Goal: Answer question/provide support

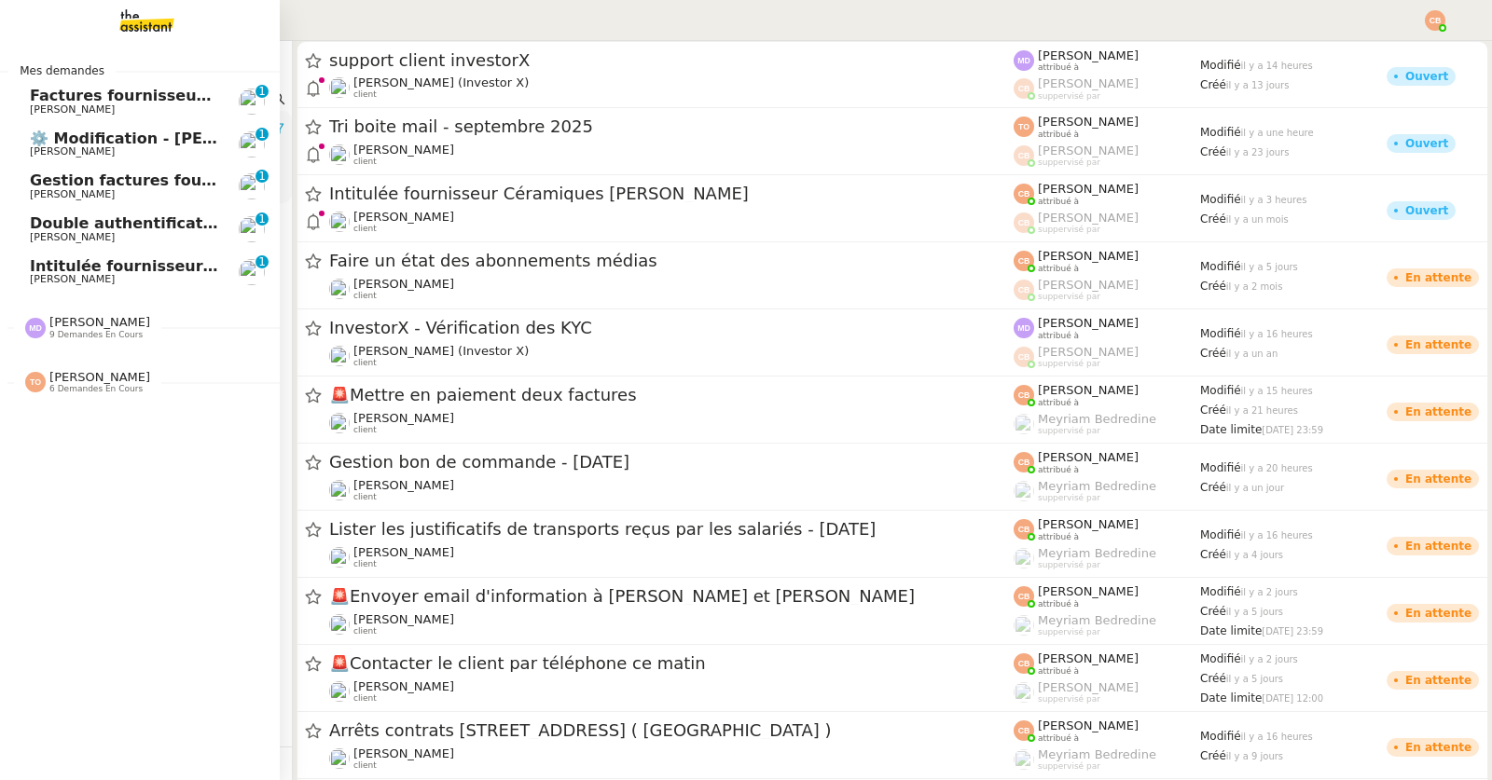
click at [96, 324] on span "[PERSON_NAME]" at bounding box center [99, 322] width 101 height 14
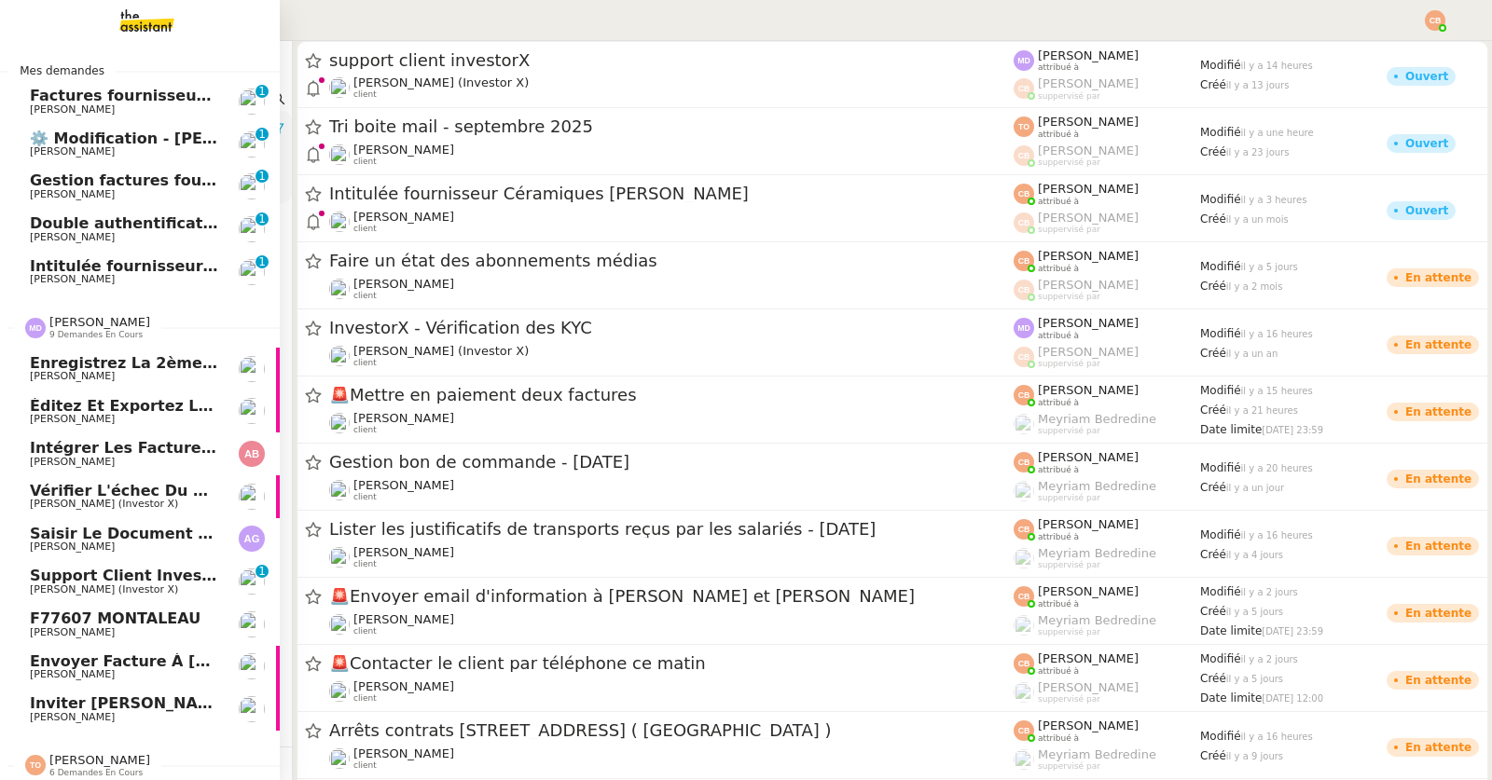
click at [97, 363] on span "Enregistrez la 2ème partie du compte-rendu" at bounding box center [223, 363] width 386 height 18
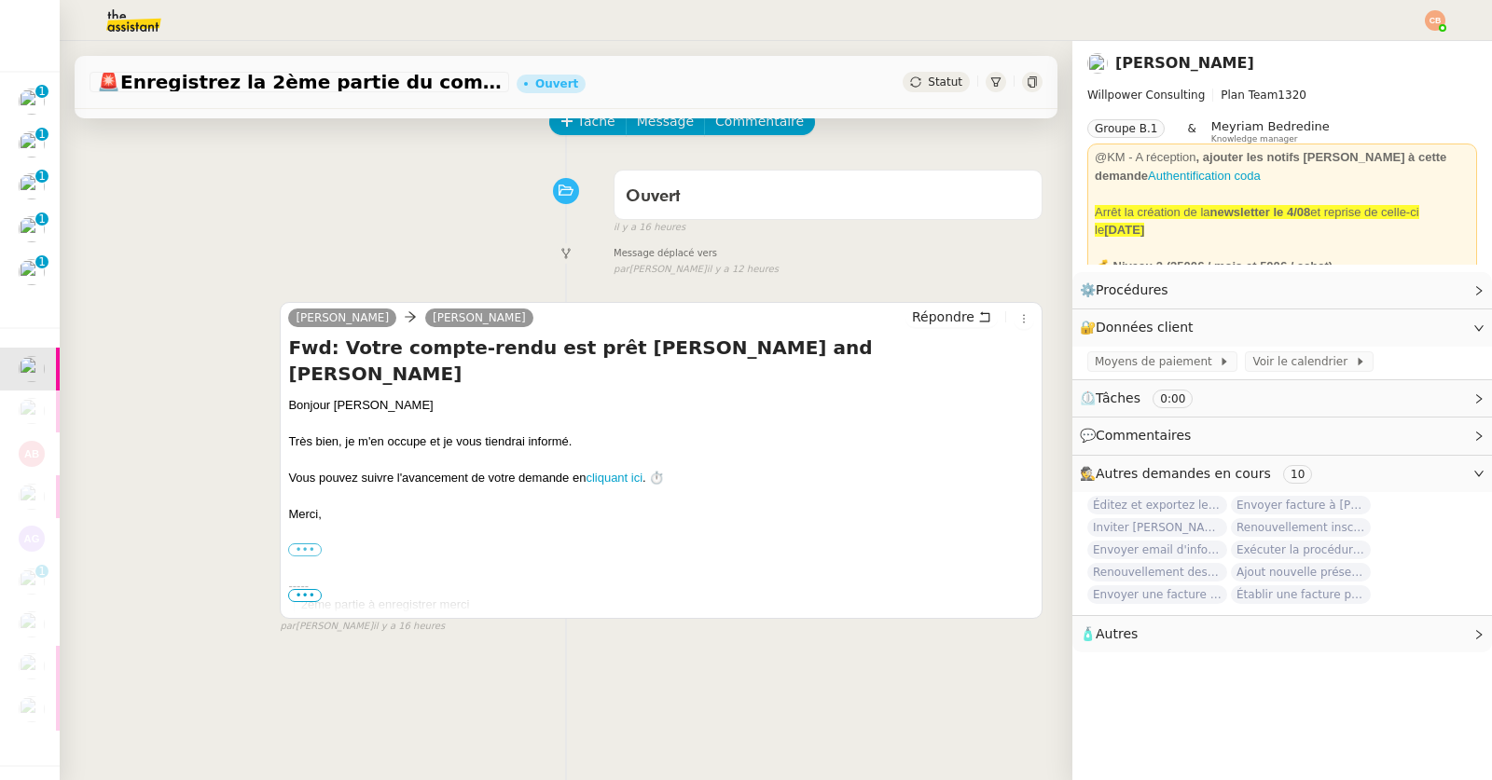
scroll to position [248, 0]
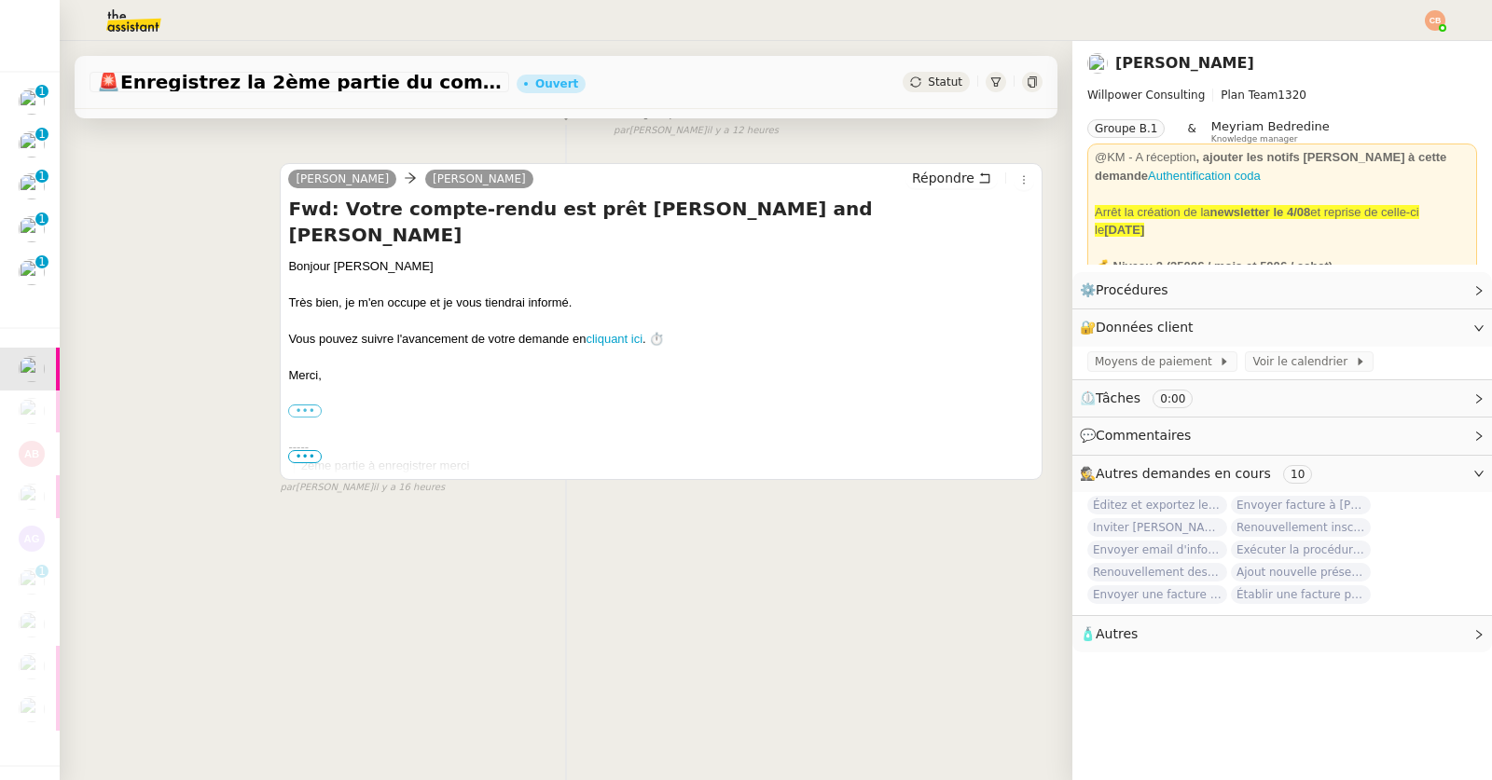
click at [291, 450] on span "•••" at bounding box center [305, 456] width 34 height 13
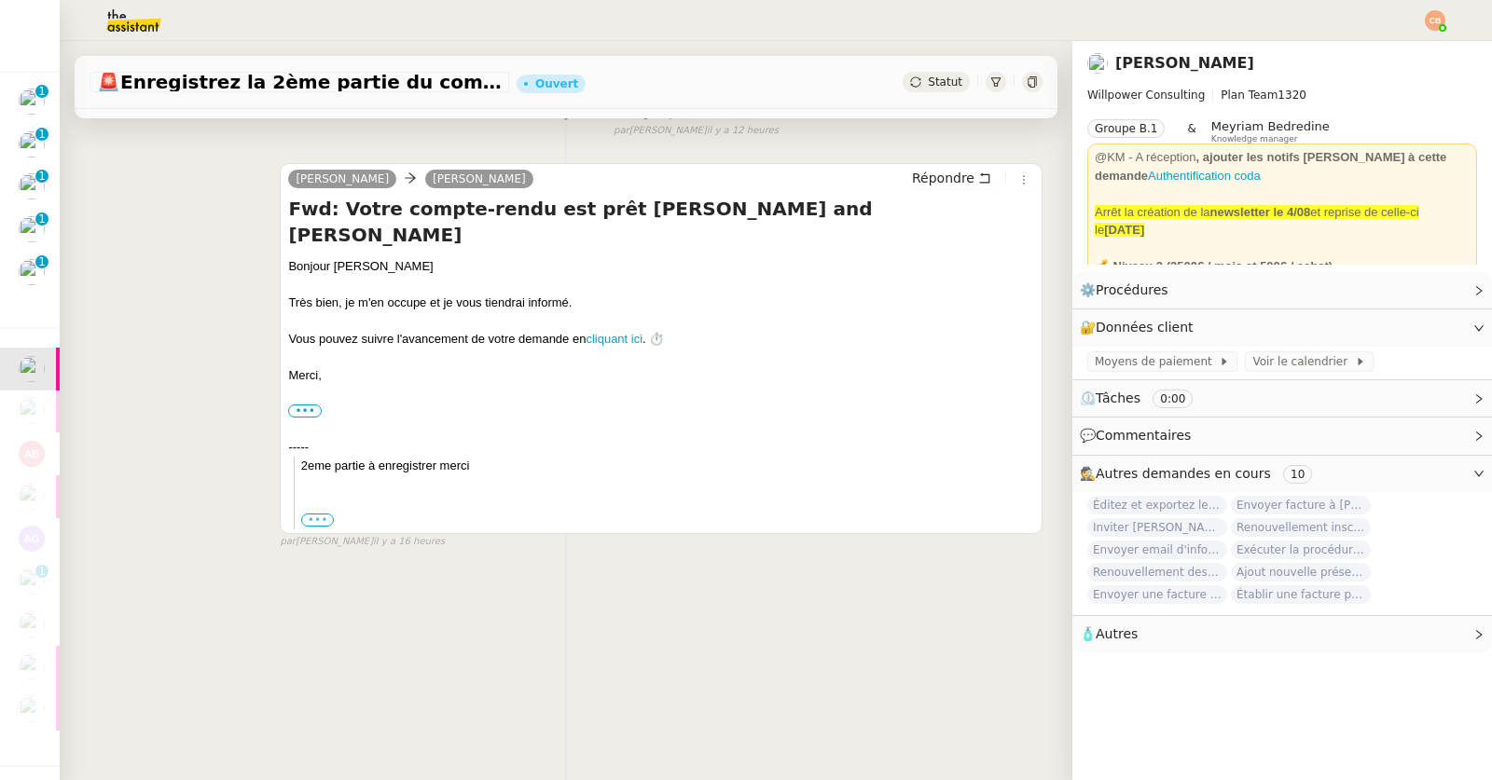
click at [312, 514] on label "•••" at bounding box center [318, 520] width 34 height 13
click at [0, 0] on input "•••" at bounding box center [0, 0] width 0 height 0
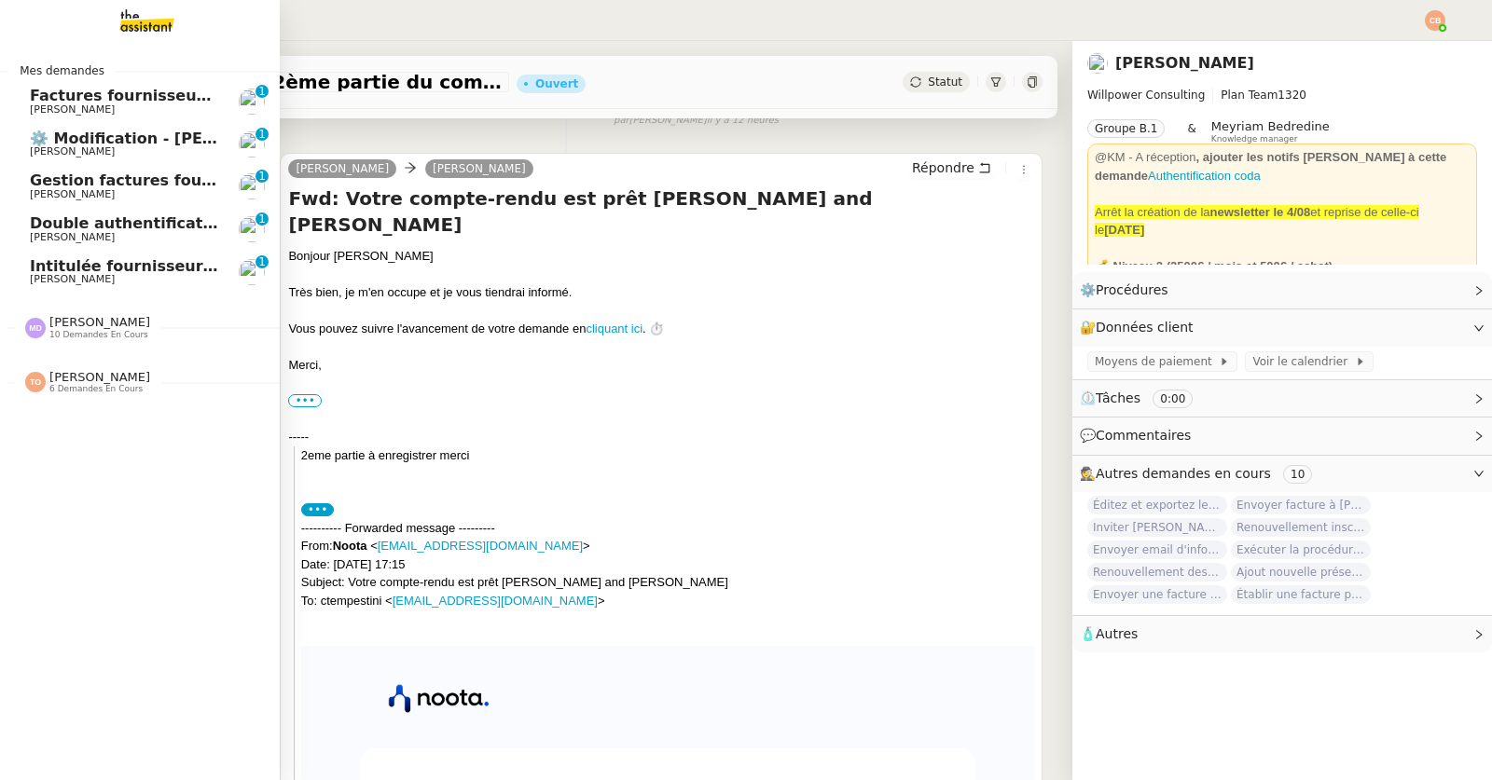
click at [78, 379] on span "[PERSON_NAME]" at bounding box center [99, 377] width 101 height 14
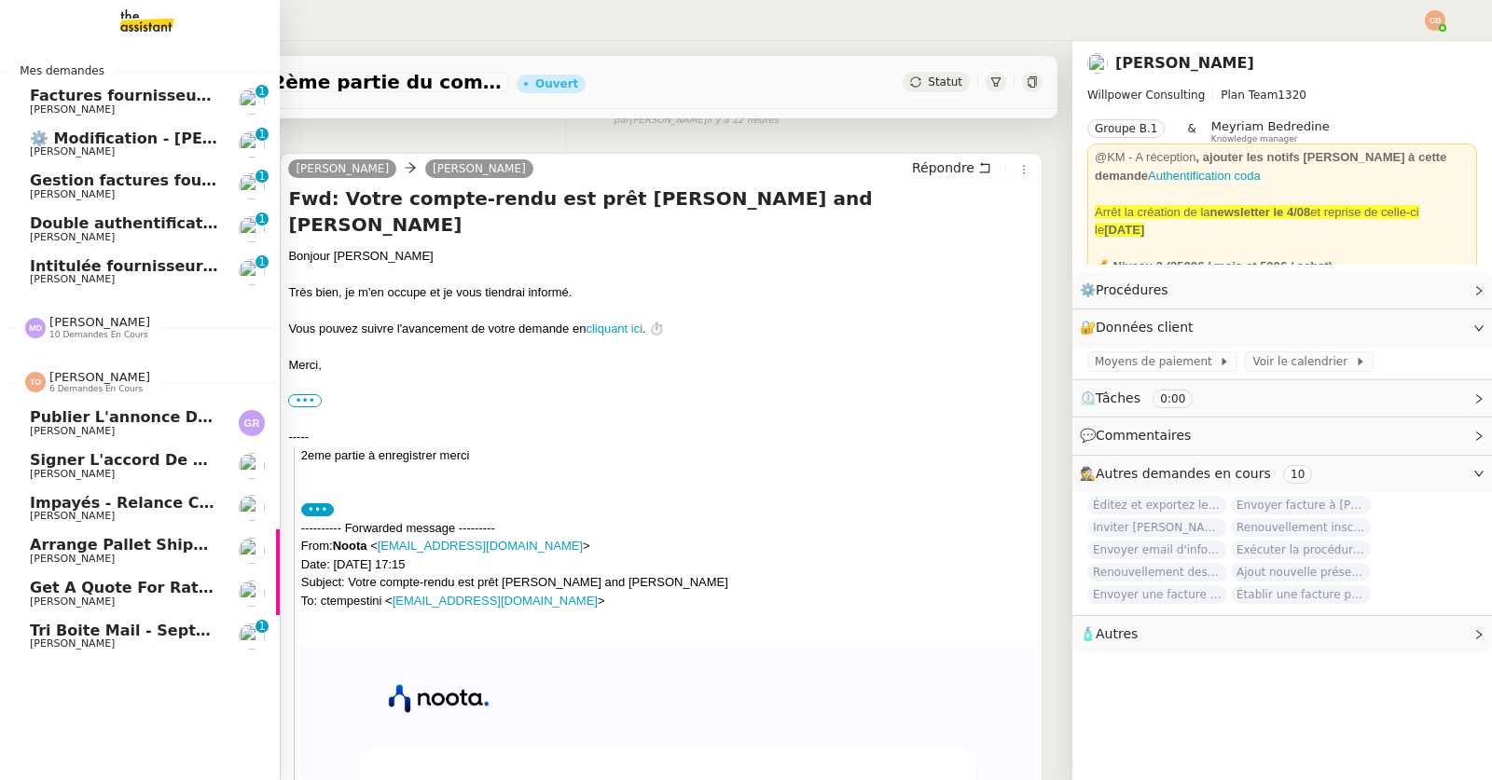
click at [100, 471] on span "[PERSON_NAME]" at bounding box center [72, 474] width 85 height 12
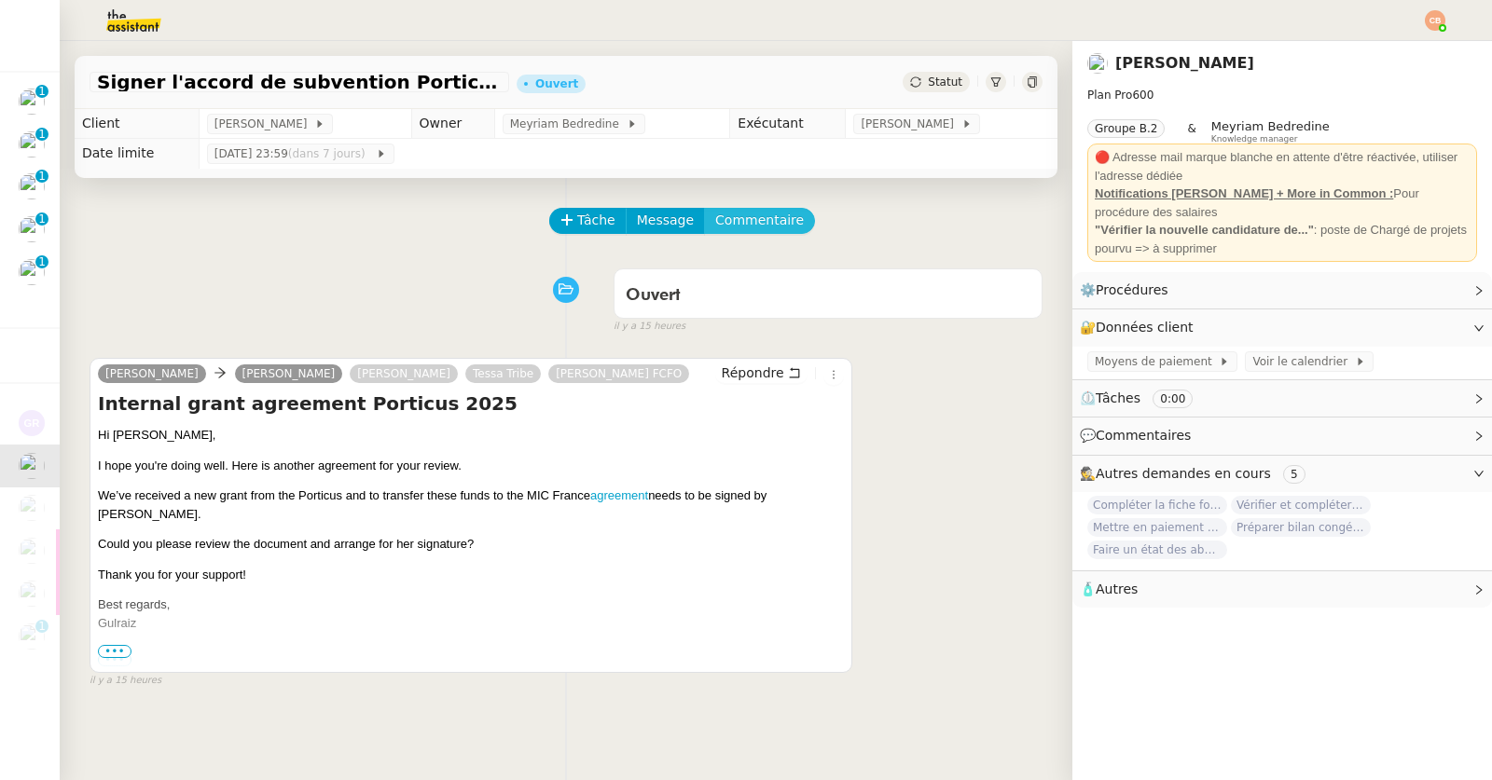
click at [730, 221] on span "Commentaire" at bounding box center [759, 220] width 89 height 21
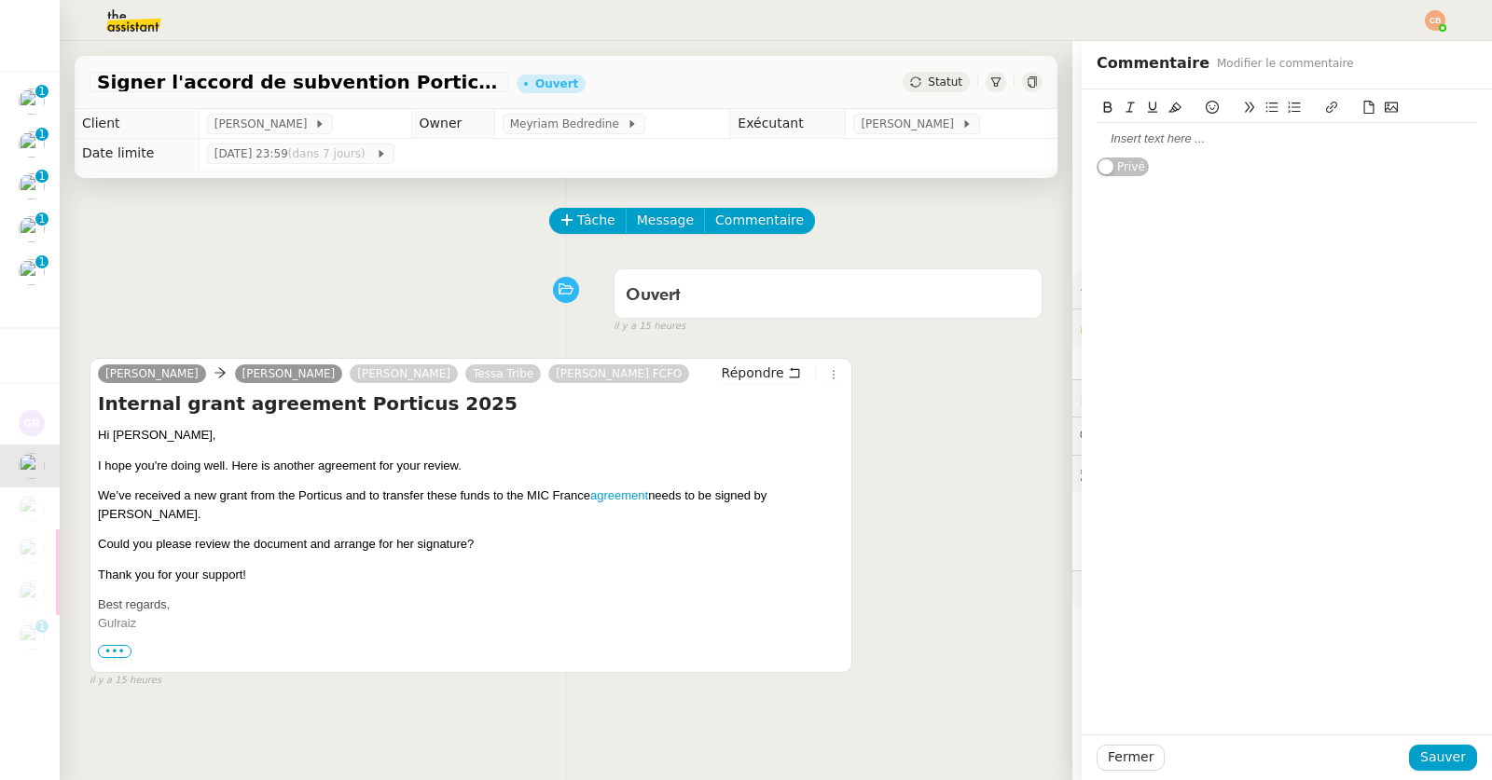
click at [1106, 144] on div at bounding box center [1286, 139] width 380 height 17
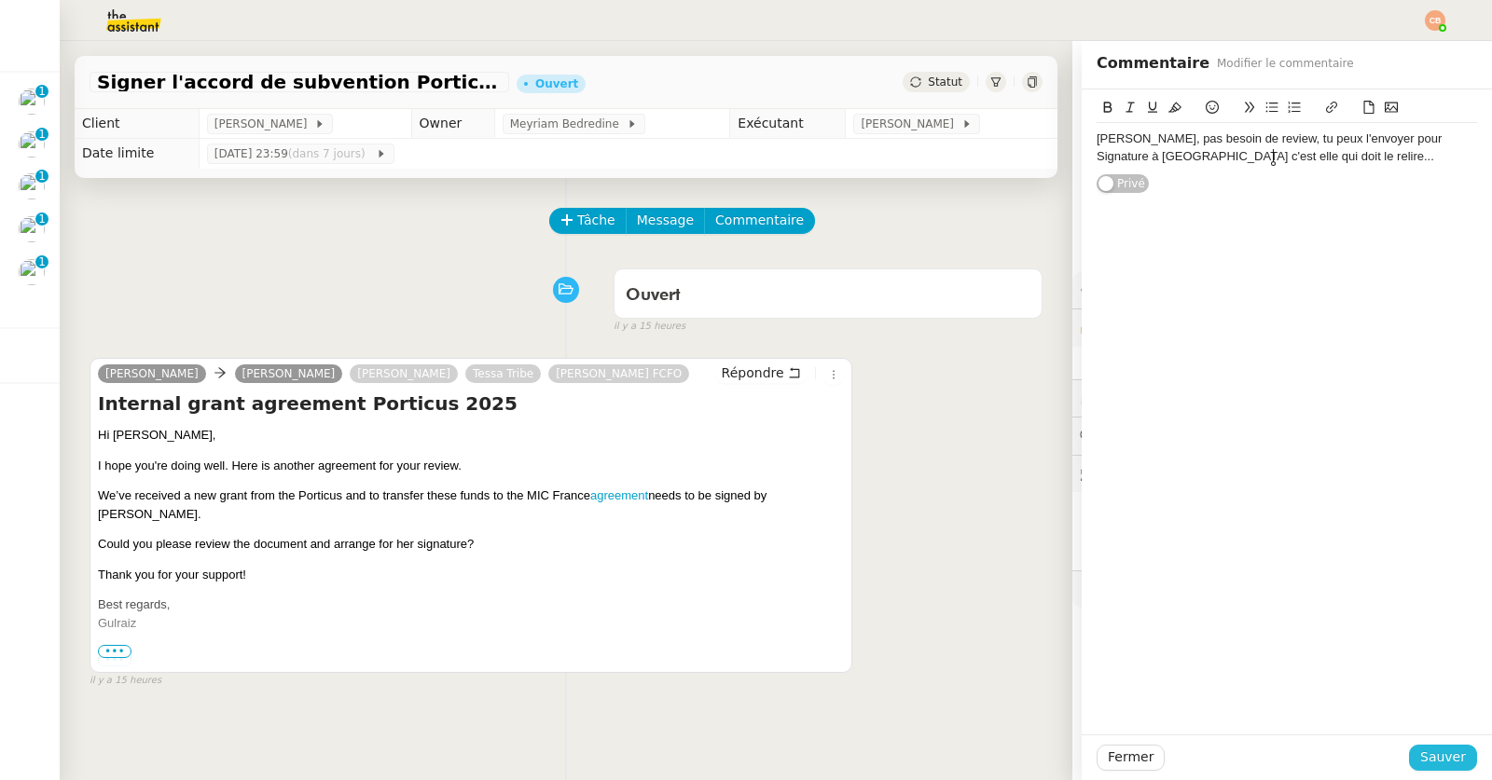
click at [1441, 763] on span "Sauver" at bounding box center [1443, 757] width 46 height 21
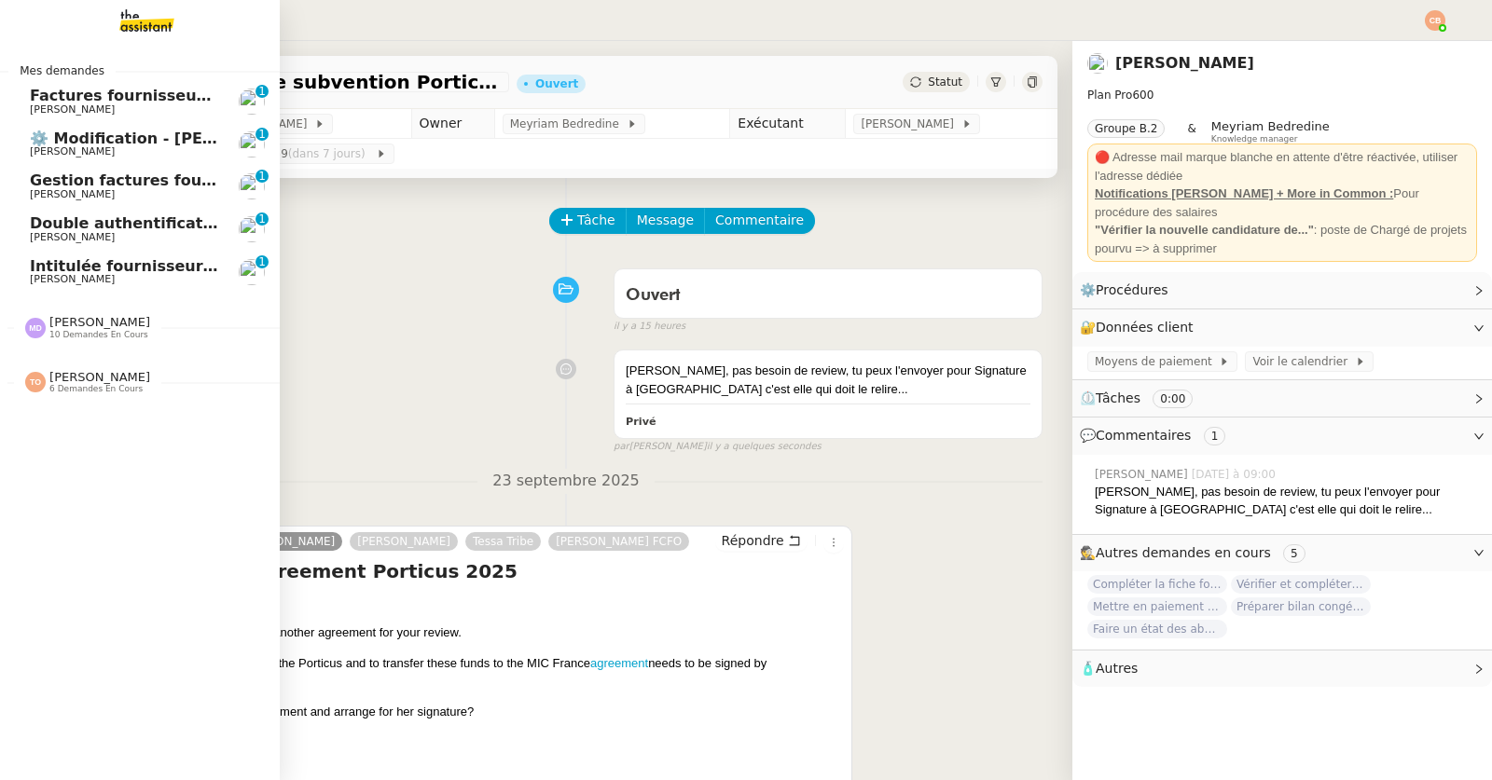
click at [41, 397] on div "Tatyana Orec 6 demandes en cours" at bounding box center [140, 375] width 280 height 54
click at [57, 344] on div "Marylou Deybach 10 demandes en cours" at bounding box center [140, 320] width 280 height 54
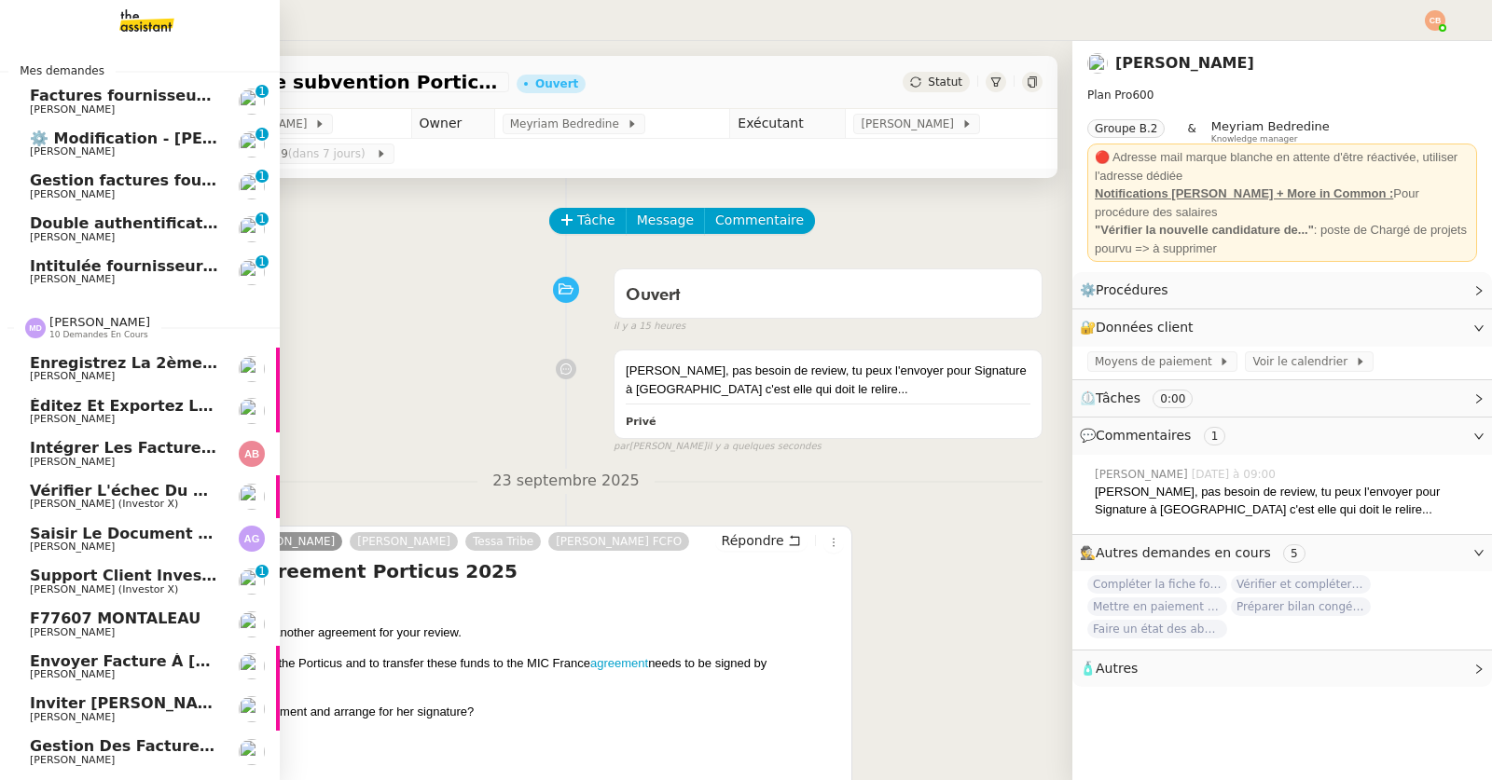
click at [70, 460] on span "Anthony Bruley" at bounding box center [72, 462] width 85 height 12
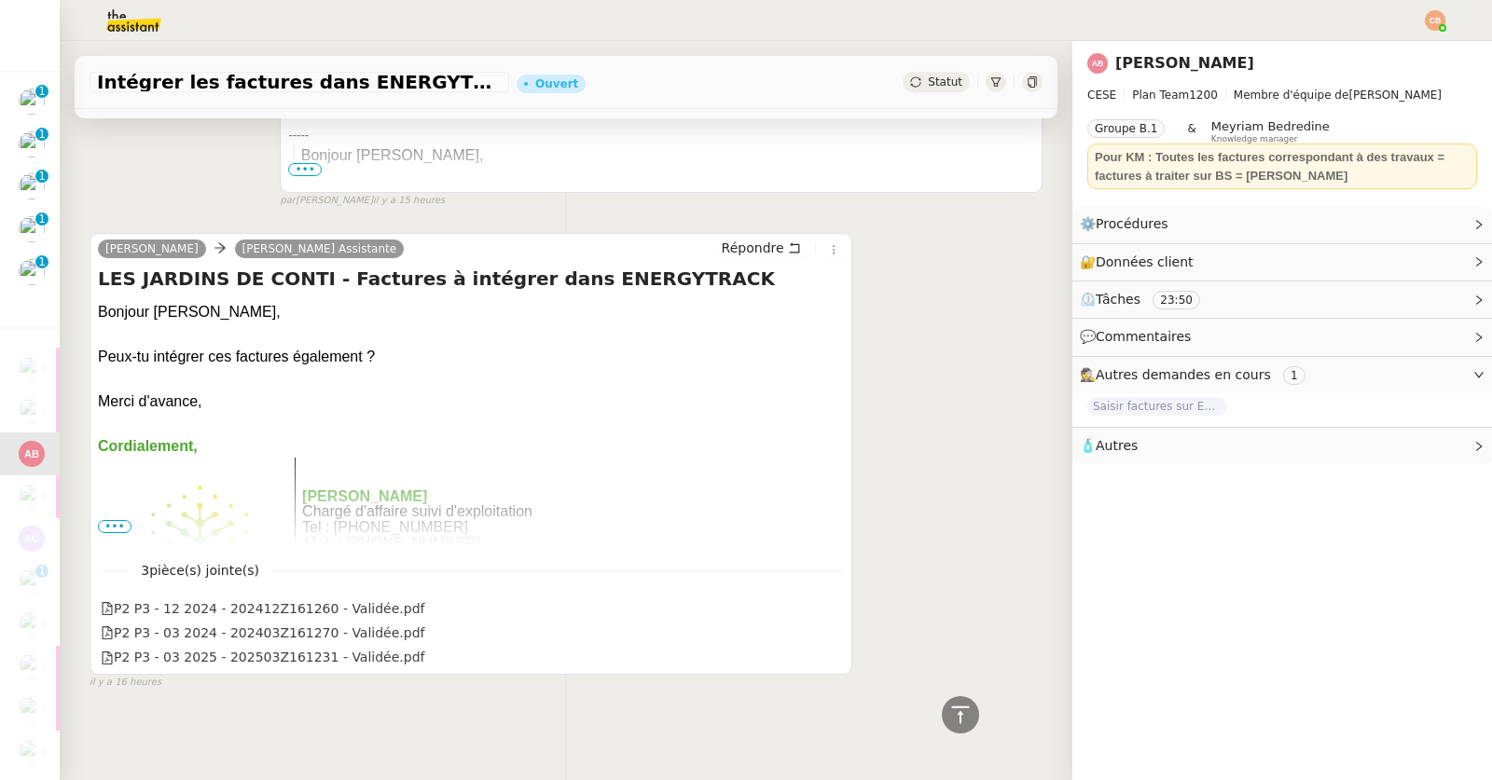
scroll to position [515, 0]
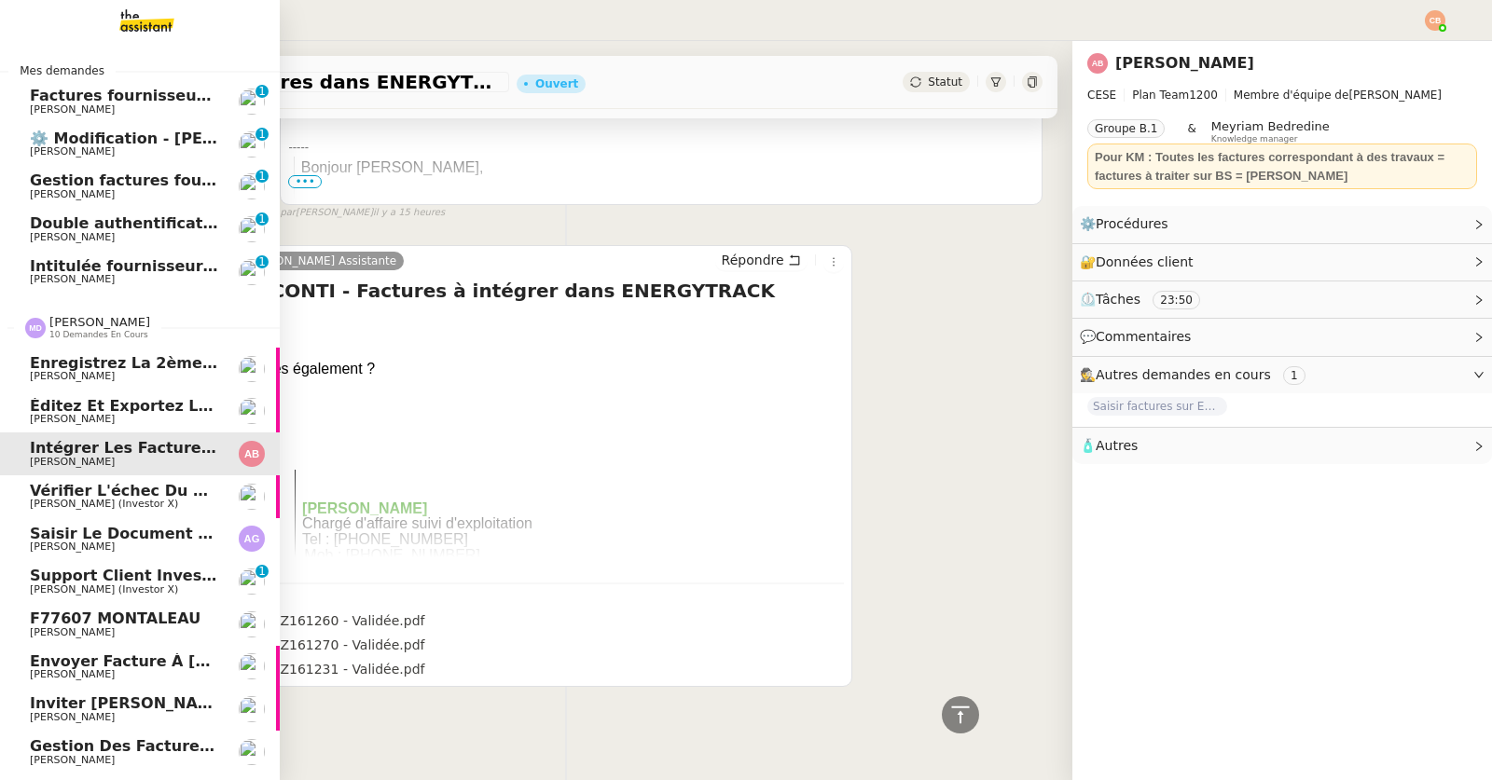
click at [62, 502] on span "[PERSON_NAME] (Investor X)" at bounding box center [104, 504] width 148 height 12
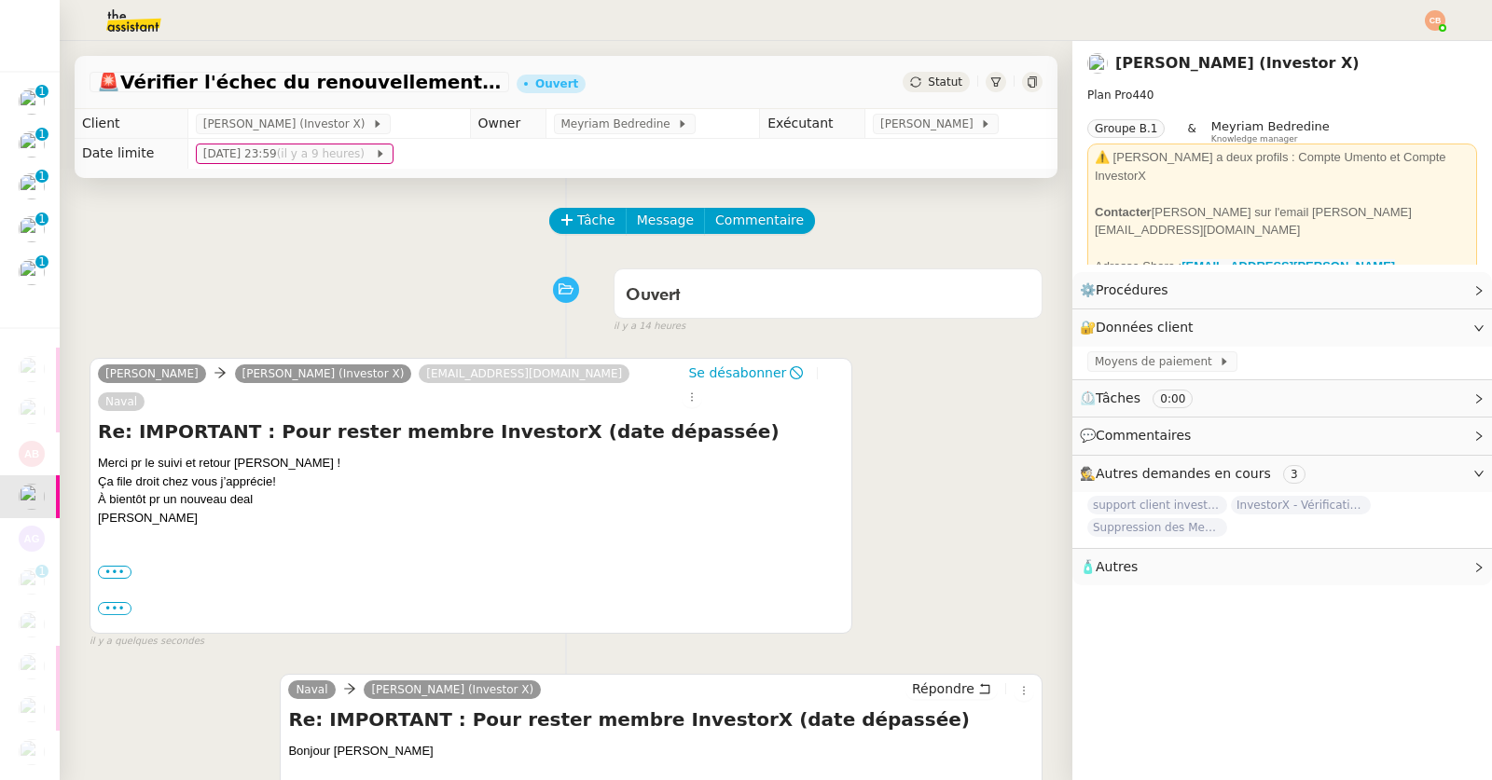
scroll to position [4, 0]
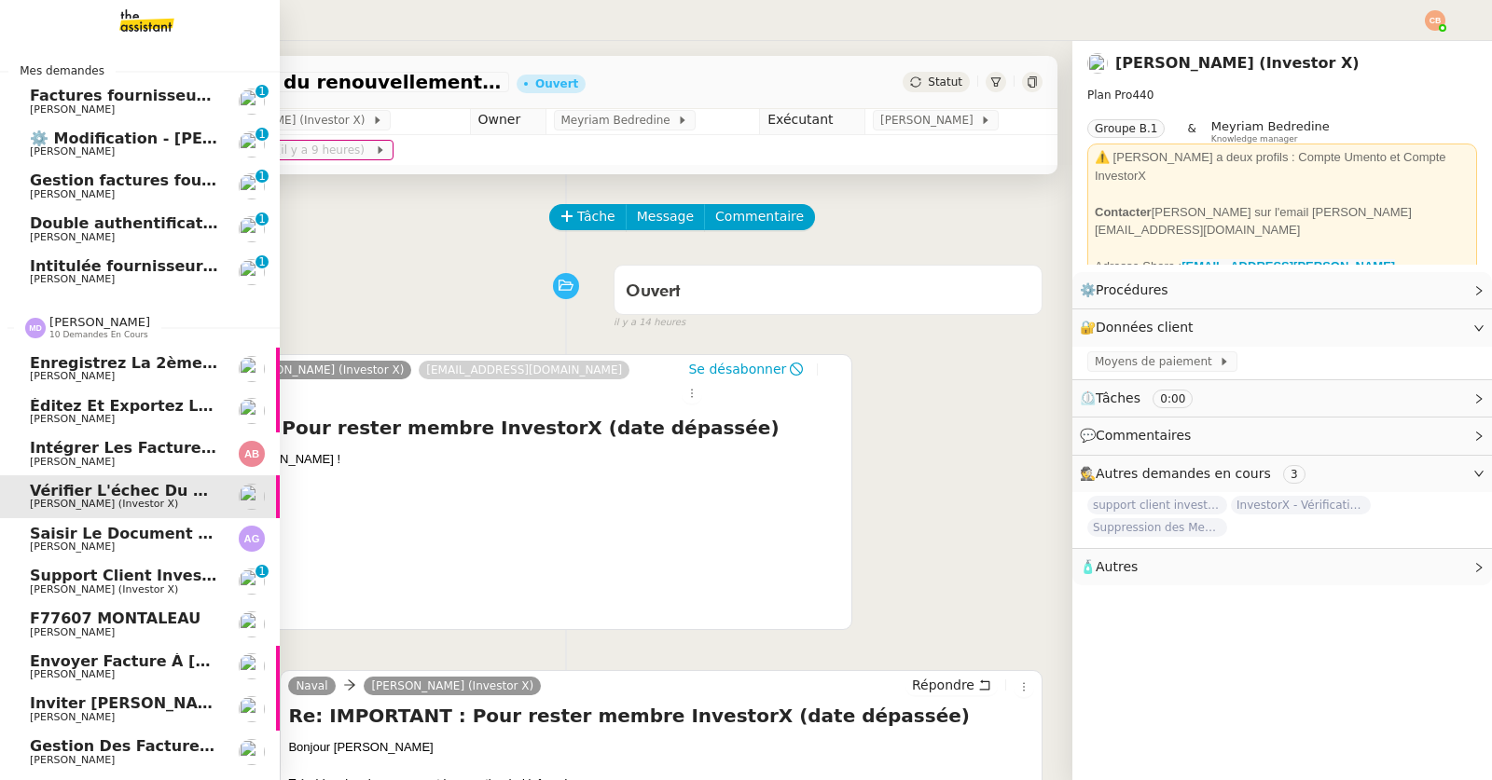
click at [61, 557] on link "Saisir le document sur Word Aurelia Goncalves" at bounding box center [140, 539] width 280 height 43
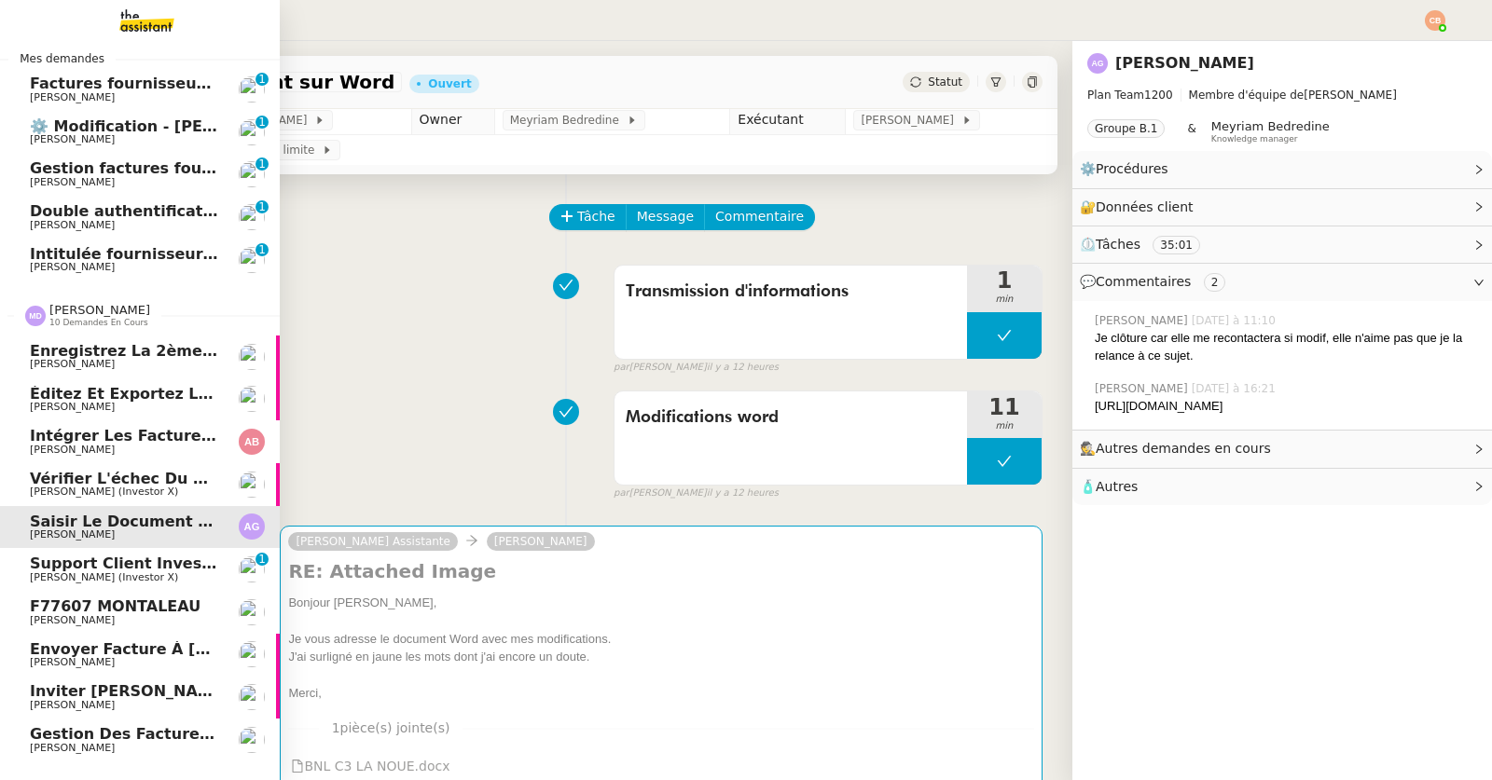
scroll to position [17, 0]
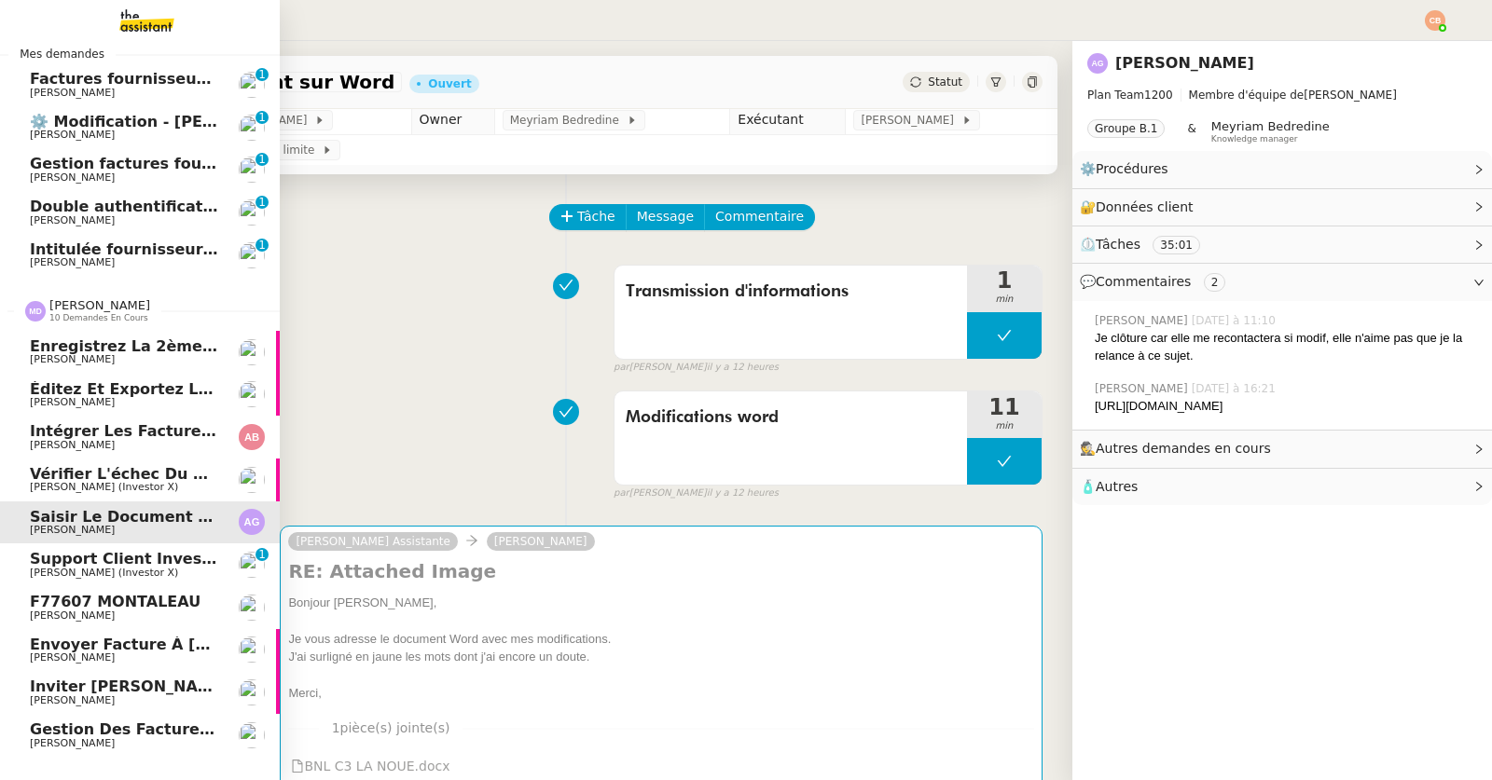
click at [65, 568] on span "[PERSON_NAME] (Investor X)" at bounding box center [104, 573] width 148 height 12
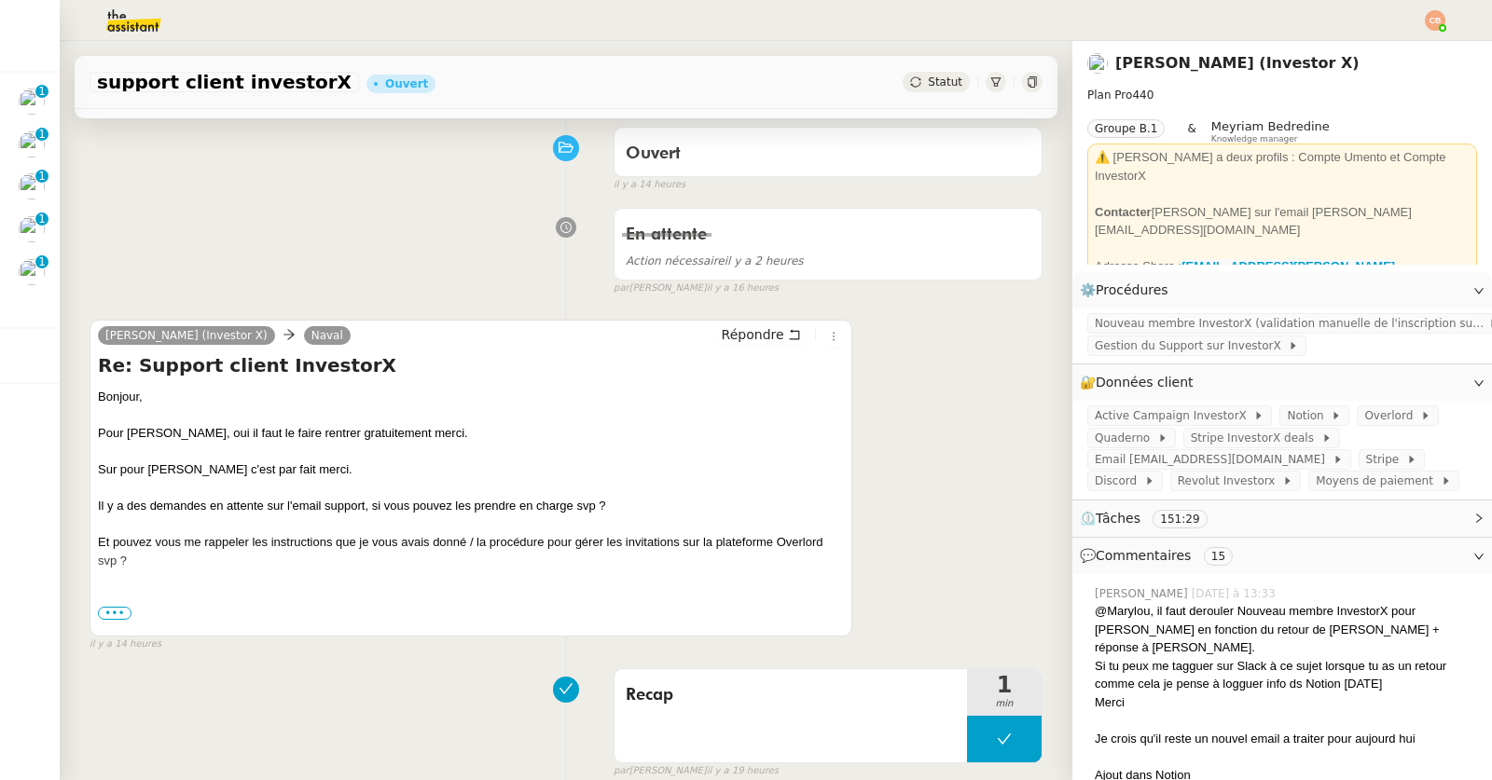
scroll to position [168, 0]
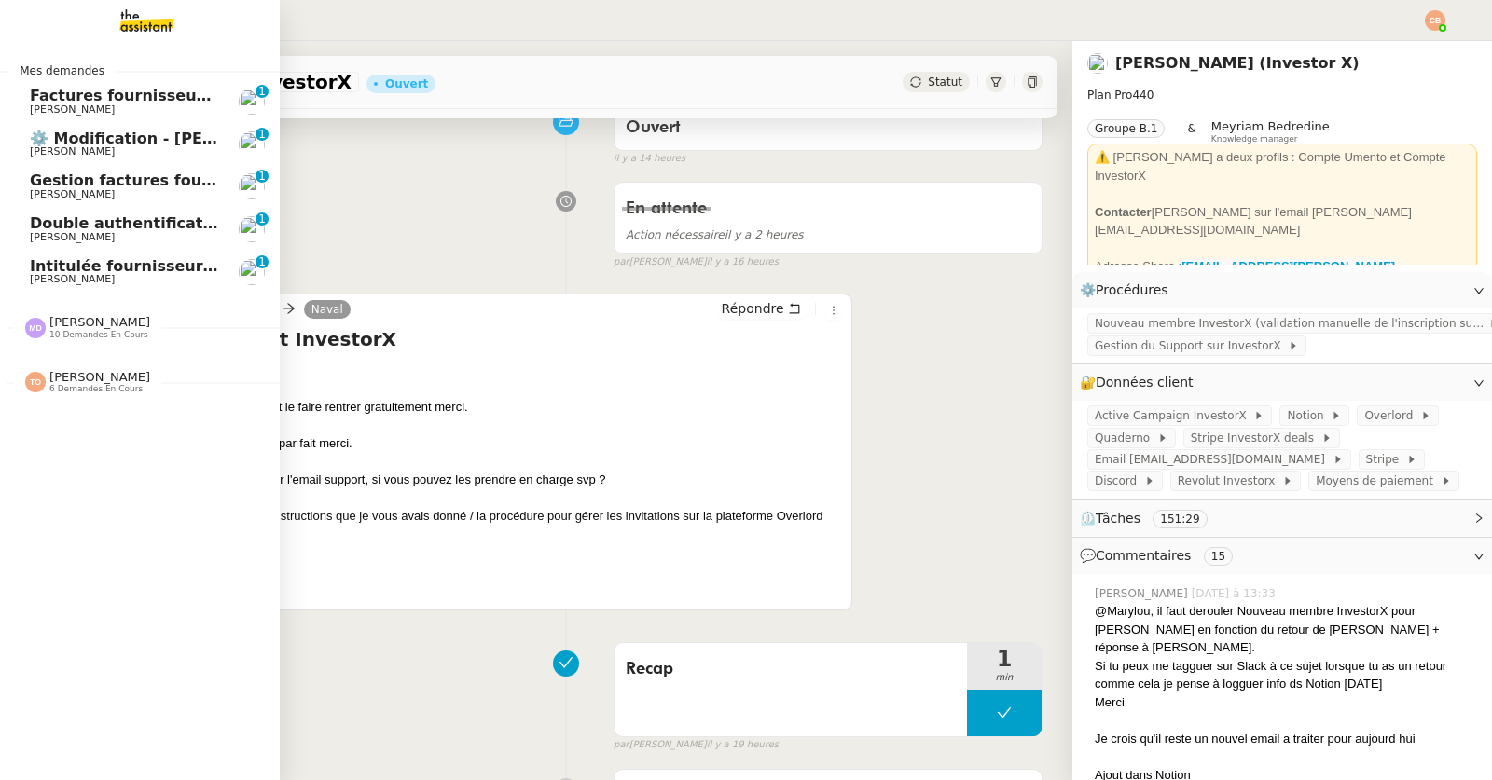
click at [70, 323] on span "[PERSON_NAME]" at bounding box center [99, 322] width 101 height 14
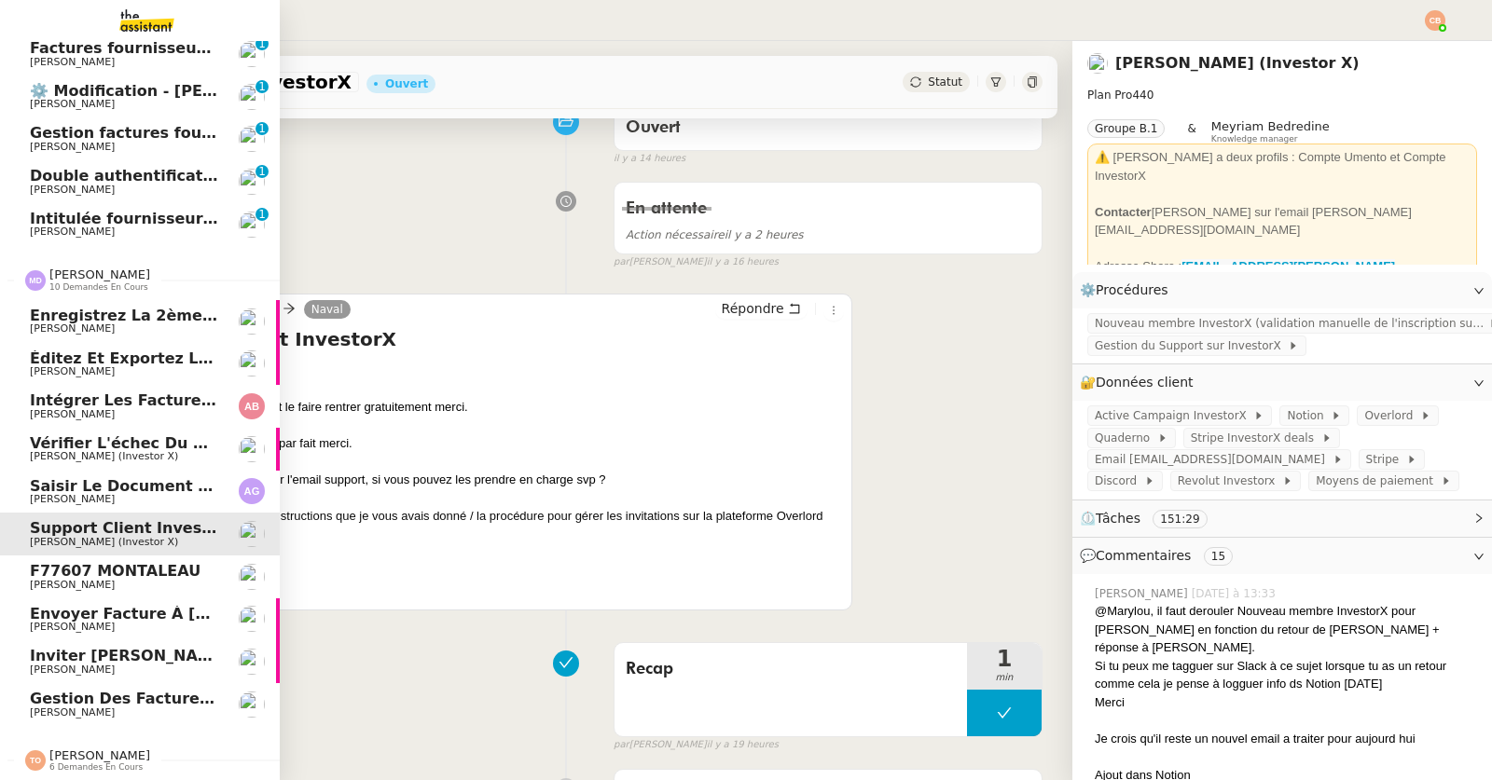
scroll to position [0, 0]
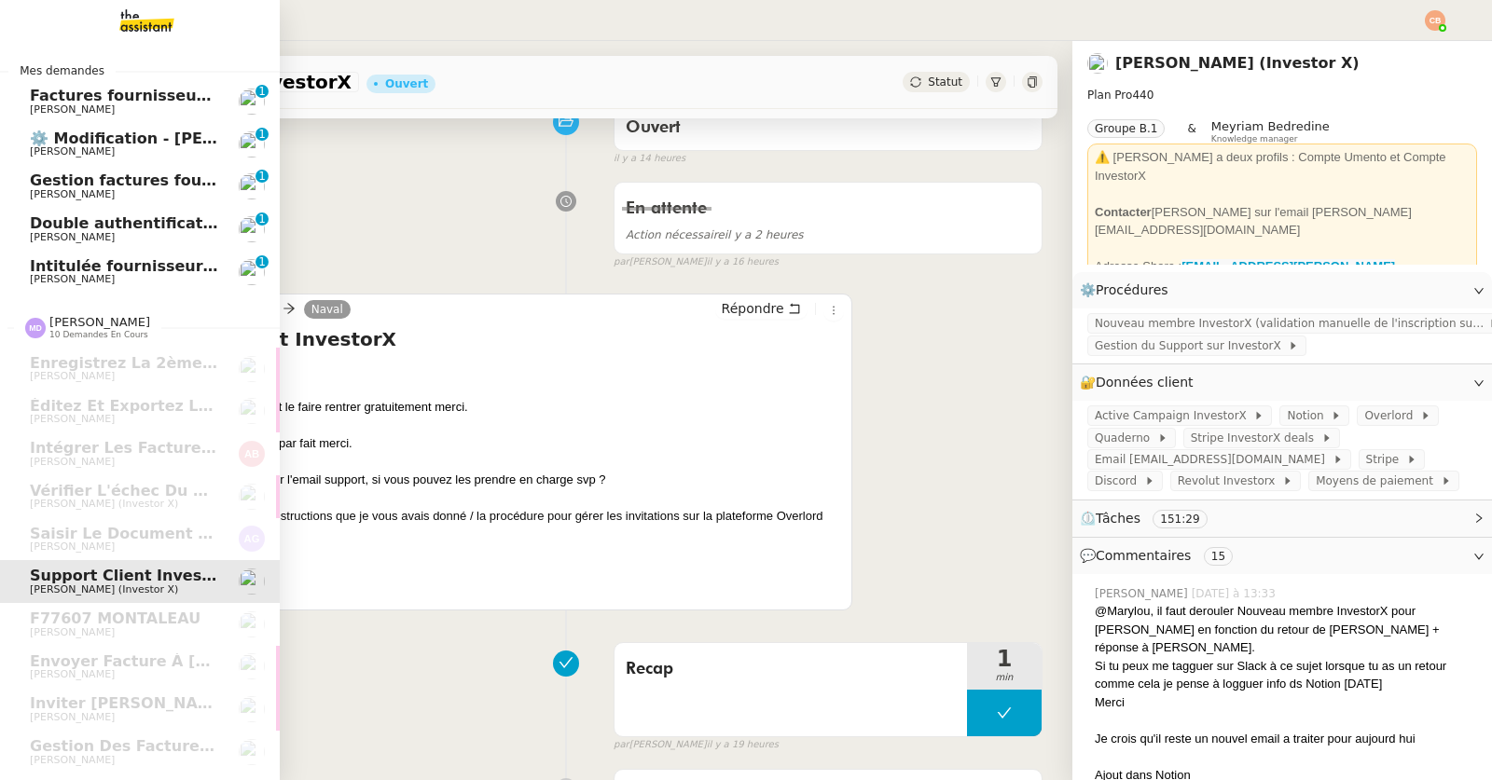
click at [100, 227] on span "Double authentification SG" at bounding box center [143, 223] width 227 height 18
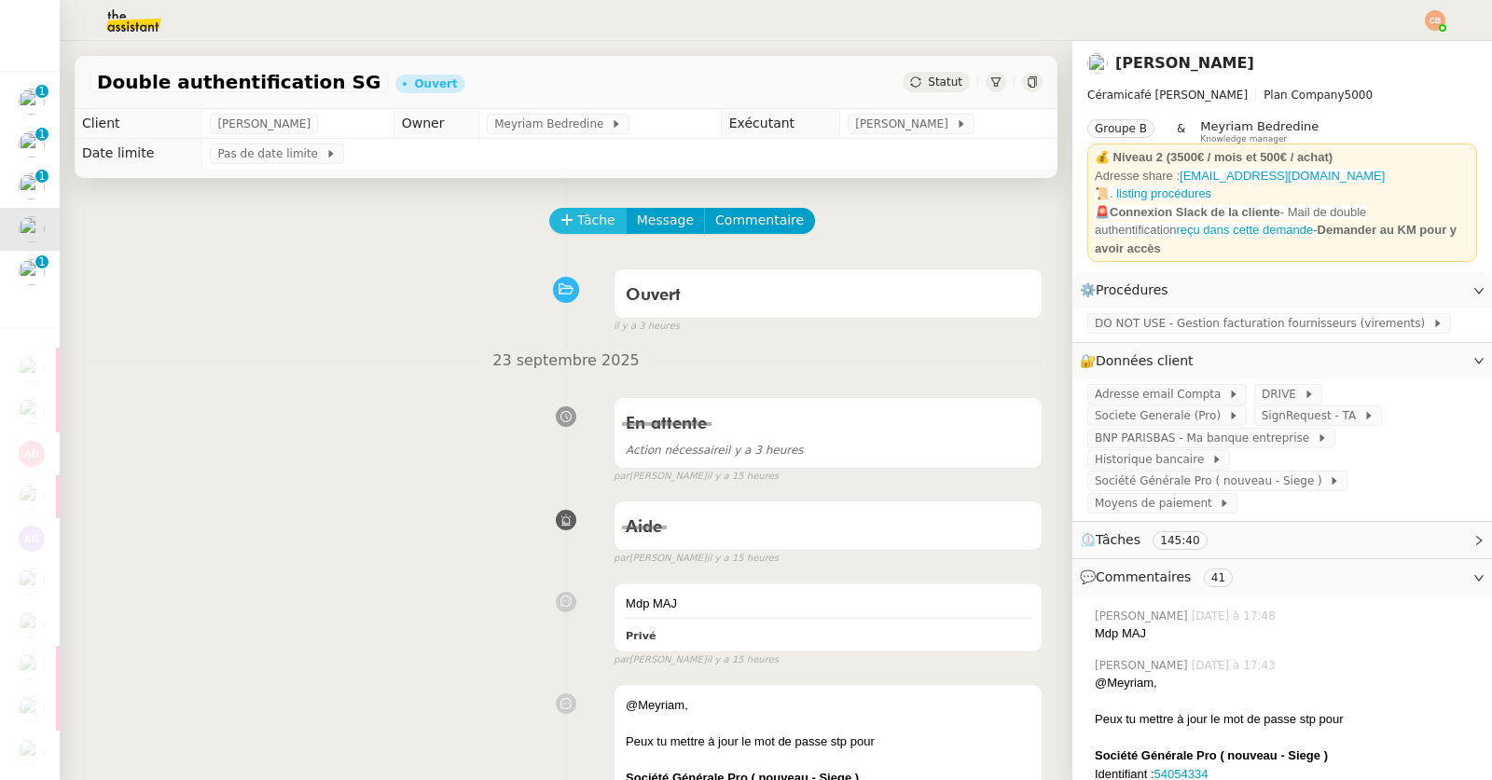
click at [560, 220] on icon at bounding box center [566, 219] width 13 height 13
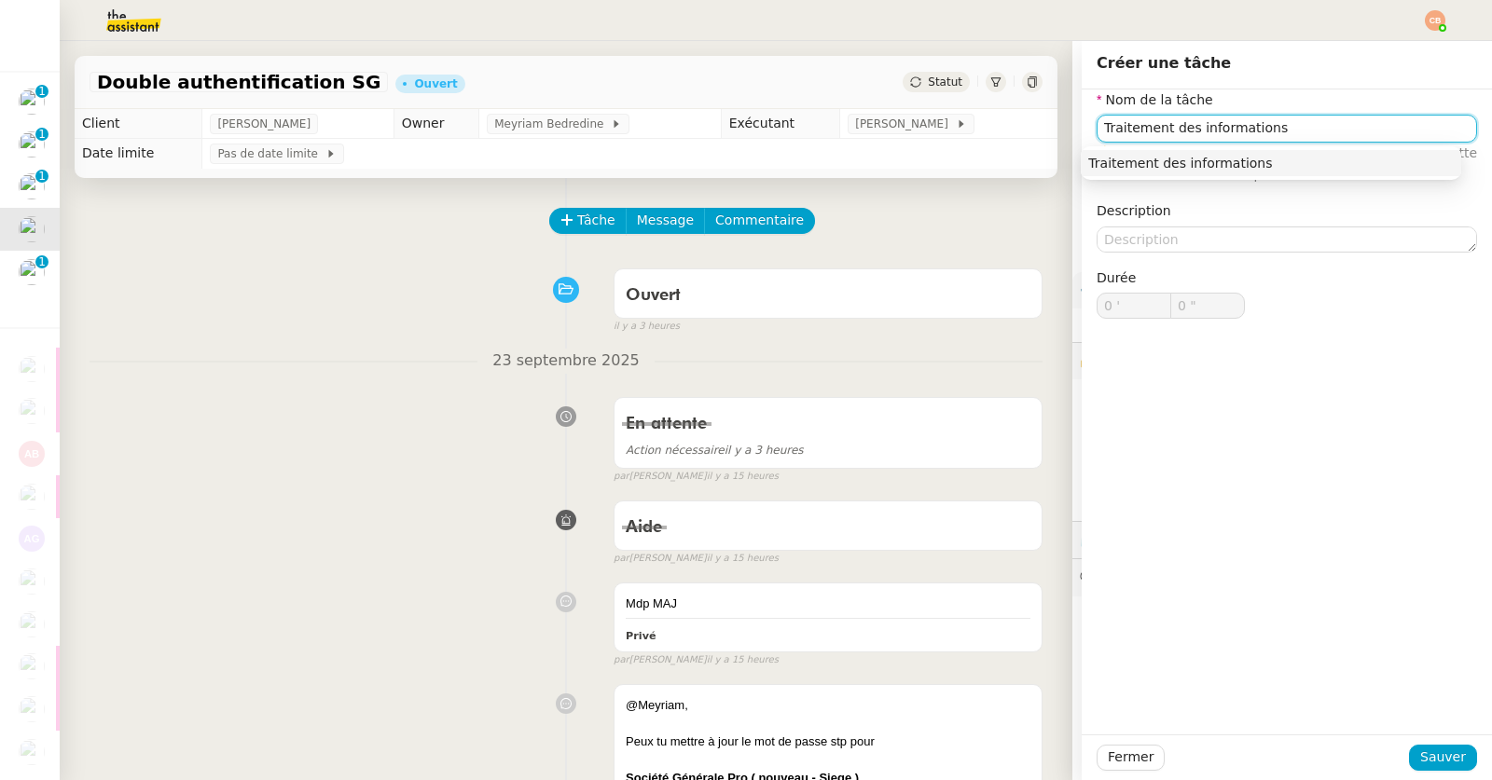
click at [1296, 155] on div "Traitement des informations" at bounding box center [1270, 163] width 365 height 17
type input "Traitement des informations"
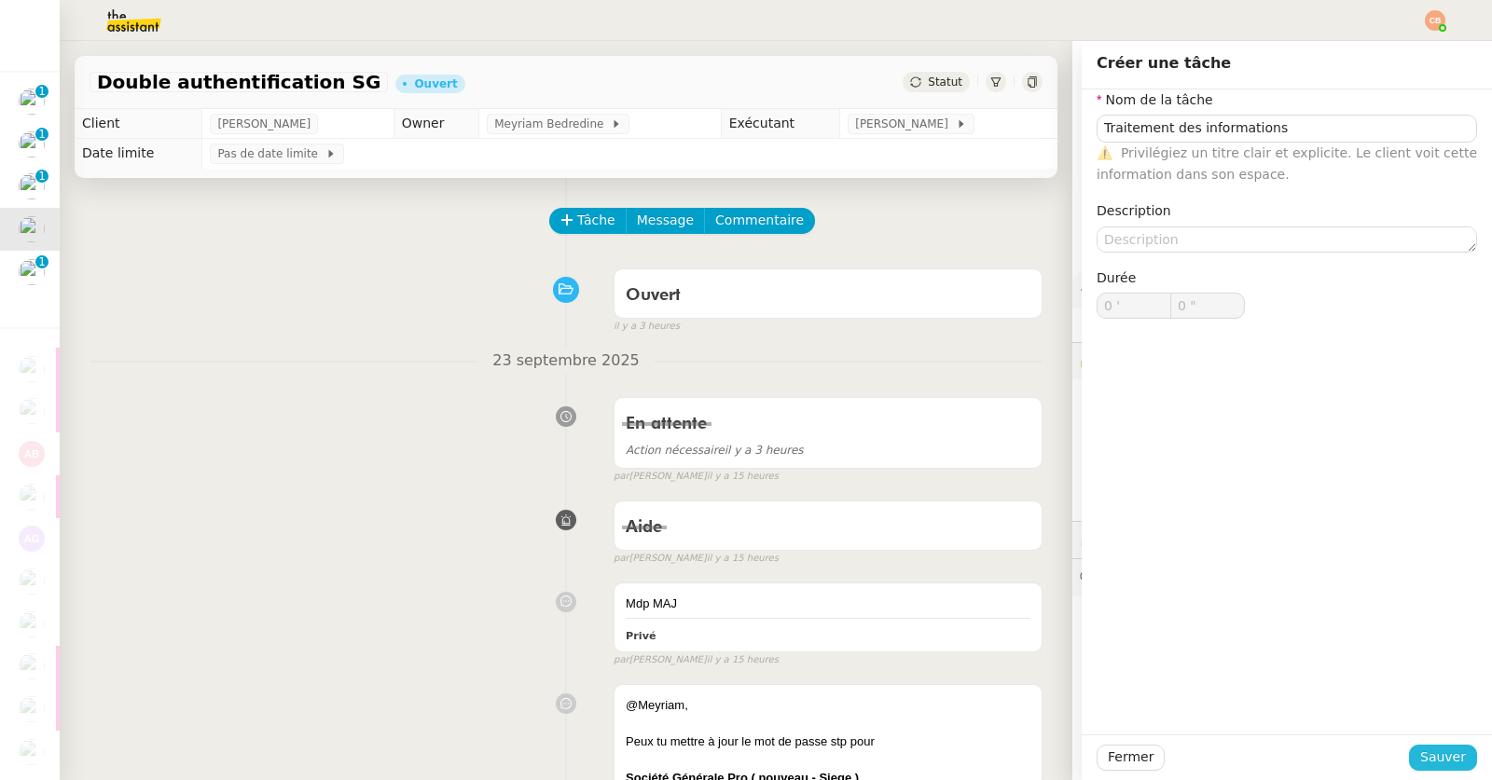
click at [1420, 764] on span "Sauver" at bounding box center [1443, 757] width 46 height 21
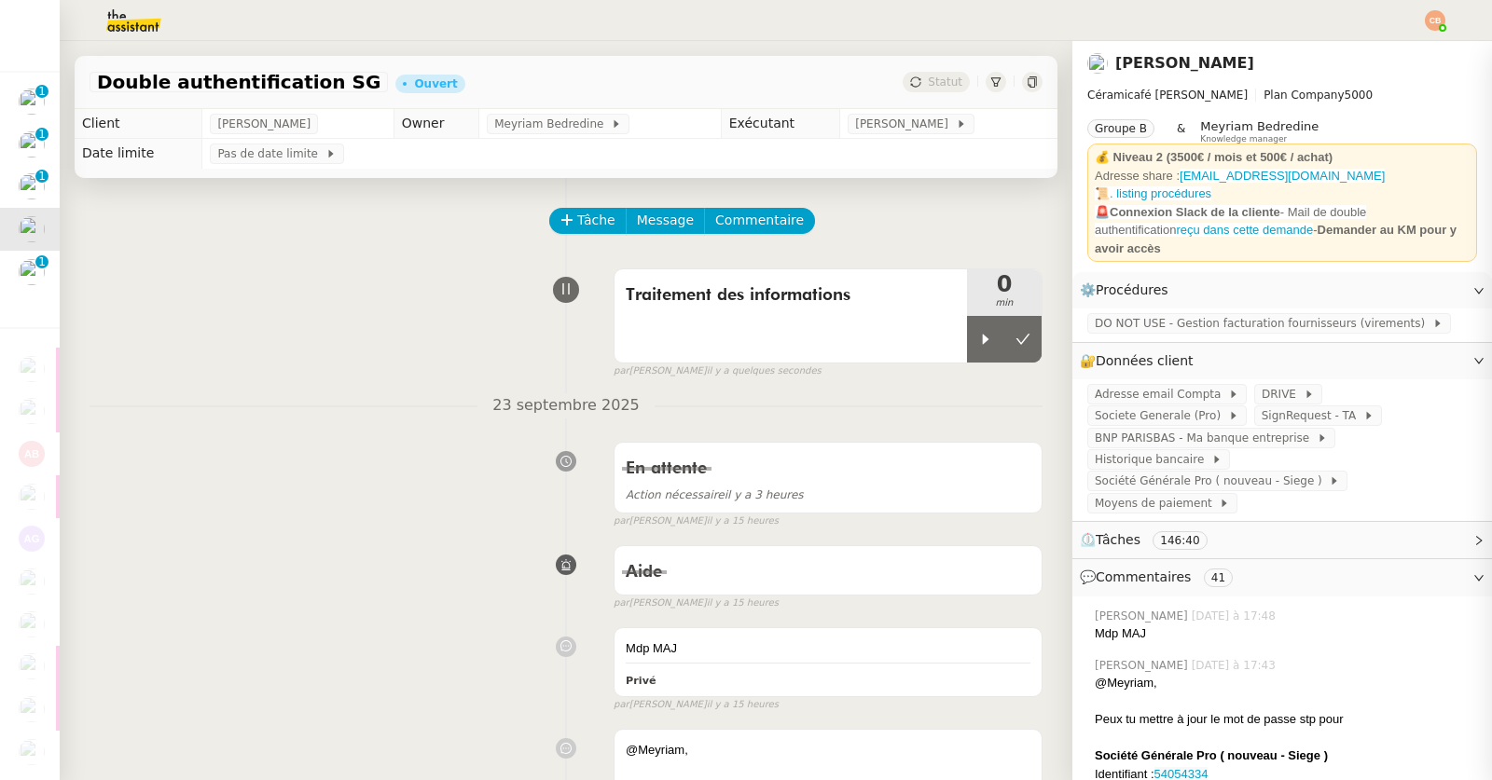
drag, startPoint x: 947, startPoint y: 349, endPoint x: 171, endPoint y: 43, distance: 834.6
click at [967, 348] on div at bounding box center [985, 339] width 37 height 47
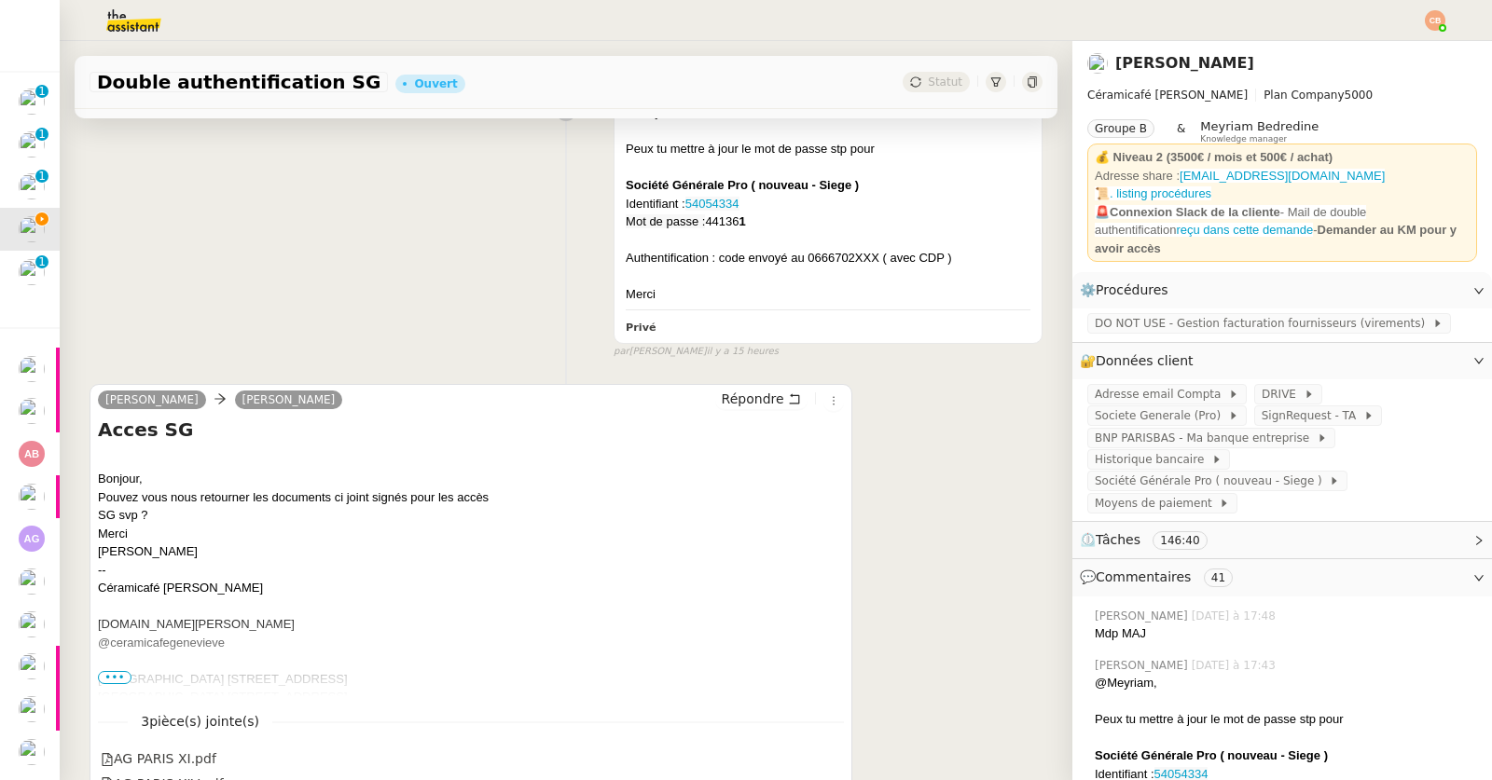
scroll to position [671, 0]
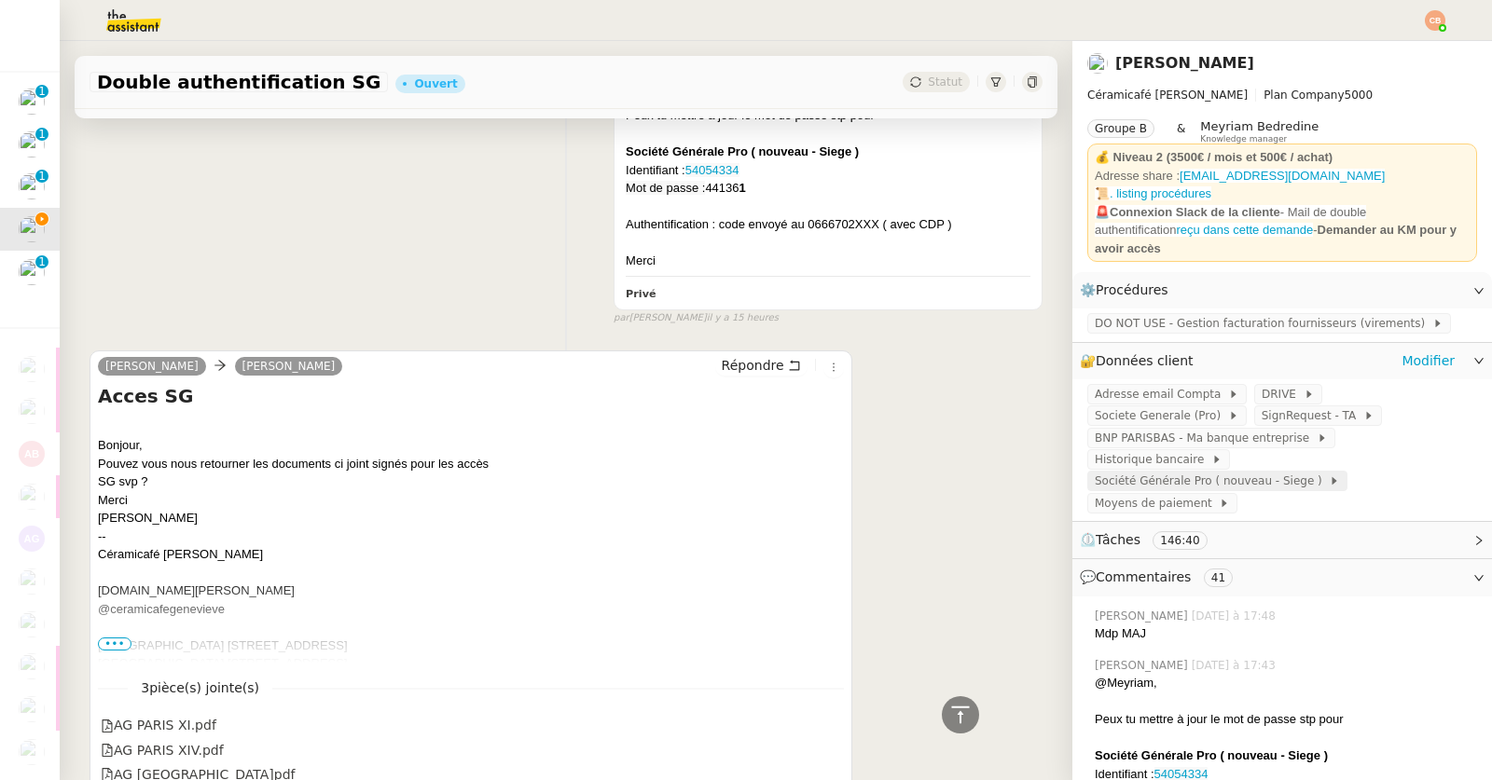
click at [1200, 475] on span "Société Générale Pro ( nouveau - Siege )" at bounding box center [1211, 481] width 234 height 19
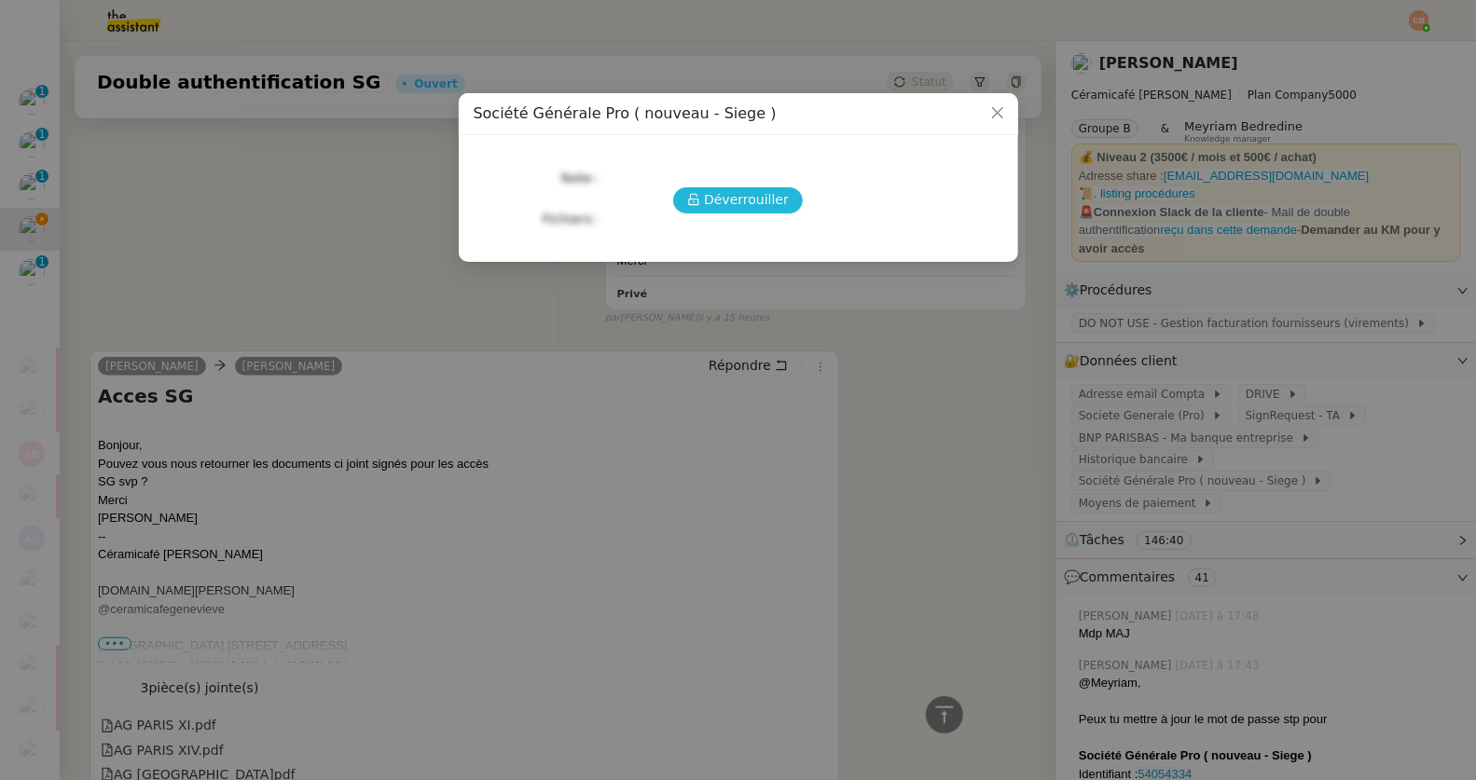
click at [729, 206] on span "Déverrouiller" at bounding box center [746, 199] width 85 height 21
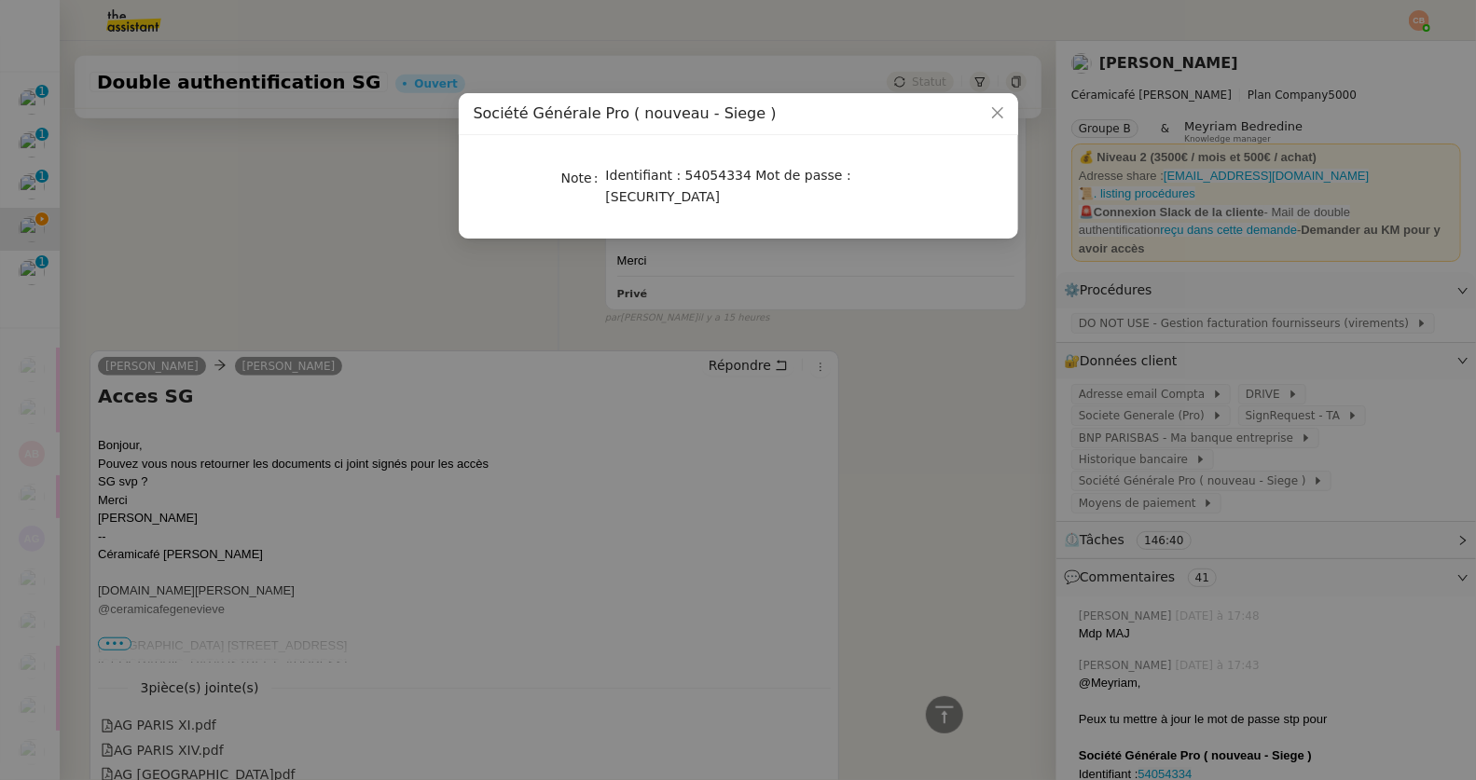
click at [373, 239] on nz-modal-container "Société Générale Pro ( nouveau - Siege ) Note Identifiant : 54054334 Mot de pas…" at bounding box center [738, 390] width 1476 height 780
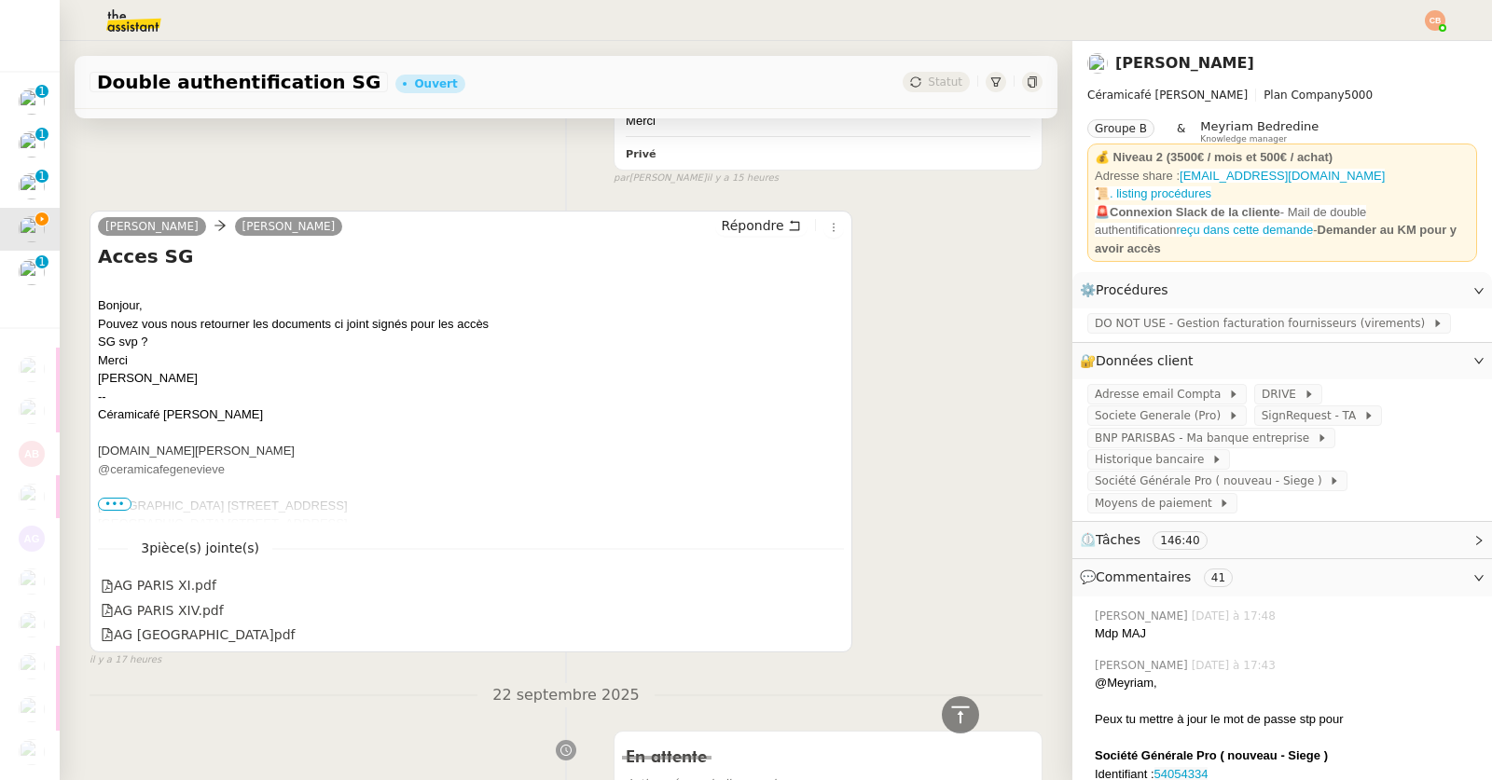
scroll to position [836, 0]
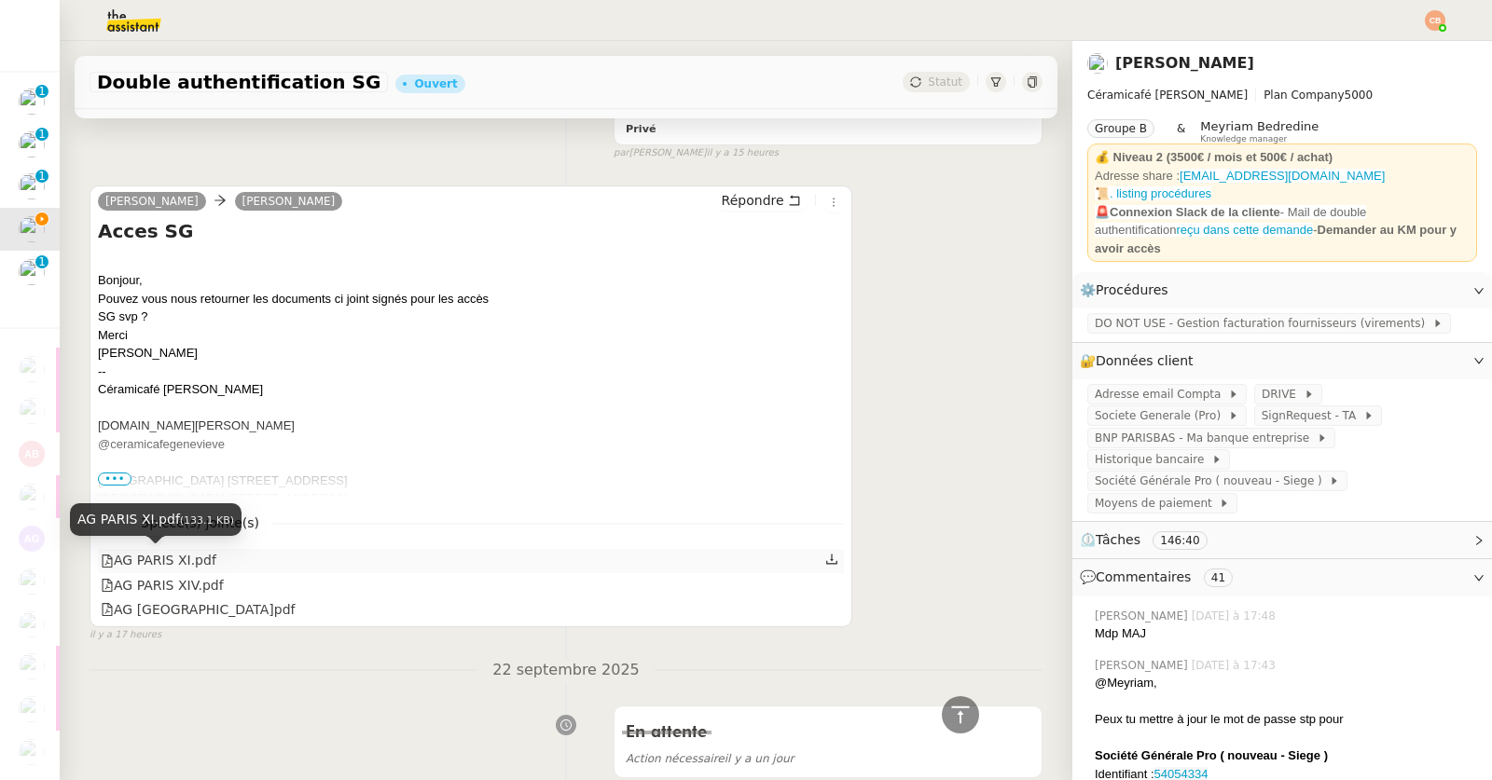
click at [153, 557] on div "AG PARIS XI.pdf" at bounding box center [159, 560] width 116 height 21
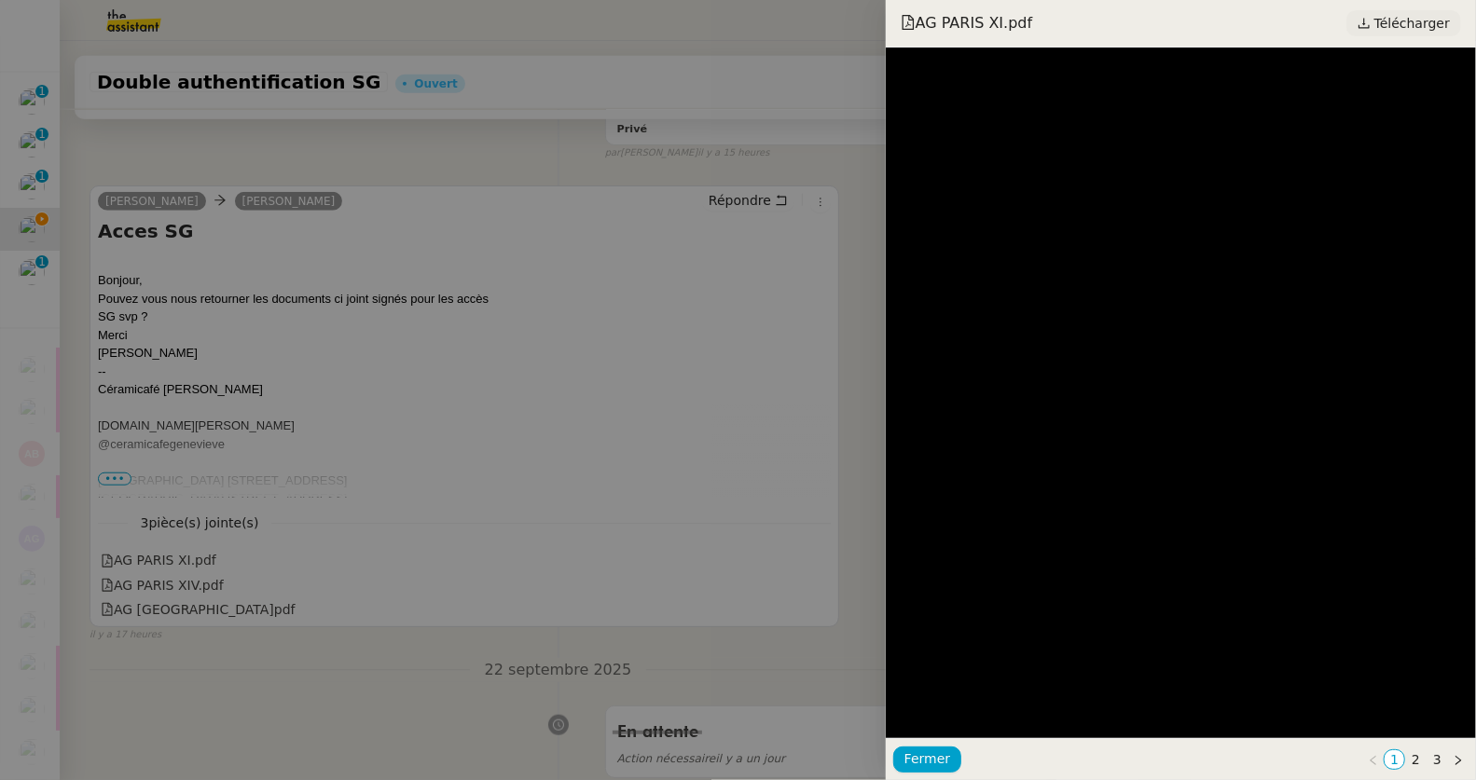
click at [1382, 17] on span "Télécharger" at bounding box center [1412, 23] width 76 height 24
click at [189, 453] on div at bounding box center [738, 390] width 1476 height 780
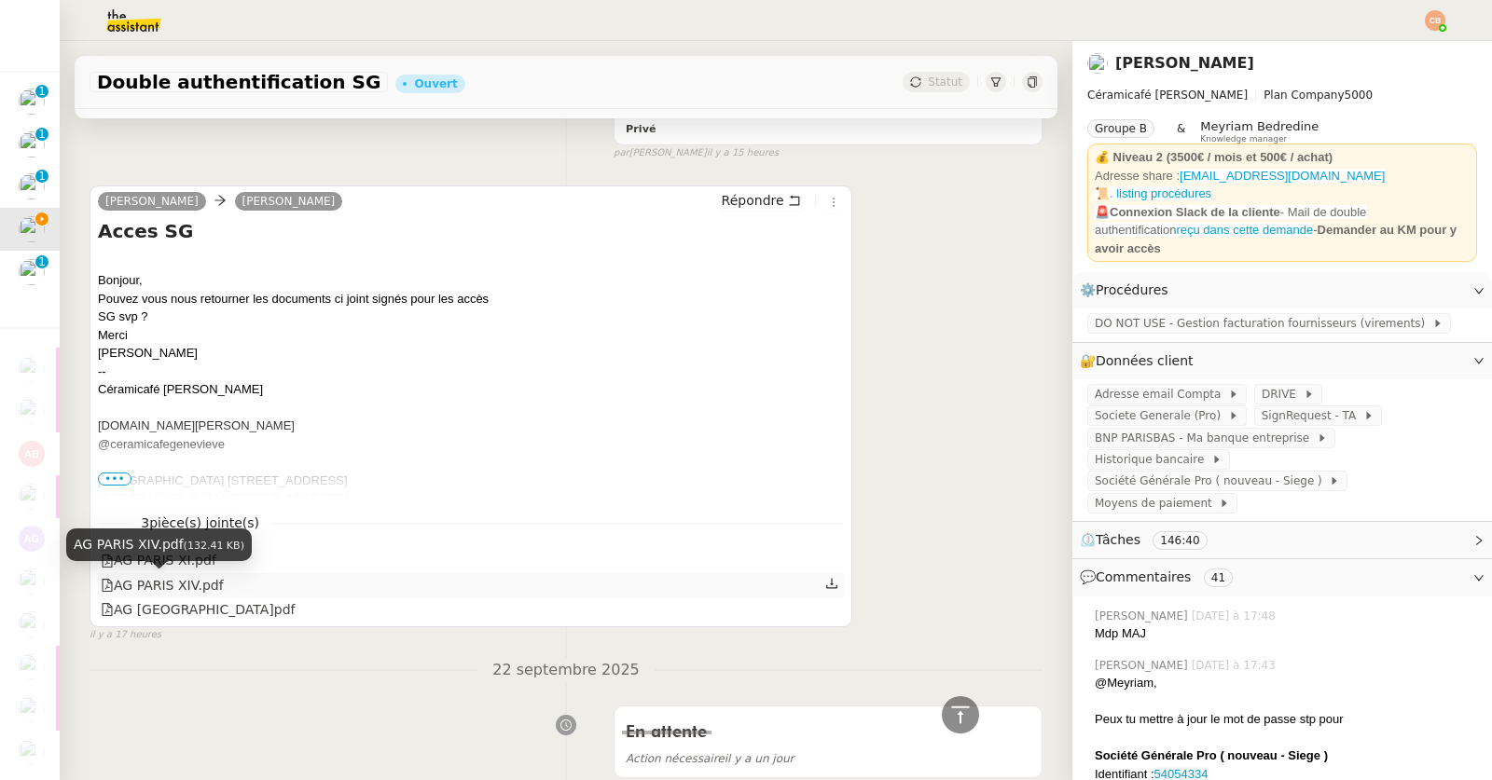
click at [179, 579] on div "AG PARIS XIV.pdf" at bounding box center [162, 585] width 123 height 21
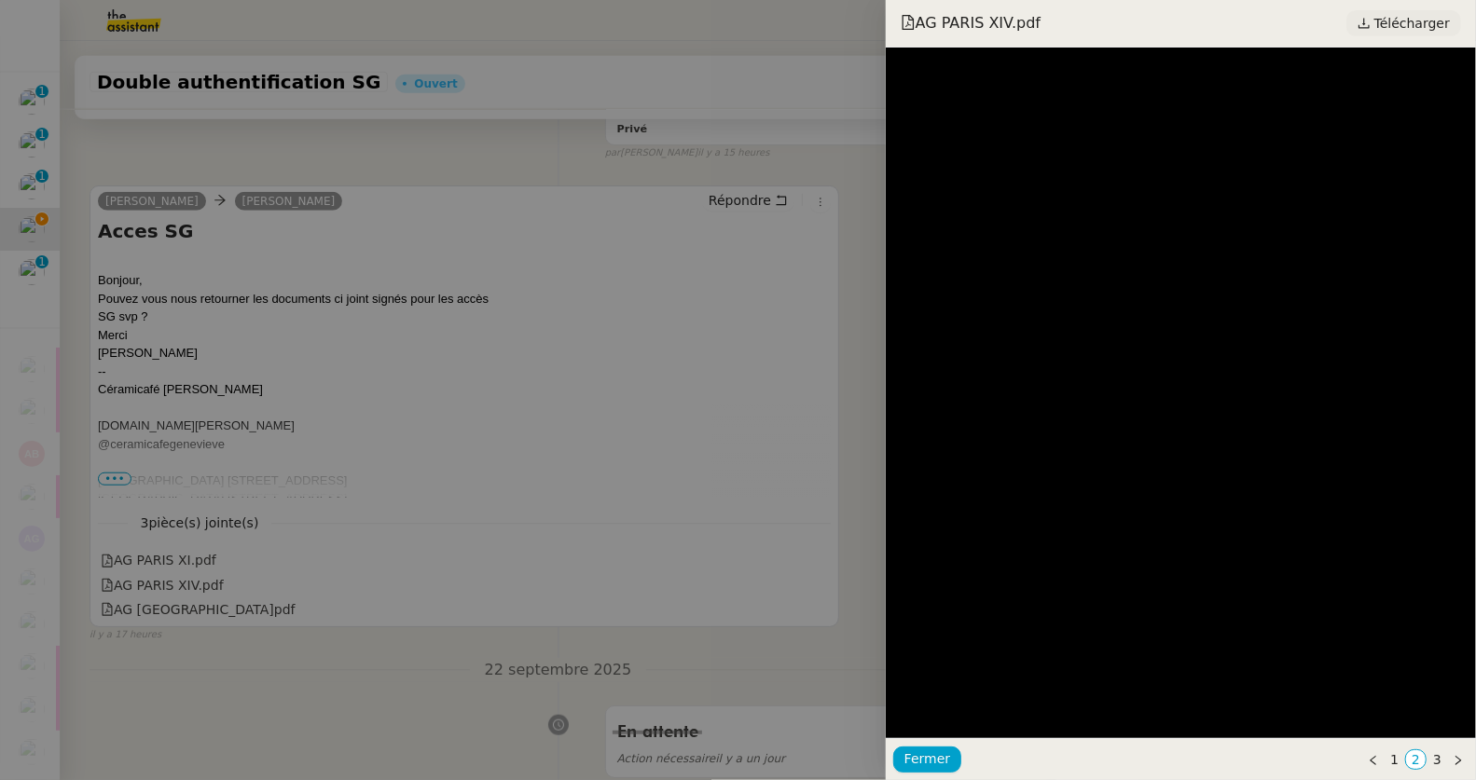
click at [1379, 34] on span "Télécharger" at bounding box center [1412, 23] width 76 height 24
click at [271, 551] on div at bounding box center [738, 390] width 1476 height 780
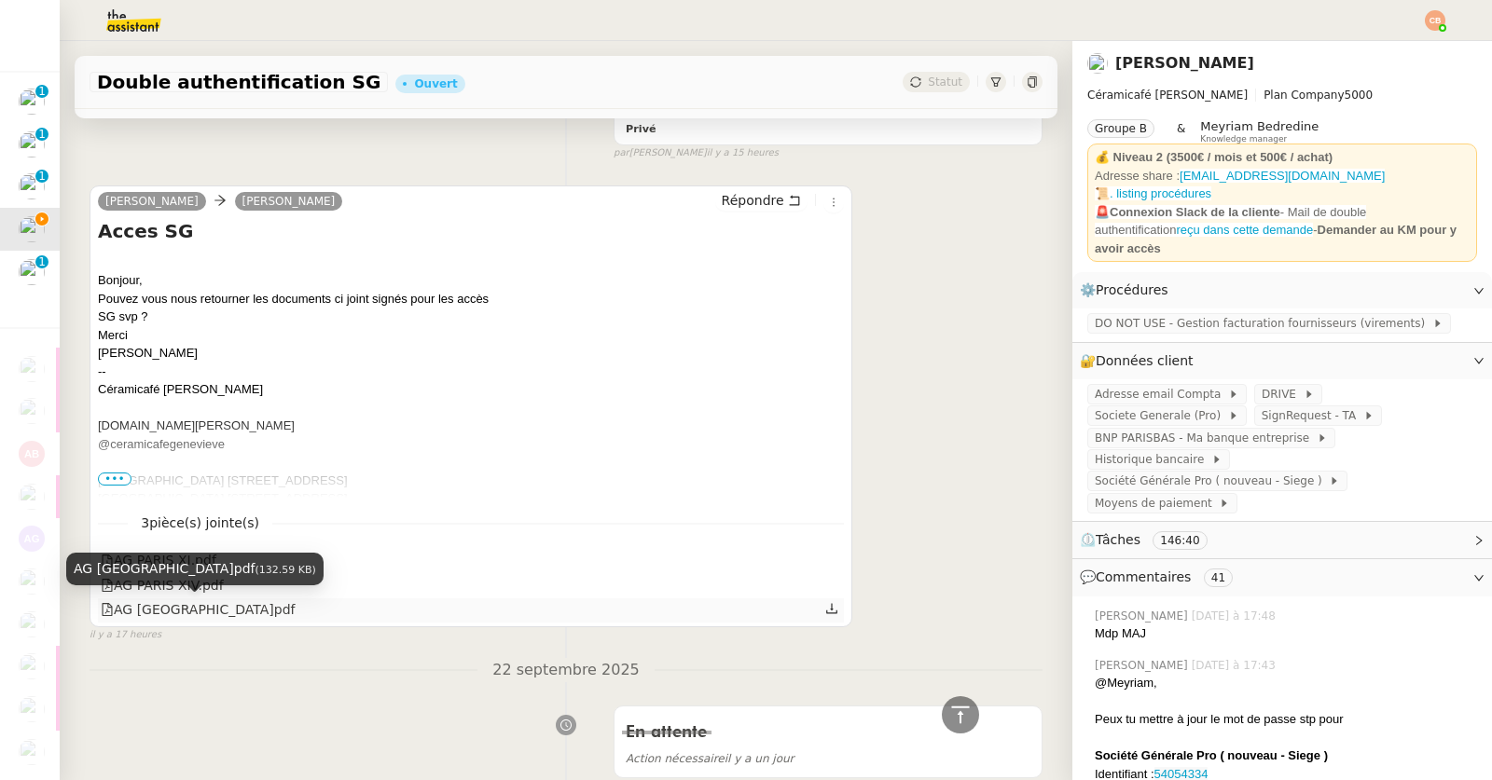
click at [163, 612] on div "AG VERSAILLES.pdf" at bounding box center [198, 609] width 195 height 21
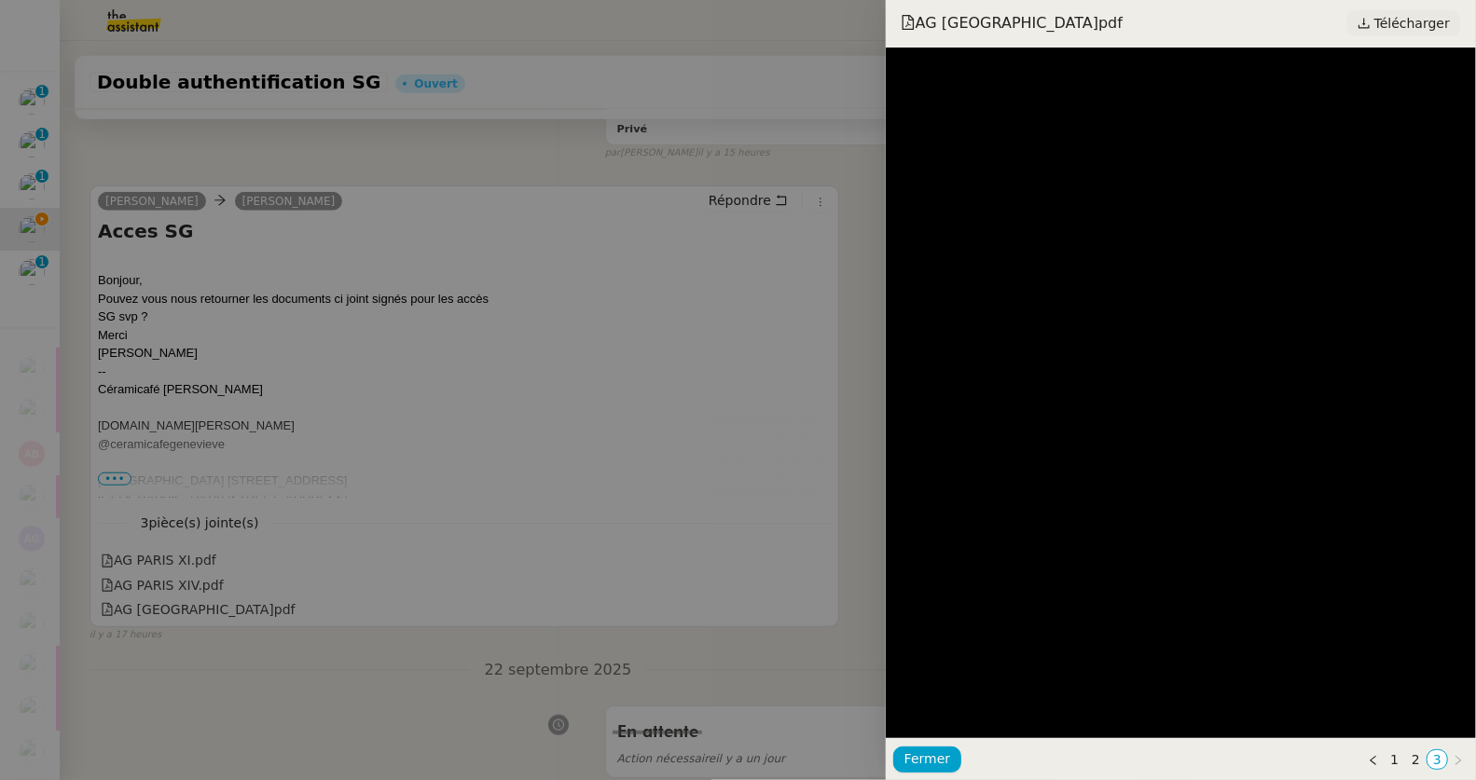
click at [1397, 17] on span "Télécharger" at bounding box center [1412, 23] width 76 height 24
click at [479, 151] on div at bounding box center [738, 390] width 1476 height 780
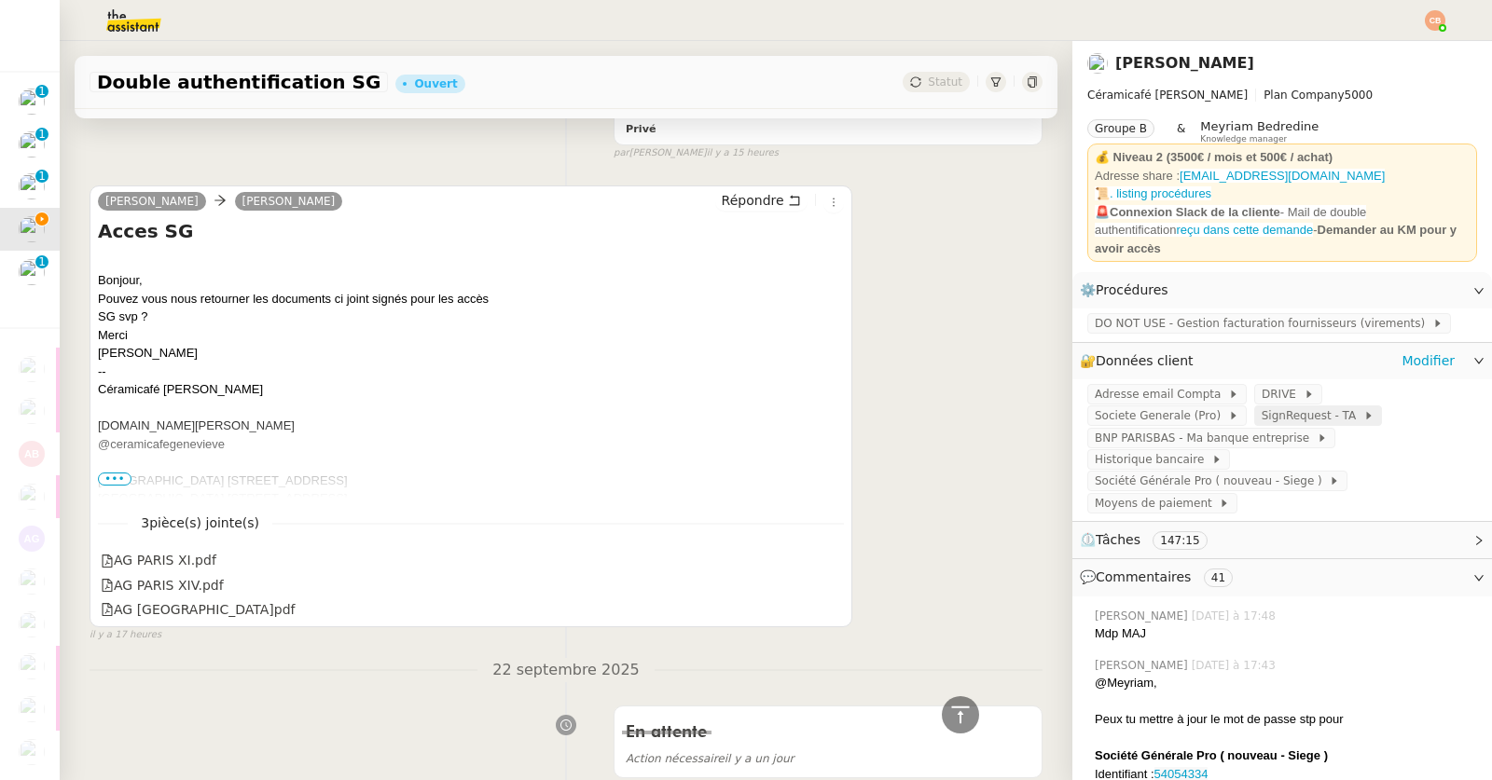
click at [1290, 409] on span "SignRequest - TA" at bounding box center [1312, 415] width 102 height 19
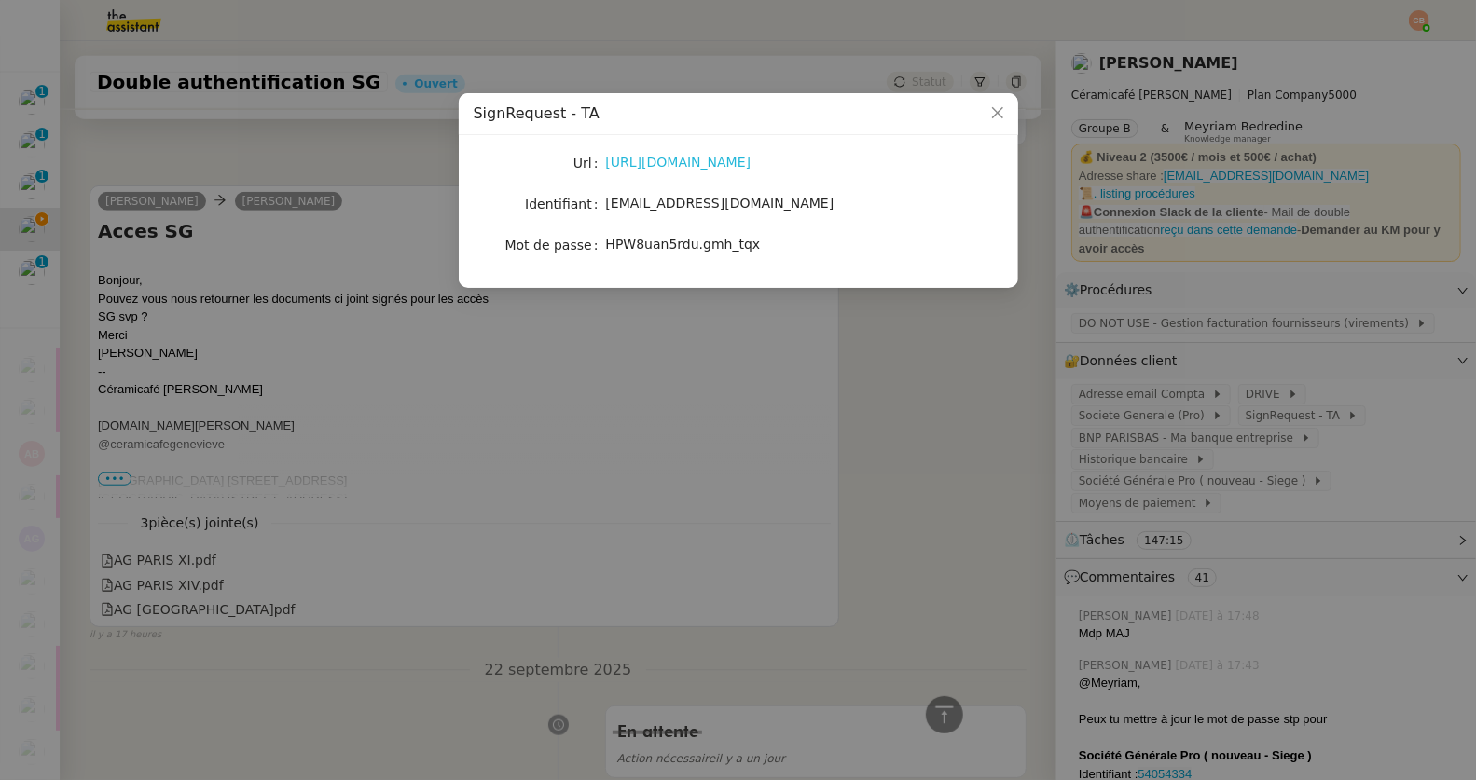
click at [708, 161] on link "https://signrequest.com/#/" at bounding box center [678, 162] width 145 height 15
click at [330, 224] on nz-modal-container "SignRequest - TA Url https://signrequest.com/#/ Identifiant account@team.theass…" at bounding box center [738, 390] width 1476 height 780
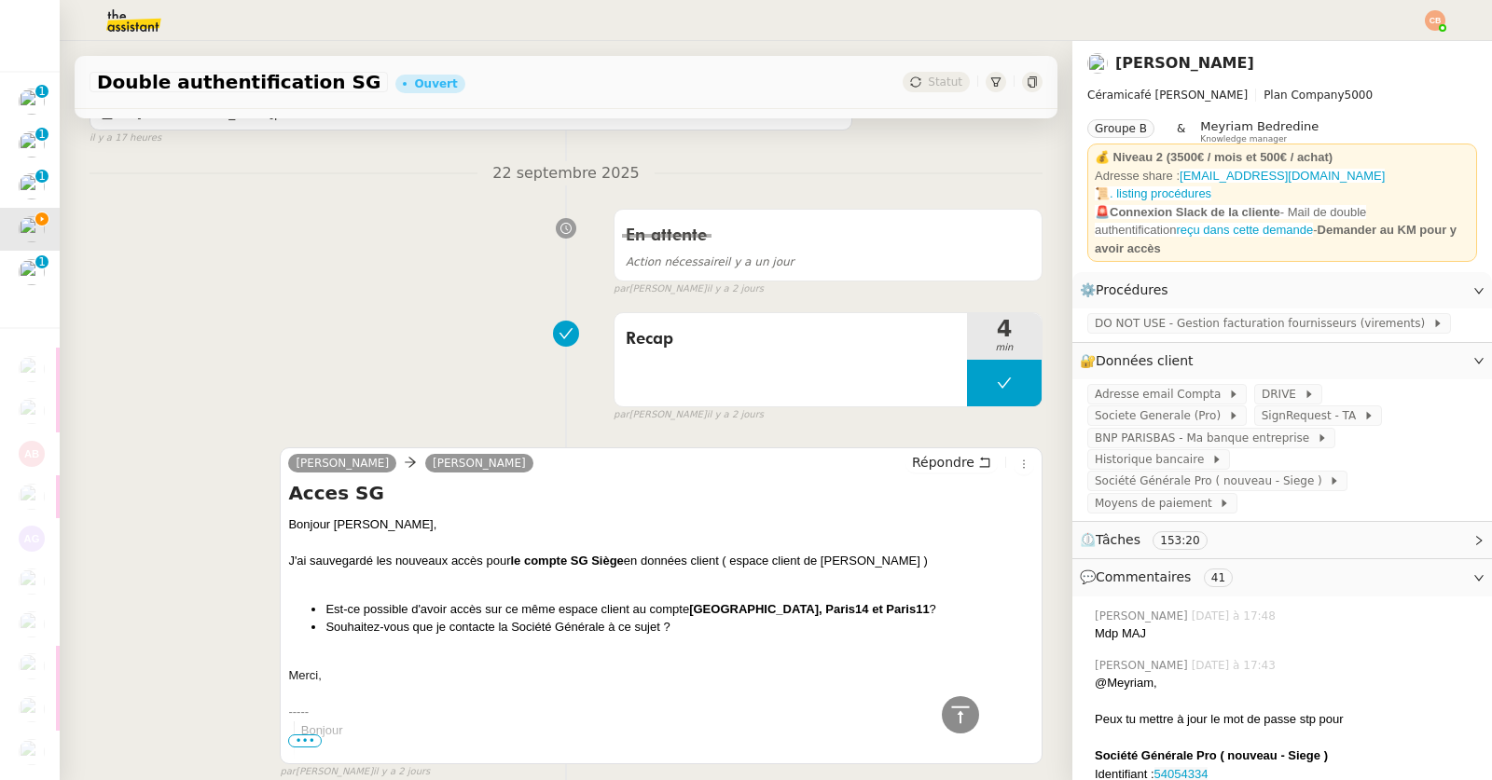
scroll to position [1344, 0]
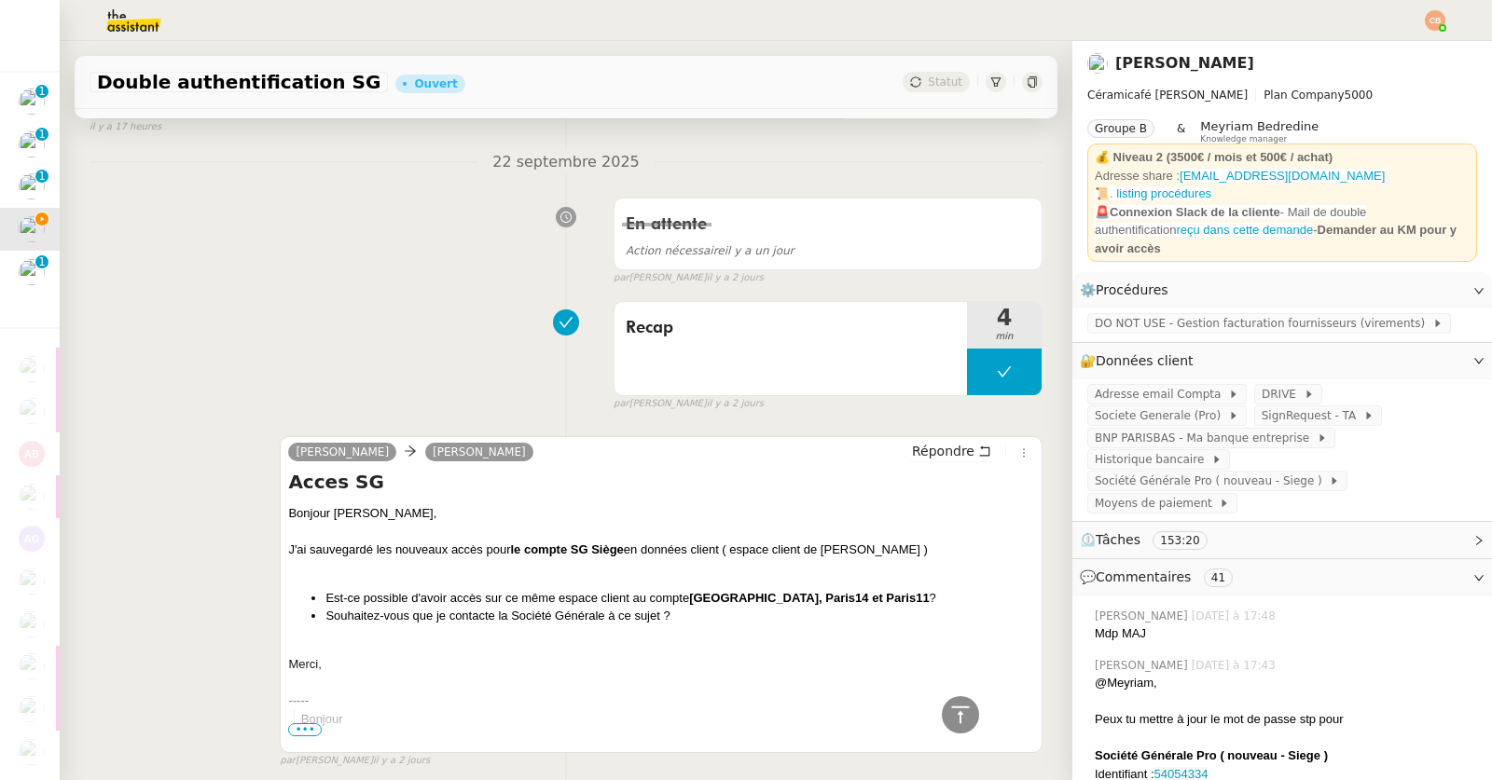
click at [131, 27] on img at bounding box center [119, 20] width 144 height 41
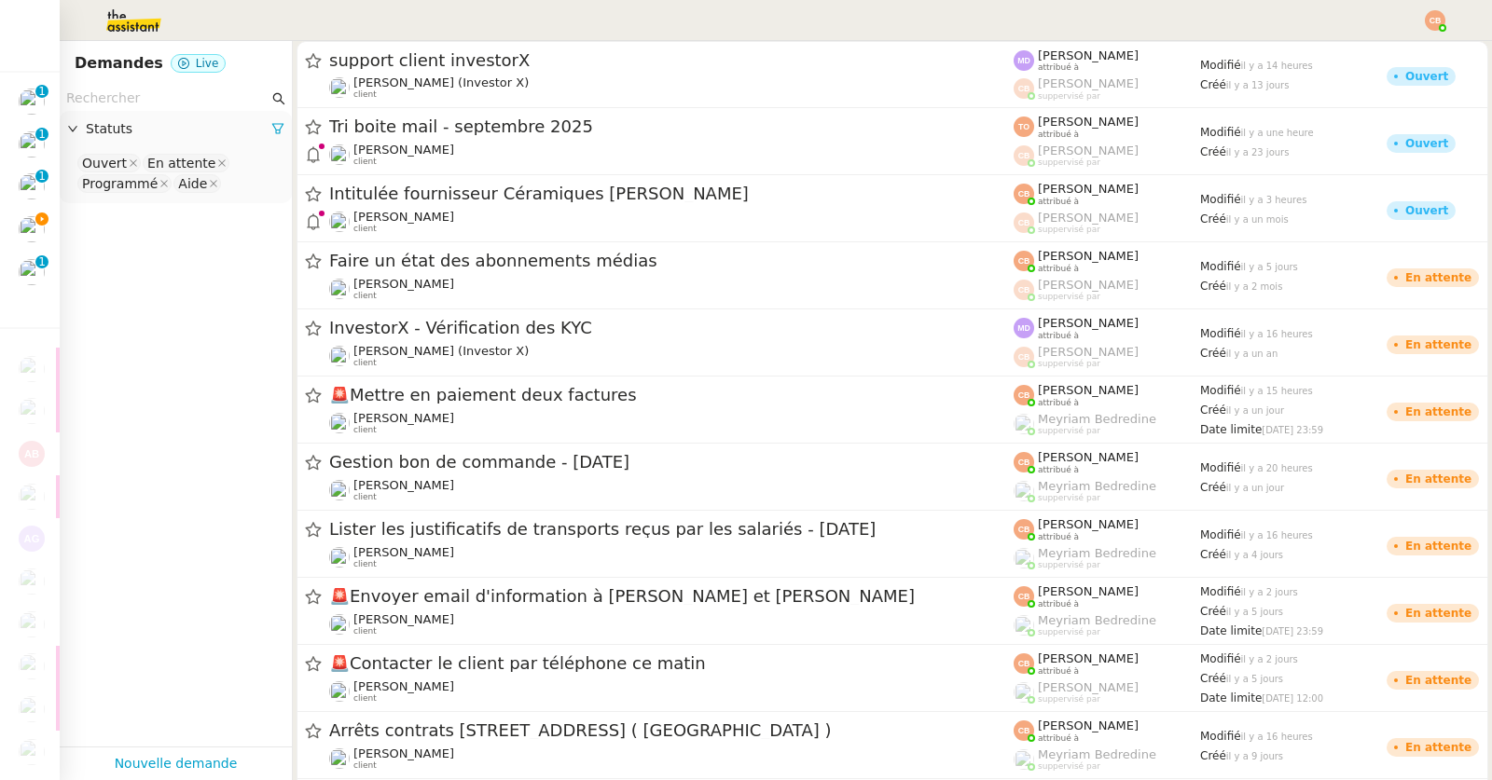
click at [110, 95] on input "text" at bounding box center [167, 98] width 202 height 21
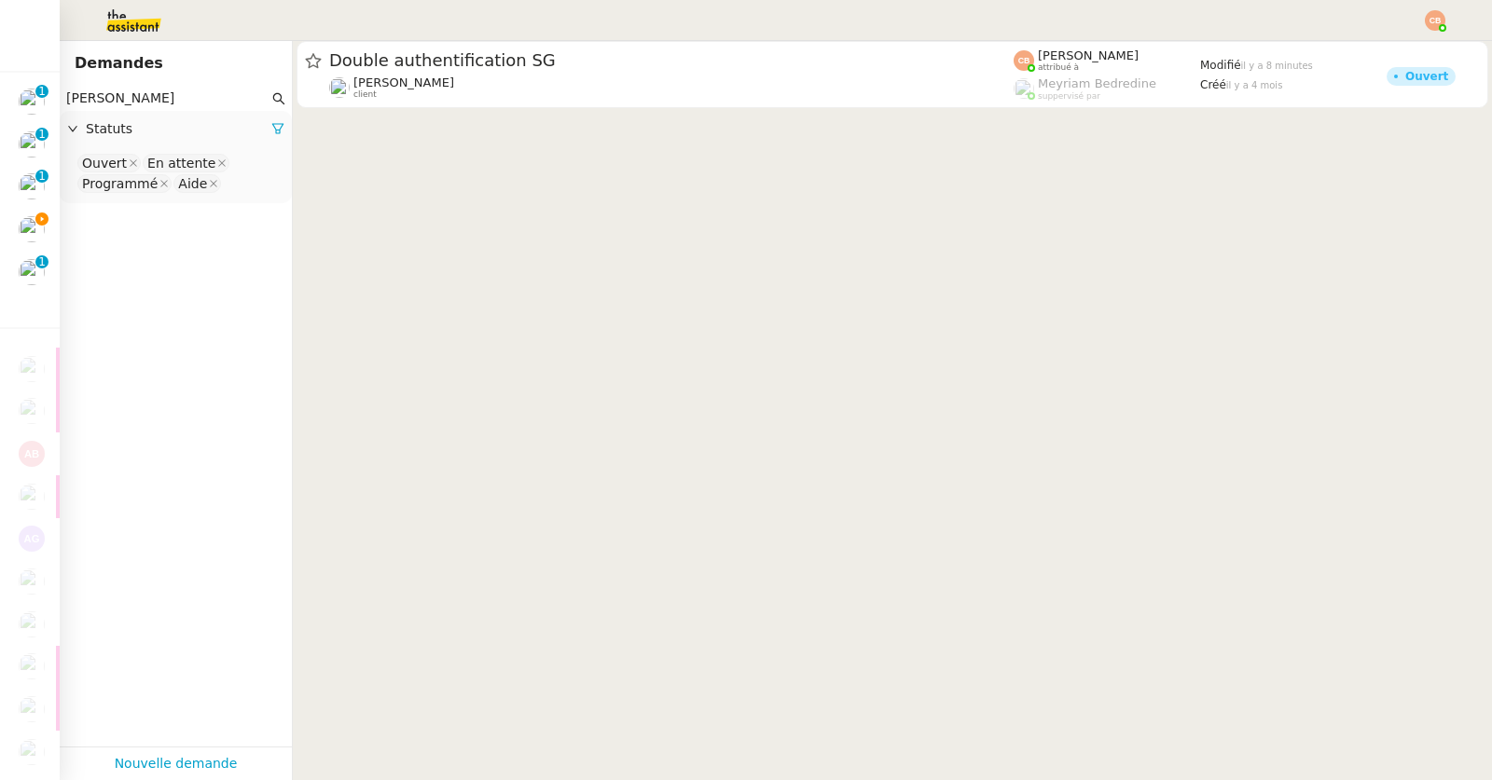
type input "Bertrand"
click at [214, 189] on nz-select-top-control "Ouvert En attente Programmé Aide" at bounding box center [176, 174] width 202 height 44
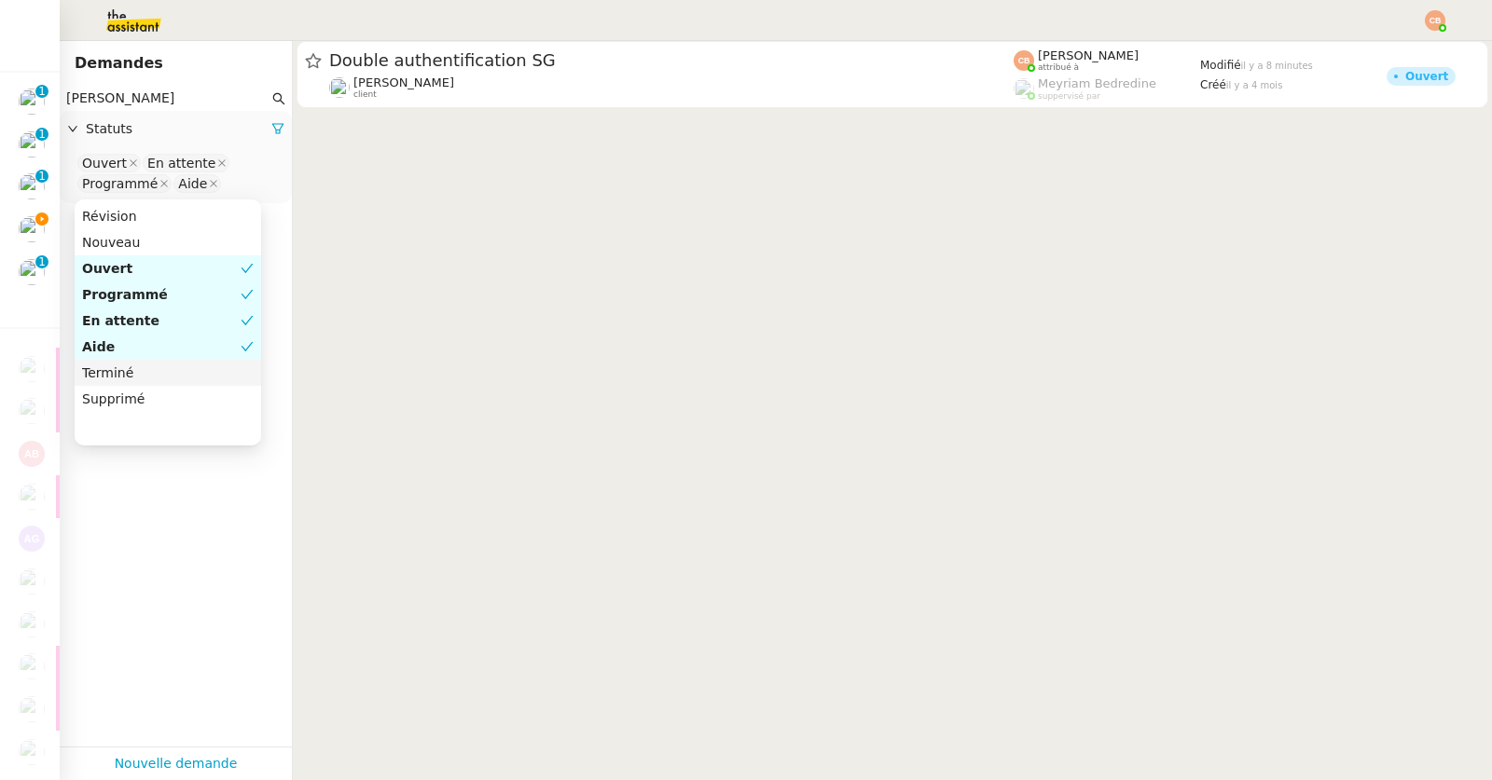
click at [148, 369] on div "Terminé" at bounding box center [168, 373] width 172 height 17
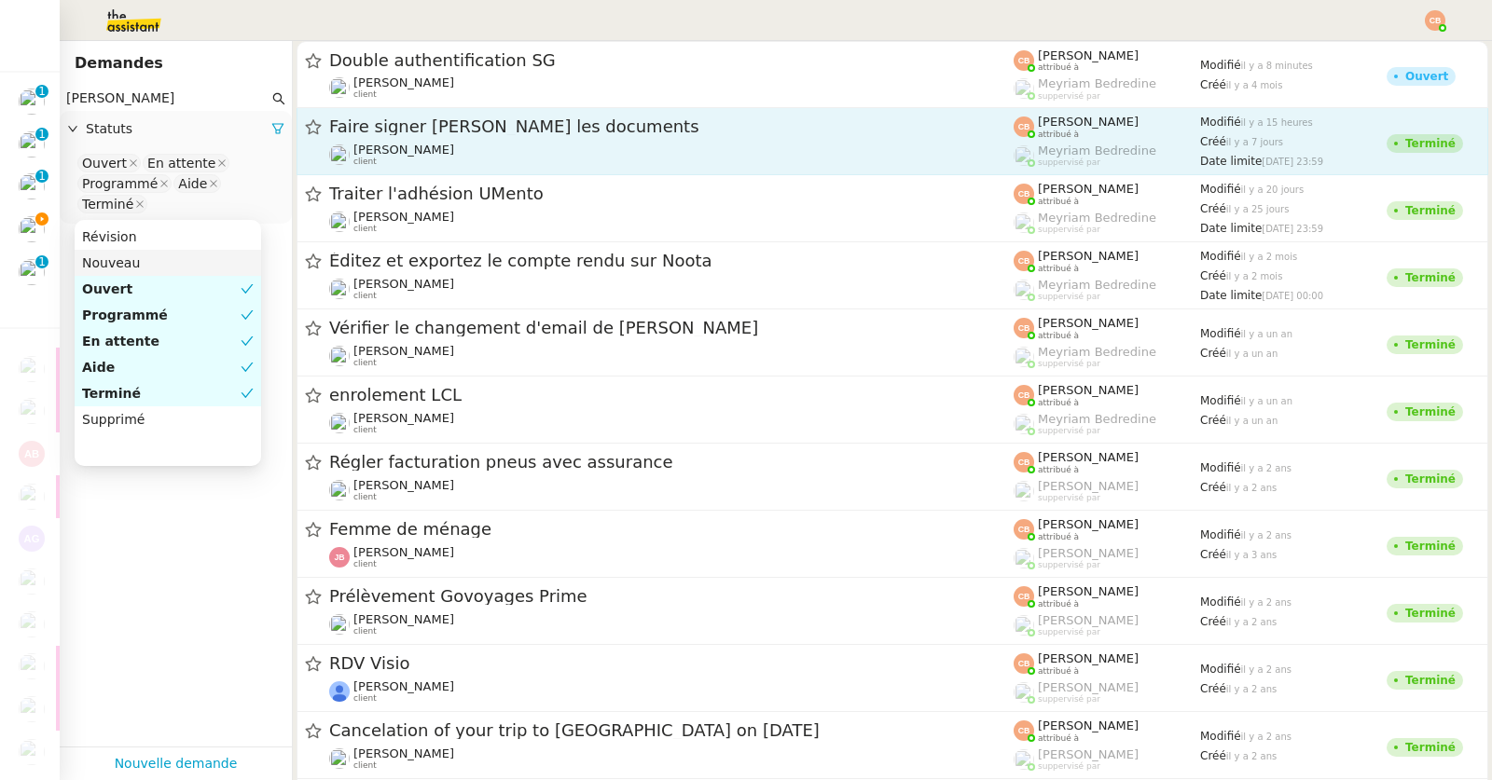
click at [434, 140] on div "Faire signer Bertrand les documents Genevieve Landsmann client" at bounding box center [671, 141] width 684 height 51
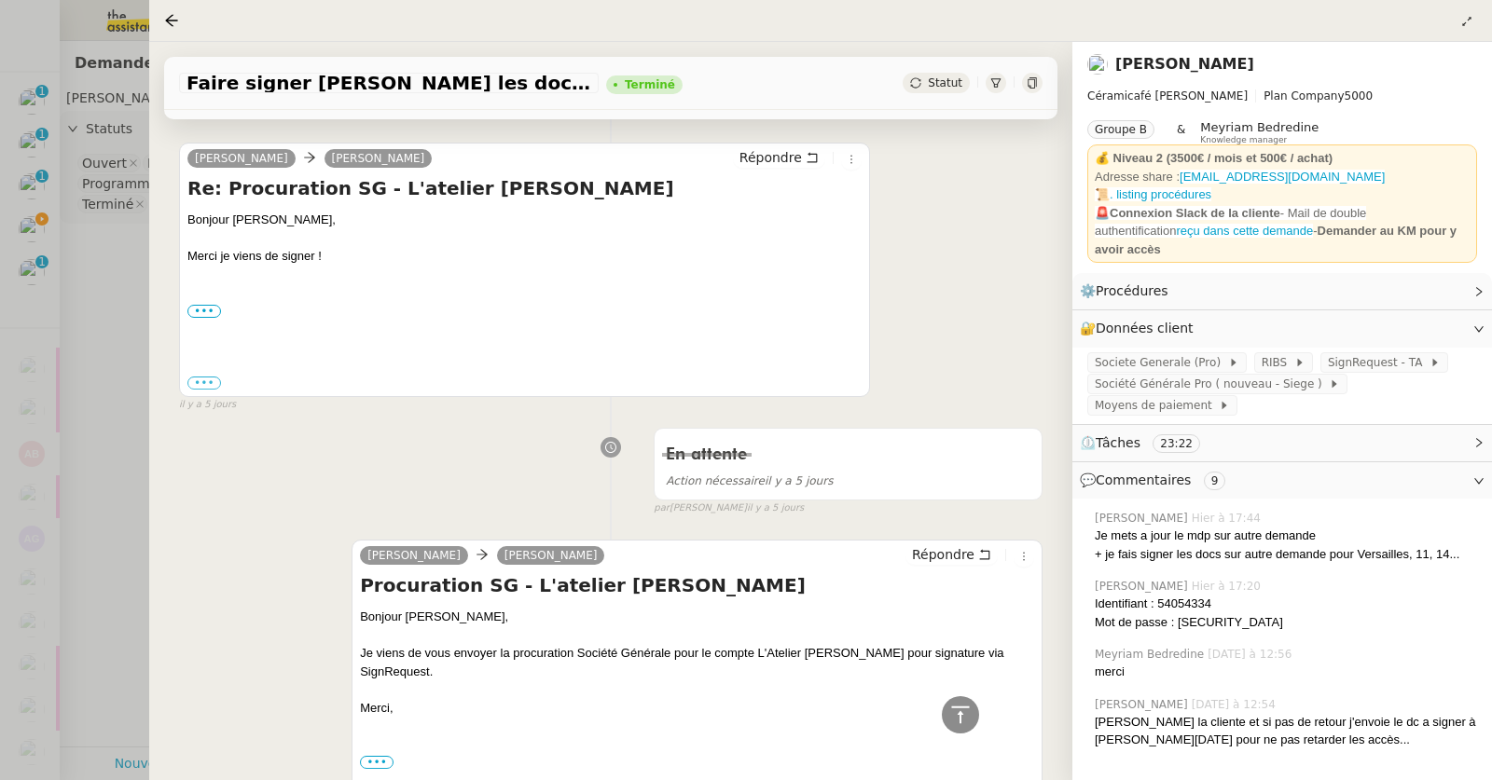
scroll to position [1403, 0]
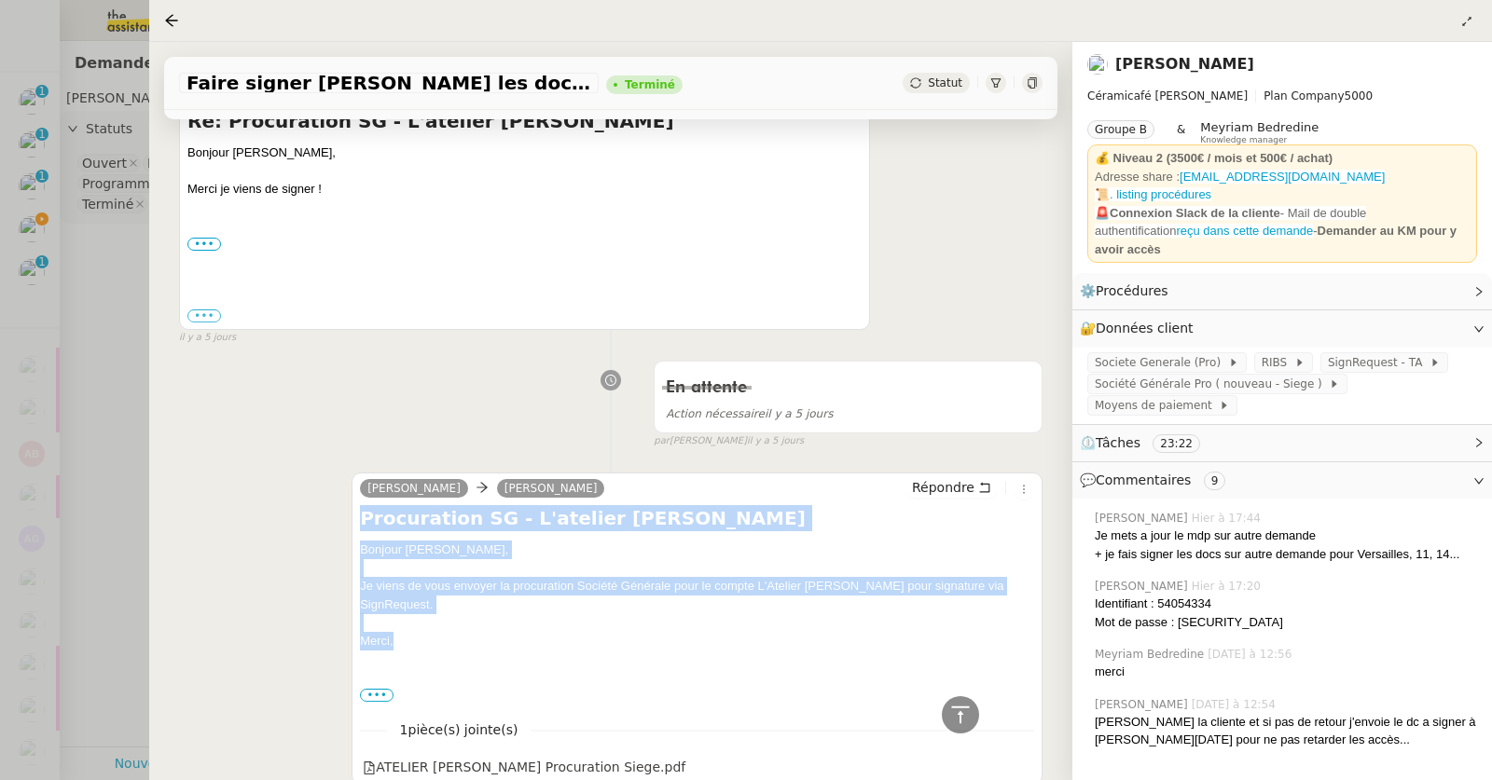
drag, startPoint x: 358, startPoint y: 516, endPoint x: 401, endPoint y: 634, distance: 125.9
click at [401, 634] on div "Procuration SG - L'atelier Geneviève Siège Bonjour Bertrand, Je viens de vous e…" at bounding box center [697, 604] width 674 height 199
copy div "Procuration SG - L'atelier Geneviève Siège Bonjour Bertrand, Je viens de vous e…"
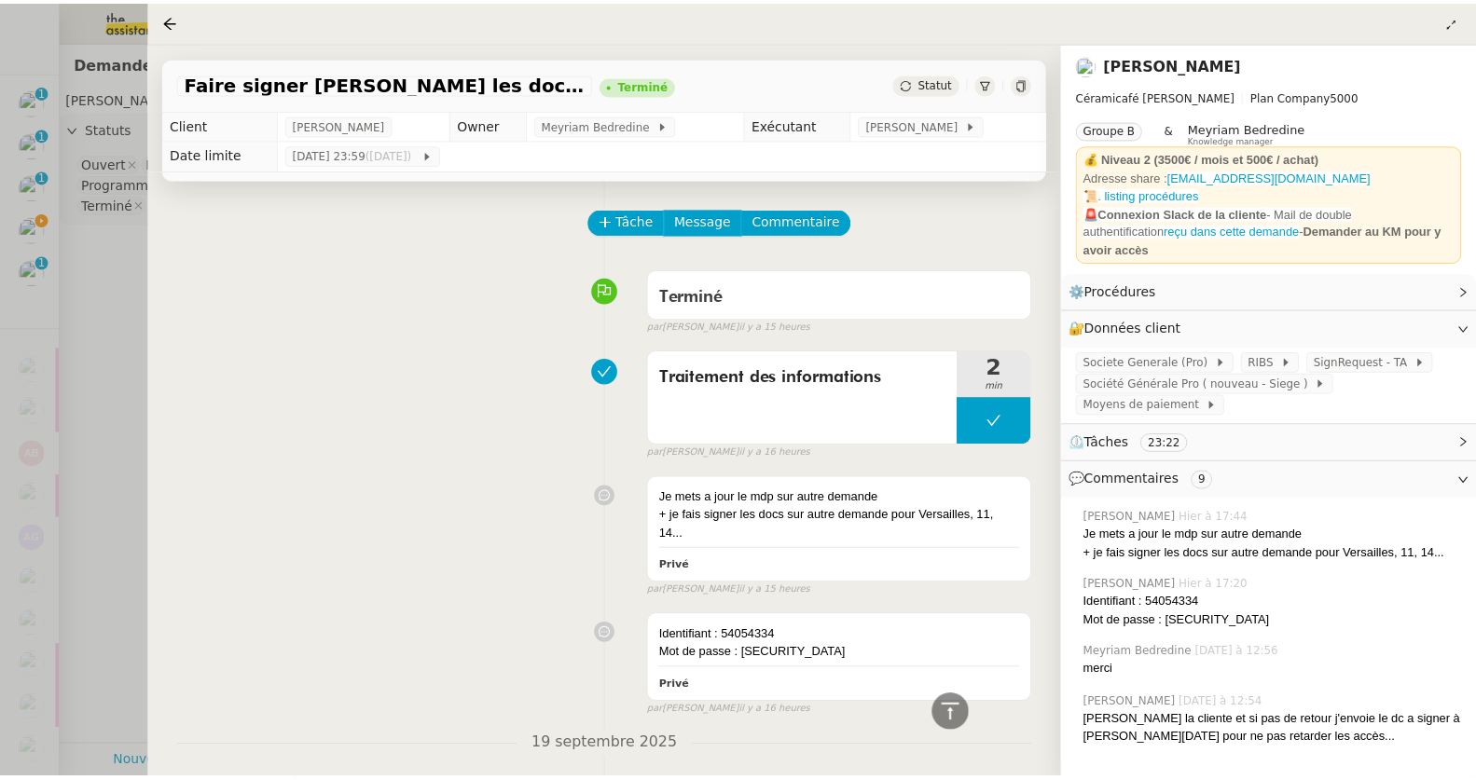
scroll to position [4, 0]
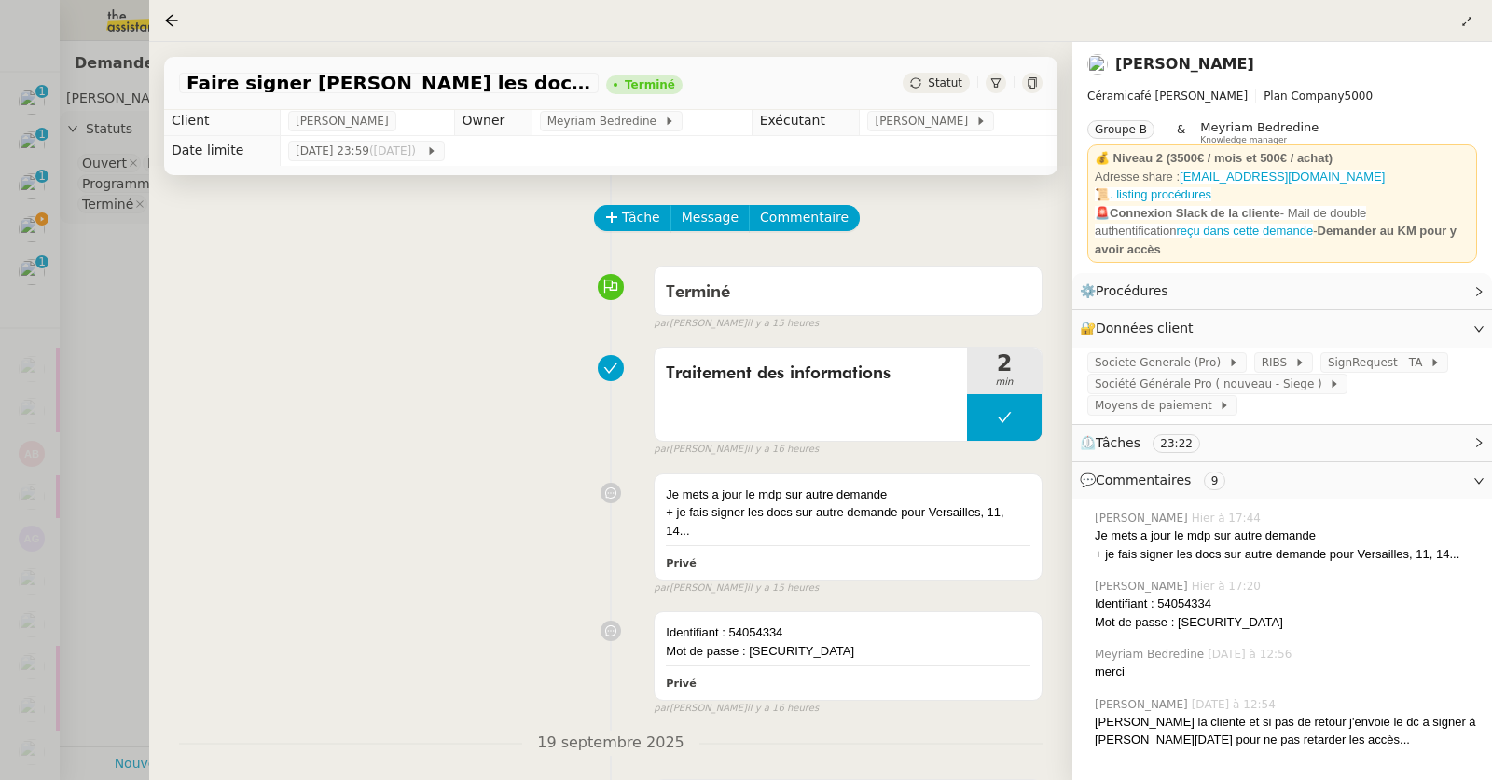
click at [92, 277] on div at bounding box center [746, 390] width 1492 height 780
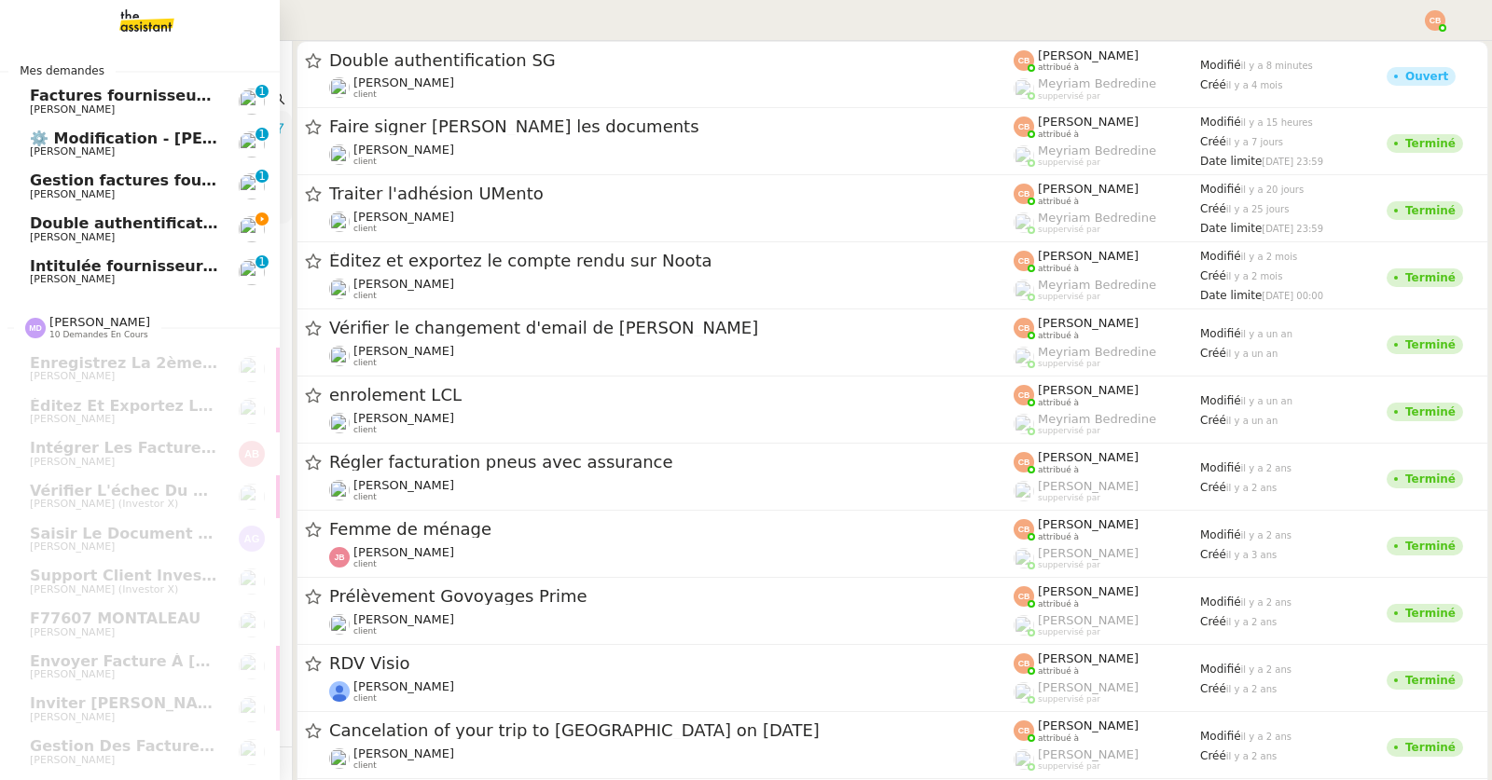
click at [30, 229] on span "Double authentification SG" at bounding box center [143, 223] width 227 height 18
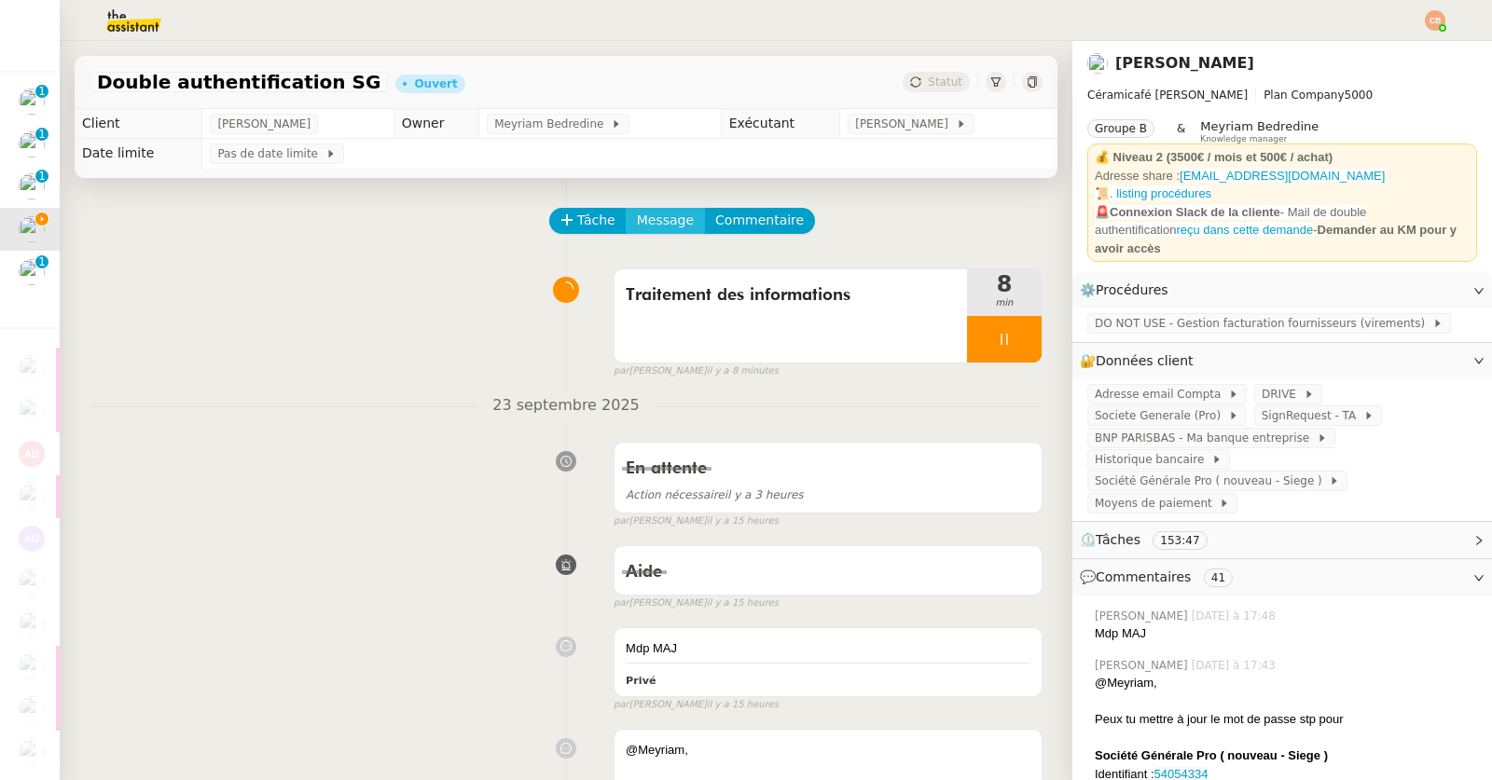
click at [654, 224] on span "Message" at bounding box center [665, 220] width 57 height 21
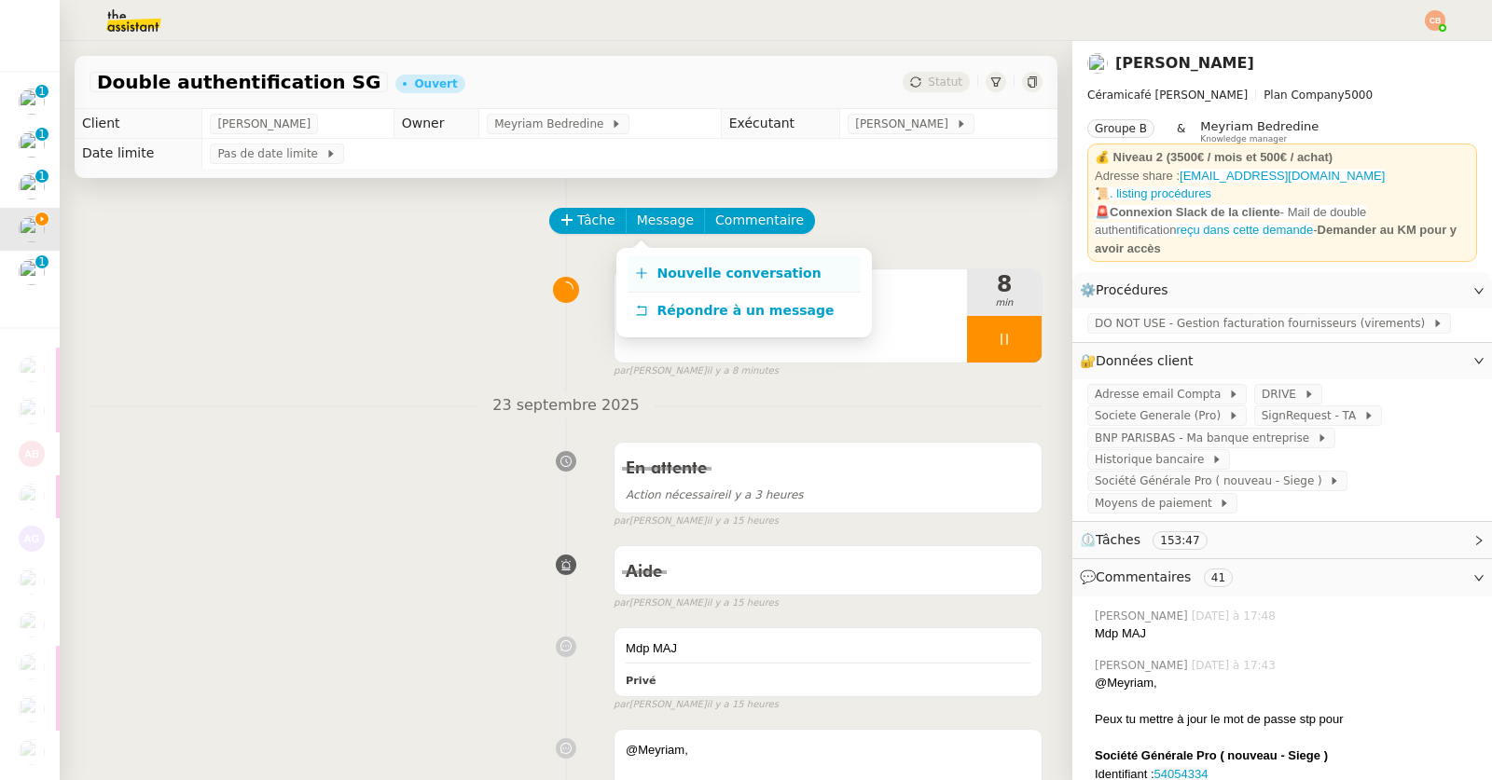
click at [663, 269] on span "Nouvelle conversation" at bounding box center [739, 273] width 164 height 15
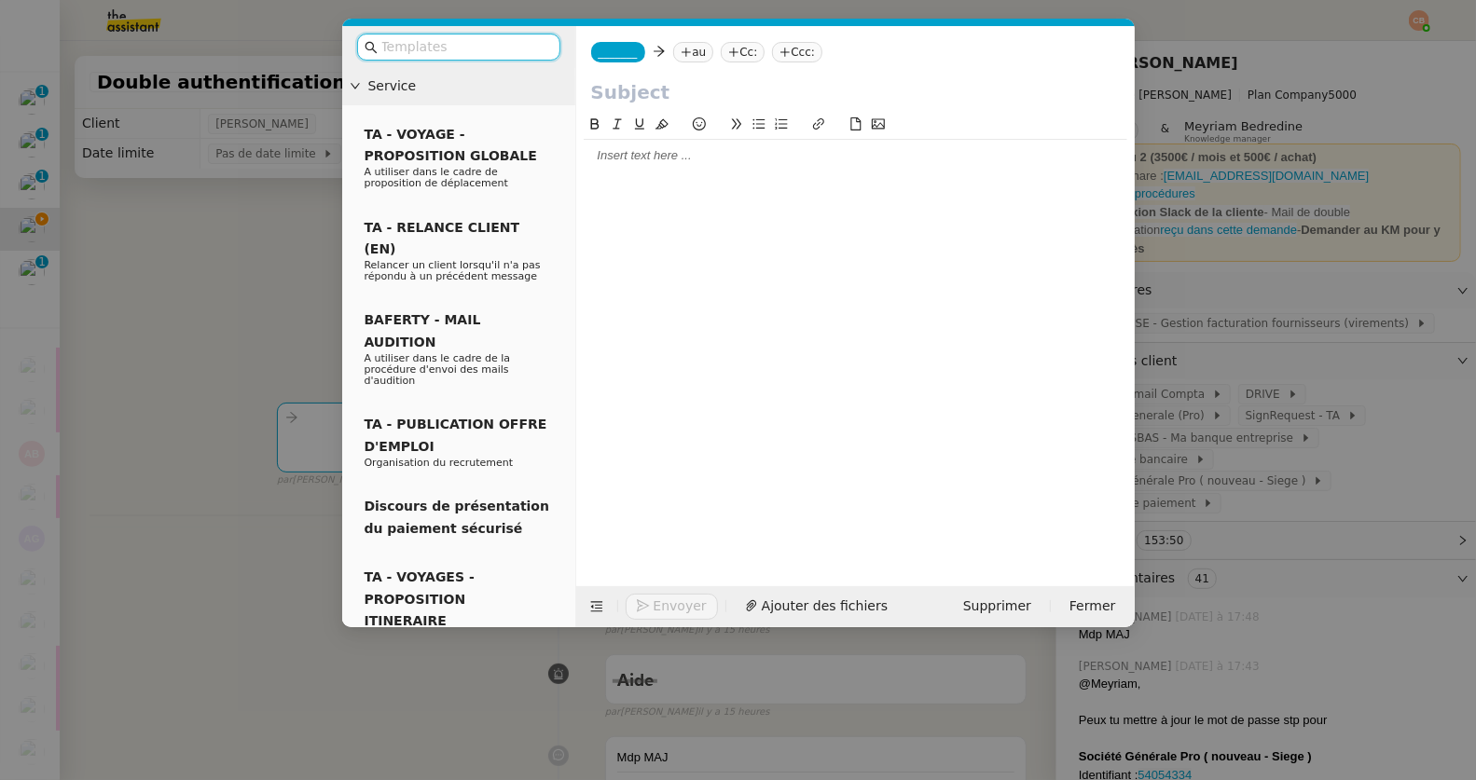
click at [618, 53] on span "_______" at bounding box center [618, 52] width 39 height 13
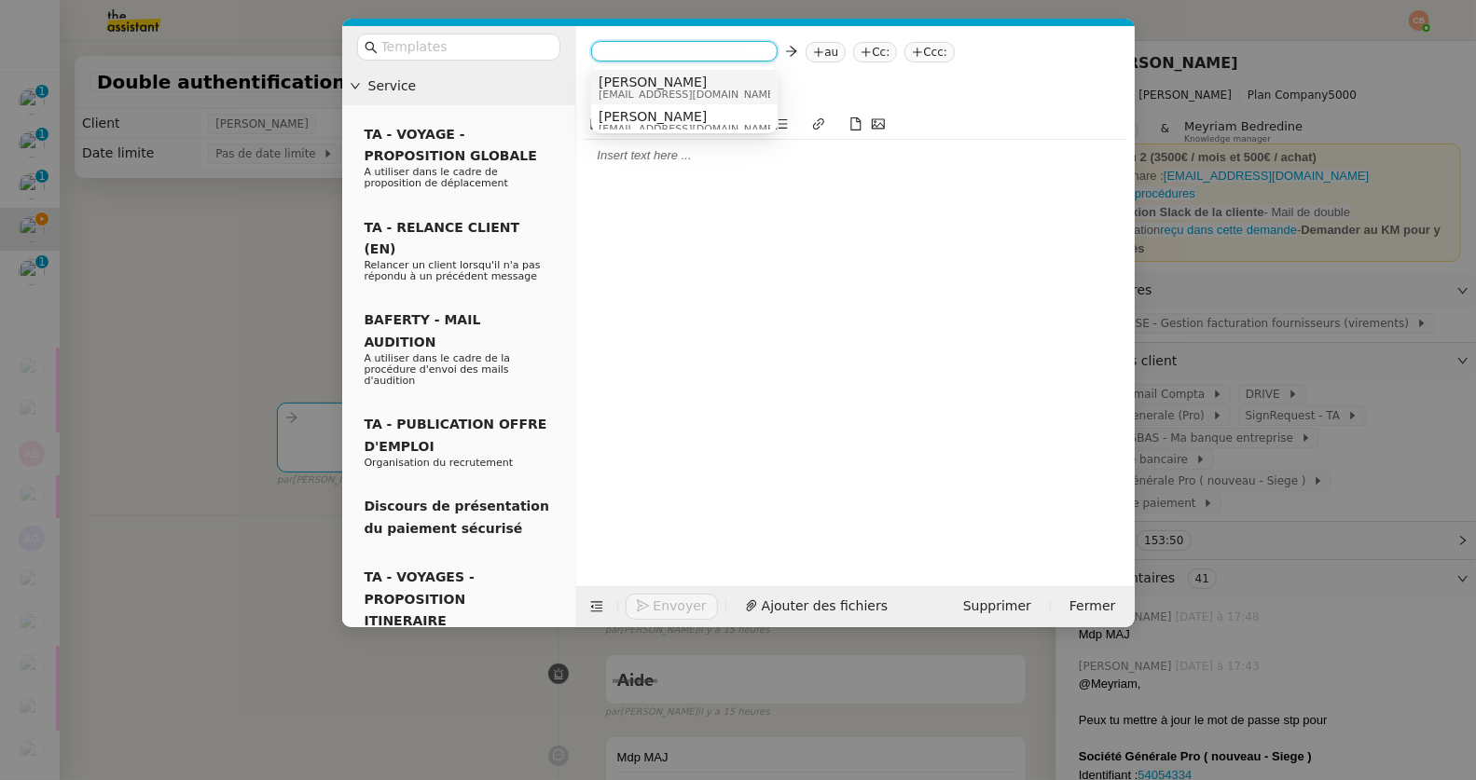
click at [620, 76] on span "[PERSON_NAME]" at bounding box center [731, 82] width 265 height 15
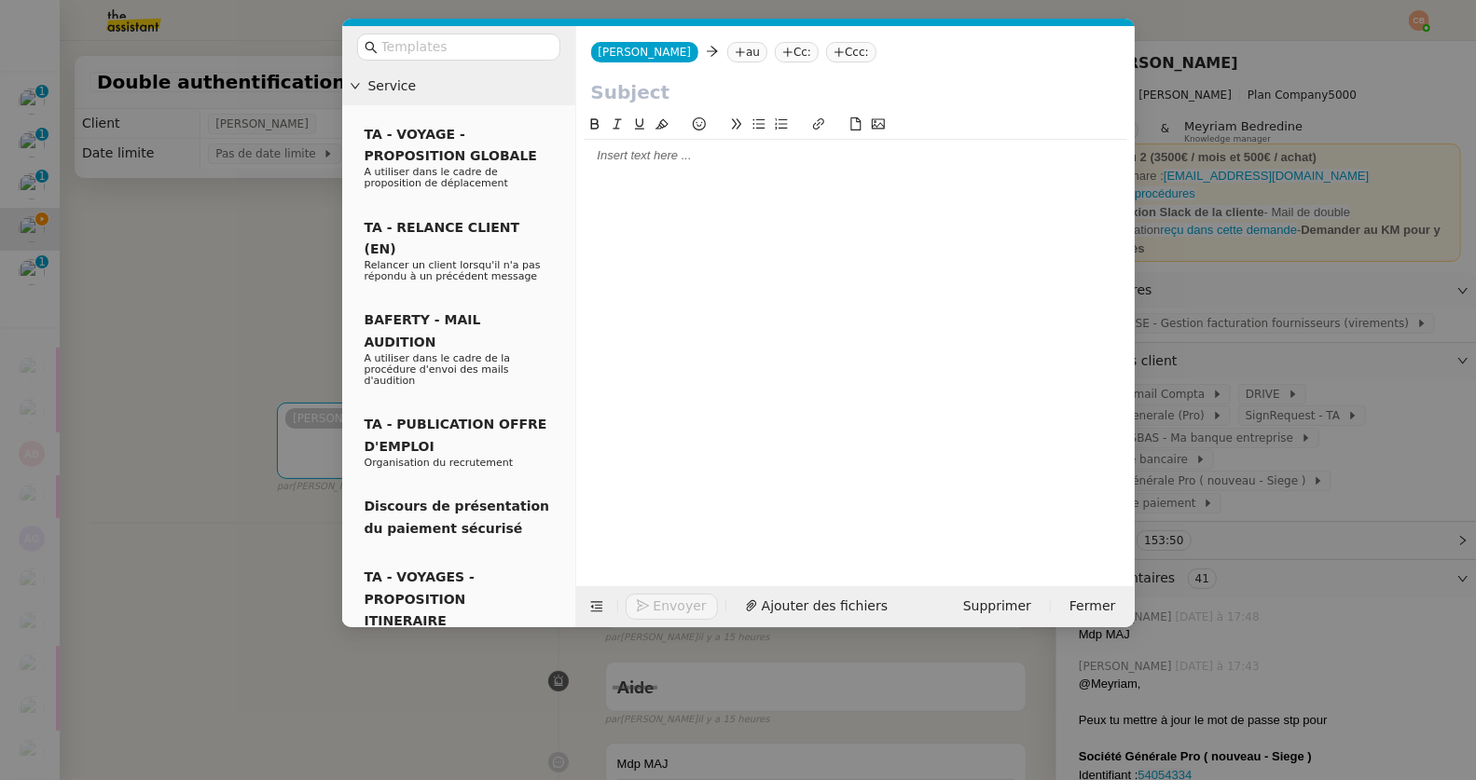
click at [640, 156] on div at bounding box center [855, 155] width 543 height 17
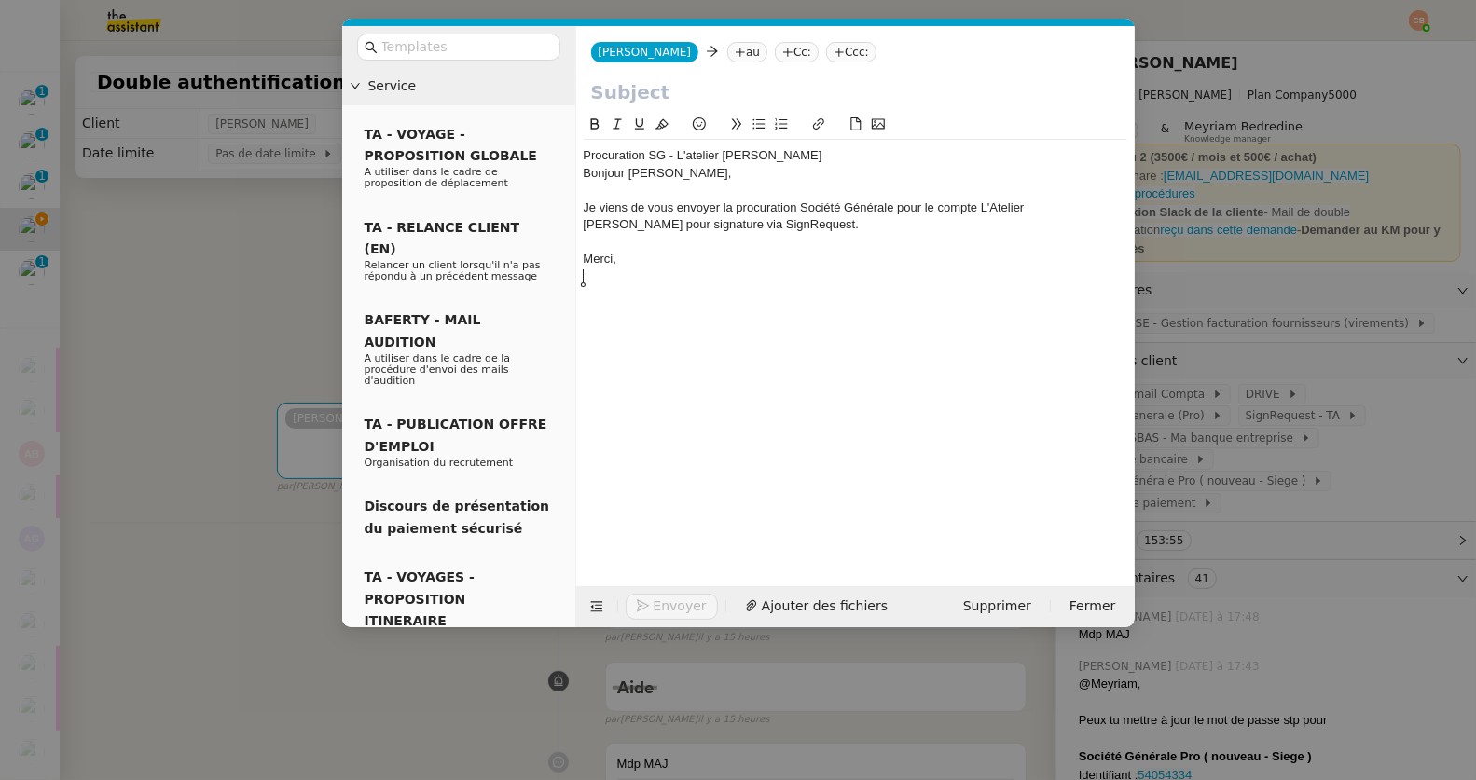
click at [727, 59] on nz-tag "au" at bounding box center [747, 52] width 40 height 21
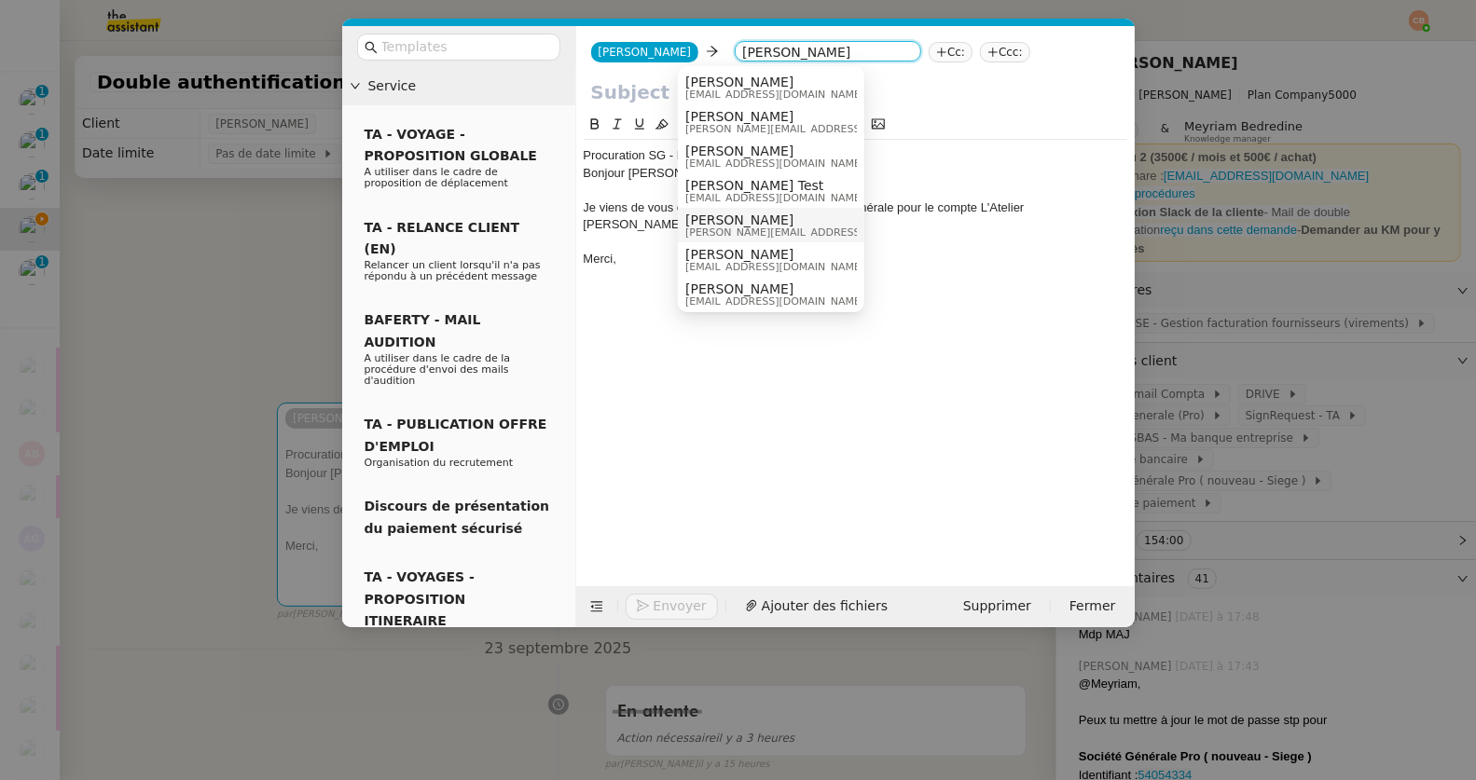
type input "Bertrand"
click at [749, 218] on span "Bertrand Canavaggio" at bounding box center [817, 220] width 265 height 15
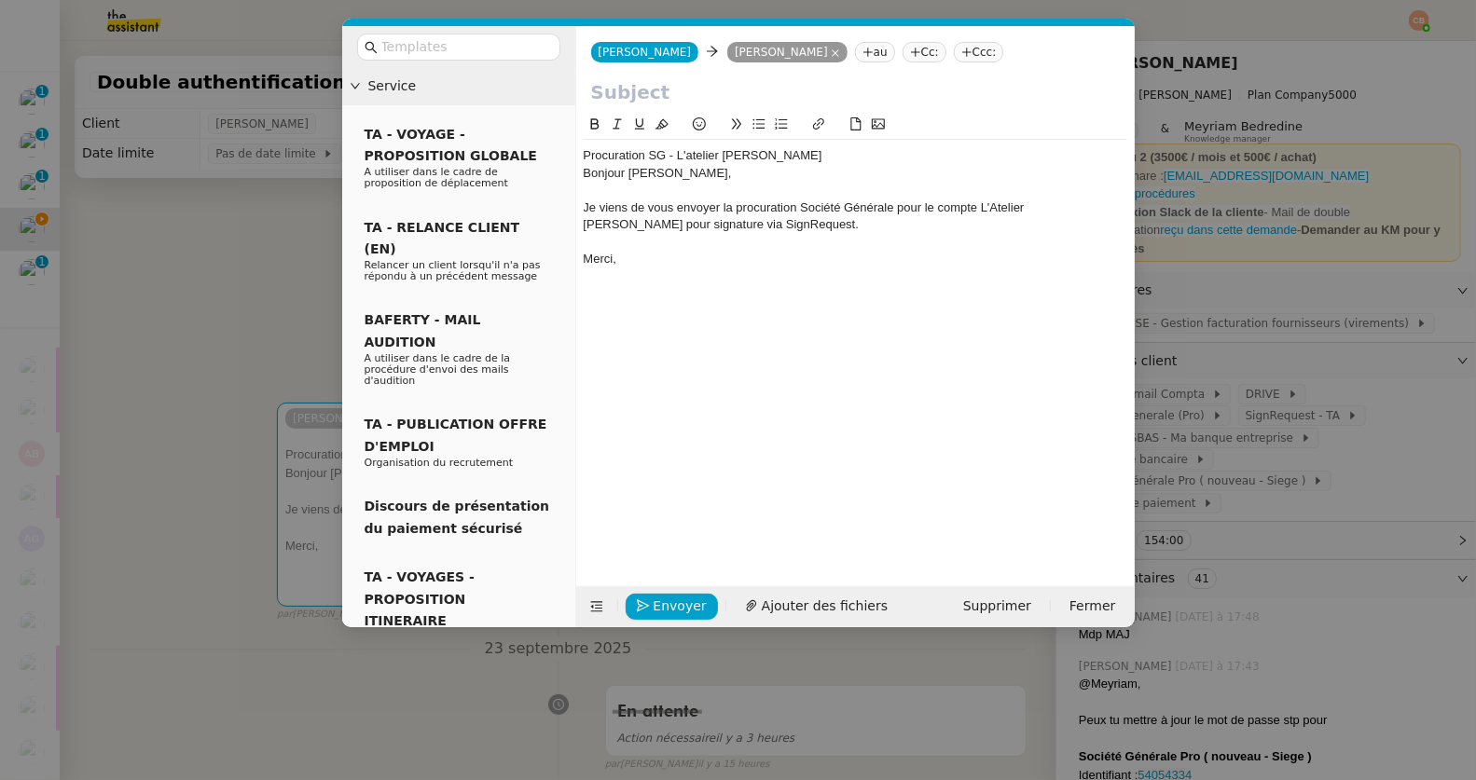
click at [657, 94] on input "text" at bounding box center [855, 92] width 529 height 28
drag, startPoint x: 850, startPoint y: 158, endPoint x: 580, endPoint y: 146, distance: 270.6
click at [580, 146] on nz-spin "Procuration SG - L'atelier Geneviève Siège Bonjour Bertrand, Je viens de vous e…" at bounding box center [855, 339] width 558 height 451
copy div "Procuration SG - L'atelier Geneviève Siège"
click at [602, 89] on input "text" at bounding box center [855, 92] width 529 height 28
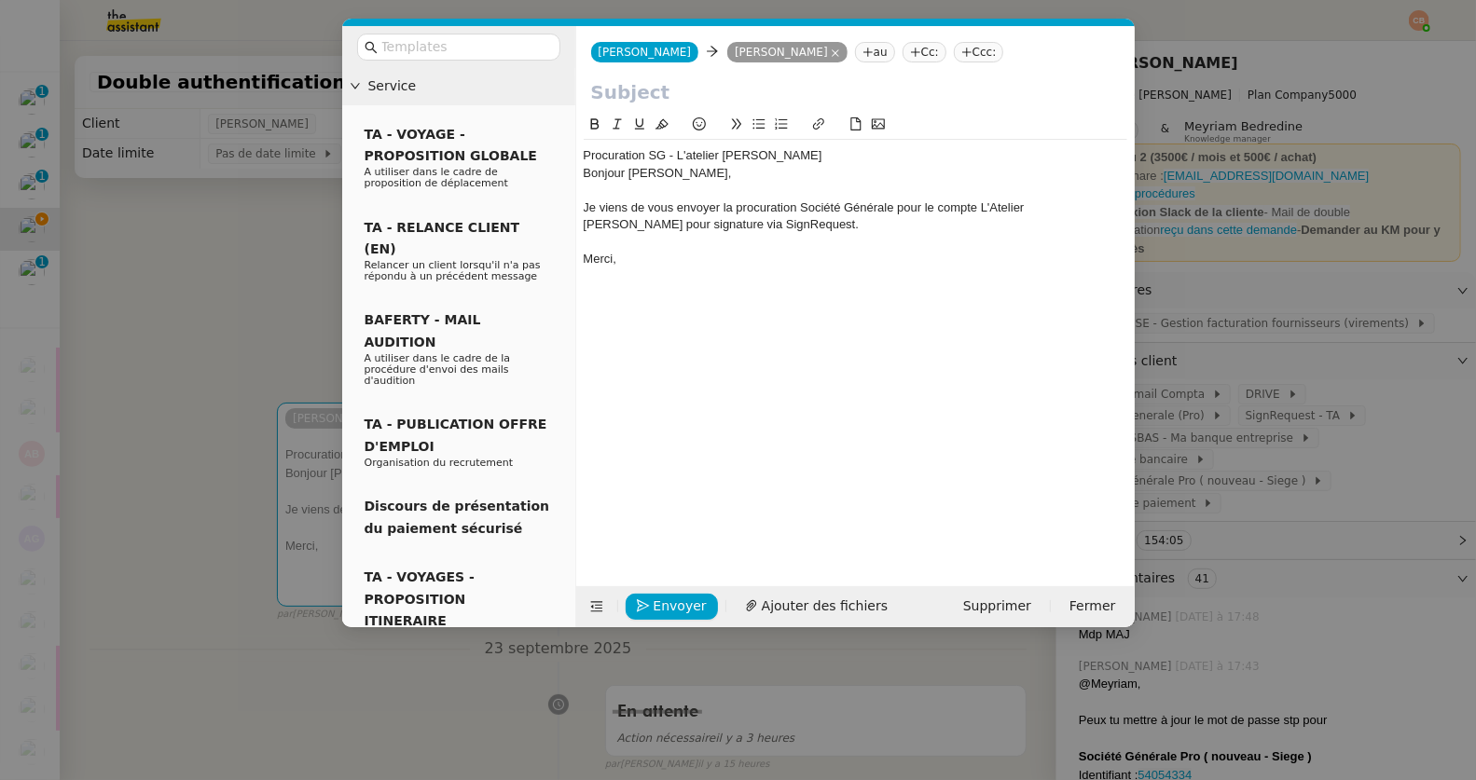
paste input "Procuration SG - L'atelier Geneviève Siège"
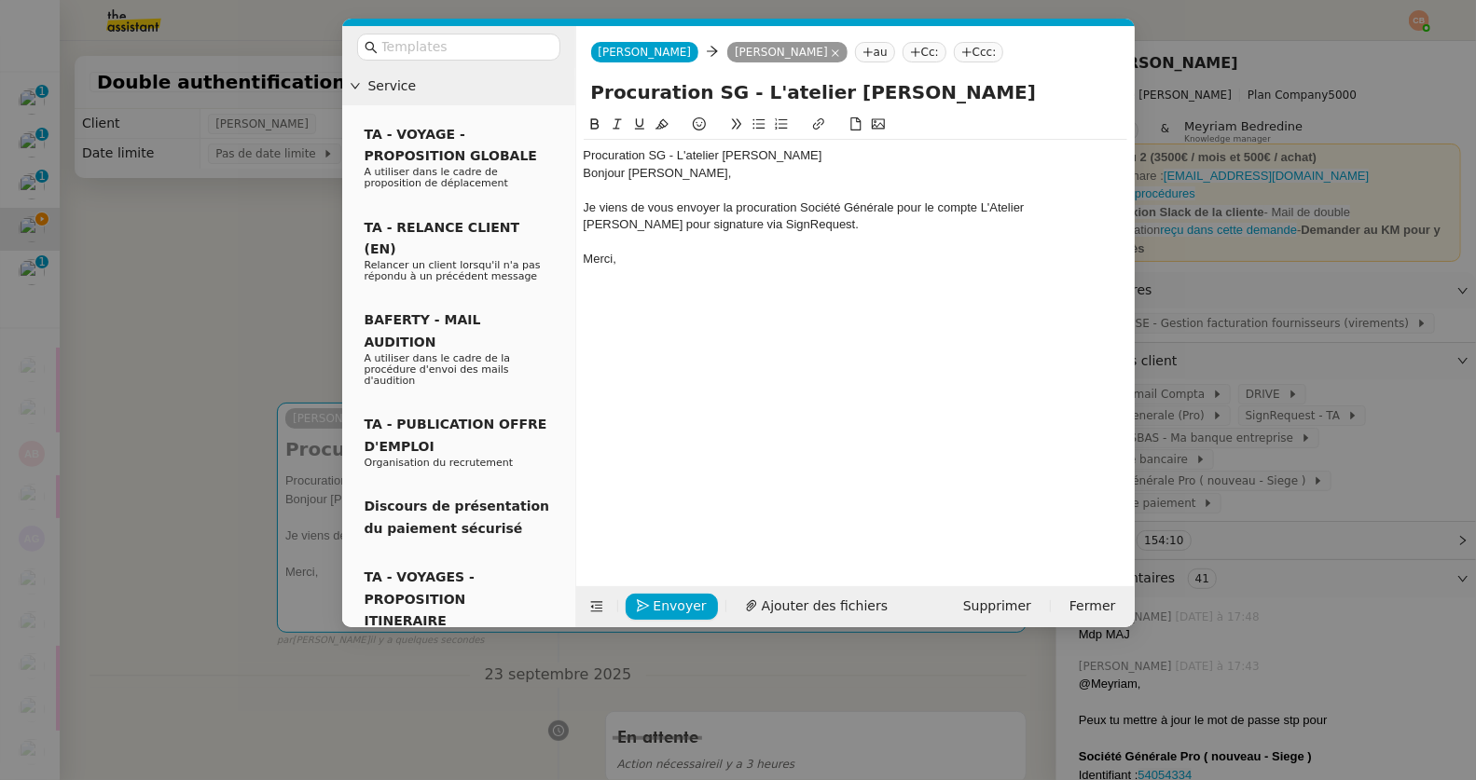
drag, startPoint x: 910, startPoint y: 93, endPoint x: 993, endPoint y: 93, distance: 83.0
click at [993, 93] on input "Procuration SG - L'atelier Geneviève Siège" at bounding box center [855, 92] width 529 height 28
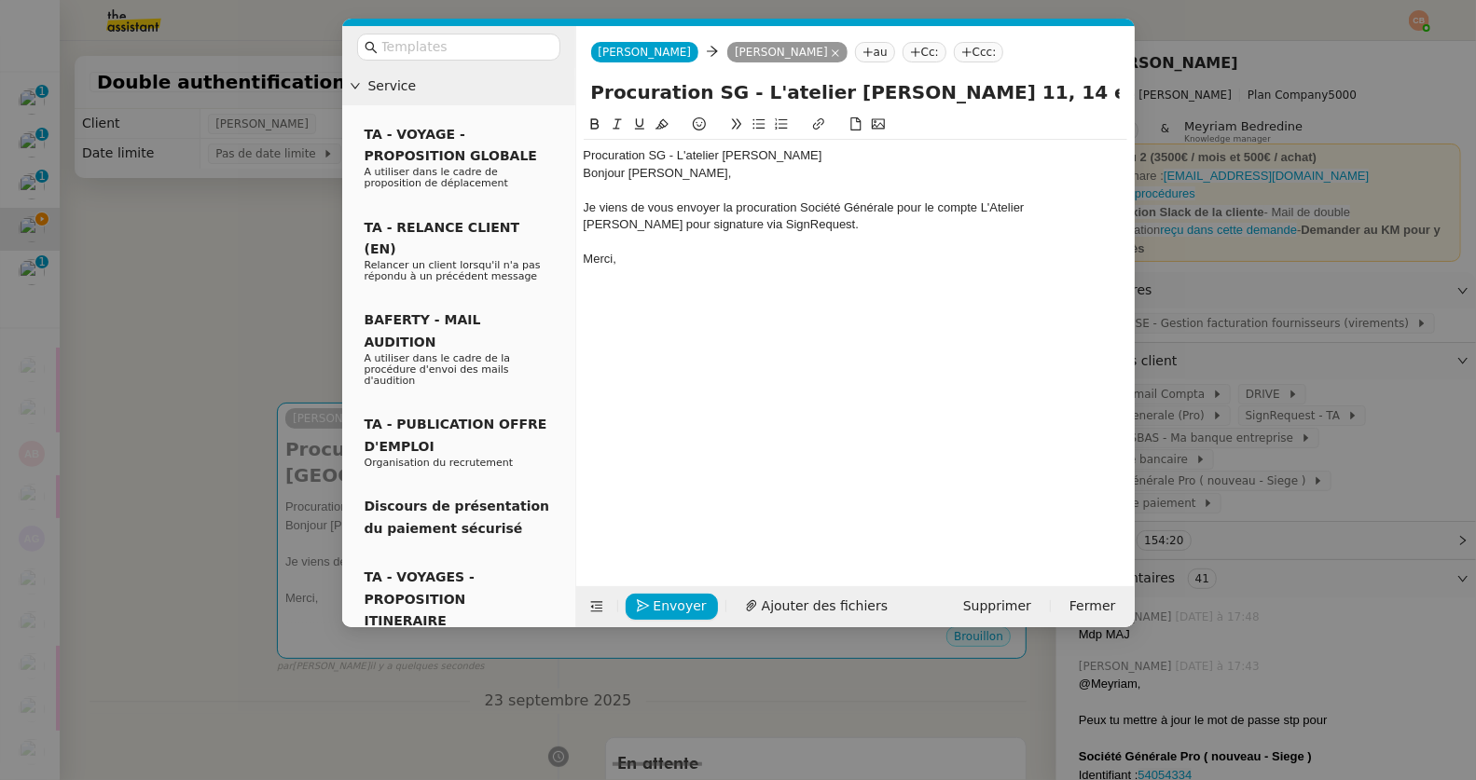
type input "Procuration SG - L'atelier Geneviève 11, 14 et Versailles"
drag, startPoint x: 850, startPoint y: 157, endPoint x: 580, endPoint y: 151, distance: 270.4
click at [580, 151] on nz-spin "Procuration SG - L'atelier Geneviève Siège Bonjour Bertrand, Je viens de vous e…" at bounding box center [855, 339] width 558 height 451
click at [599, 173] on div "Bonjour Bertrand," at bounding box center [855, 173] width 543 height 17
click at [585, 173] on div "Bonjour Bertrand," at bounding box center [855, 173] width 543 height 17
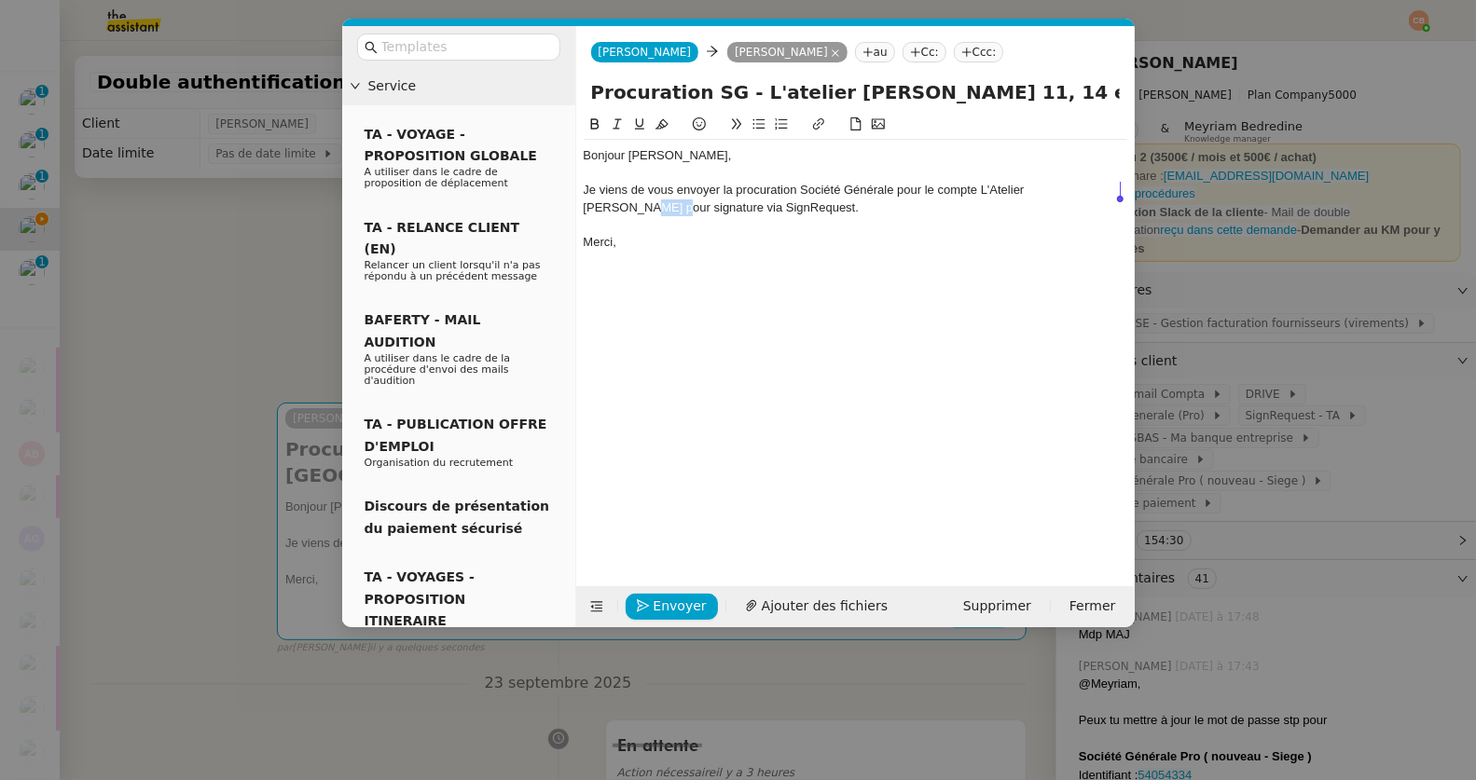
drag, startPoint x: 1089, startPoint y: 192, endPoint x: 1121, endPoint y: 196, distance: 31.9
click at [1121, 196] on div "Je viens de vous envoyer la procuration Société Générale pour le compte L'Ateli…" at bounding box center [855, 199] width 543 height 34
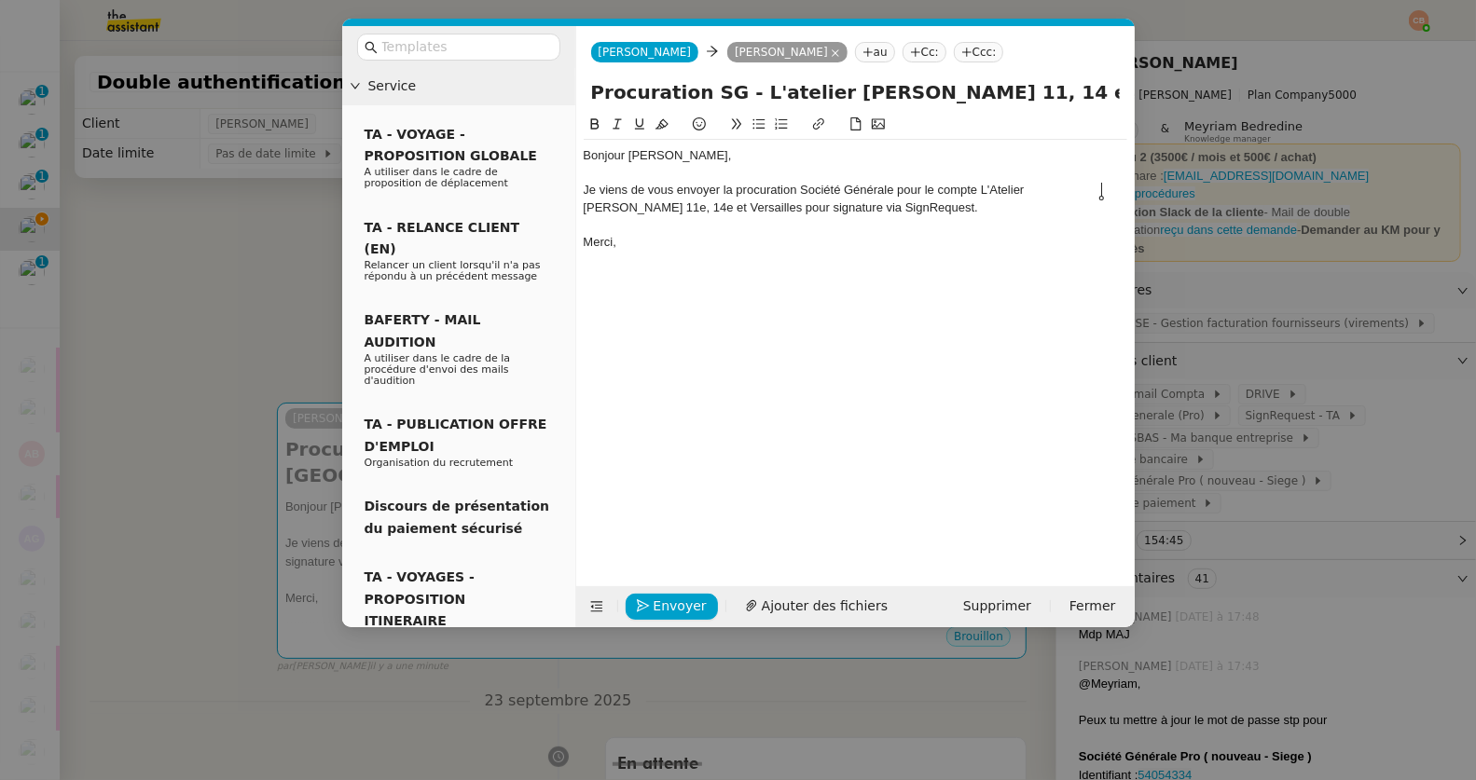
drag, startPoint x: 979, startPoint y: 190, endPoint x: 1105, endPoint y: 193, distance: 125.9
click at [1105, 193] on div "Je viens de vous envoyer la procuration Société Générale pour le compte L'Ateli…" at bounding box center [855, 199] width 543 height 34
drag, startPoint x: 979, startPoint y: 193, endPoint x: 677, endPoint y: 204, distance: 302.3
click at [677, 204] on div "Je viens de vous envoyer la procuration Société Générale pour le compte L'Ateli…" at bounding box center [855, 199] width 543 height 34
click at [591, 124] on icon at bounding box center [594, 123] width 8 height 11
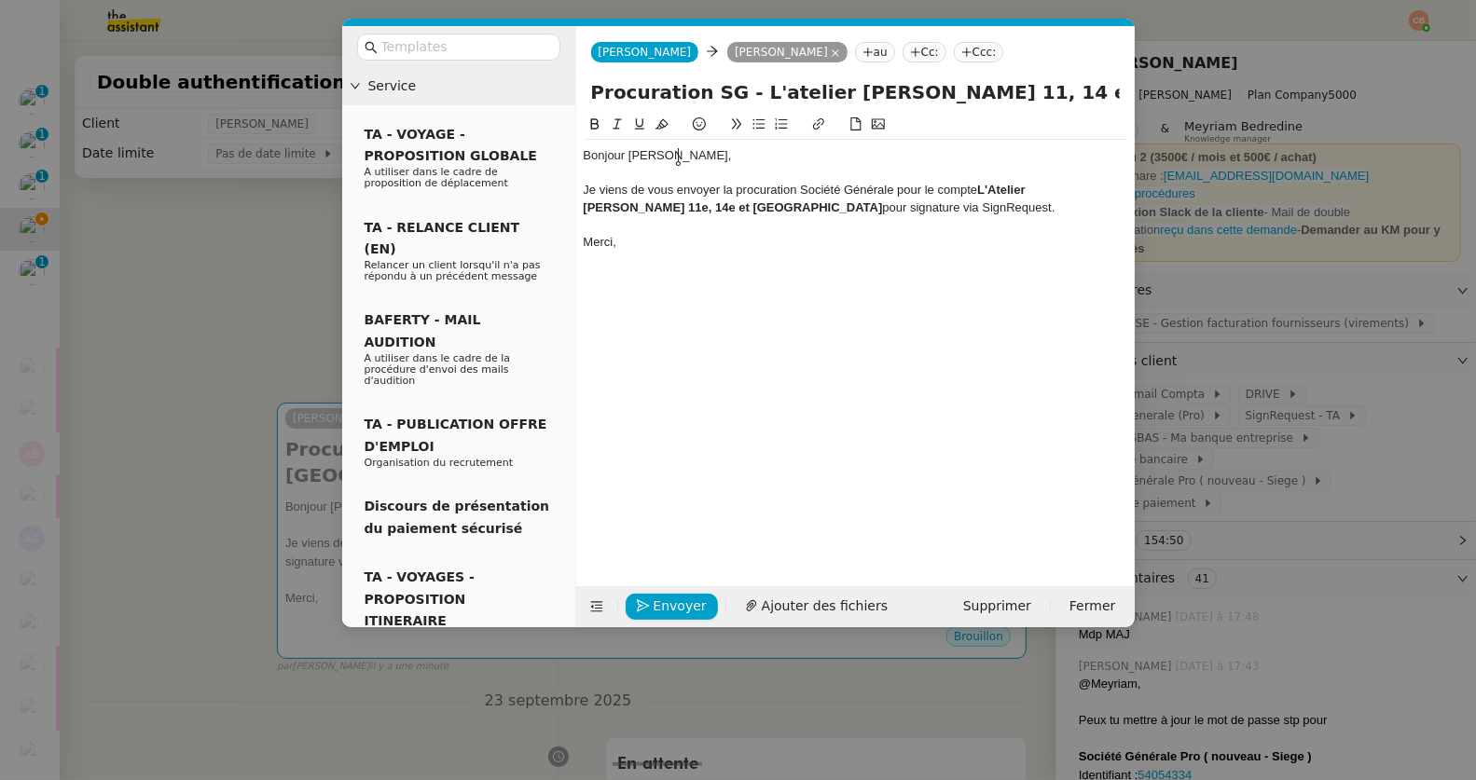
click at [690, 158] on div "Bonjour Bertrand," at bounding box center [855, 155] width 543 height 17
click at [832, 246] on div "Merci," at bounding box center [855, 242] width 543 height 17
click at [682, 610] on span "Envoyer" at bounding box center [680, 606] width 53 height 21
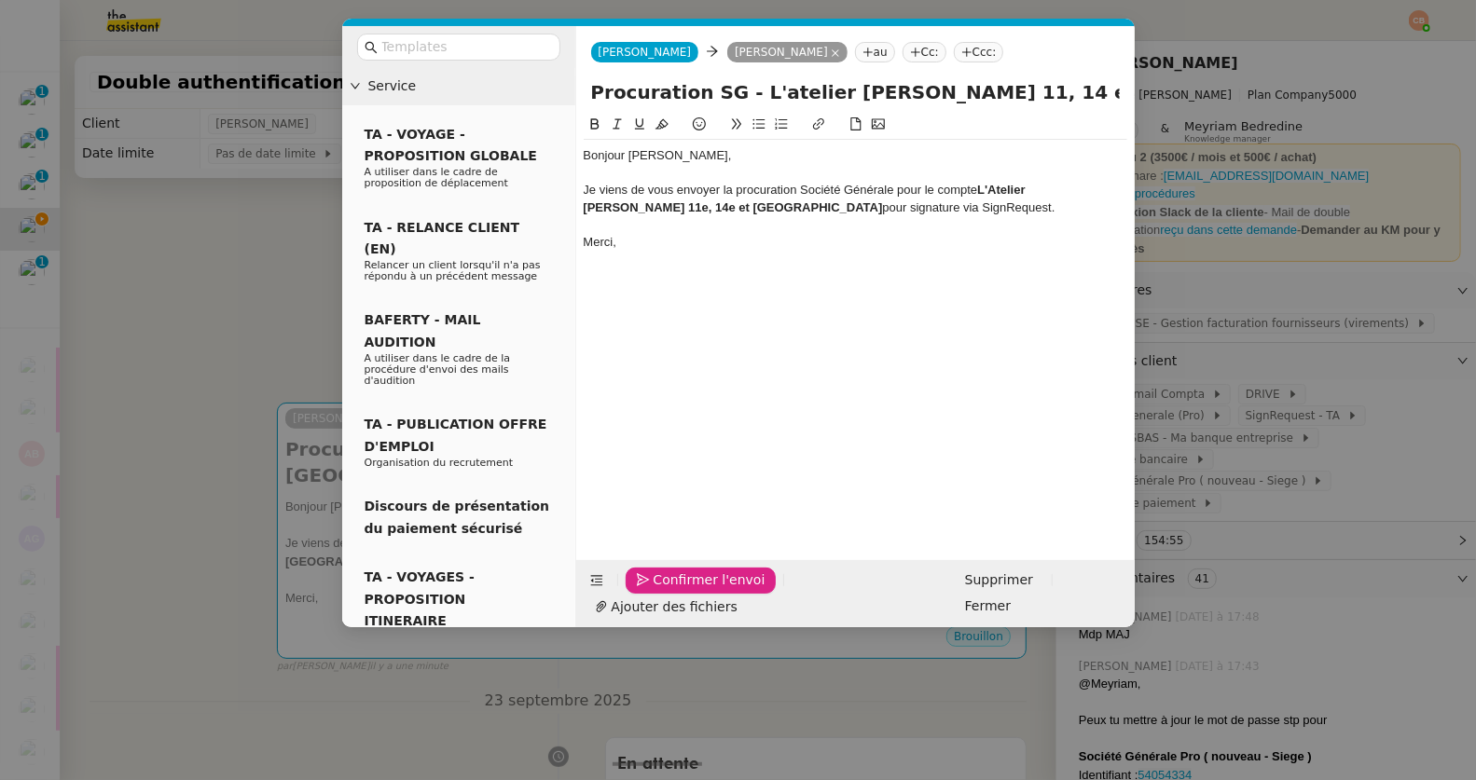
click at [682, 591] on span "Confirmer l'envoi" at bounding box center [710, 580] width 112 height 21
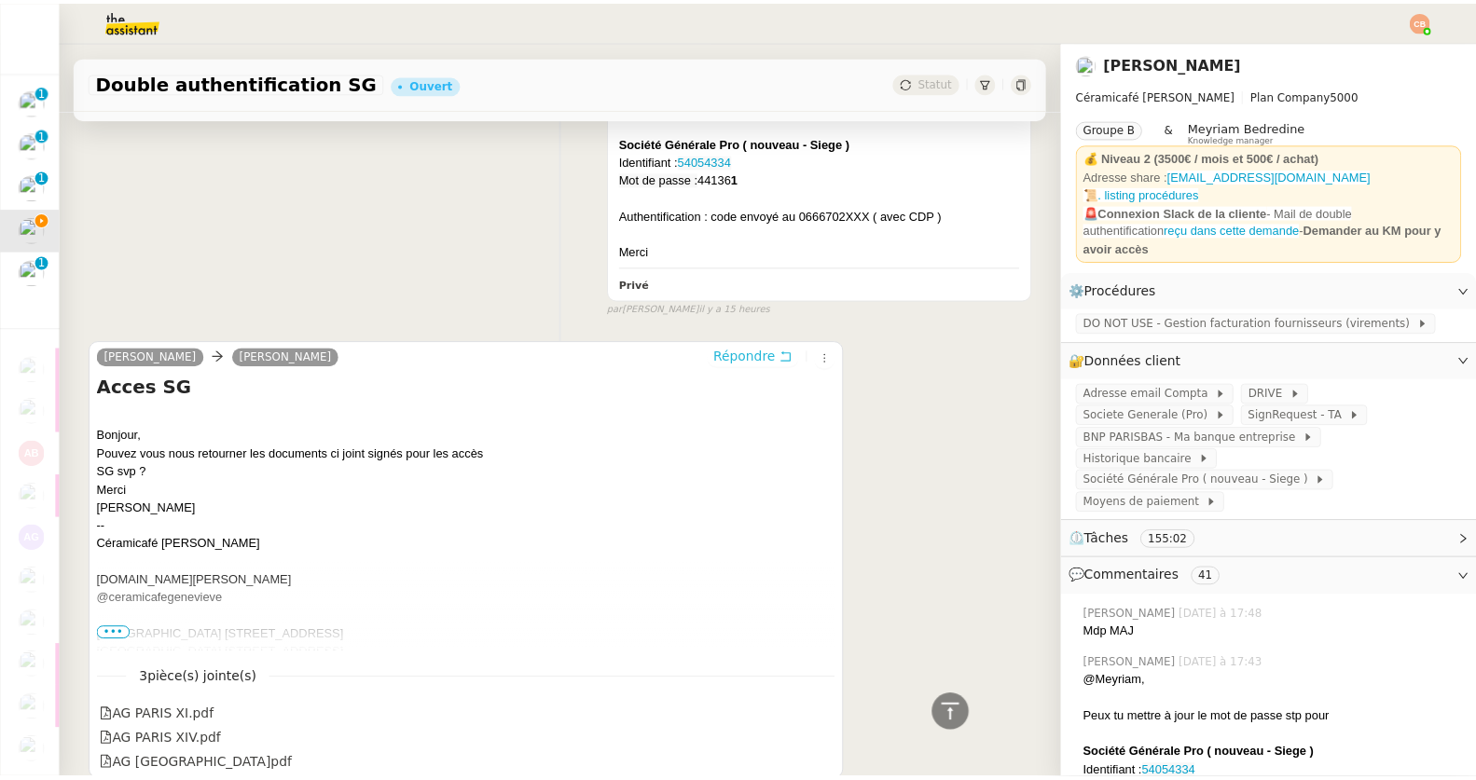
scroll to position [947, 0]
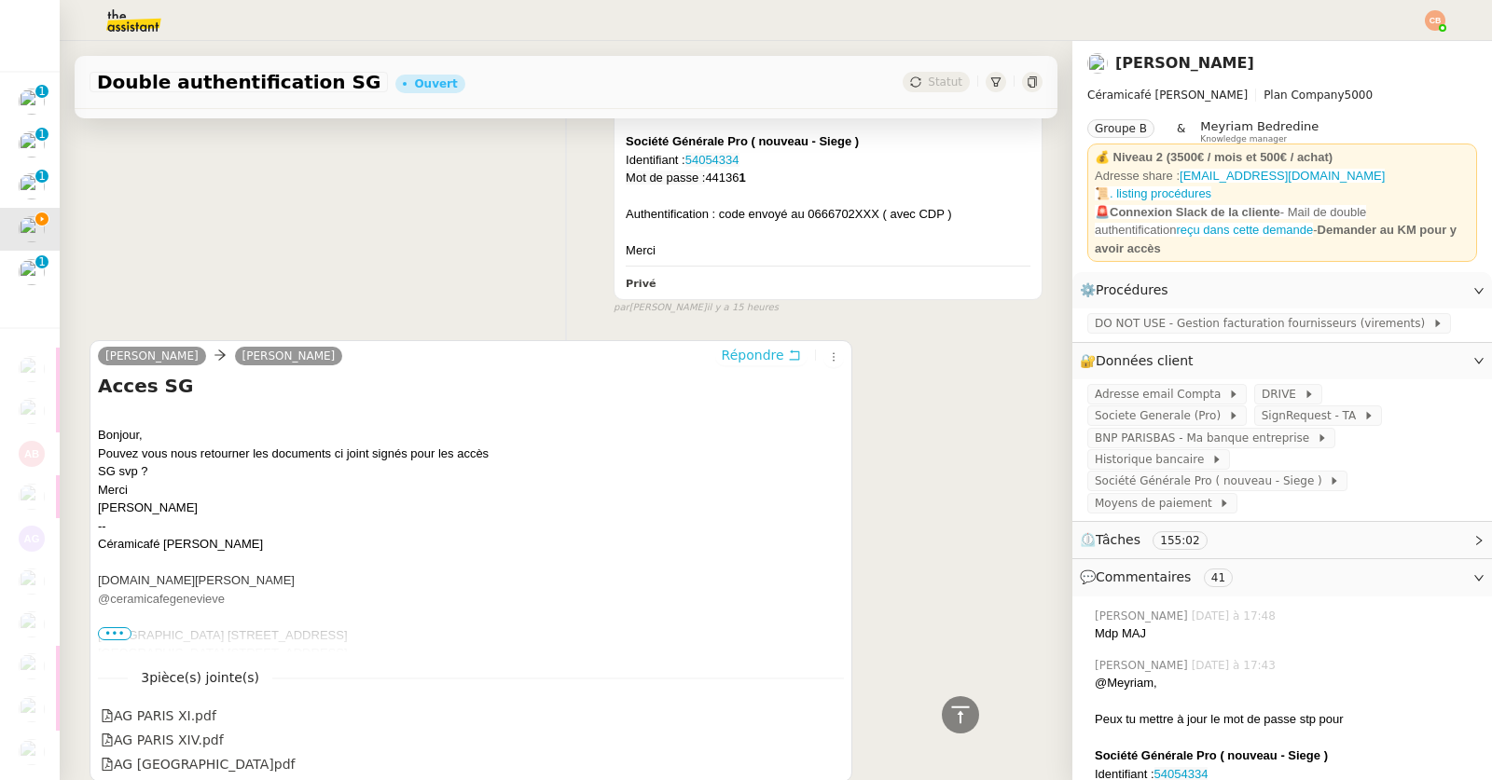
click at [745, 346] on span "Répondre" at bounding box center [753, 355] width 62 height 19
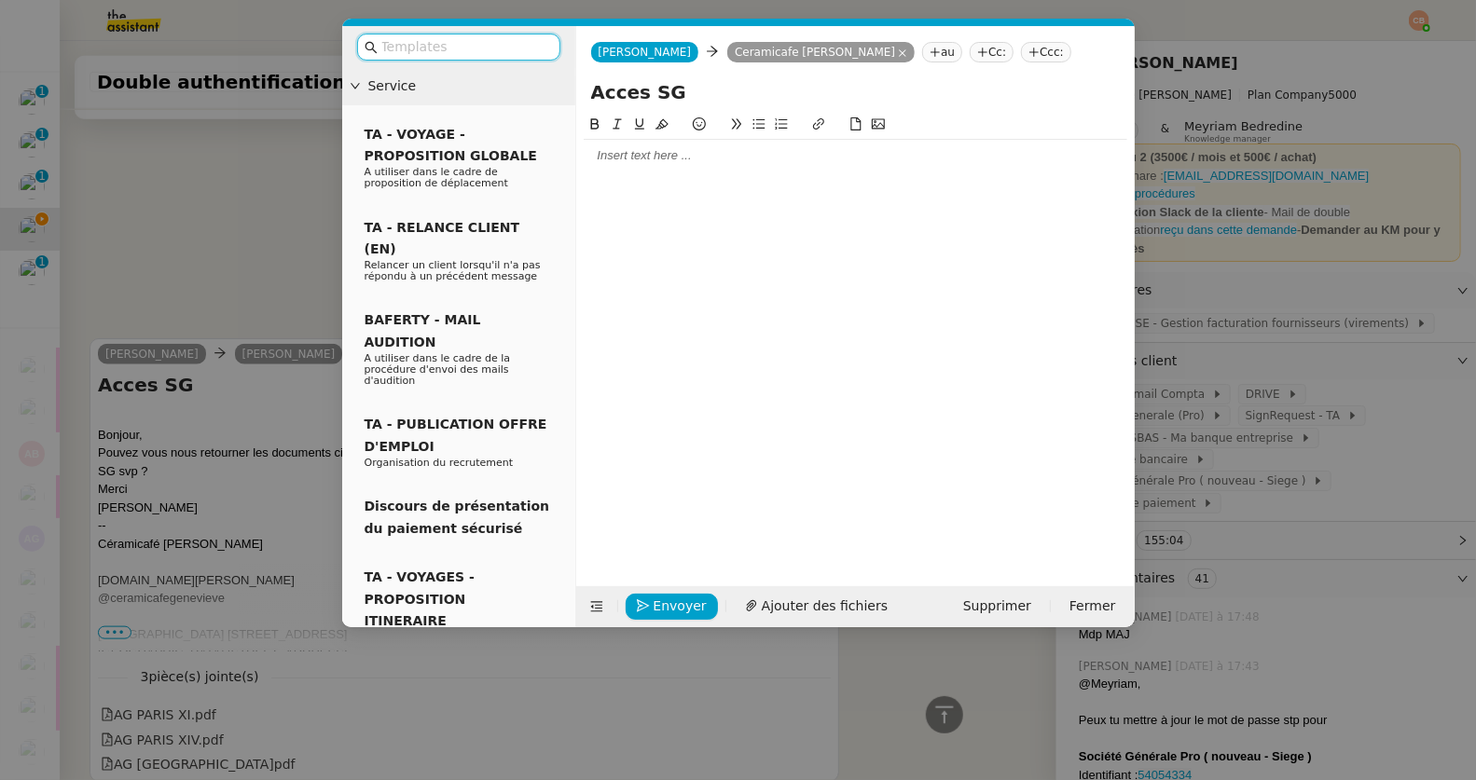
scroll to position [1092, 0]
click at [666, 151] on div at bounding box center [855, 155] width 543 height 17
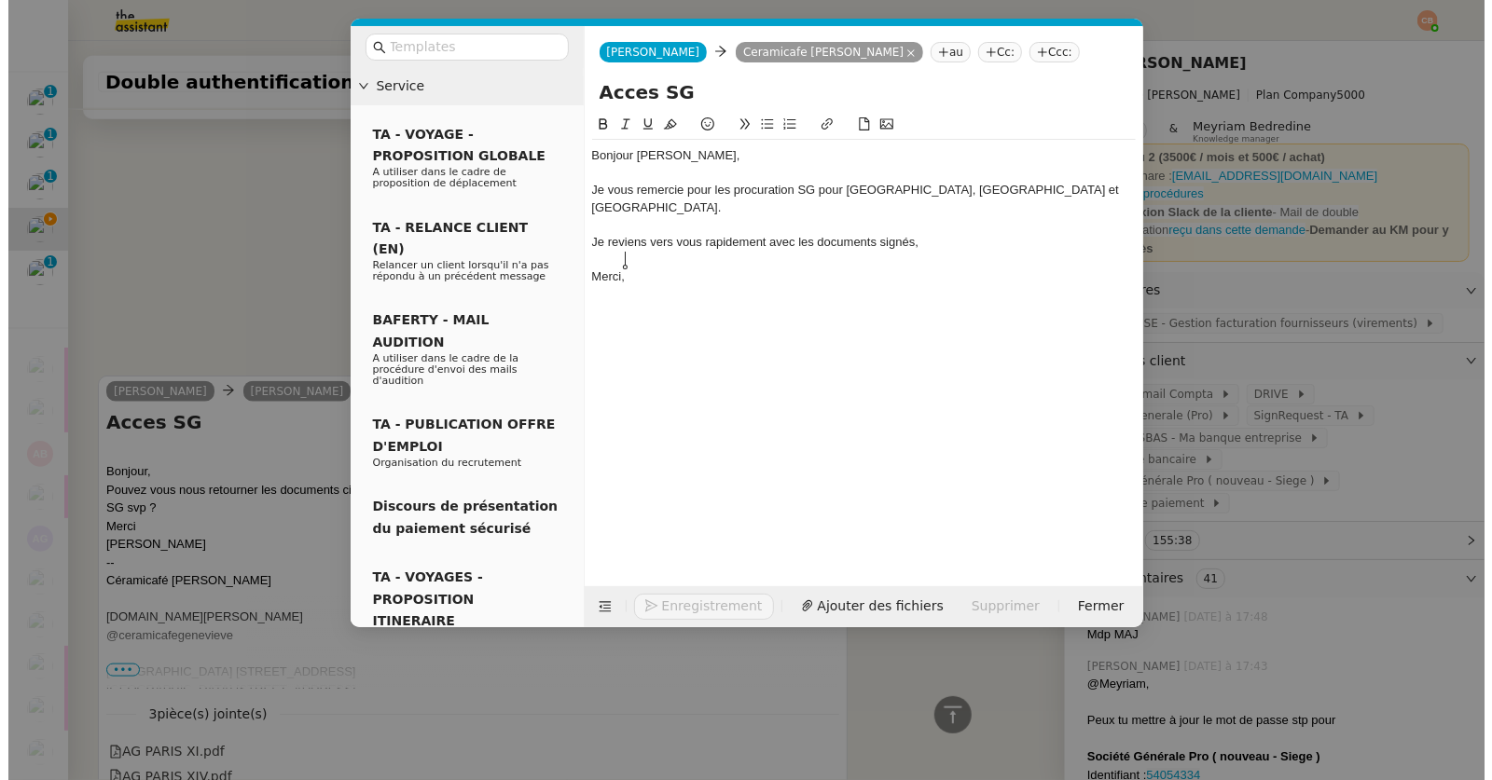
scroll to position [1255, 0]
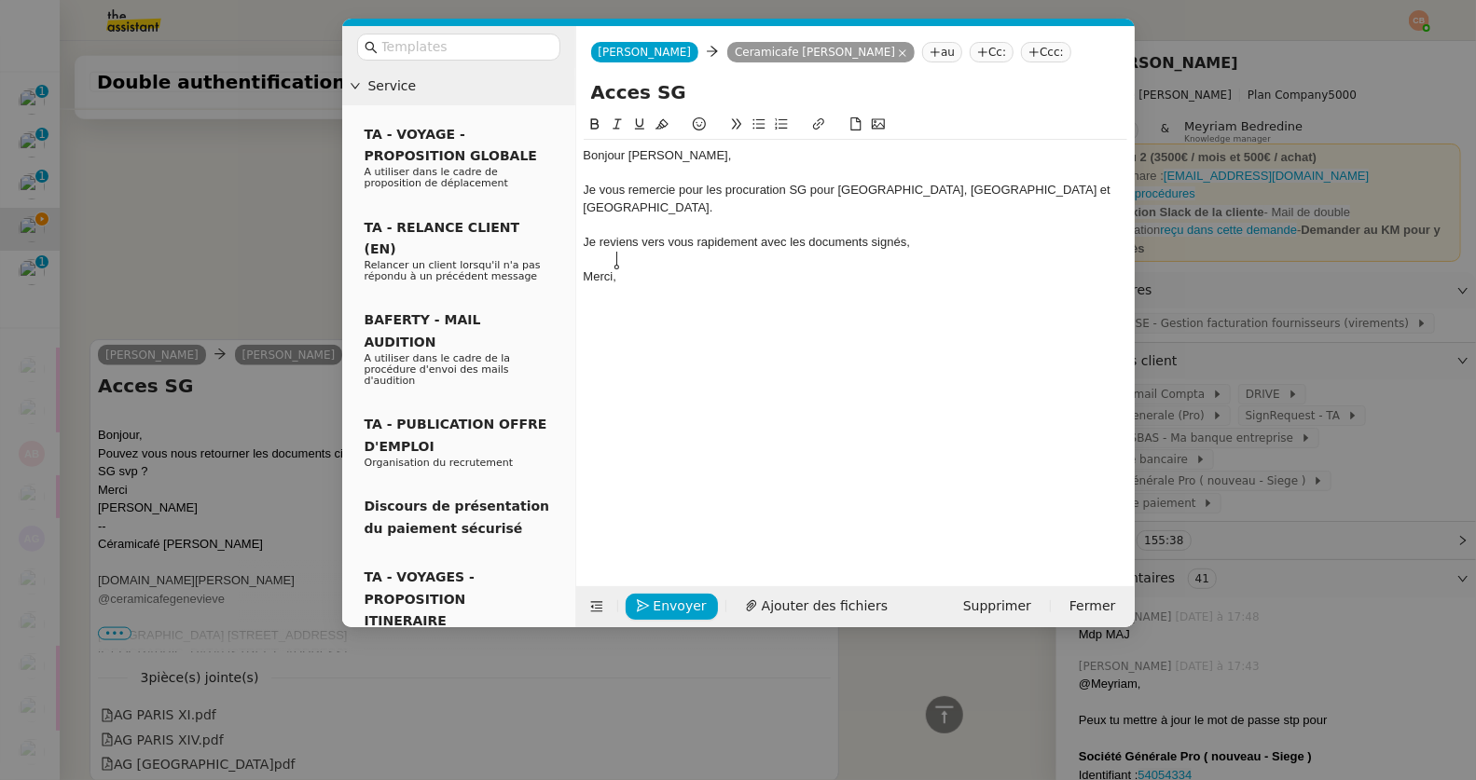
click at [786, 191] on div "Je vous remercie pour les procuration SG pour Paris14, Paris11 et Versailles." at bounding box center [855, 199] width 543 height 34
click at [682, 605] on span "Envoyer" at bounding box center [680, 606] width 53 height 21
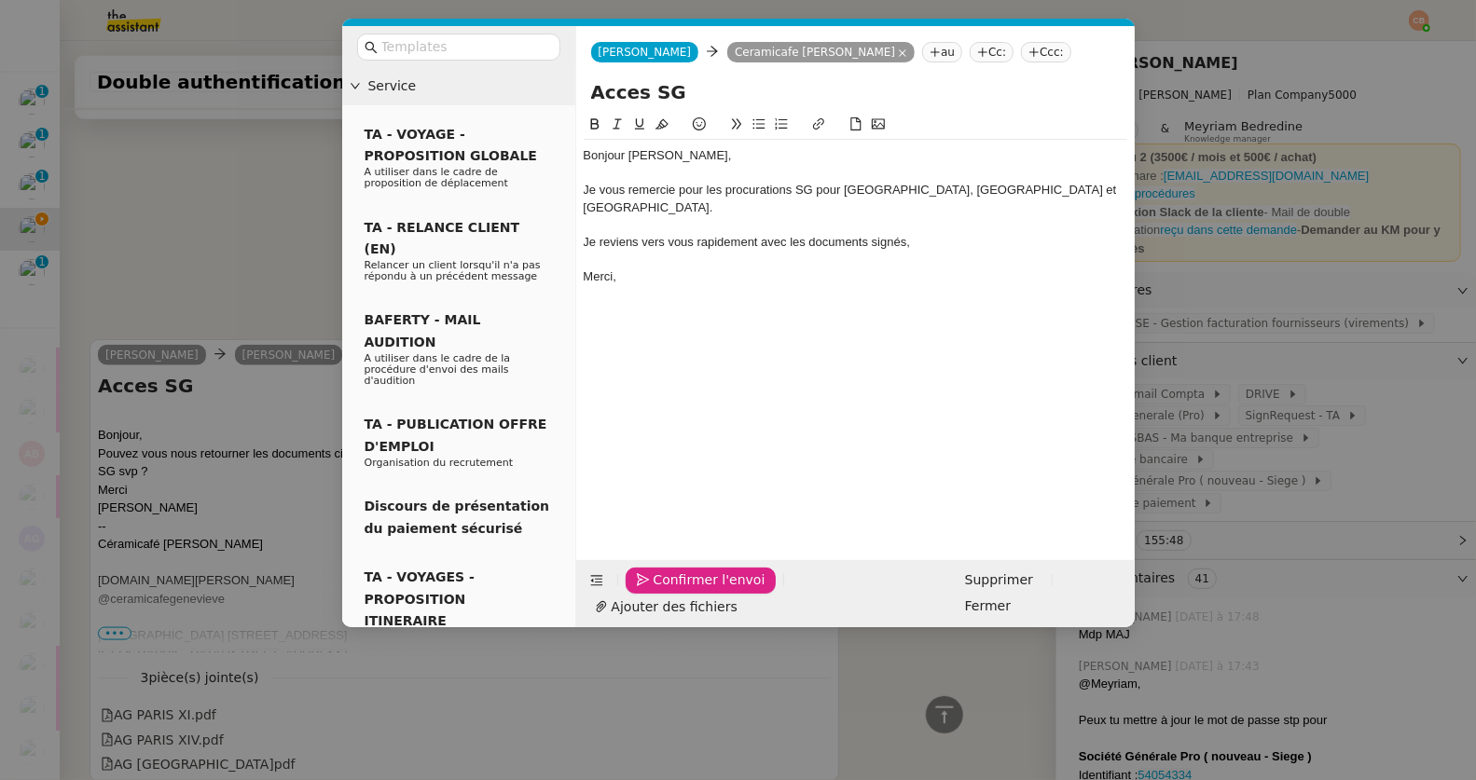
click at [682, 591] on span "Confirmer l'envoi" at bounding box center [710, 580] width 112 height 21
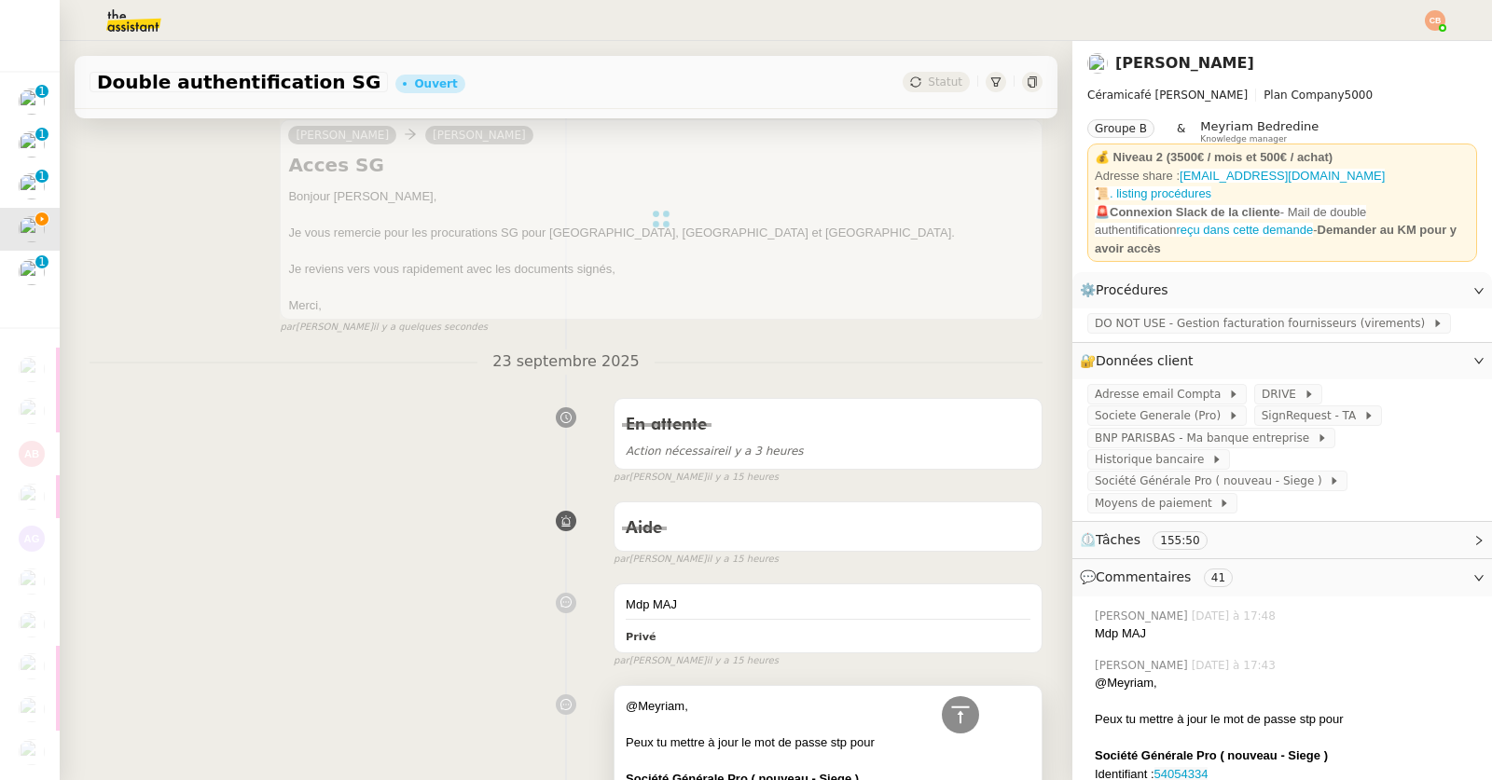
scroll to position [0, 0]
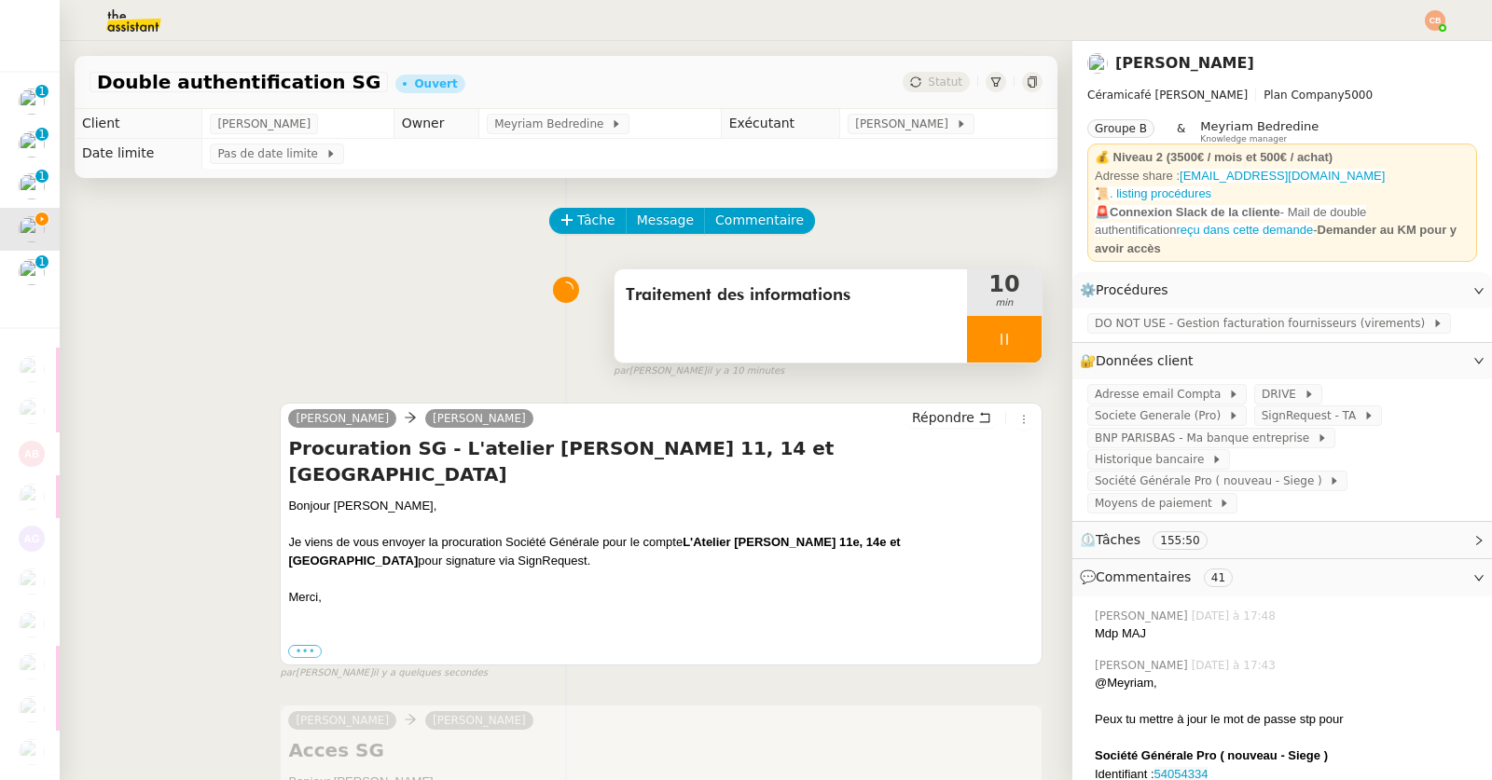
click at [967, 358] on div at bounding box center [1004, 339] width 75 height 47
click at [1004, 350] on button at bounding box center [1022, 339] width 37 height 47
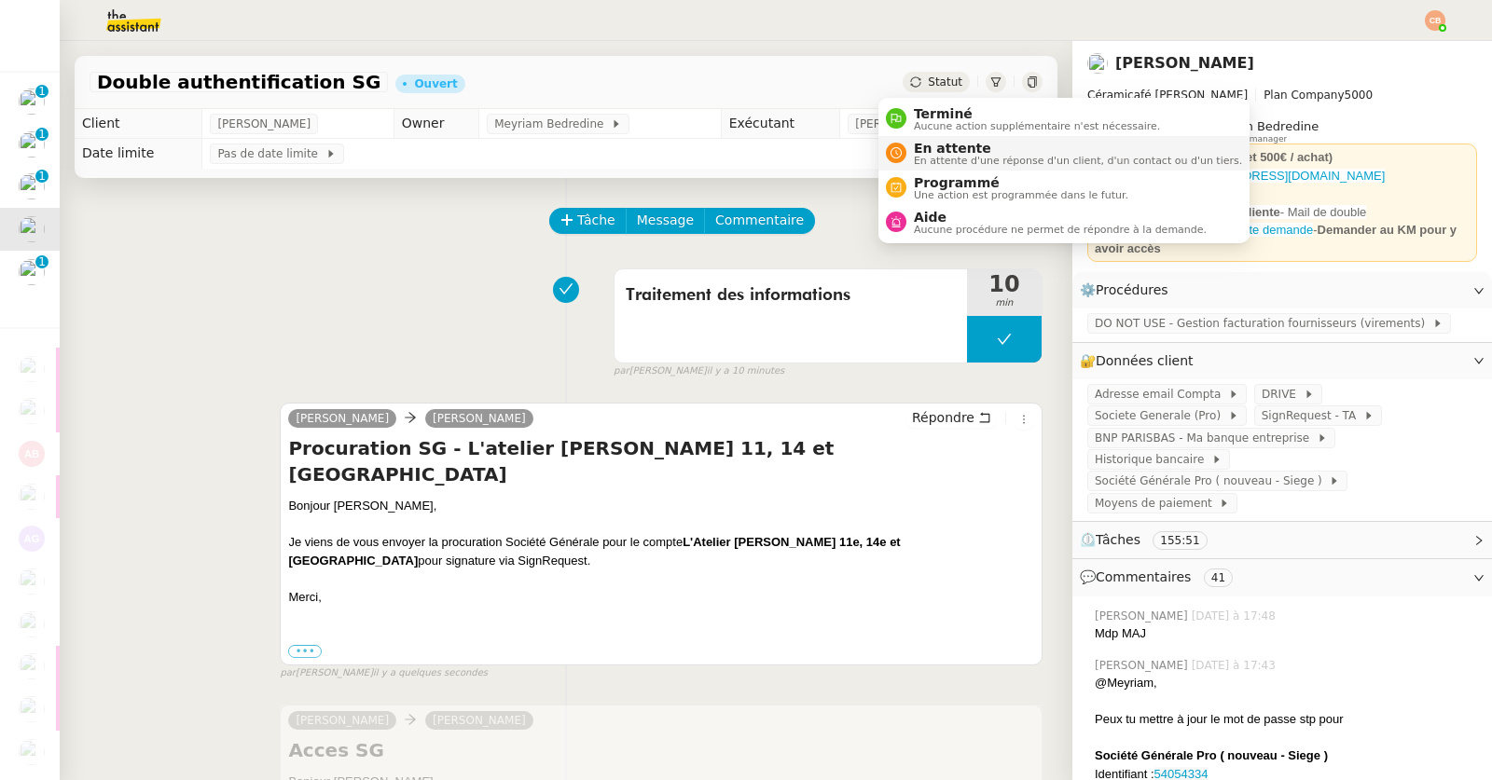
click at [923, 145] on span "En attente" at bounding box center [1078, 148] width 328 height 15
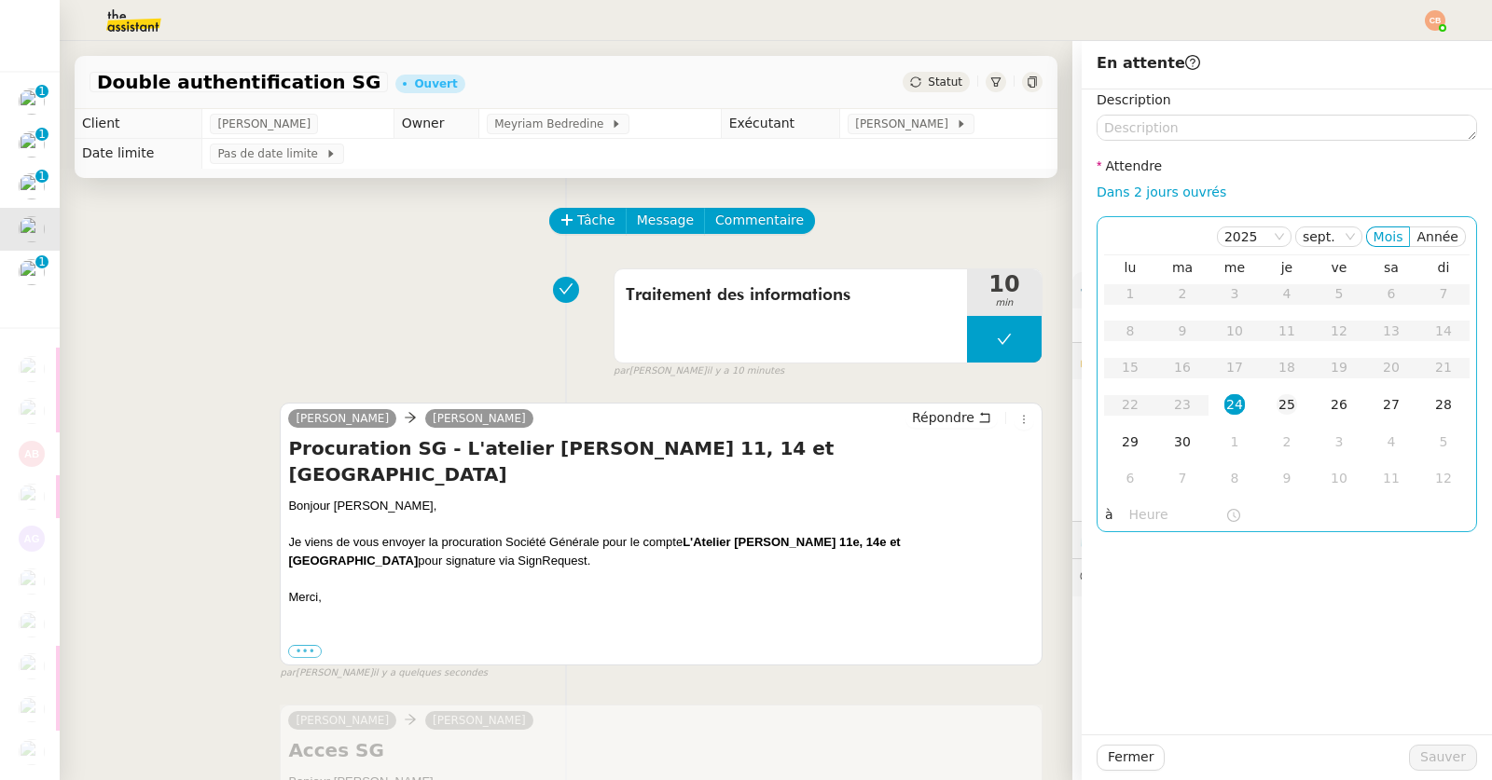
click at [1276, 402] on div "25" at bounding box center [1286, 404] width 21 height 21
click at [1161, 515] on input "text" at bounding box center [1177, 514] width 96 height 21
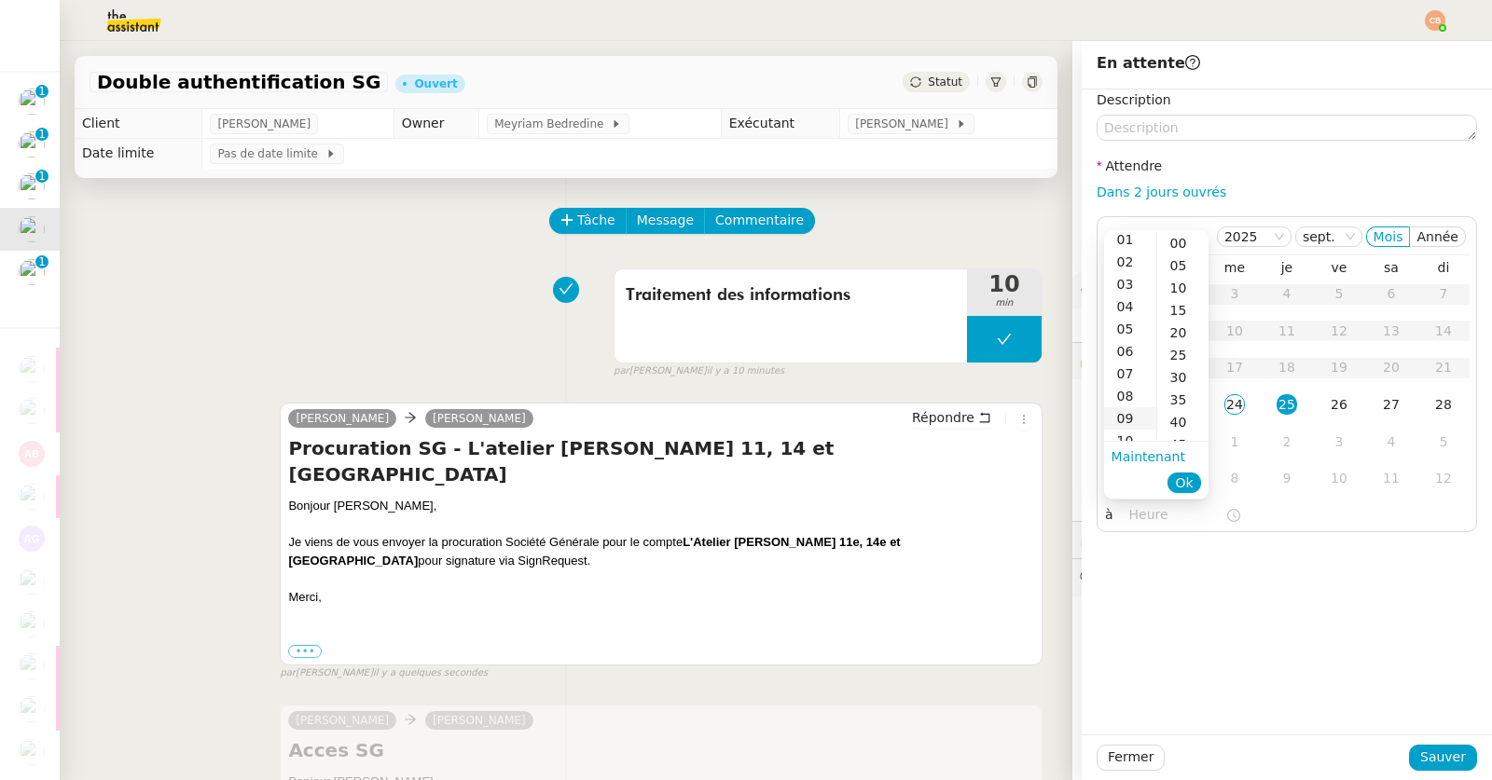
click at [1122, 417] on div "09" at bounding box center [1130, 418] width 52 height 22
click at [1179, 241] on div "00" at bounding box center [1182, 243] width 51 height 22
type input "09:00"
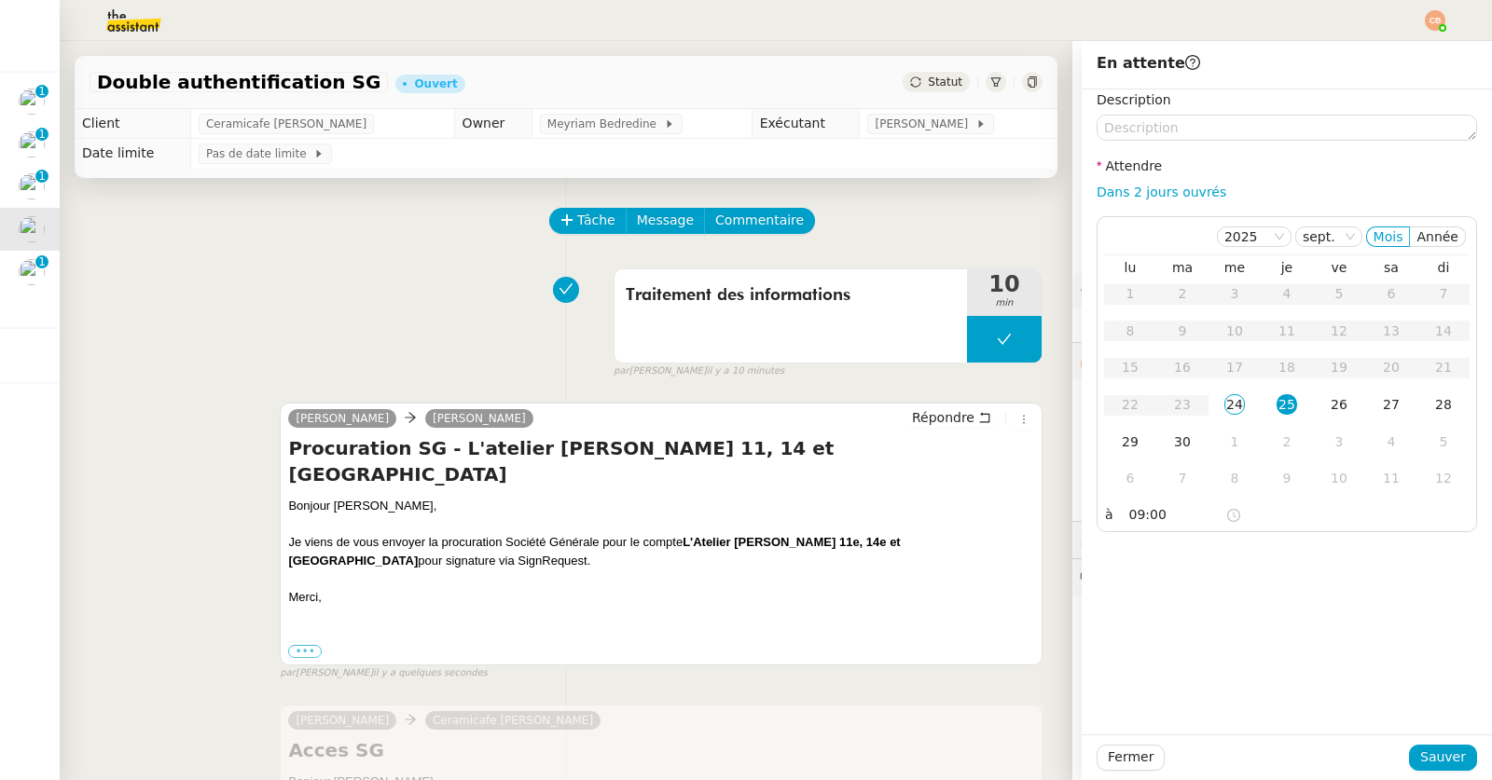
click at [1346, 673] on div "Description Attendre Dans 2 jours ouvrés [DATE] Mois Année lu ma me je ve sa di…" at bounding box center [1286, 411] width 410 height 645
click at [1427, 760] on span "Sauver" at bounding box center [1443, 757] width 46 height 21
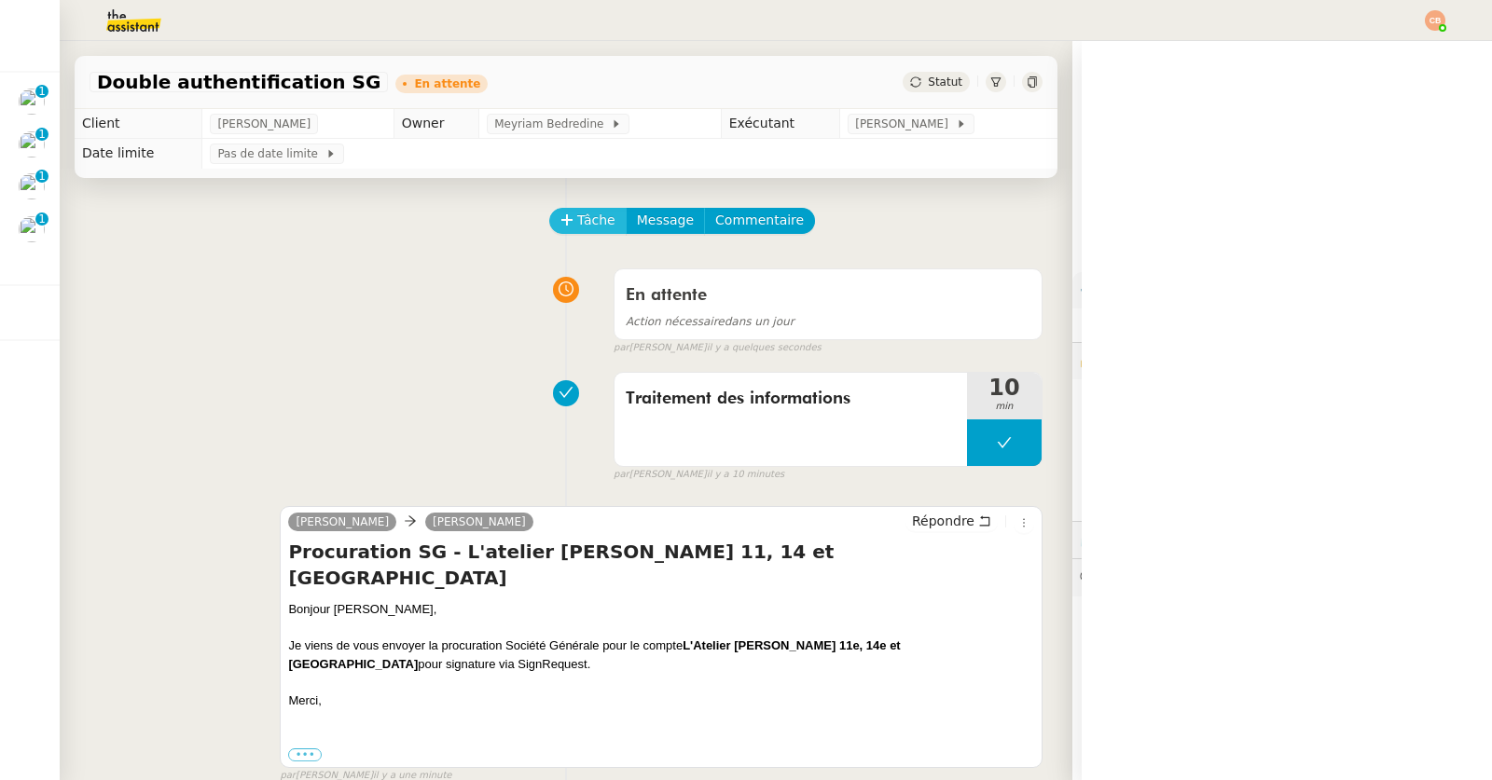
click at [560, 214] on icon at bounding box center [566, 219] width 13 height 13
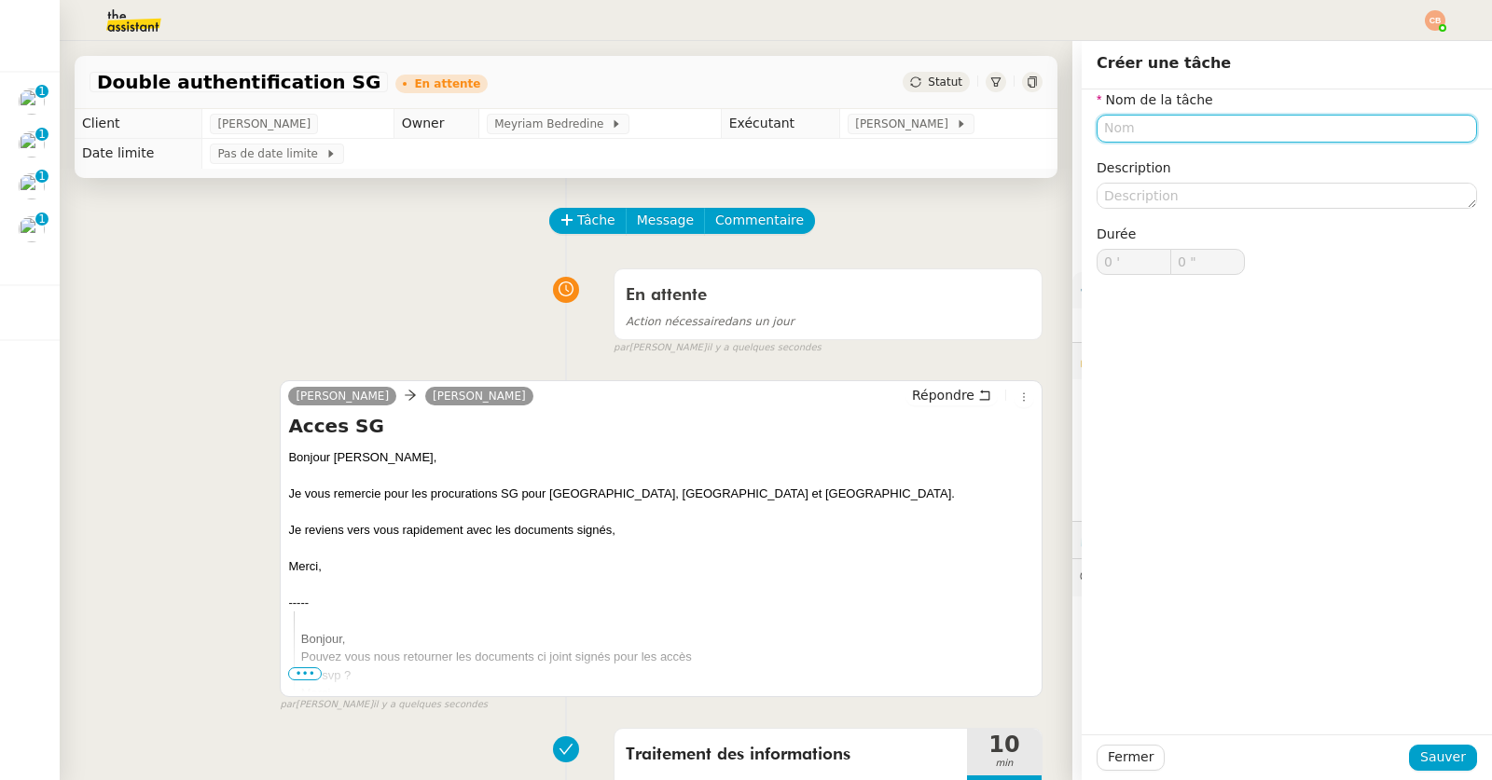
click at [1104, 120] on input "text" at bounding box center [1286, 128] width 380 height 27
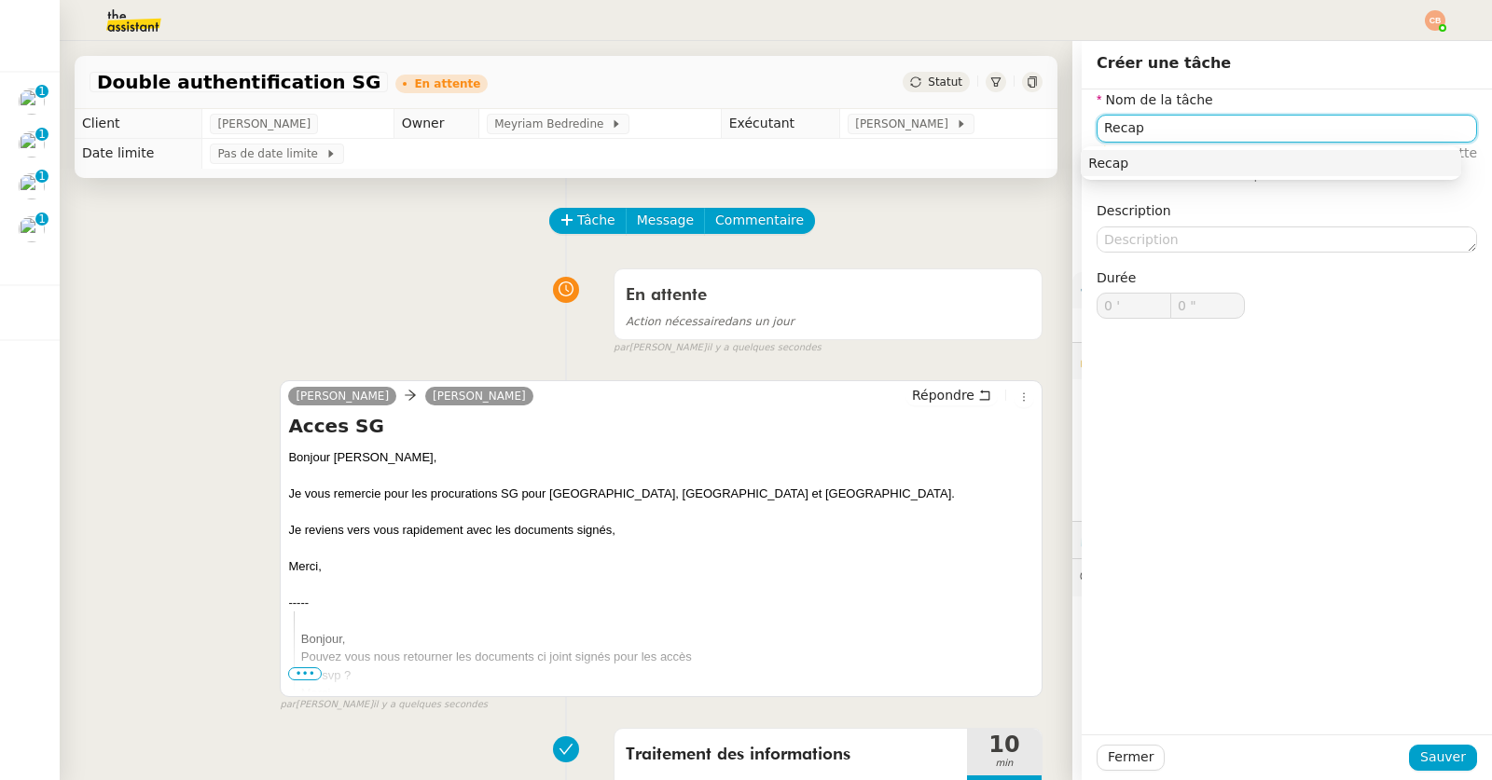
click at [1130, 166] on div "Recap" at bounding box center [1270, 163] width 365 height 17
type input "Recap"
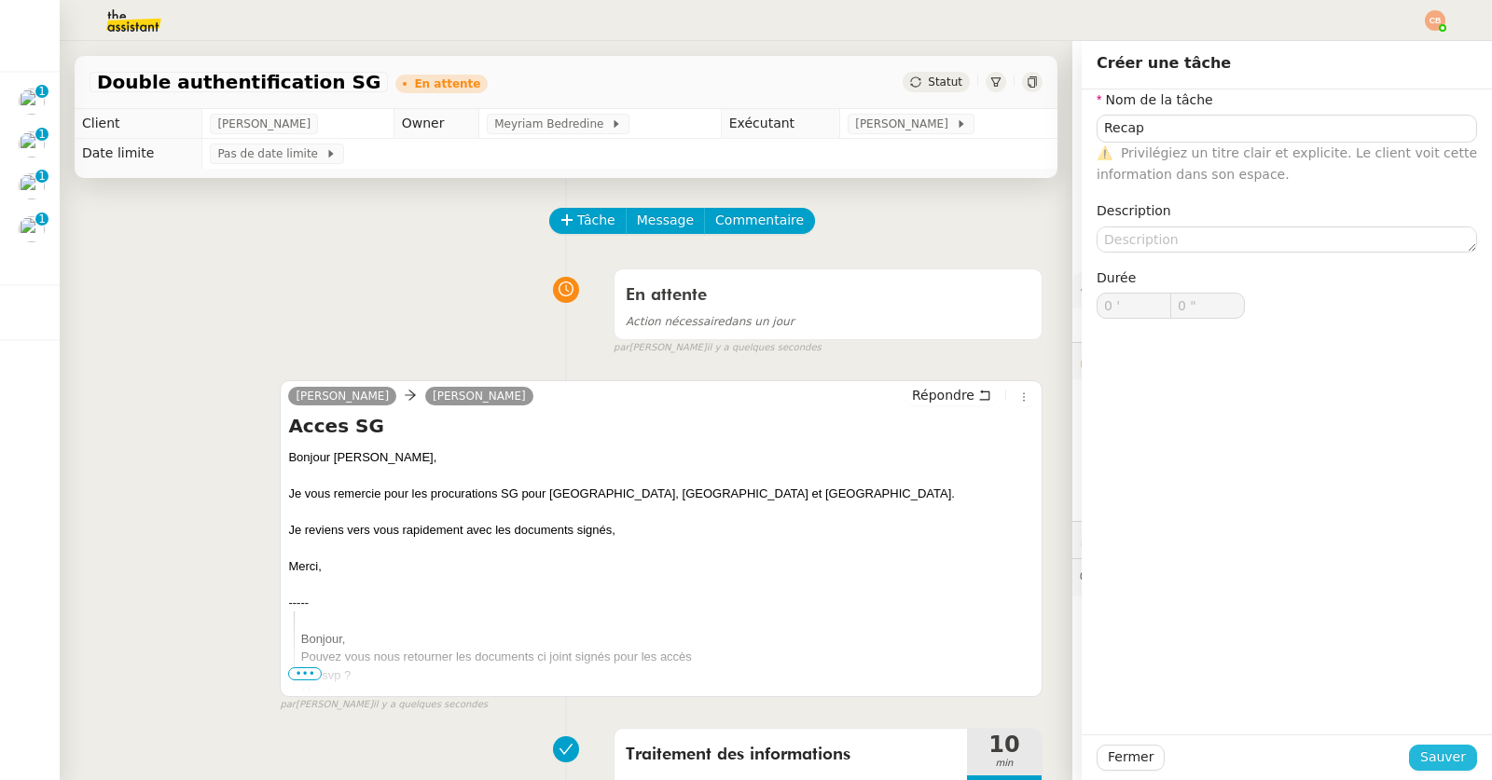
click at [1423, 760] on span "Sauver" at bounding box center [1443, 757] width 46 height 21
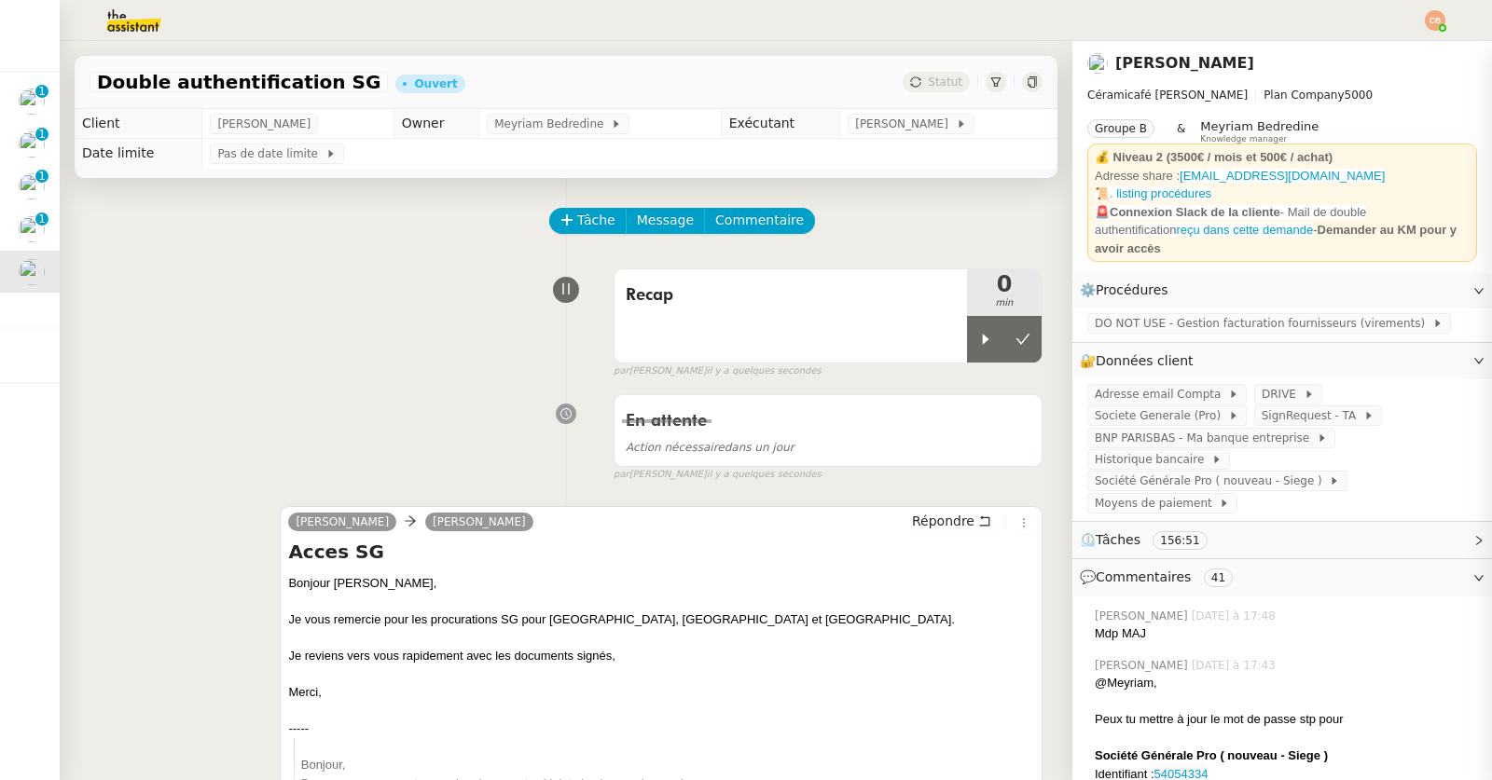
drag, startPoint x: 951, startPoint y: 336, endPoint x: 283, endPoint y: 84, distance: 713.4
click at [978, 335] on icon at bounding box center [985, 339] width 15 height 15
drag, startPoint x: 973, startPoint y: 344, endPoint x: 992, endPoint y: 345, distance: 18.7
click at [997, 345] on icon at bounding box center [1004, 339] width 15 height 15
click at [1015, 345] on icon at bounding box center [1022, 339] width 15 height 15
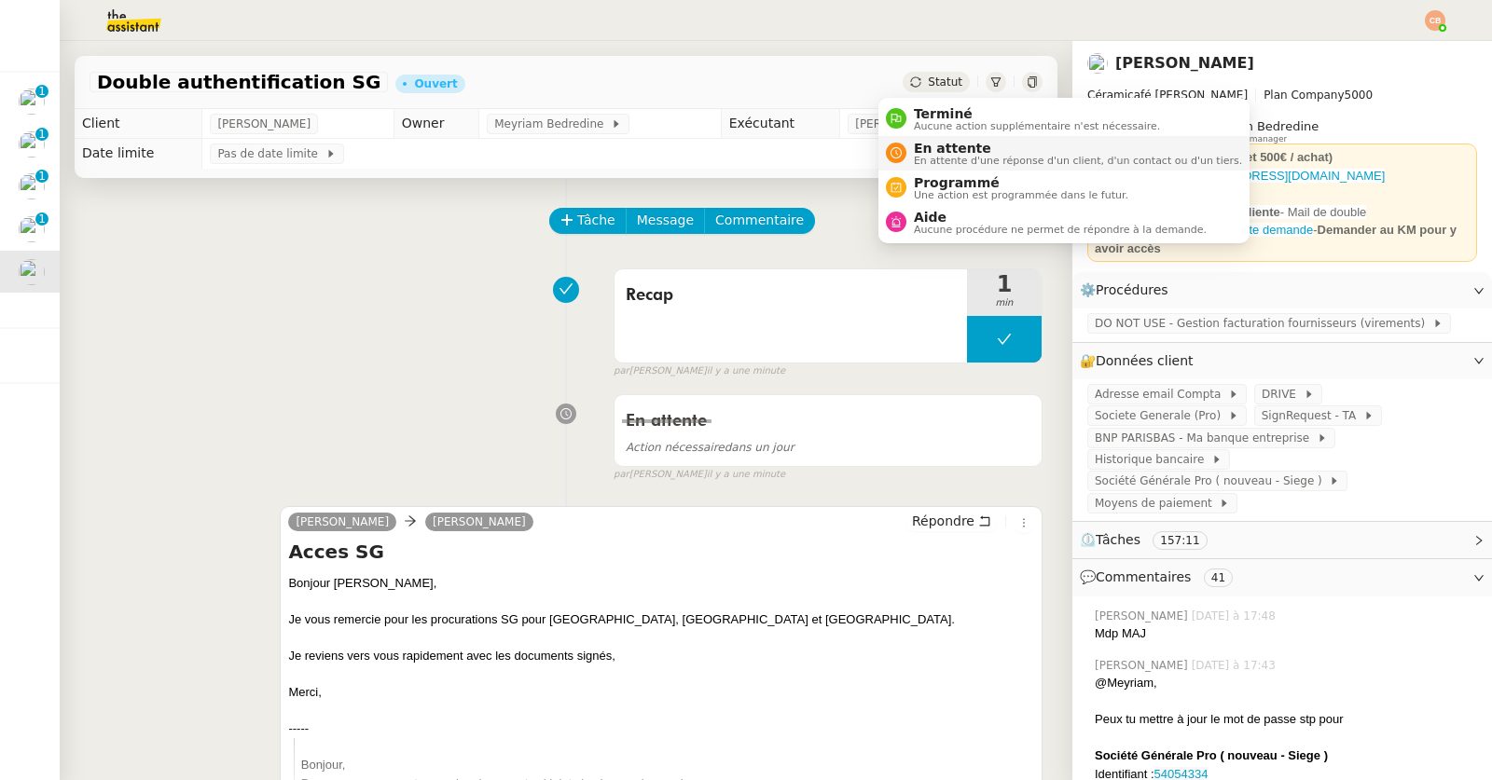
click at [942, 150] on span "En attente" at bounding box center [1078, 148] width 328 height 15
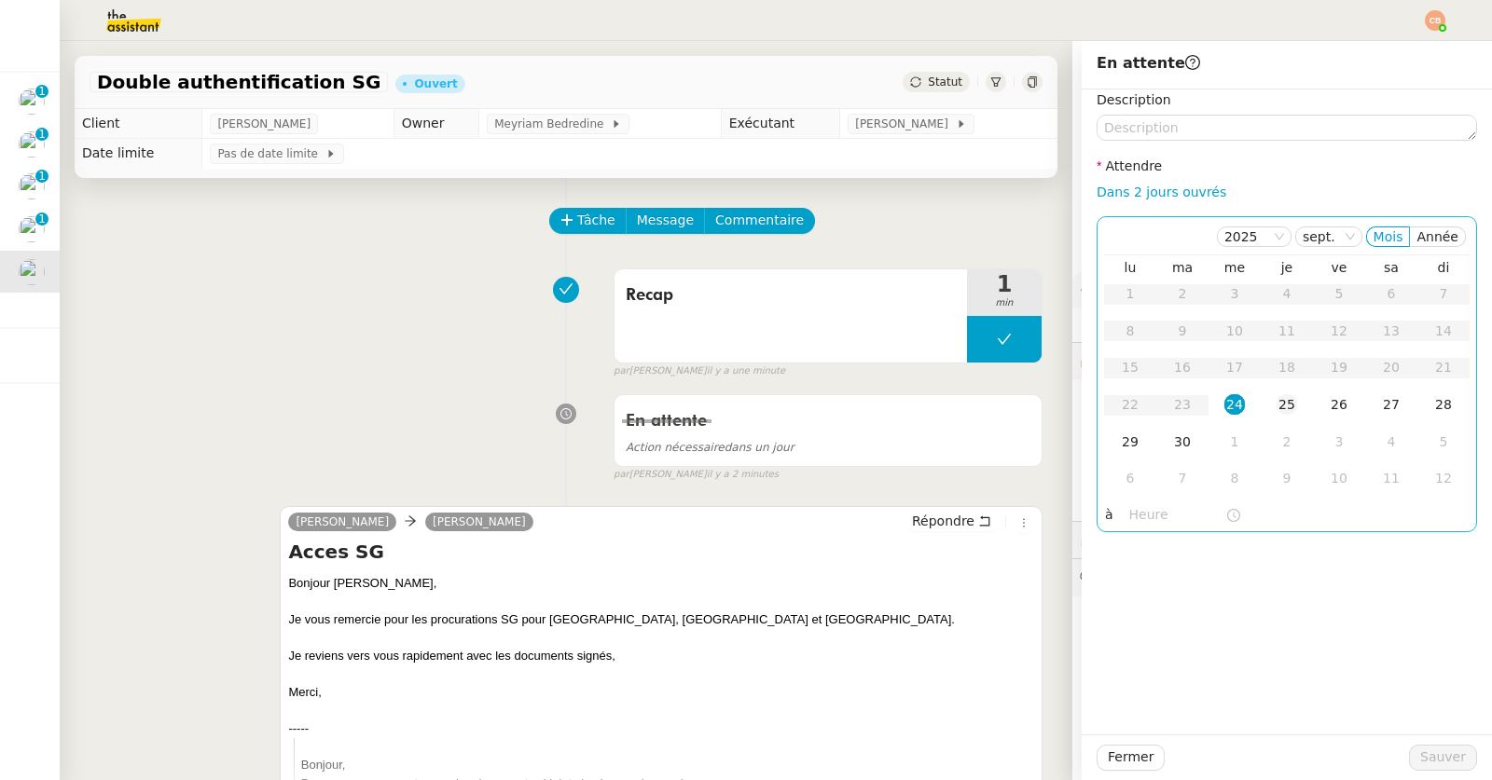
click at [1276, 395] on div "25" at bounding box center [1286, 404] width 21 height 21
click at [1135, 505] on input "text" at bounding box center [1177, 514] width 96 height 21
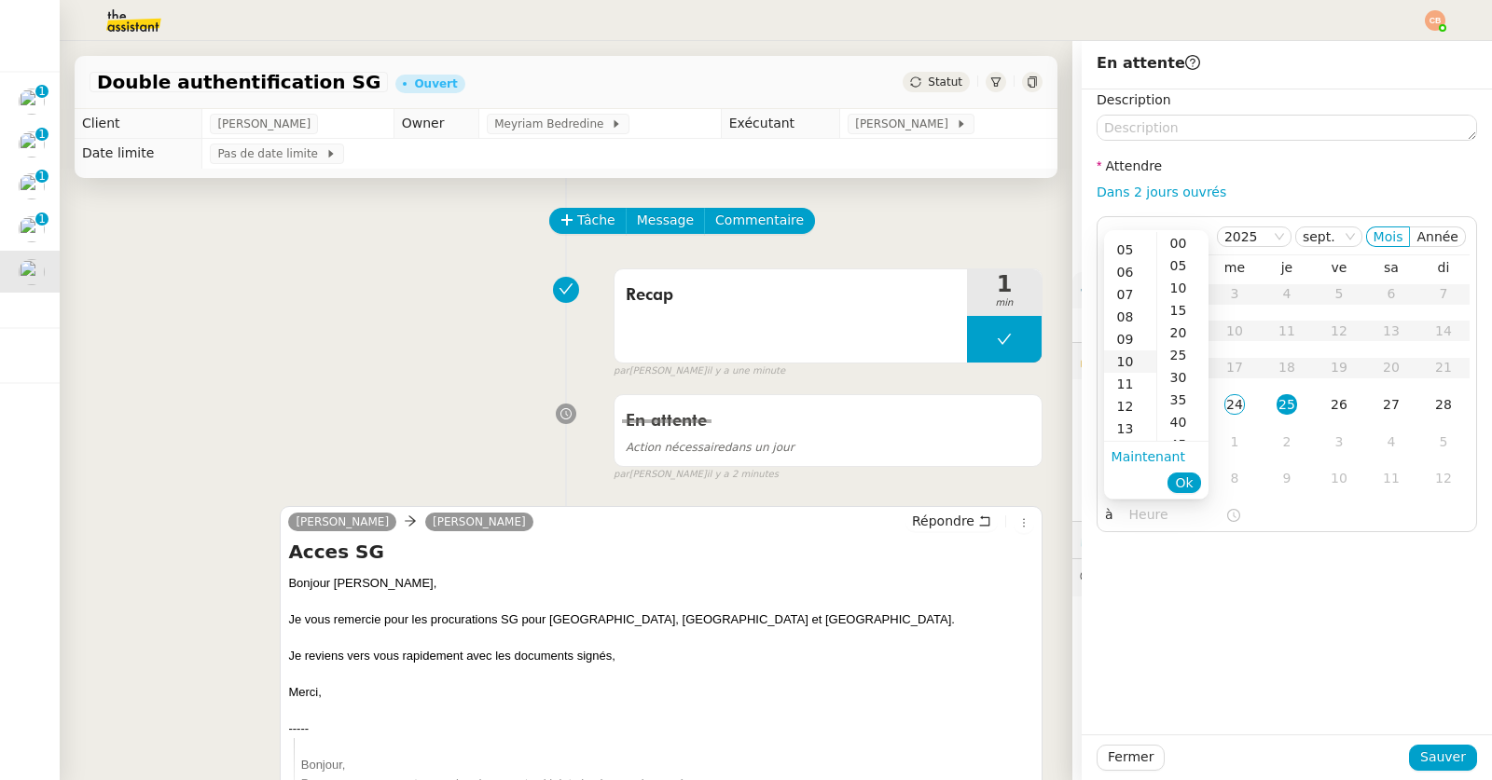
click at [1129, 360] on div "10" at bounding box center [1130, 362] width 52 height 22
click at [1128, 270] on div "11" at bounding box center [1130, 266] width 52 height 22
click at [1174, 236] on div "00" at bounding box center [1182, 243] width 51 height 22
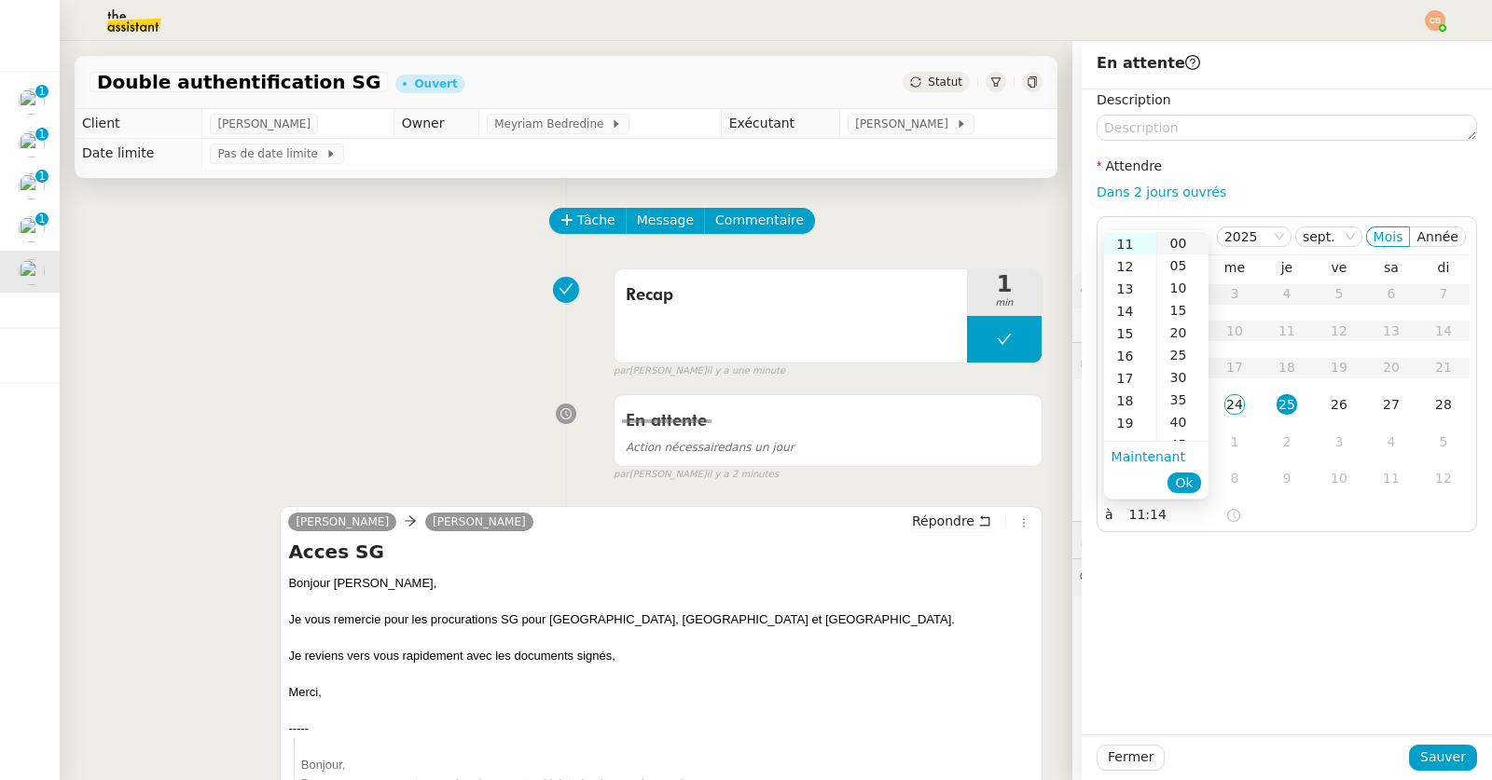
type input "11:00"
click at [1291, 698] on div "Description Attendre Dans 2 jours ouvrés 2025 sept. Mois Année lu ma me je ve s…" at bounding box center [1286, 411] width 410 height 645
click at [1420, 762] on span "Sauver" at bounding box center [1443, 757] width 46 height 21
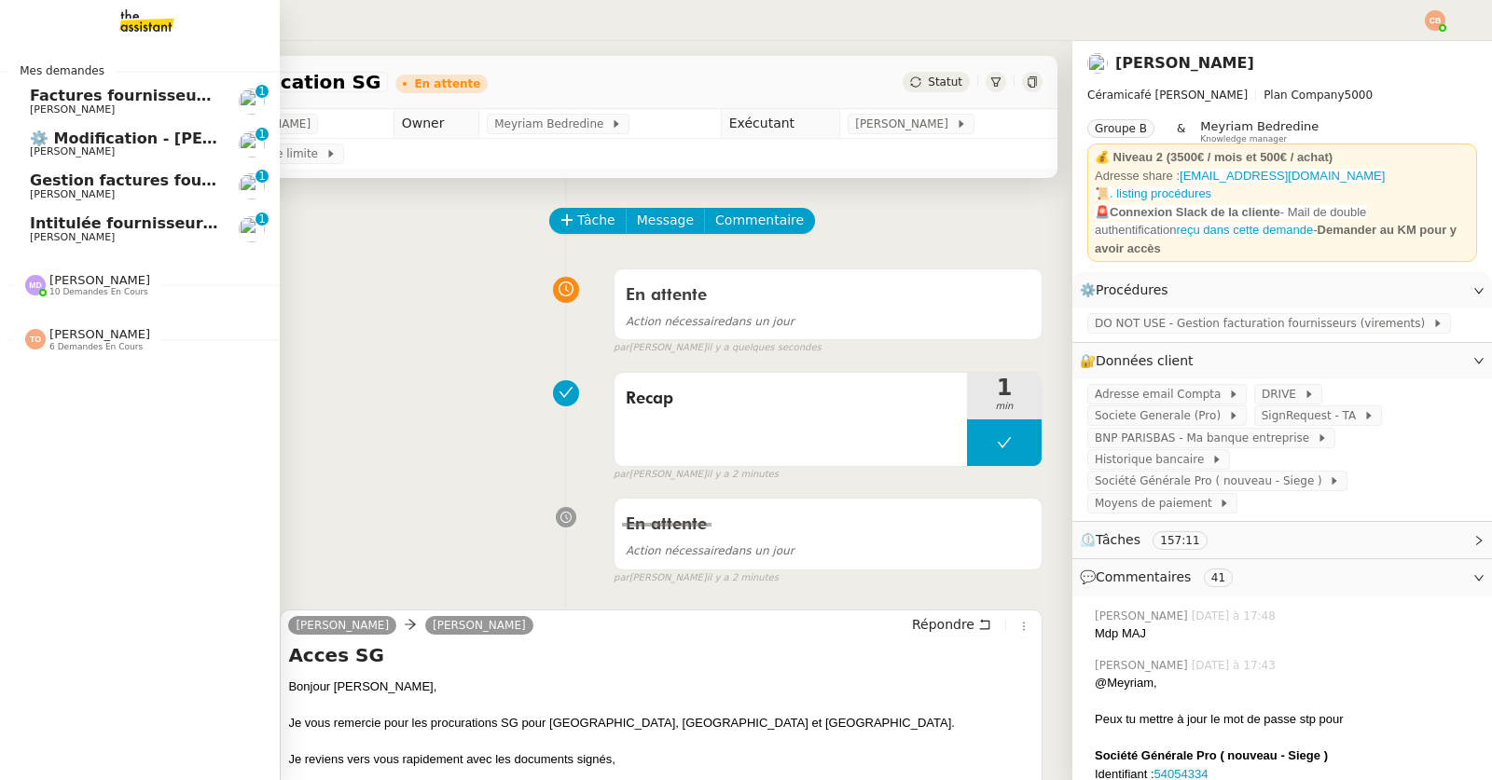
click at [62, 240] on span "[PERSON_NAME]" at bounding box center [72, 237] width 85 height 12
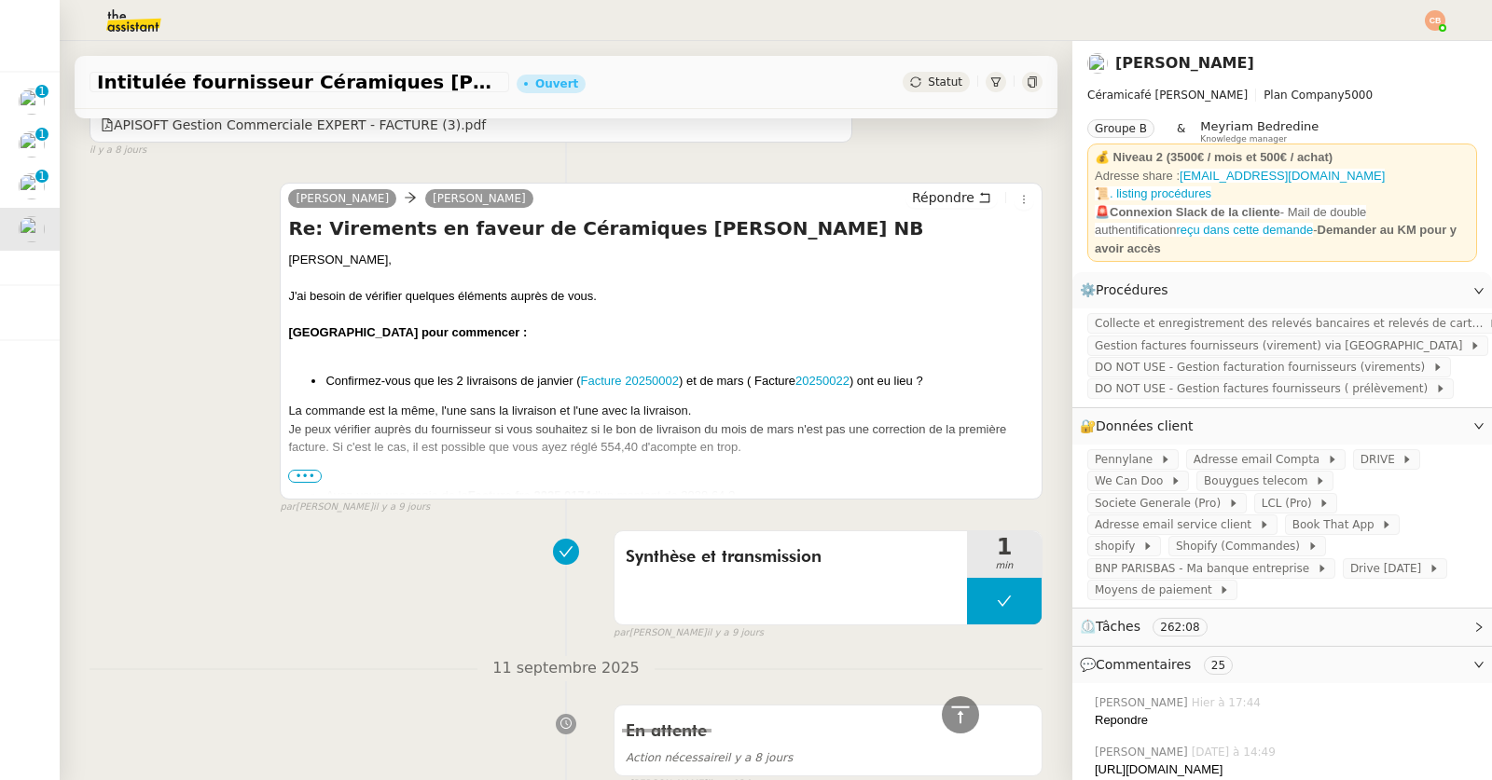
scroll to position [5241, 0]
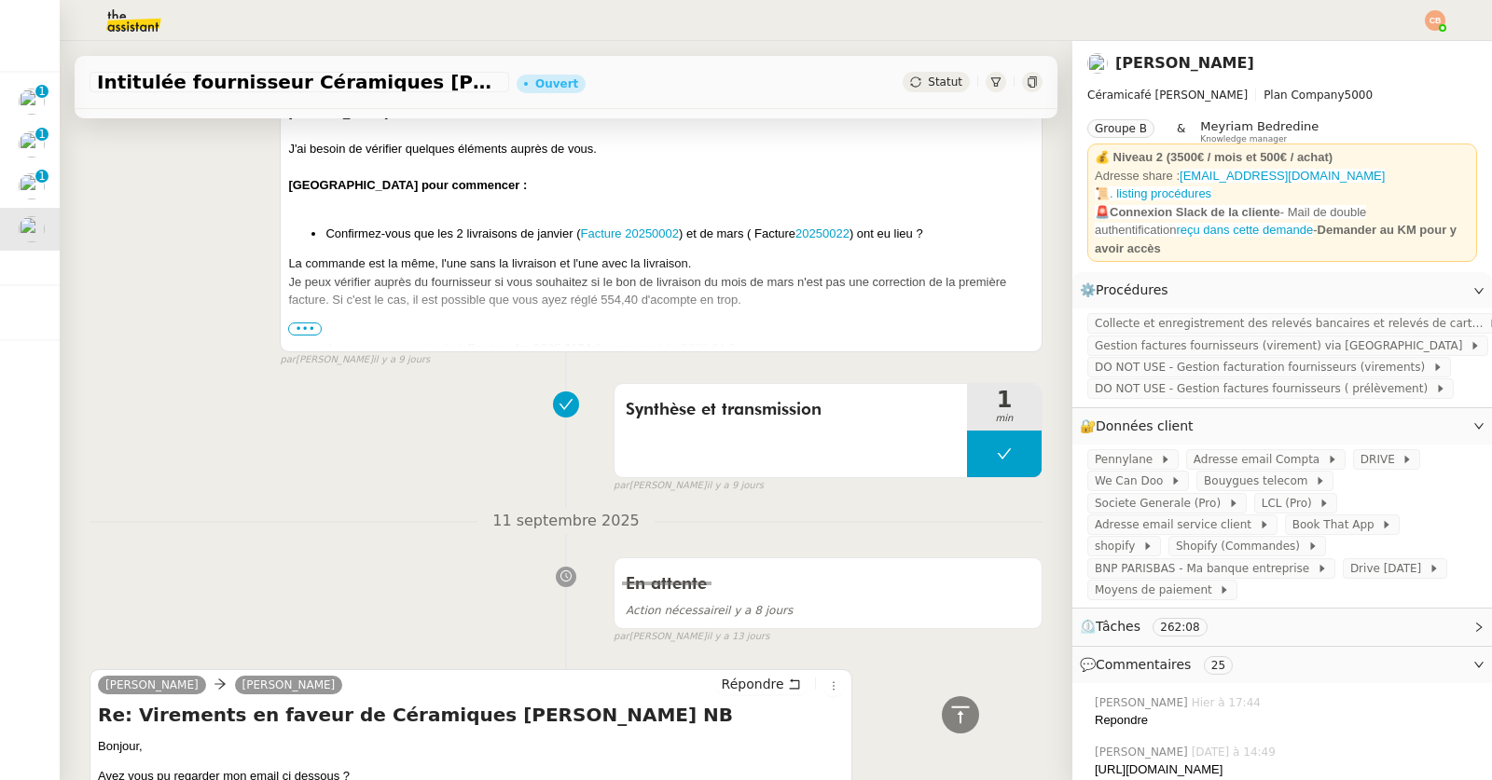
click at [297, 324] on span "•••" at bounding box center [305, 329] width 34 height 13
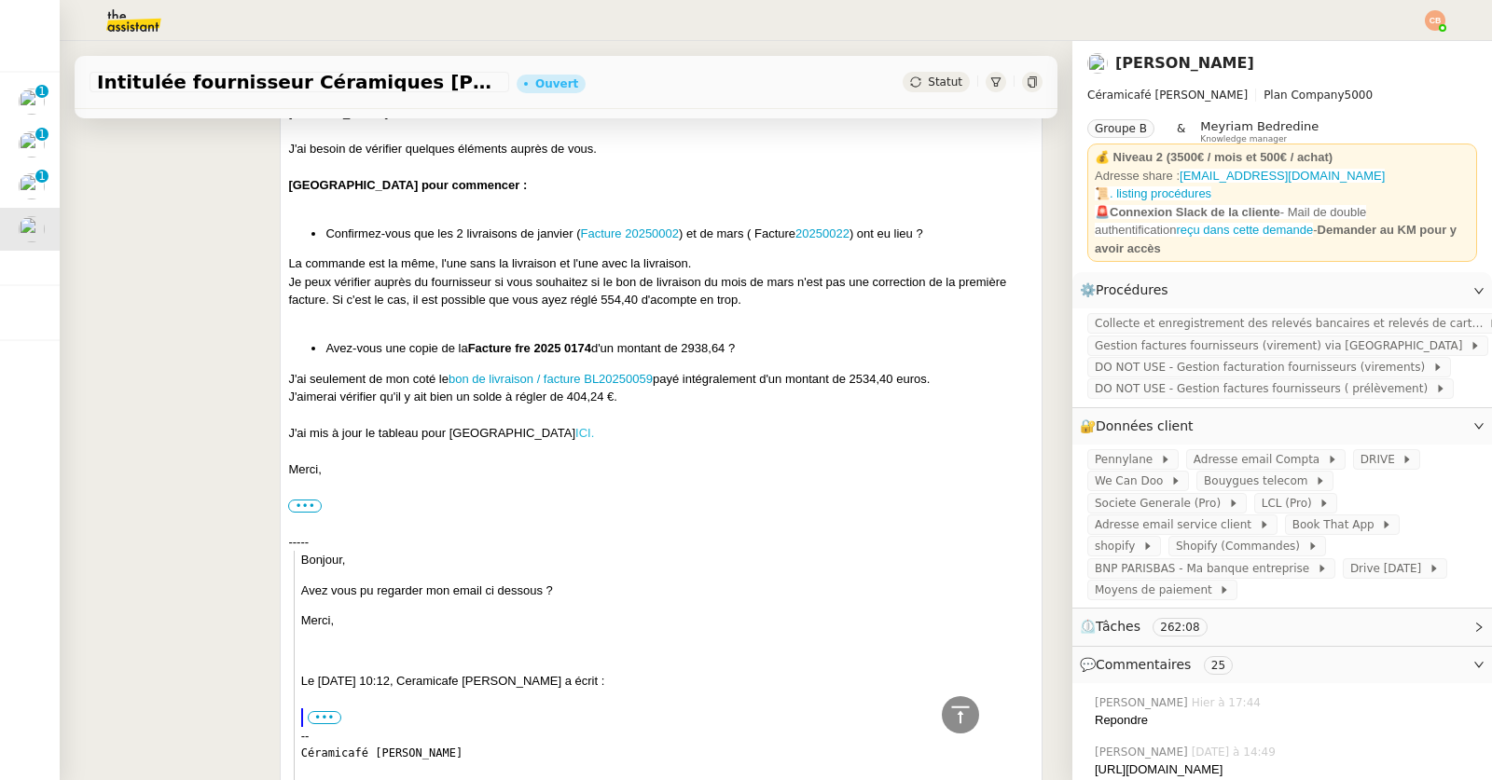
click at [575, 435] on link "ICI." at bounding box center [584, 433] width 19 height 14
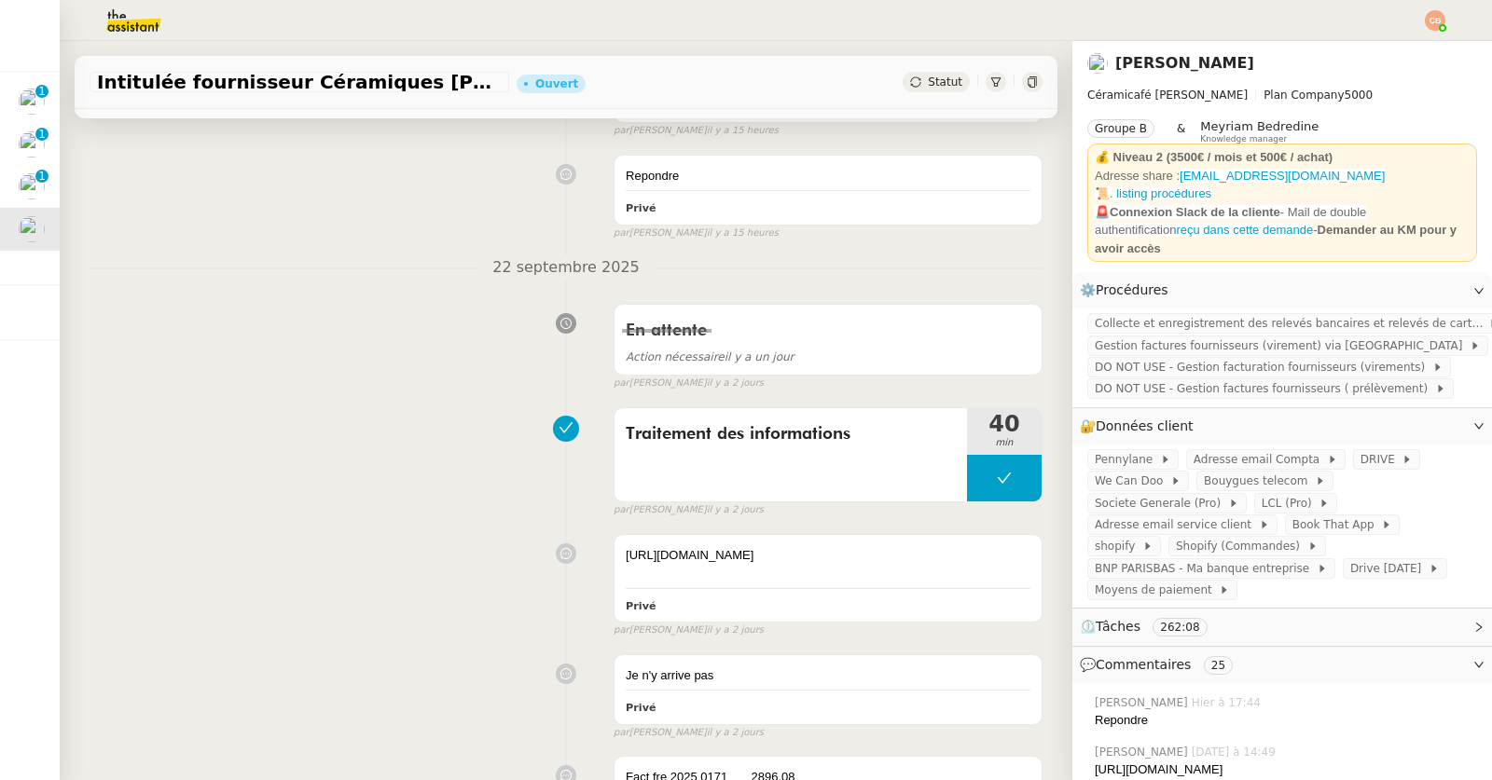
scroll to position [0, 0]
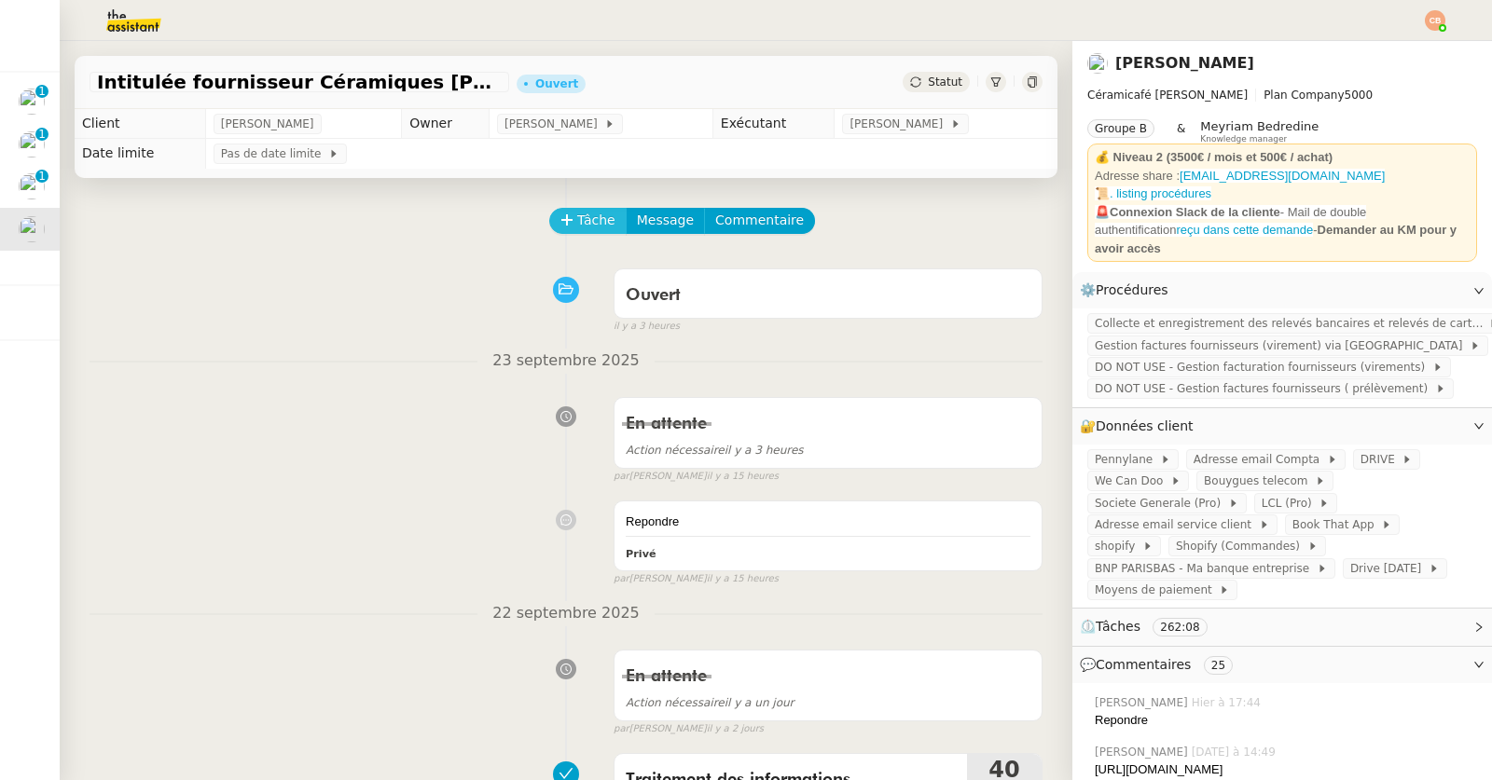
click at [577, 221] on span "Tâche" at bounding box center [596, 220] width 38 height 21
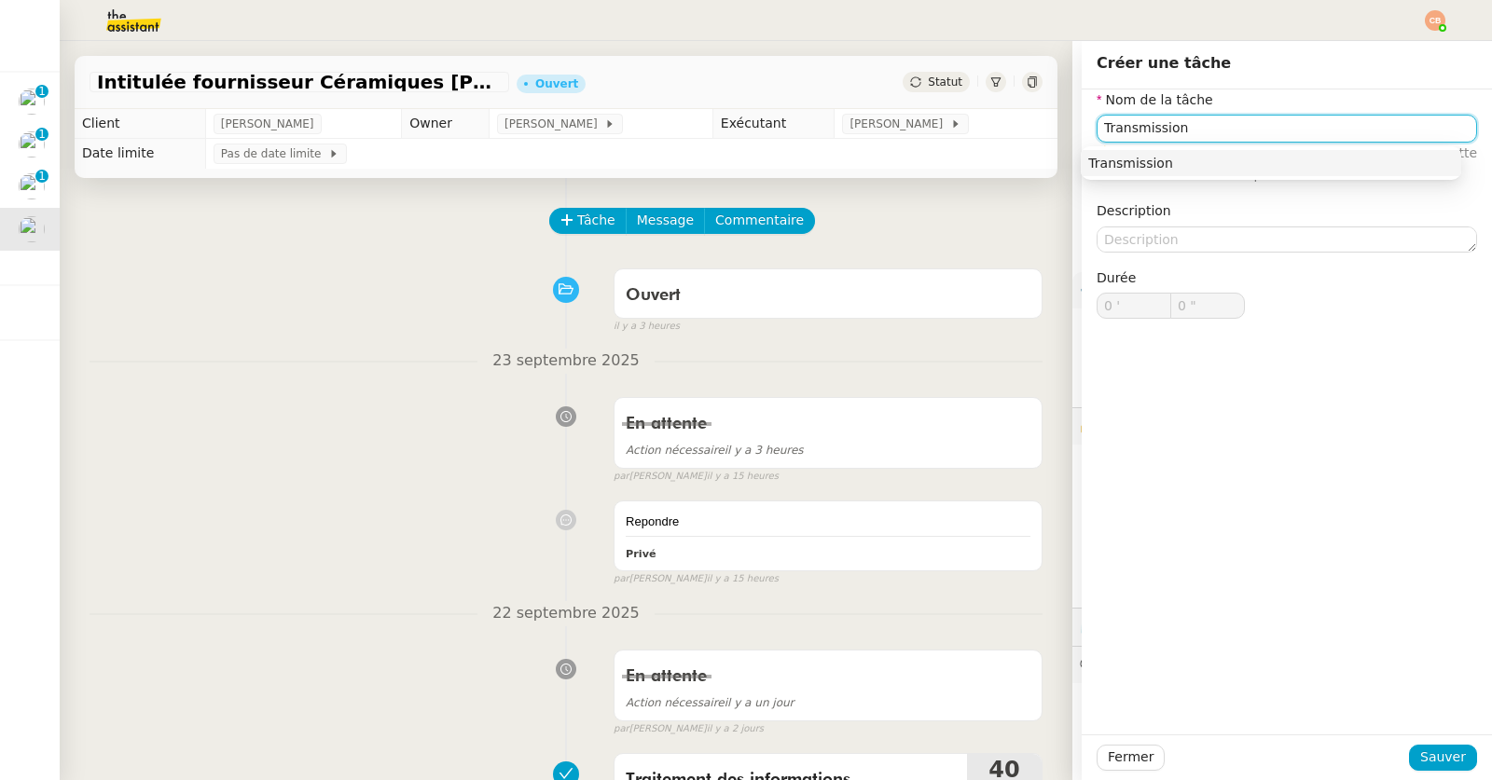
click at [1234, 152] on nz-auto-option "Transmission" at bounding box center [1270, 163] width 380 height 26
type input "Transmission"
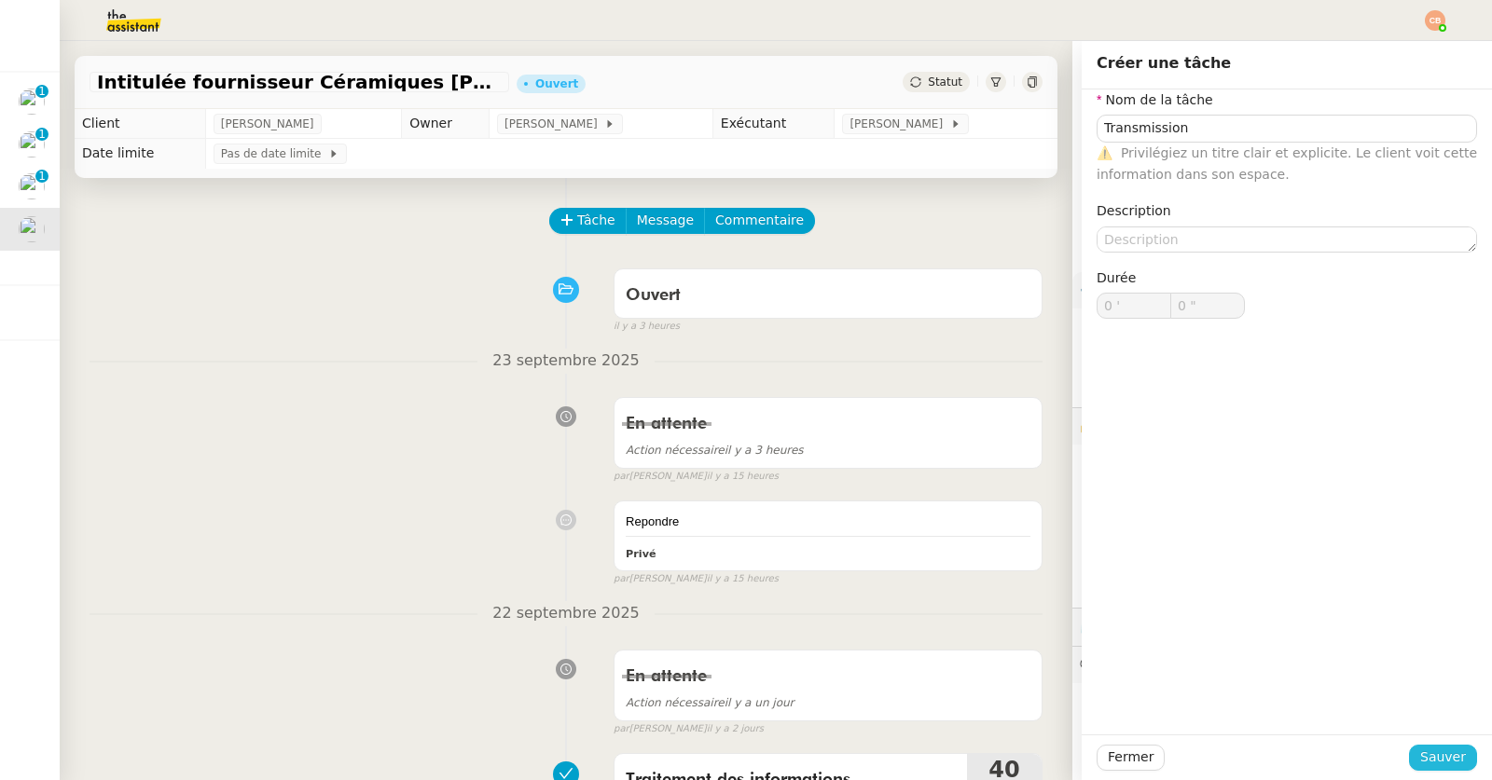
click at [1430, 754] on span "Sauver" at bounding box center [1443, 757] width 46 height 21
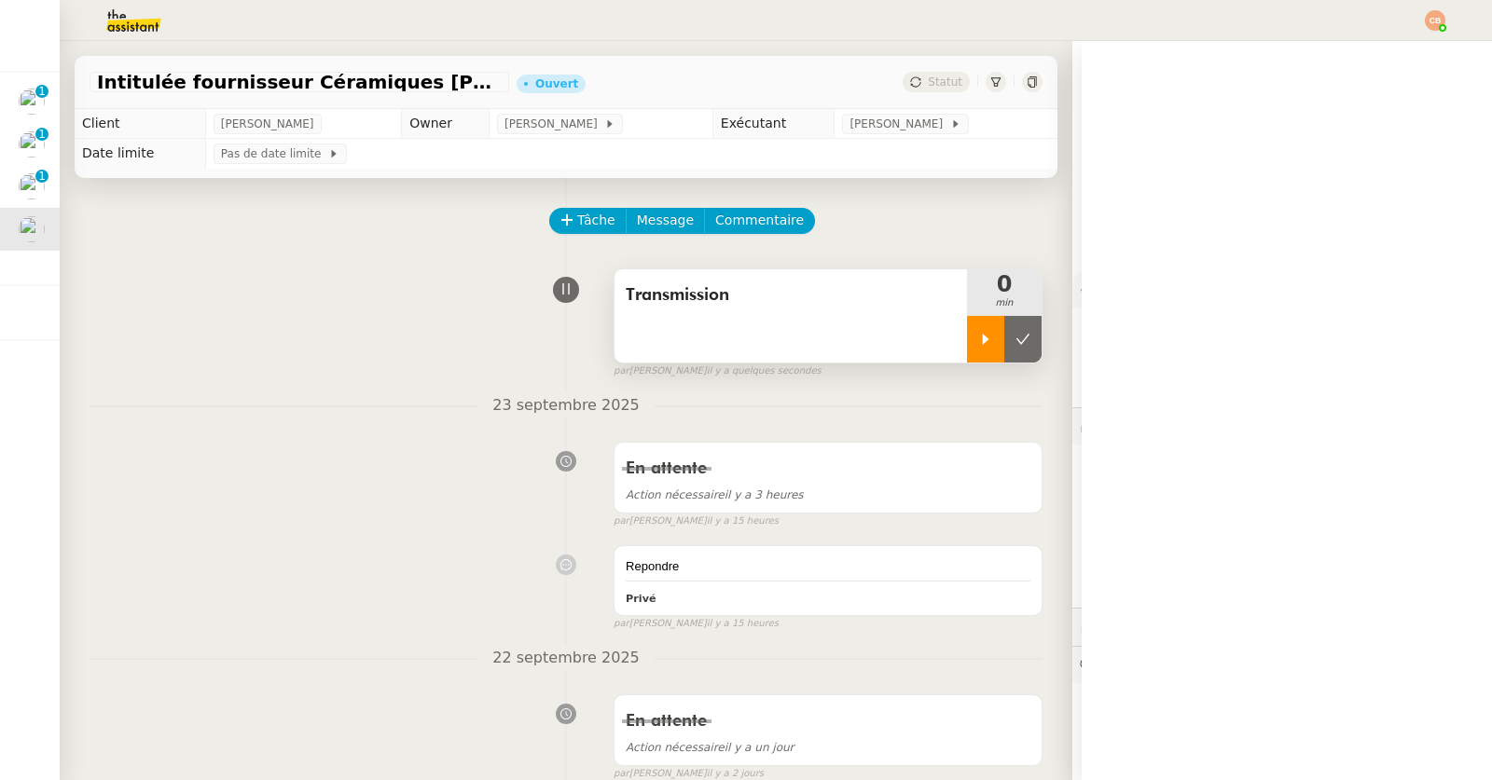
click at [978, 344] on icon at bounding box center [985, 339] width 15 height 15
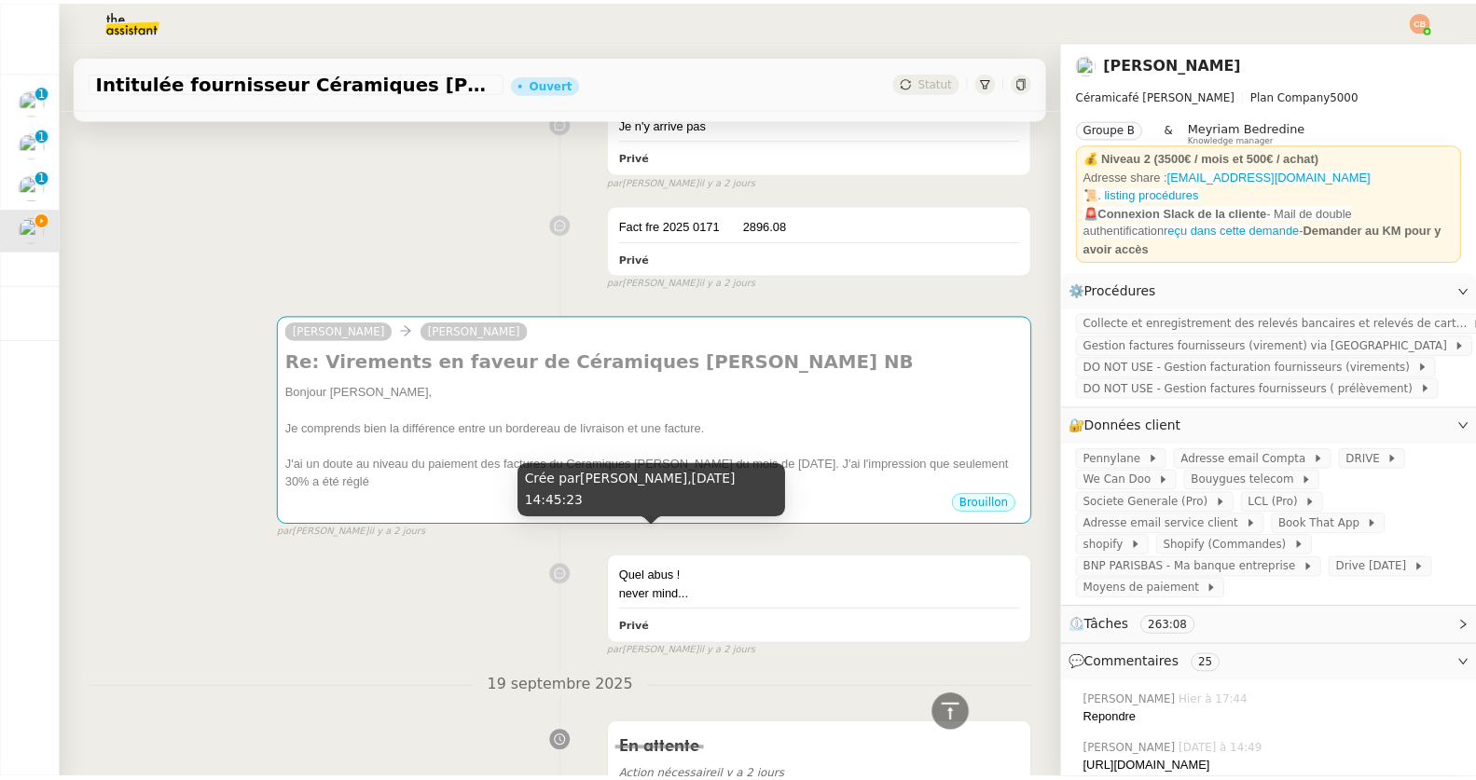
scroll to position [955, 0]
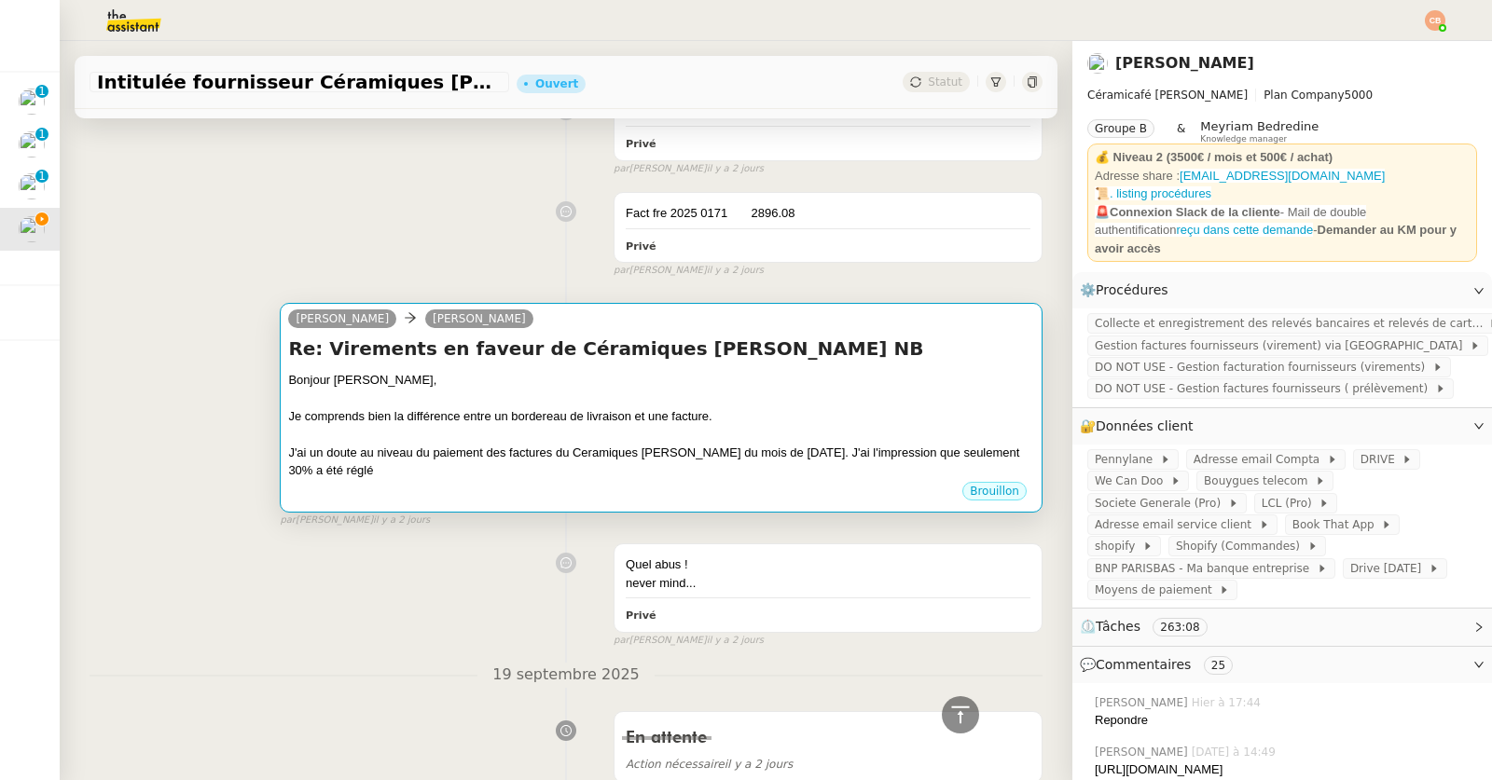
click at [625, 426] on div "Je comprends bien la différence entre un bordereau de livraison et une facture." at bounding box center [661, 416] width 746 height 19
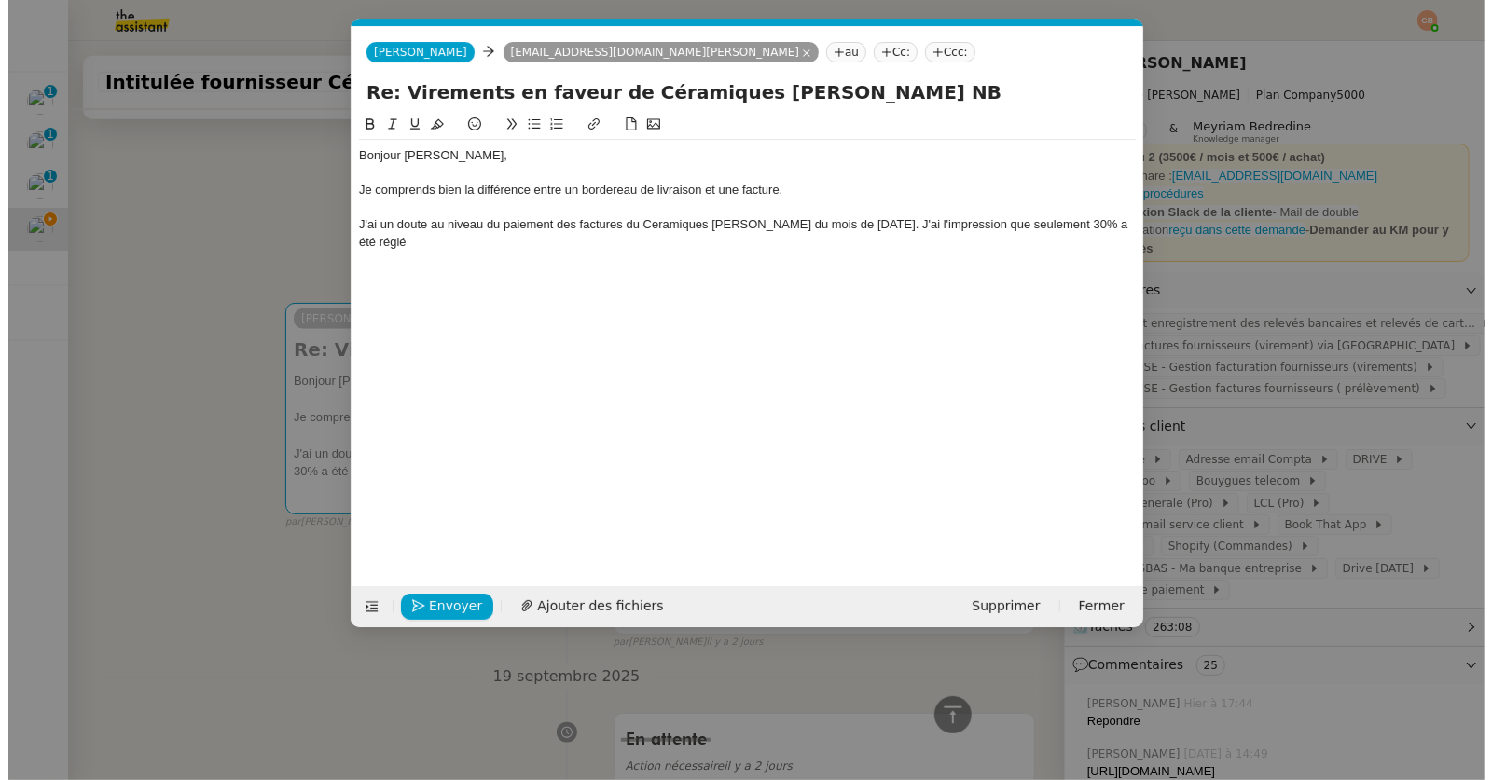
scroll to position [0, 39]
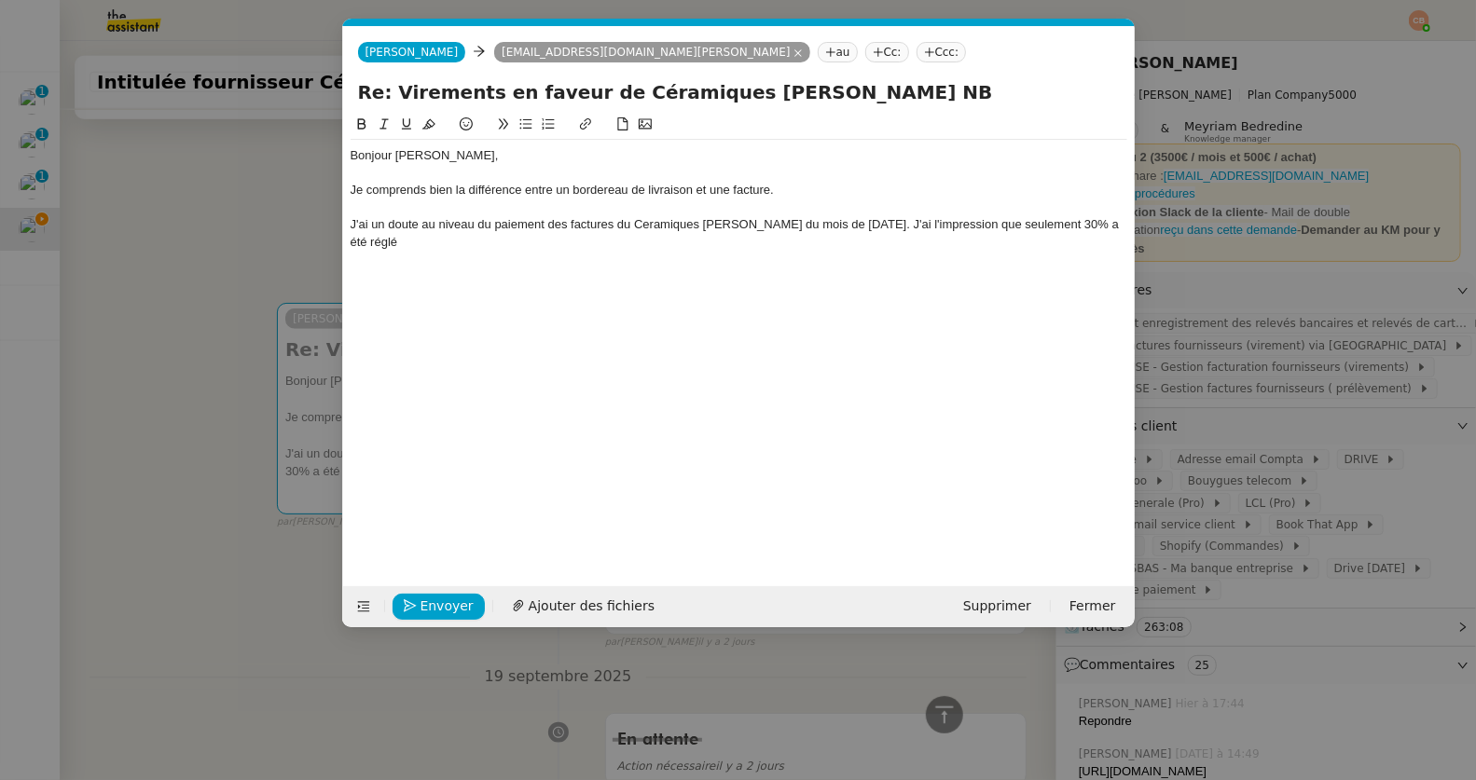
click at [166, 375] on nz-modal-container "Service TA - VOYAGE - PROPOSITION GLOBALE A utiliser dans le cadre de propositi…" at bounding box center [738, 390] width 1476 height 780
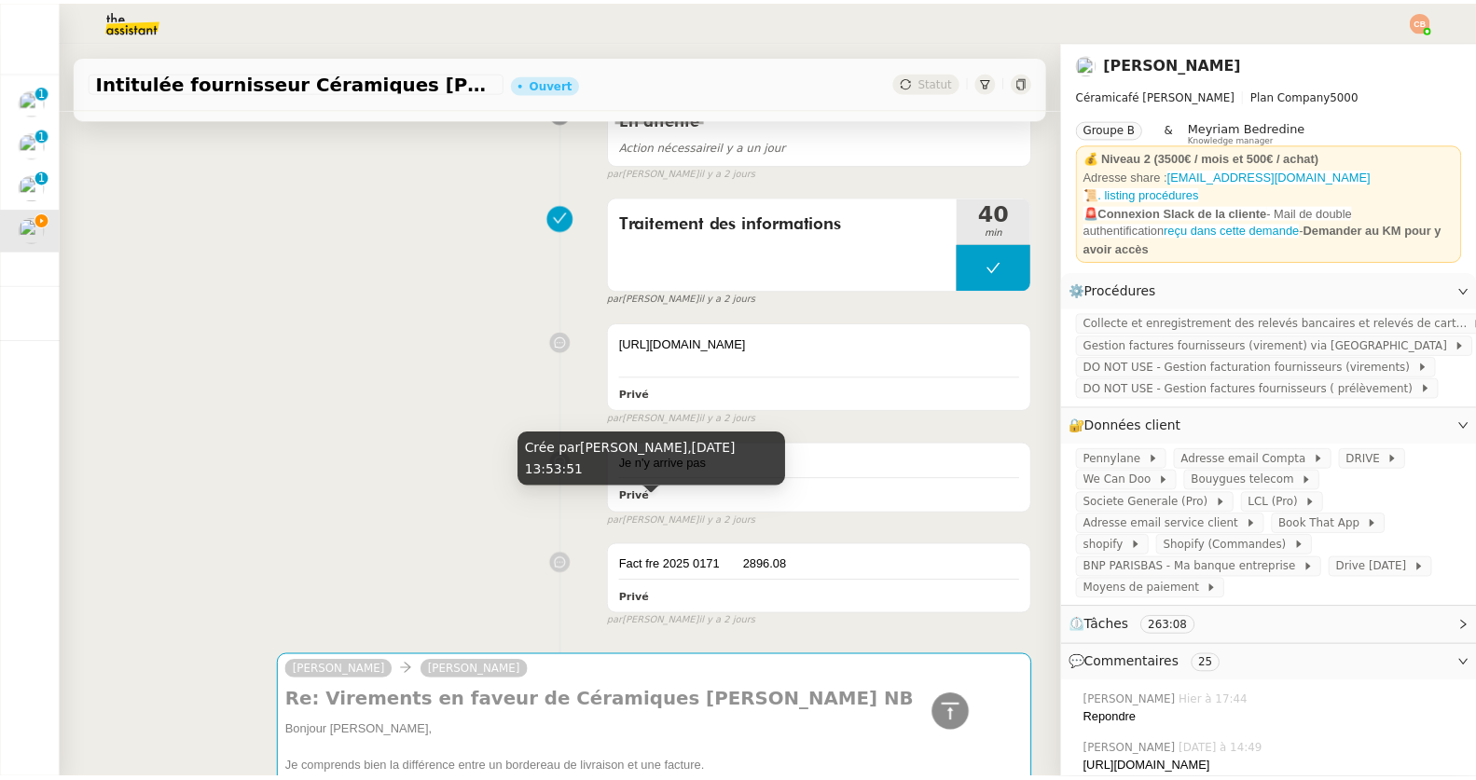
scroll to position [806, 0]
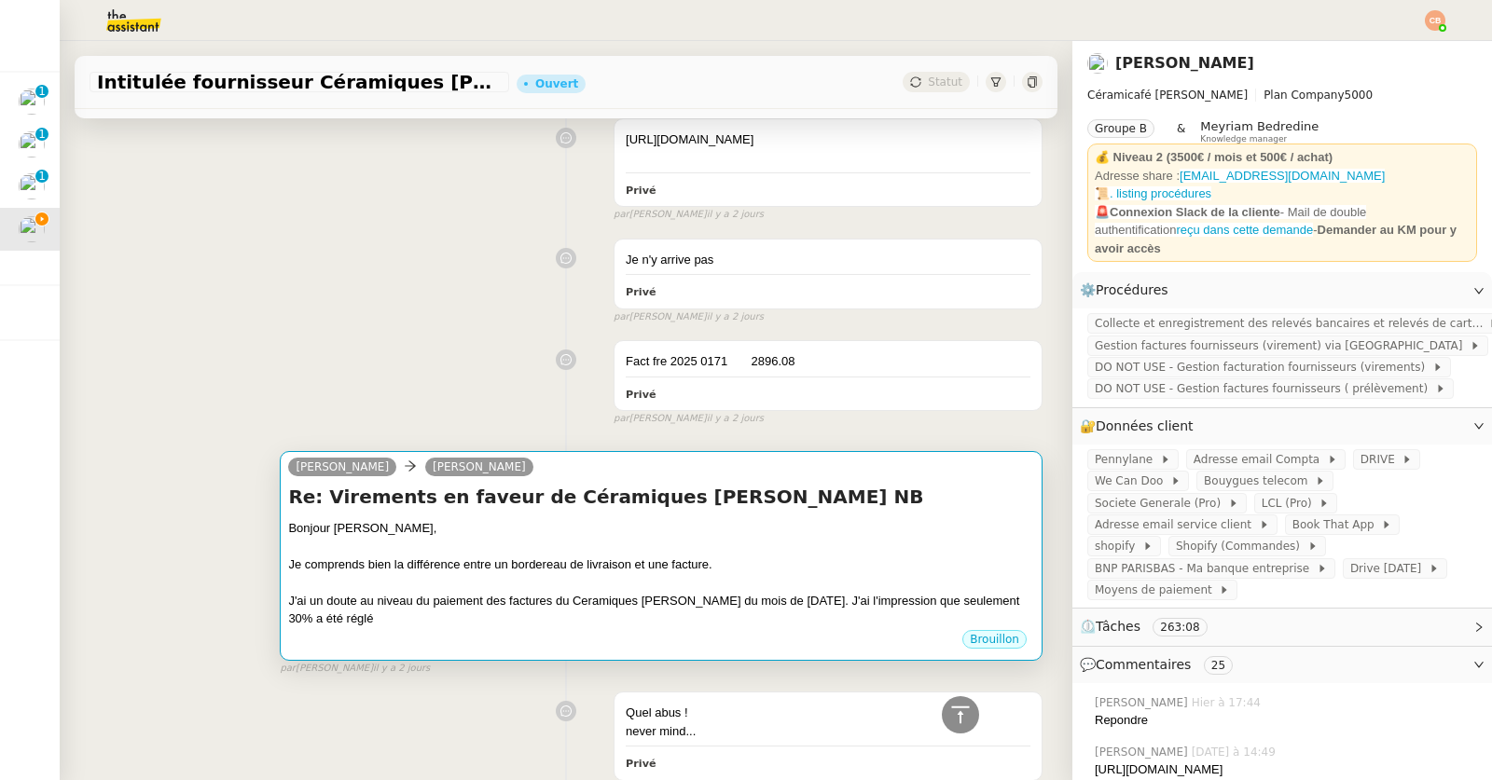
click at [640, 530] on div "Re: Virements en faveur de Céramiques Dominique NB Bonjour Geneviève, Je compre…" at bounding box center [661, 556] width 746 height 144
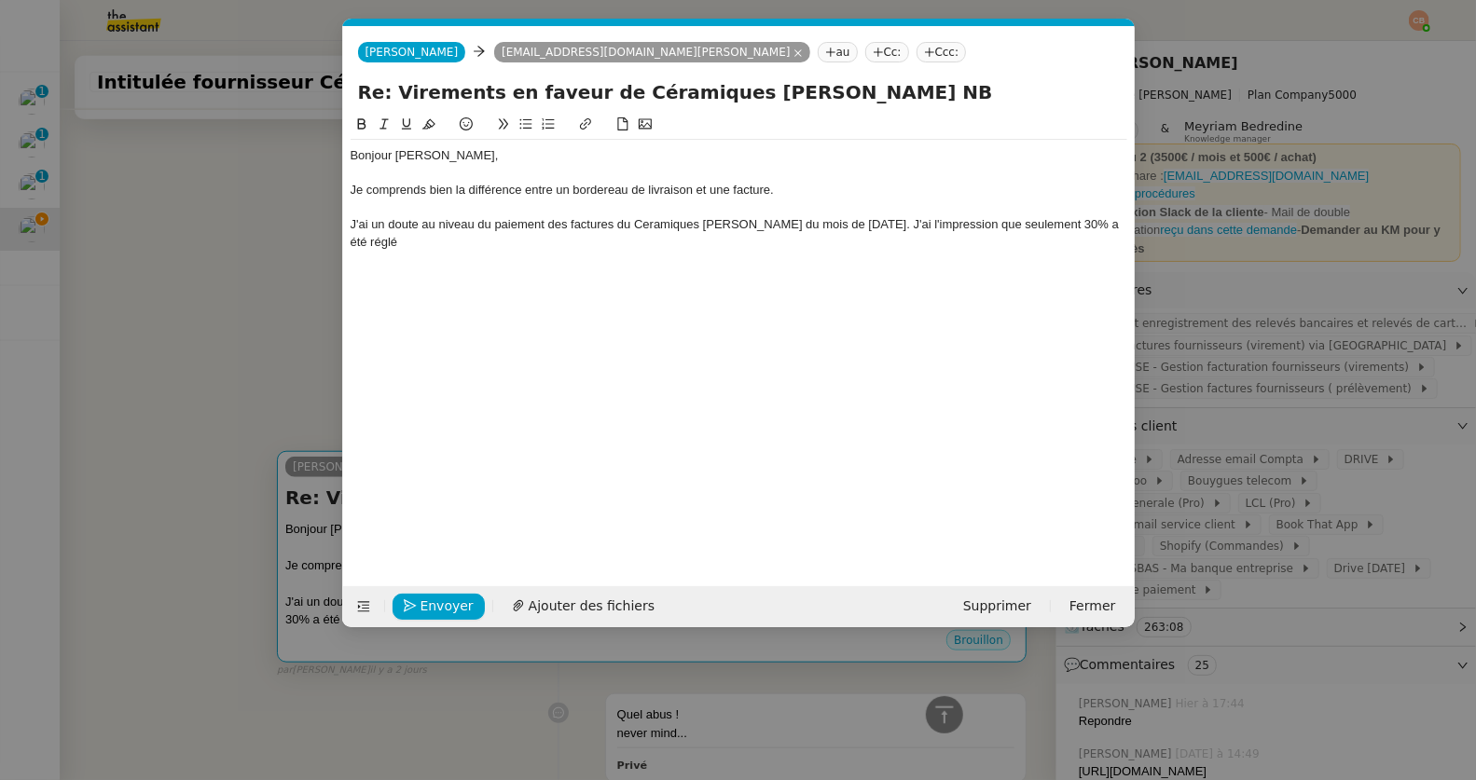
scroll to position [0, 39]
click at [791, 190] on div "Je comprends bien la différence entre un bordereau de livraison et une facture." at bounding box center [739, 190] width 777 height 17
drag, startPoint x: 774, startPoint y: 193, endPoint x: 1085, endPoint y: 200, distance: 311.5
click at [1085, 200] on div "Bonjour Geneviève, Je comprends bien la différence entre un bordereau de livrai…" at bounding box center [739, 199] width 777 height 118
click at [899, 191] on div "Je comprends bien la différence entre un bordereau de livraison et une facture." at bounding box center [739, 190] width 777 height 17
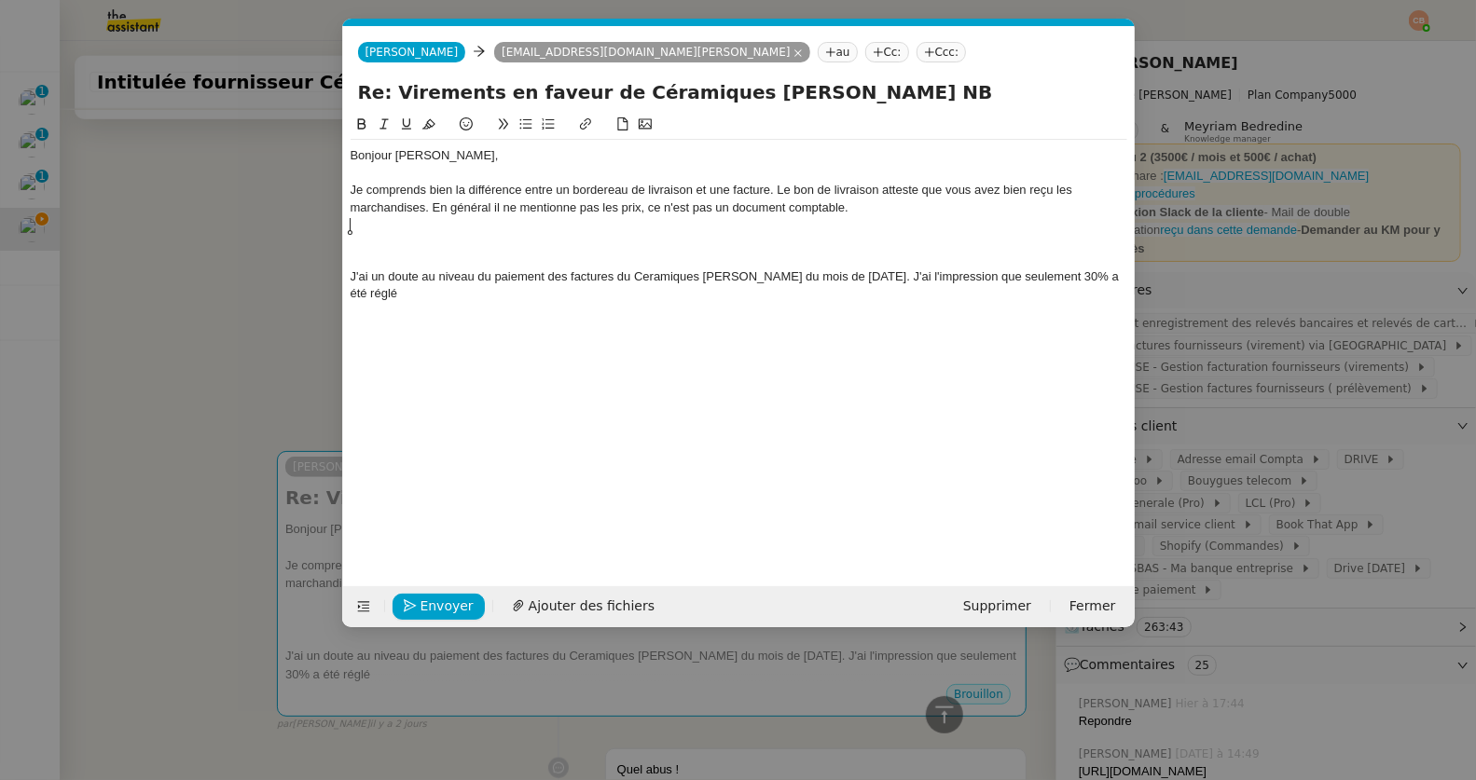
click at [495, 217] on div at bounding box center [739, 224] width 777 height 17
click at [494, 215] on div "Je comprends bien la différence entre un bordereau de livraison et une facture.…" at bounding box center [739, 199] width 777 height 34
click at [521, 242] on div at bounding box center [739, 242] width 777 height 17
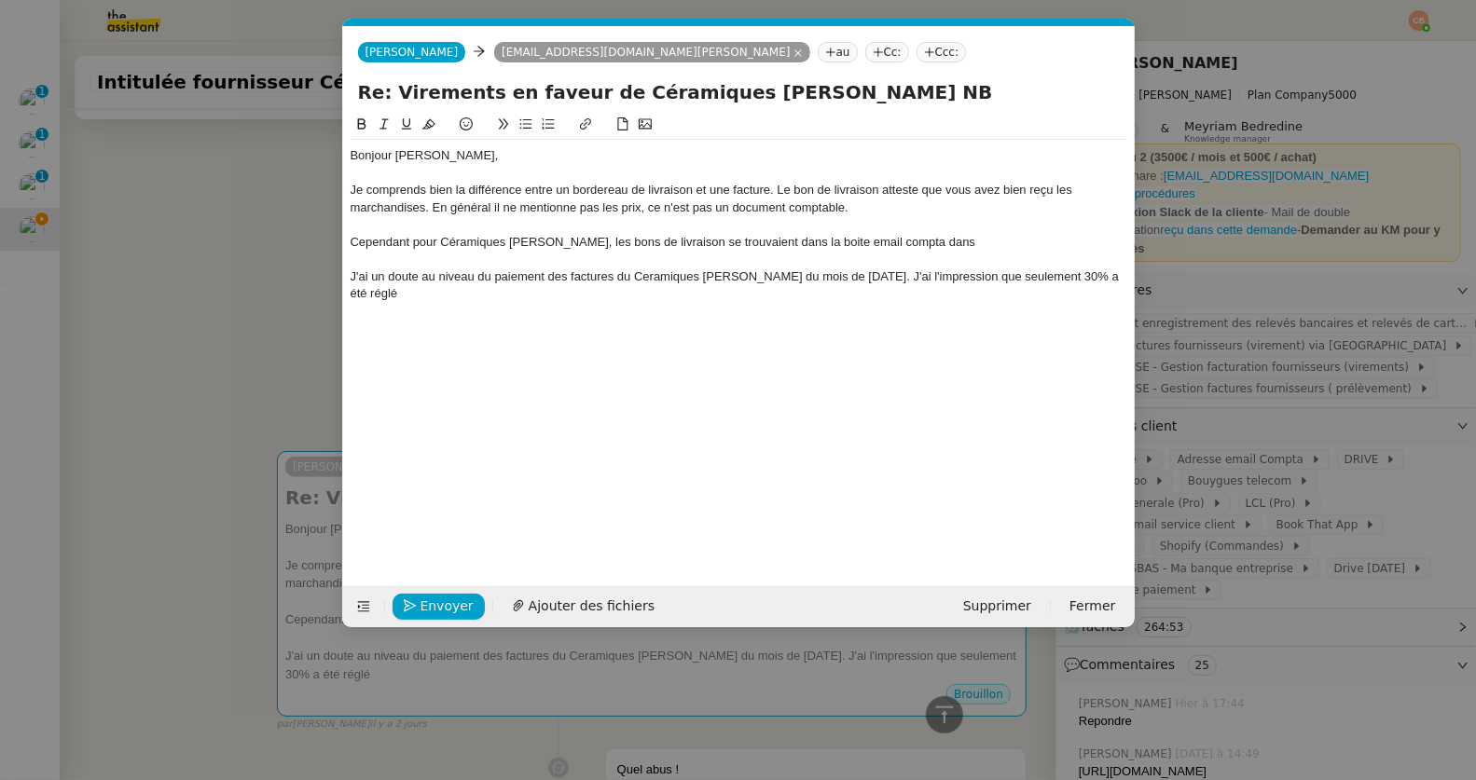
click at [229, 291] on nz-modal-container "Service TA - VOYAGE - PROPOSITION GLOBALE A utiliser dans le cadre de propositi…" at bounding box center [738, 390] width 1476 height 780
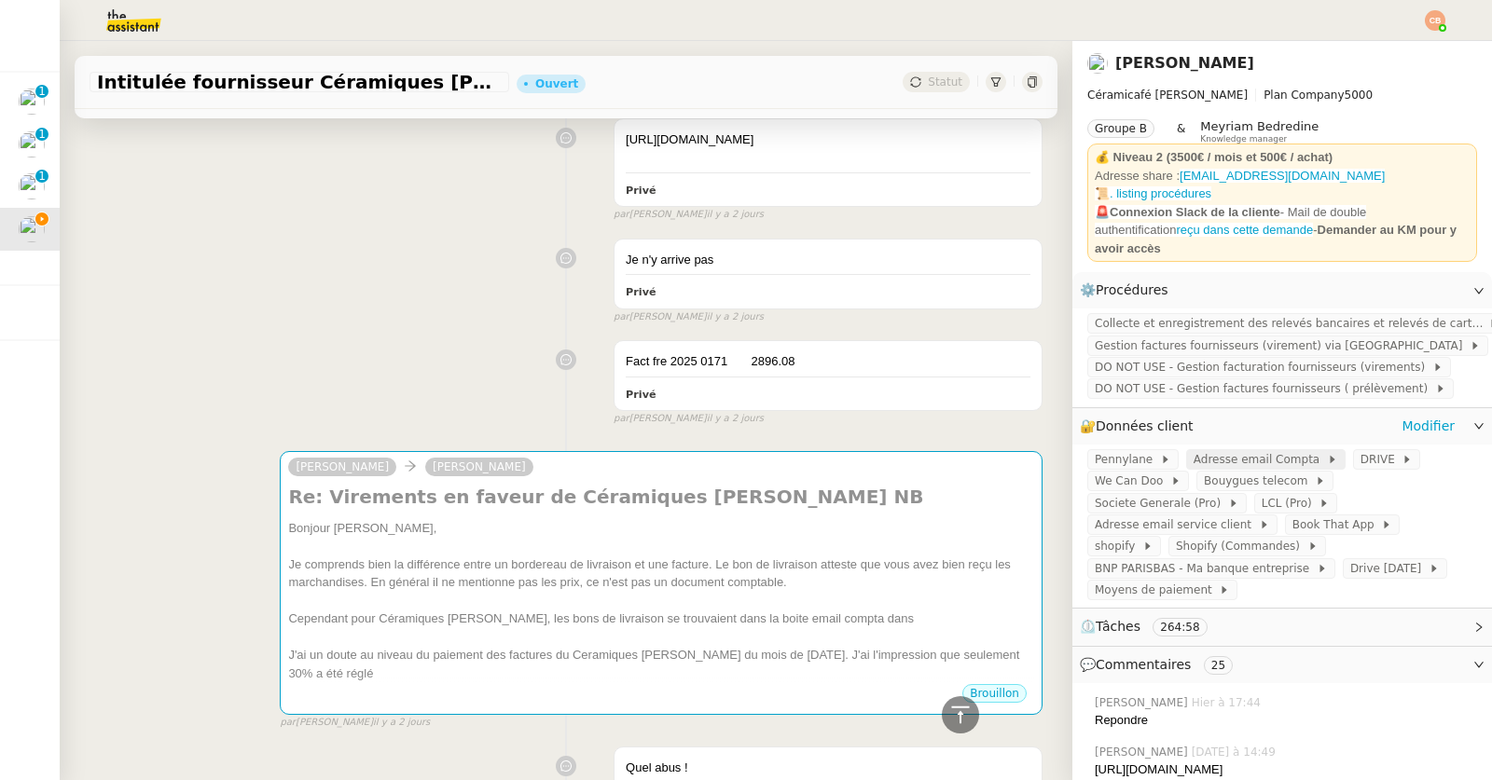
click at [1193, 450] on span "Adresse email Compta" at bounding box center [1259, 459] width 133 height 19
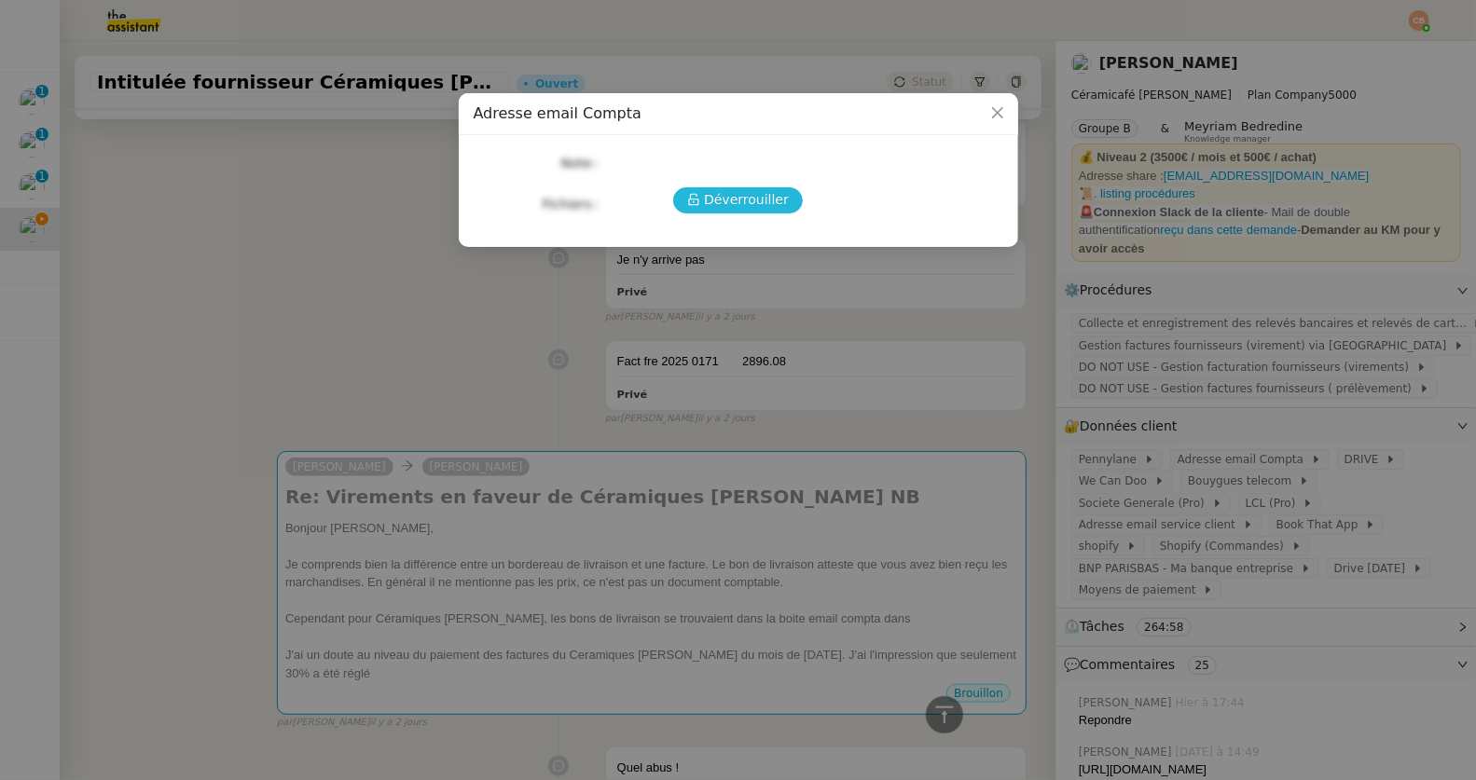
click at [776, 209] on span "Déverrouiller" at bounding box center [746, 199] width 85 height 21
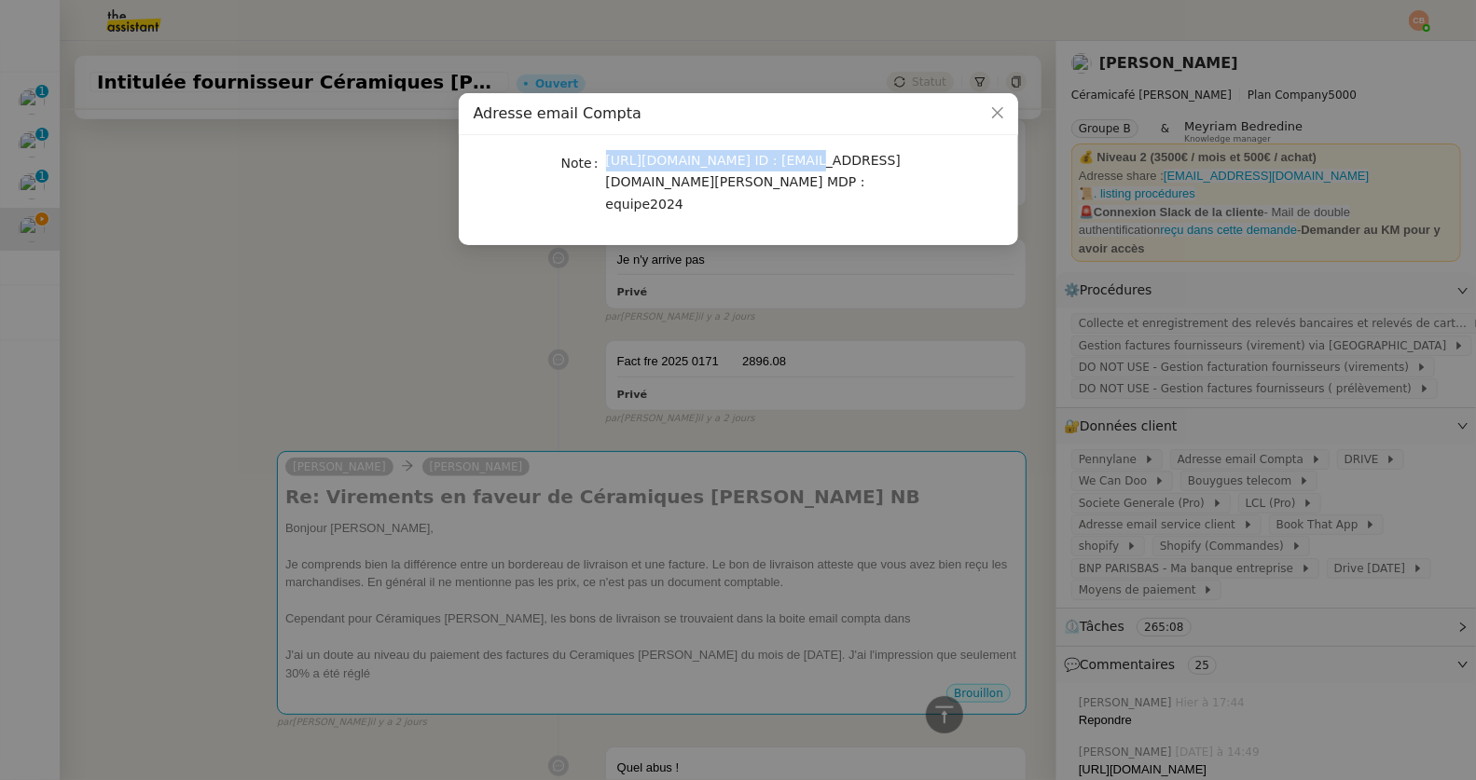
drag, startPoint x: 606, startPoint y: 162, endPoint x: 788, endPoint y: 158, distance: 181.8
click at [788, 158] on span "https://mail.ovh.net/roundcube ID : compta@ceramicafe-genevieve.fr MDP : equipe…" at bounding box center [753, 182] width 295 height 59
copy span "https://mail.ovh.net/roundcube"
drag, startPoint x: 606, startPoint y: 181, endPoint x: 808, endPoint y: 172, distance: 202.5
click at [808, 172] on div "https://mail.ovh.net/roundcube ID : compta@ceramicafe-genevieve.fr MDP : equipe…" at bounding box center [760, 182] width 309 height 65
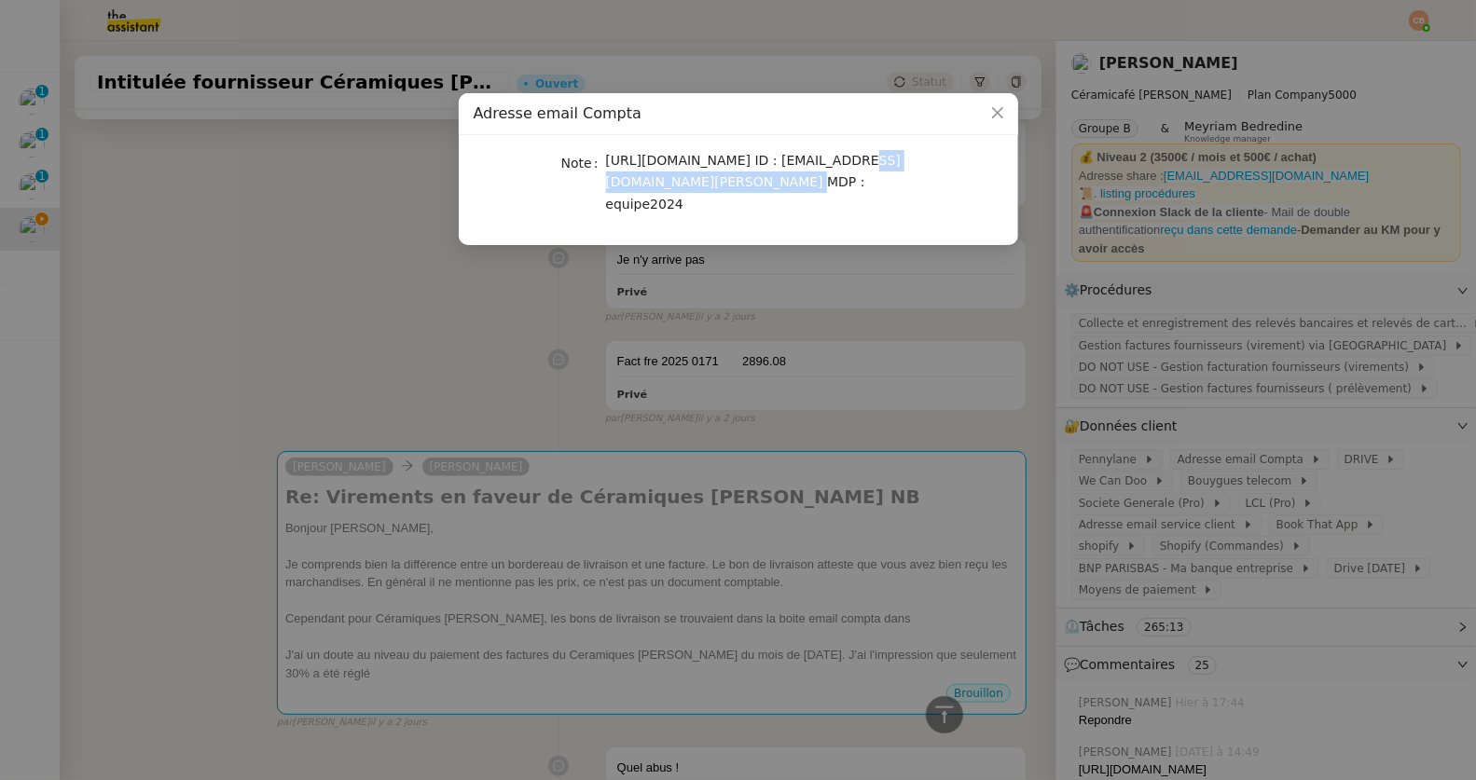
copy span "compta@ceramicafe-genevieve.fr"
drag, startPoint x: 608, startPoint y: 208, endPoint x: 707, endPoint y: 203, distance: 98.9
click at [707, 203] on div "https://mail.ovh.net/roundcube ID : compta@ceramicafe-genevieve.fr MDP : equipe…" at bounding box center [760, 182] width 309 height 65
copy span "equipe2024"
click at [341, 408] on nz-modal-container "Adresse email Compta Note https://mail.ovh.net/roundcube ID : compta@ceramicafe…" at bounding box center [738, 390] width 1476 height 780
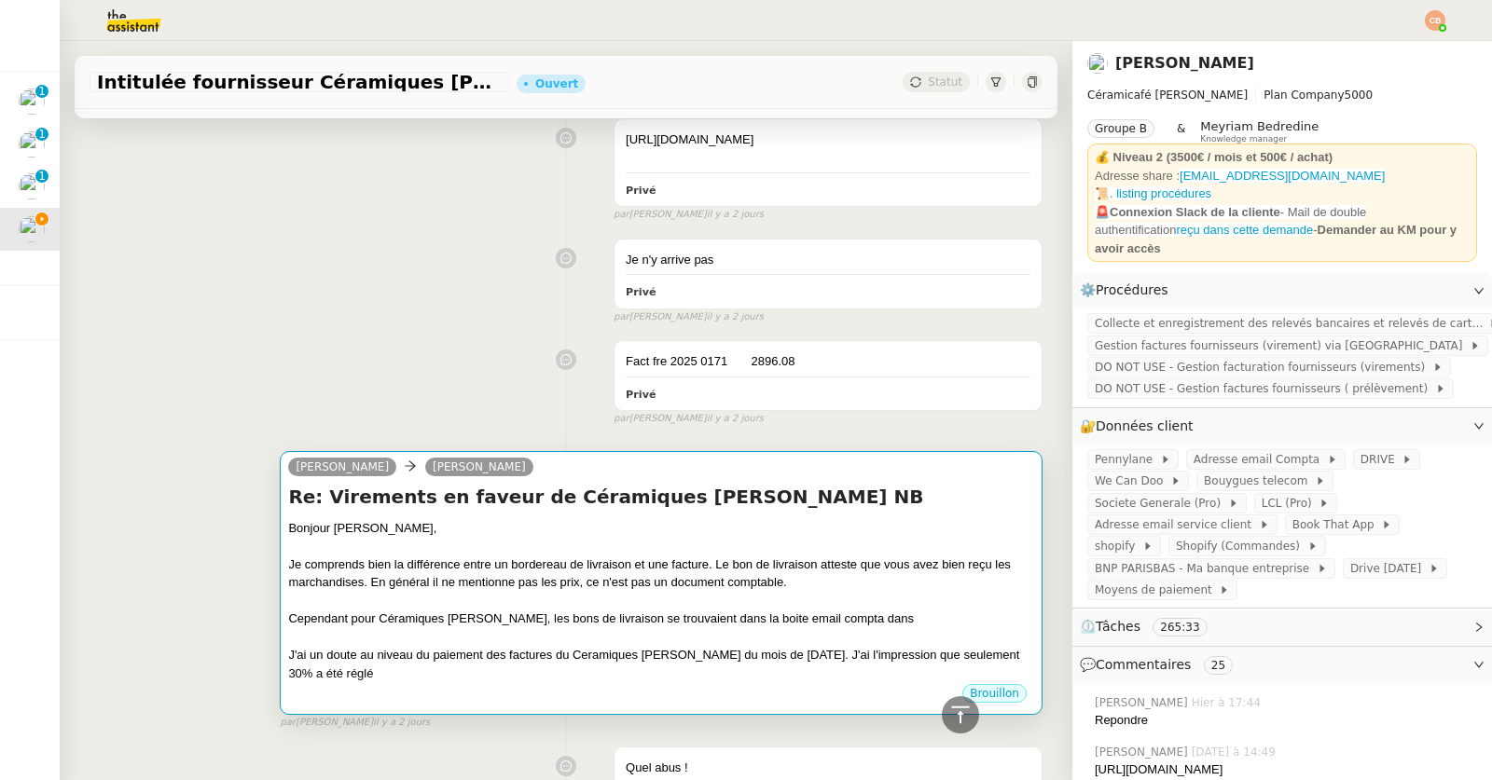
click at [802, 510] on h4 "Re: Virements en faveur de Céramiques [PERSON_NAME] NB" at bounding box center [661, 497] width 746 height 26
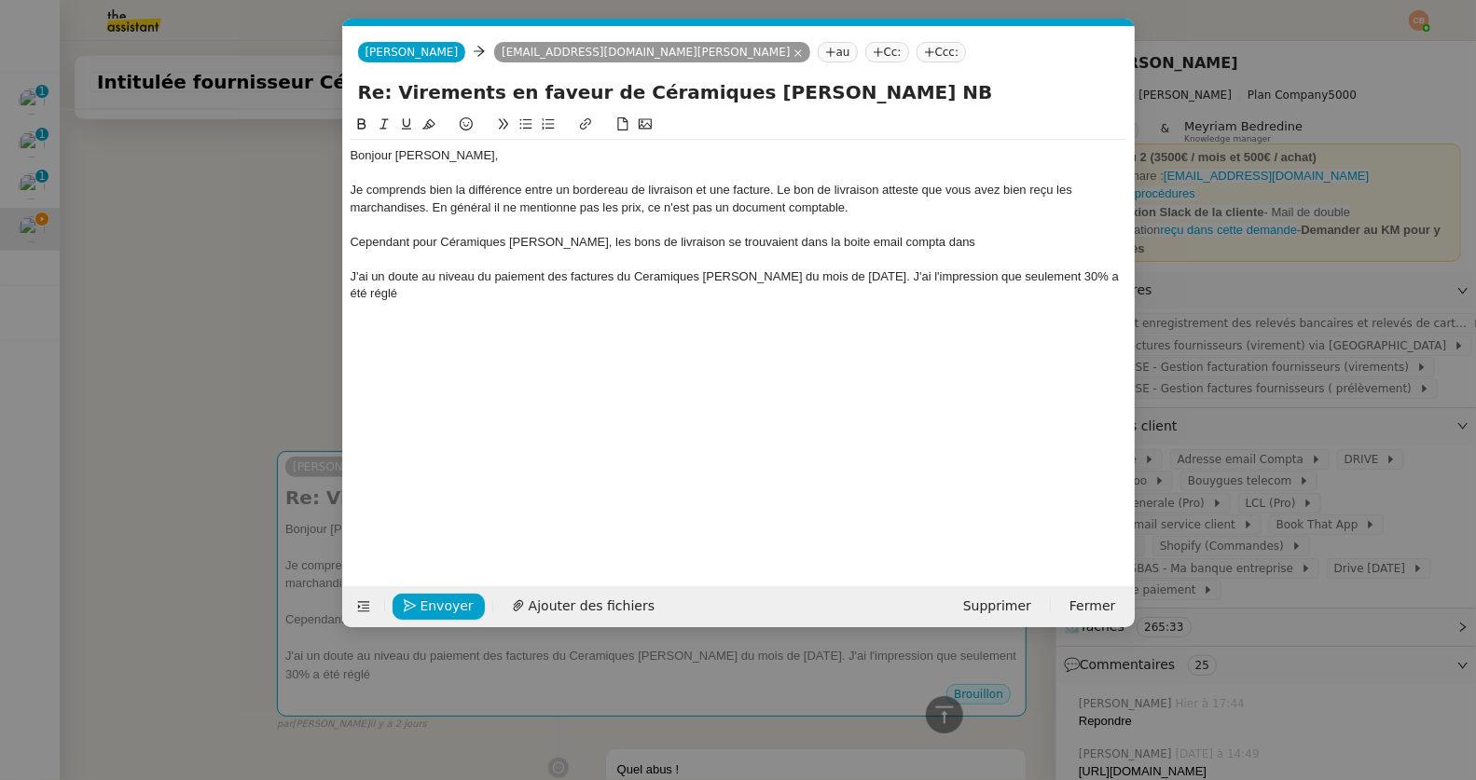
click at [947, 240] on div "Cependant pour Céramiques Dominiques, les bons de livraison se trouvaient dans …" at bounding box center [739, 242] width 777 height 17
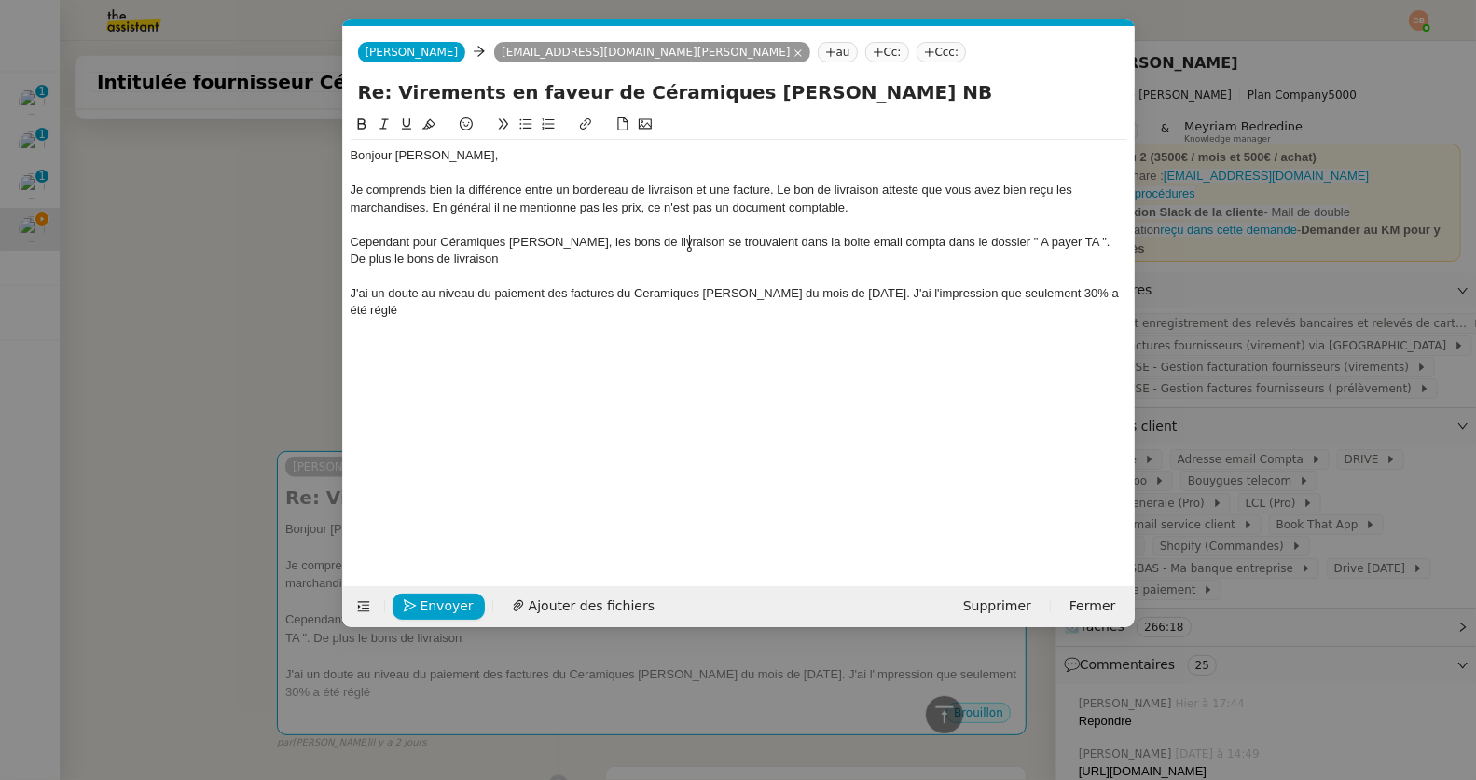
click at [688, 243] on div "Cependant pour Céramiques Dominiques, les bons de livraison se trouvaient dans …" at bounding box center [739, 251] width 777 height 34
click at [410, 242] on div "Cependant pour Céramiques Dominiques, les bons de livraison ( mentionnant les m…" at bounding box center [739, 251] width 777 height 34
drag, startPoint x: 590, startPoint y: 261, endPoint x: 764, endPoint y: 268, distance: 173.5
click at [764, 268] on div "Bonjour Geneviève, Je comprends bien la différence entre un bordereau de livrai…" at bounding box center [739, 233] width 777 height 187
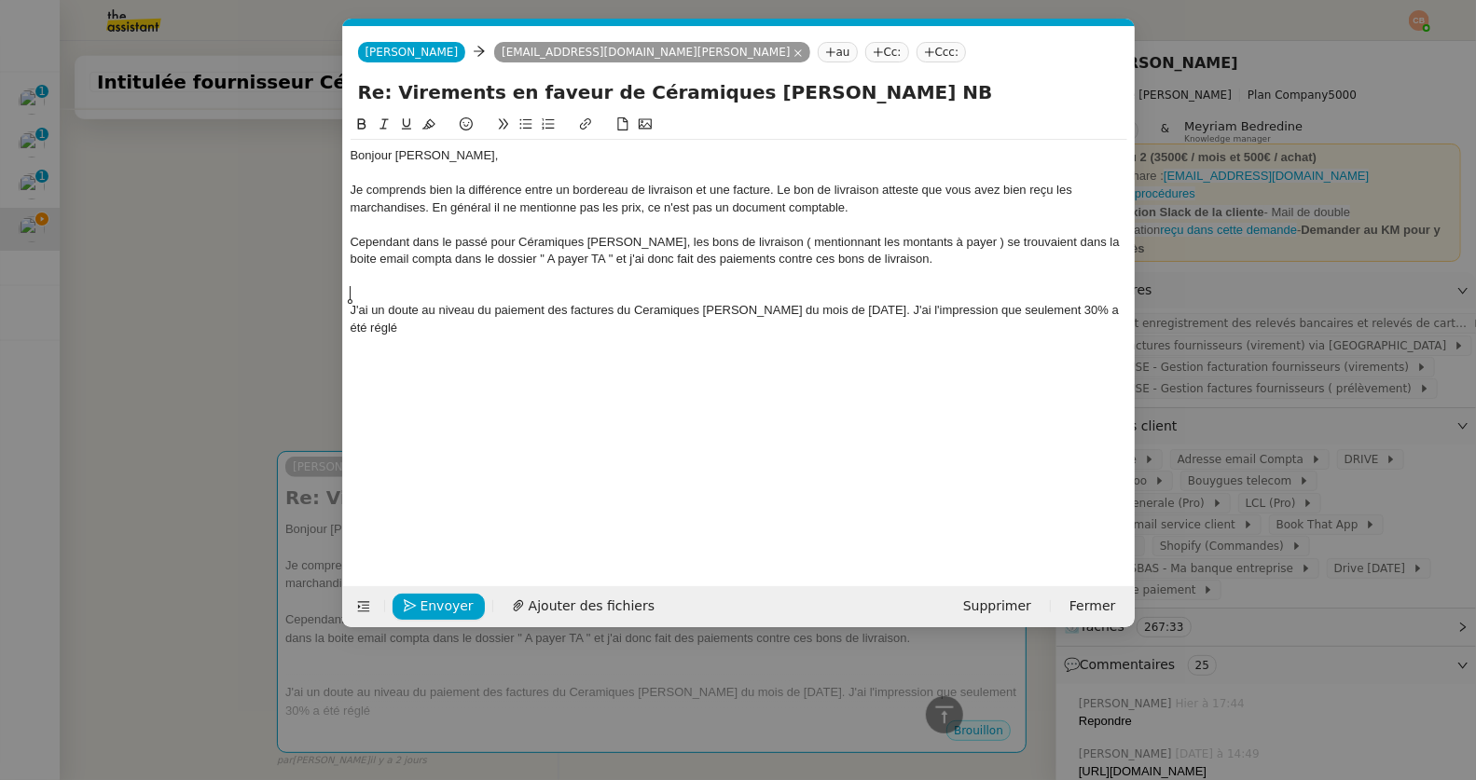
click at [919, 262] on div "Cependant dans le passé pour Céramiques Dominiques, les bons de livraison ( men…" at bounding box center [739, 251] width 777 height 34
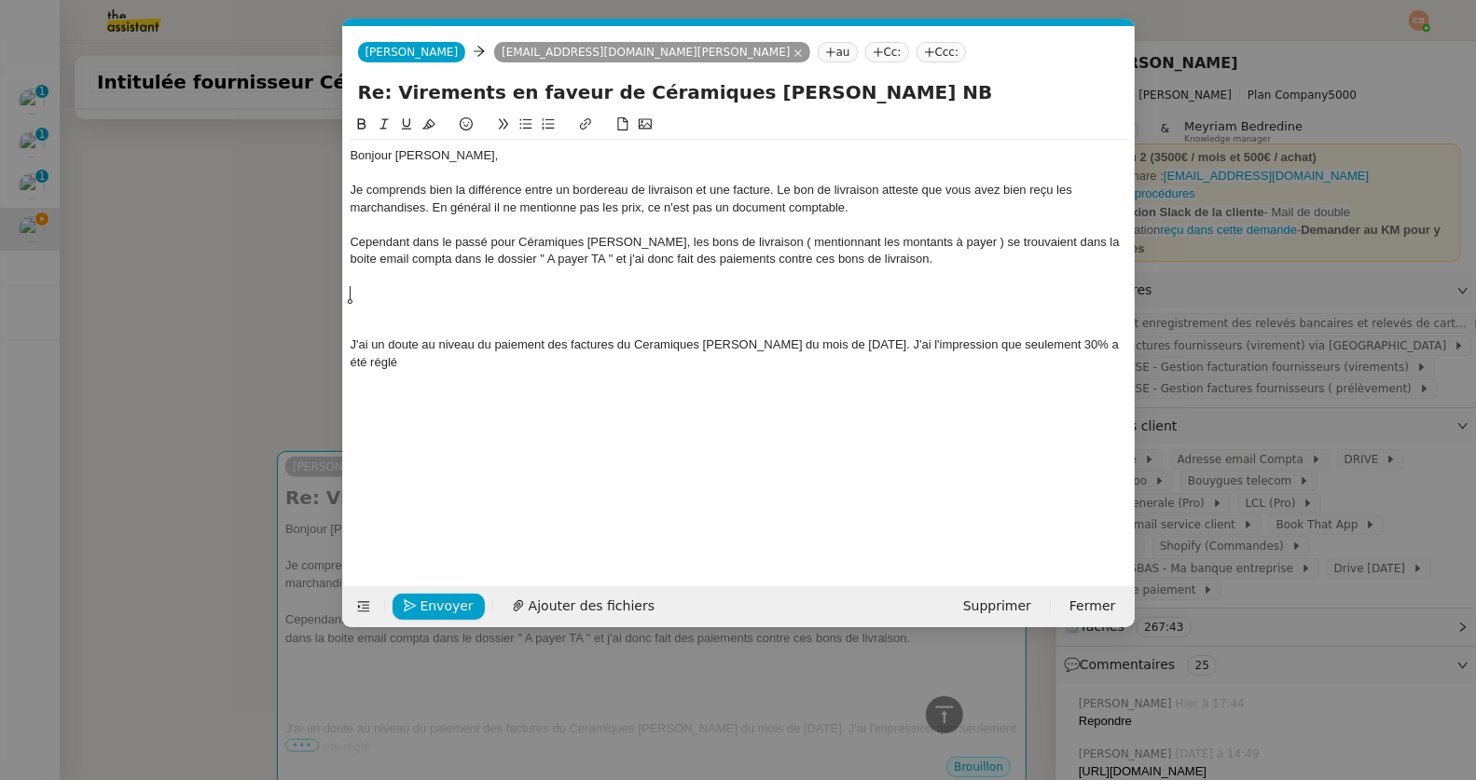
click at [522, 119] on icon at bounding box center [525, 123] width 13 height 13
drag, startPoint x: 528, startPoint y: 294, endPoint x: 482, endPoint y: 295, distance: 45.7
click at [482, 295] on div "Je note de ne plus faire un rè" at bounding box center [739, 293] width 777 height 17
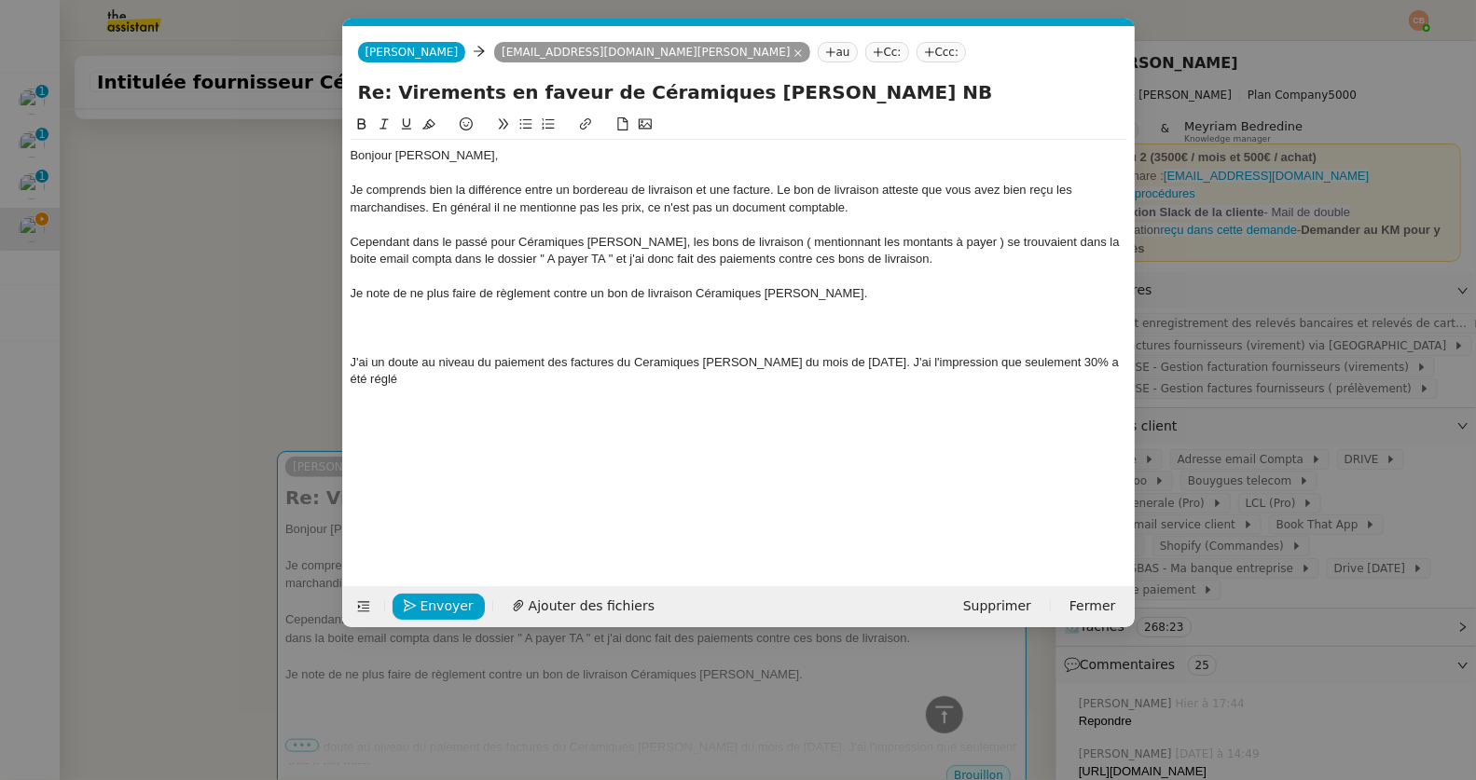
click at [531, 121] on icon at bounding box center [525, 123] width 13 height 13
click at [940, 263] on div "Cependant dans le passé pour Céramiques Dominiques, les bons de livraison ( men…" at bounding box center [739, 251] width 777 height 34
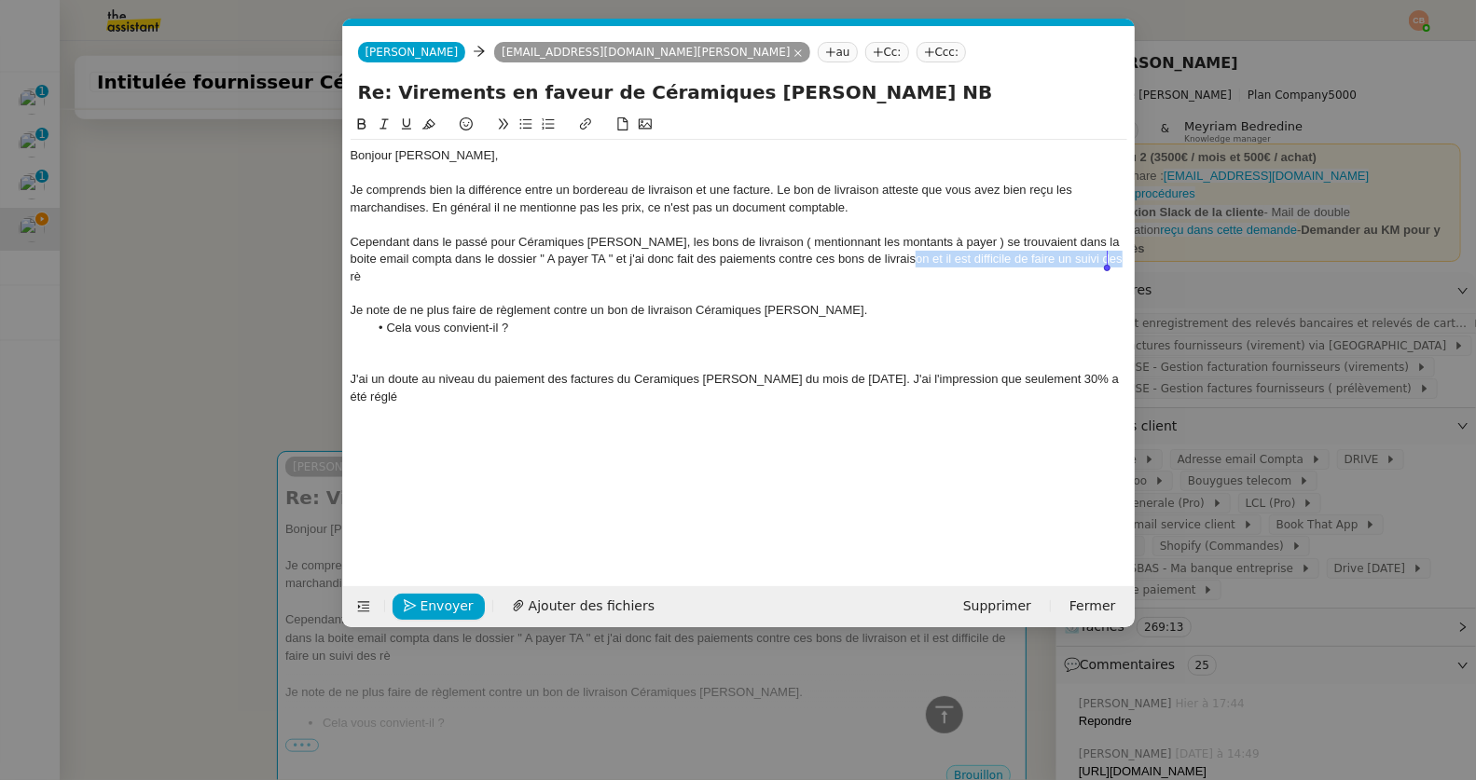
drag, startPoint x: 902, startPoint y: 263, endPoint x: 1112, endPoint y: 258, distance: 209.8
click at [1112, 258] on div "Cependant dans le passé pour Céramiques Dominiques, les bons de livraison ( men…" at bounding box center [739, 259] width 777 height 51
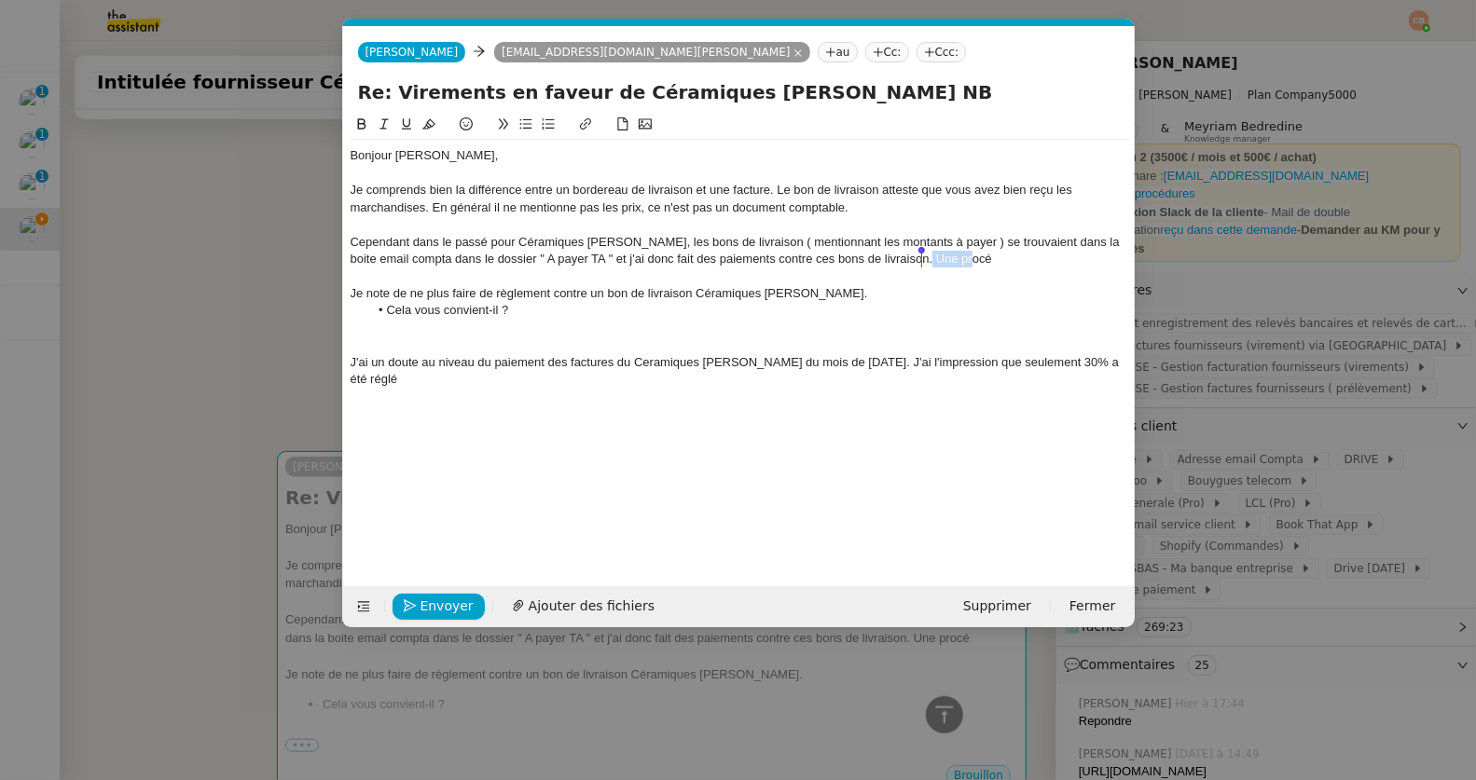
drag, startPoint x: 968, startPoint y: 258, endPoint x: 924, endPoint y: 263, distance: 44.1
click at [924, 263] on div "Cependant dans le passé pour Céramiques Dominiques, les bons de livraison ( men…" at bounding box center [739, 251] width 777 height 34
drag, startPoint x: 396, startPoint y: 337, endPoint x: 420, endPoint y: 383, distance: 51.7
click at [420, 383] on div "Bonjour Geneviève, Je comprends bien la différence entre un bordereau de livrai…" at bounding box center [739, 267] width 777 height 255
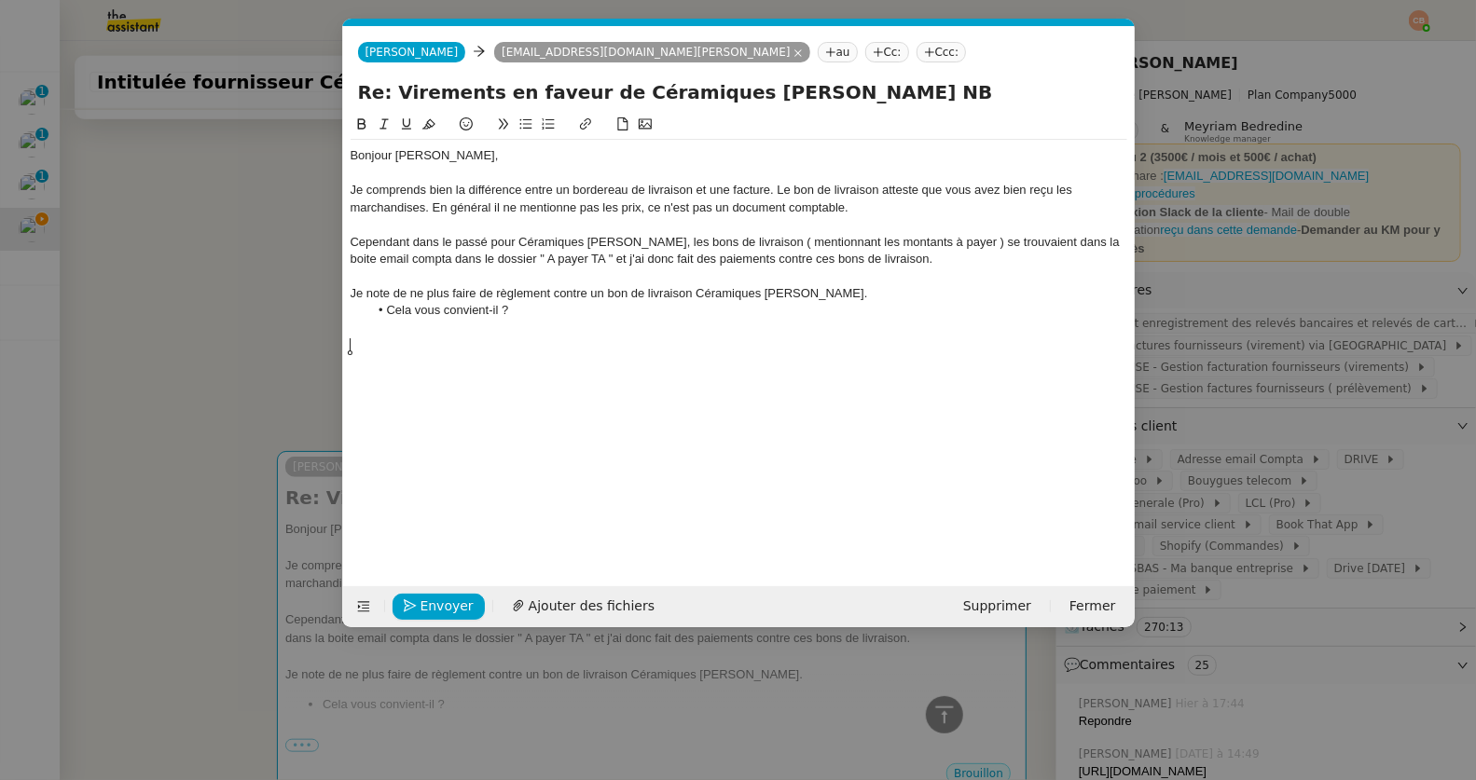
click at [243, 256] on nz-modal-container "Service TA - VOYAGE - PROPOSITION GLOBALE A utiliser dans le cadre de propositi…" at bounding box center [738, 390] width 1476 height 780
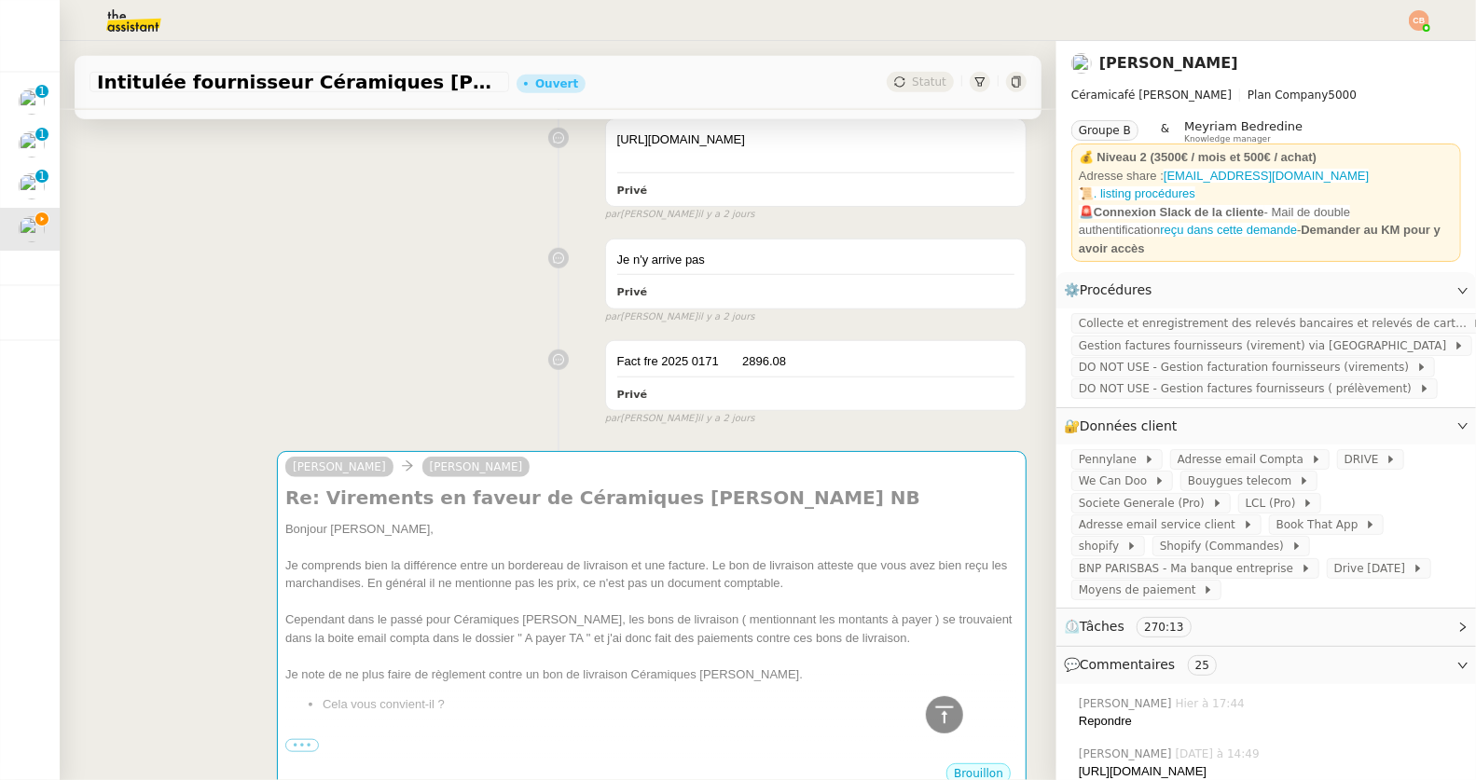
drag, startPoint x: 243, startPoint y: 256, endPoint x: 944, endPoint y: 56, distance: 729.1
click at [243, 256] on nz-modal-container "Service TA - VOYAGE - PROPOSITION GLOBALE A utiliser dans le cadre de propositi…" at bounding box center [738, 390] width 1476 height 780
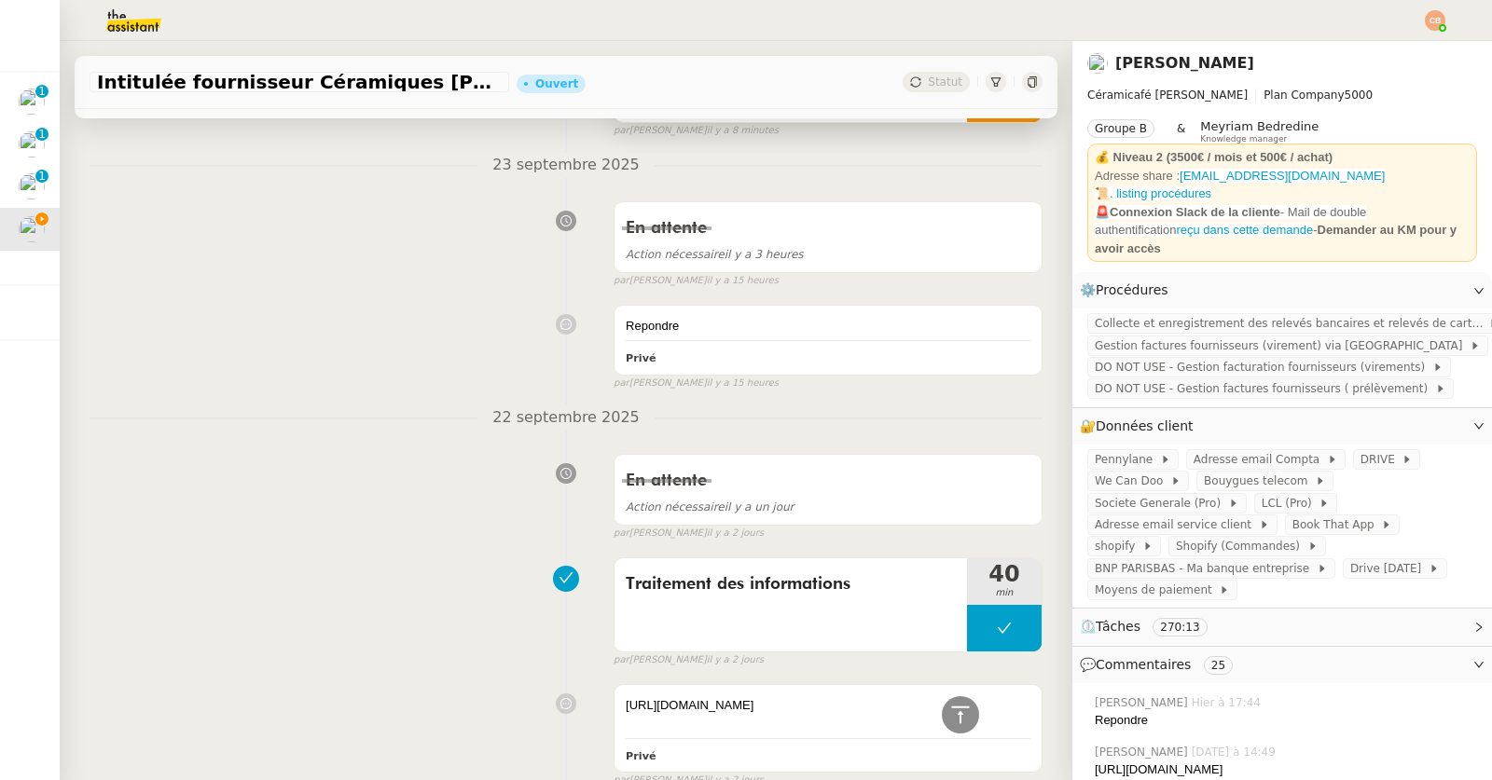
scroll to position [0, 0]
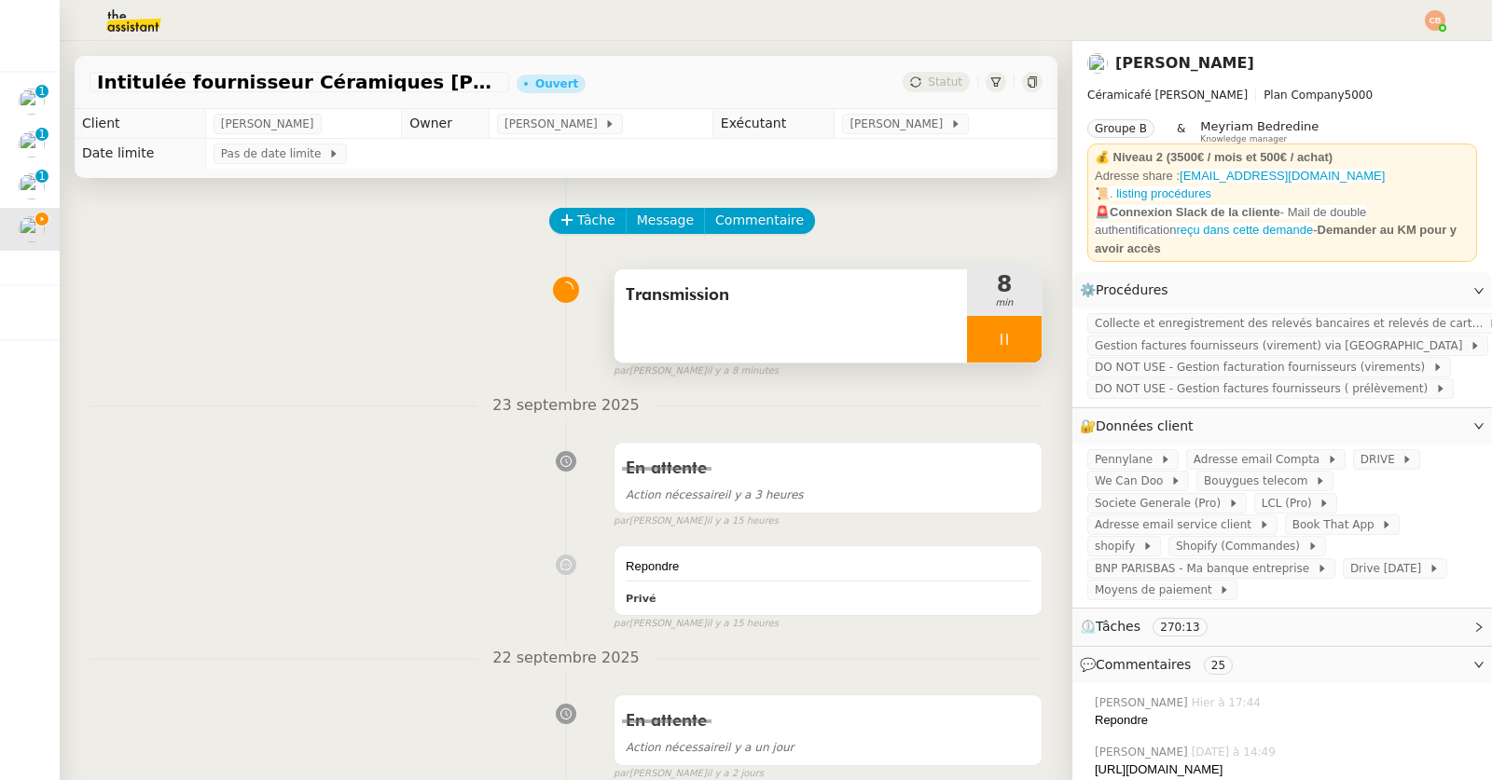
click at [967, 343] on div at bounding box center [1004, 339] width 75 height 47
click at [1107, 450] on span "Pennylane" at bounding box center [1126, 459] width 65 height 19
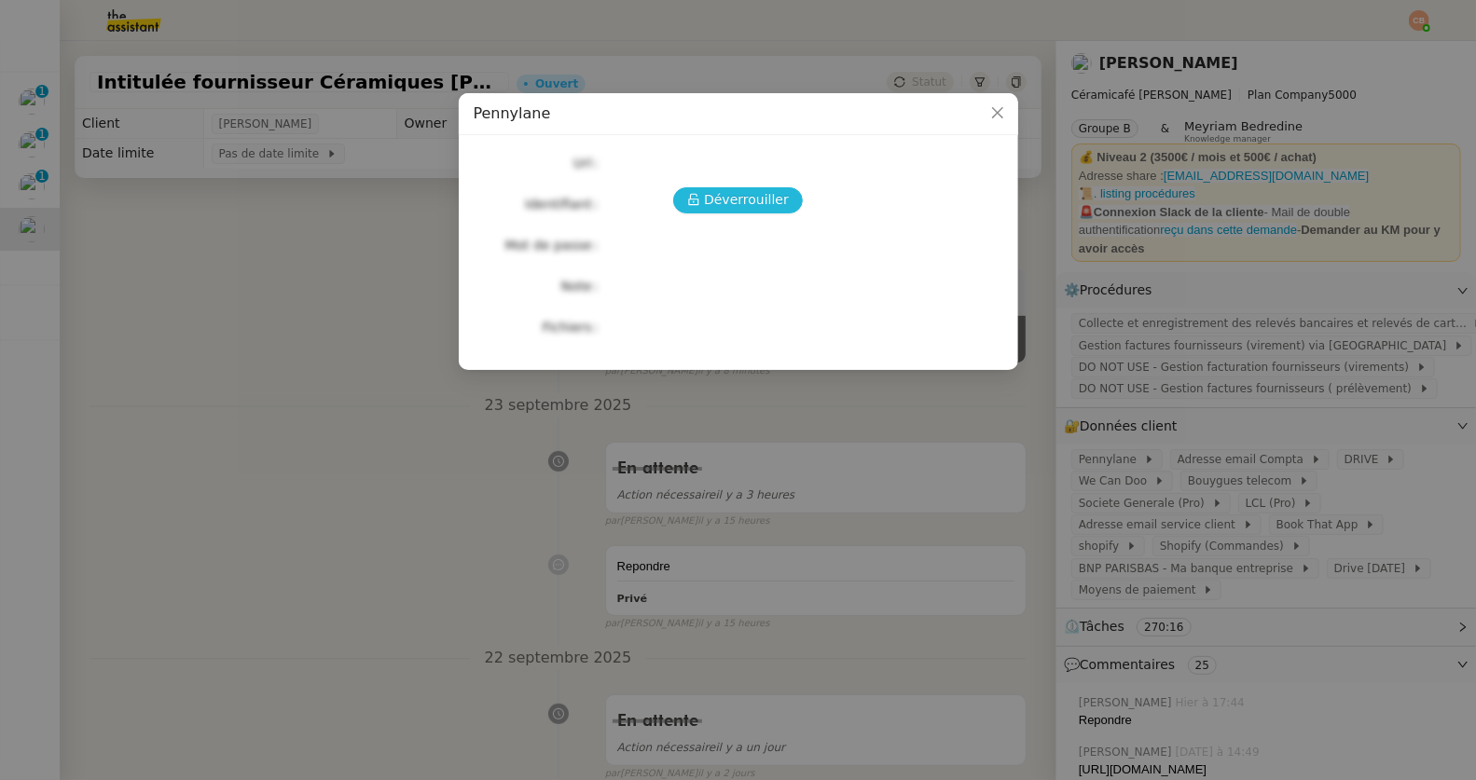
click at [748, 198] on span "Déverrouiller" at bounding box center [746, 199] width 85 height 21
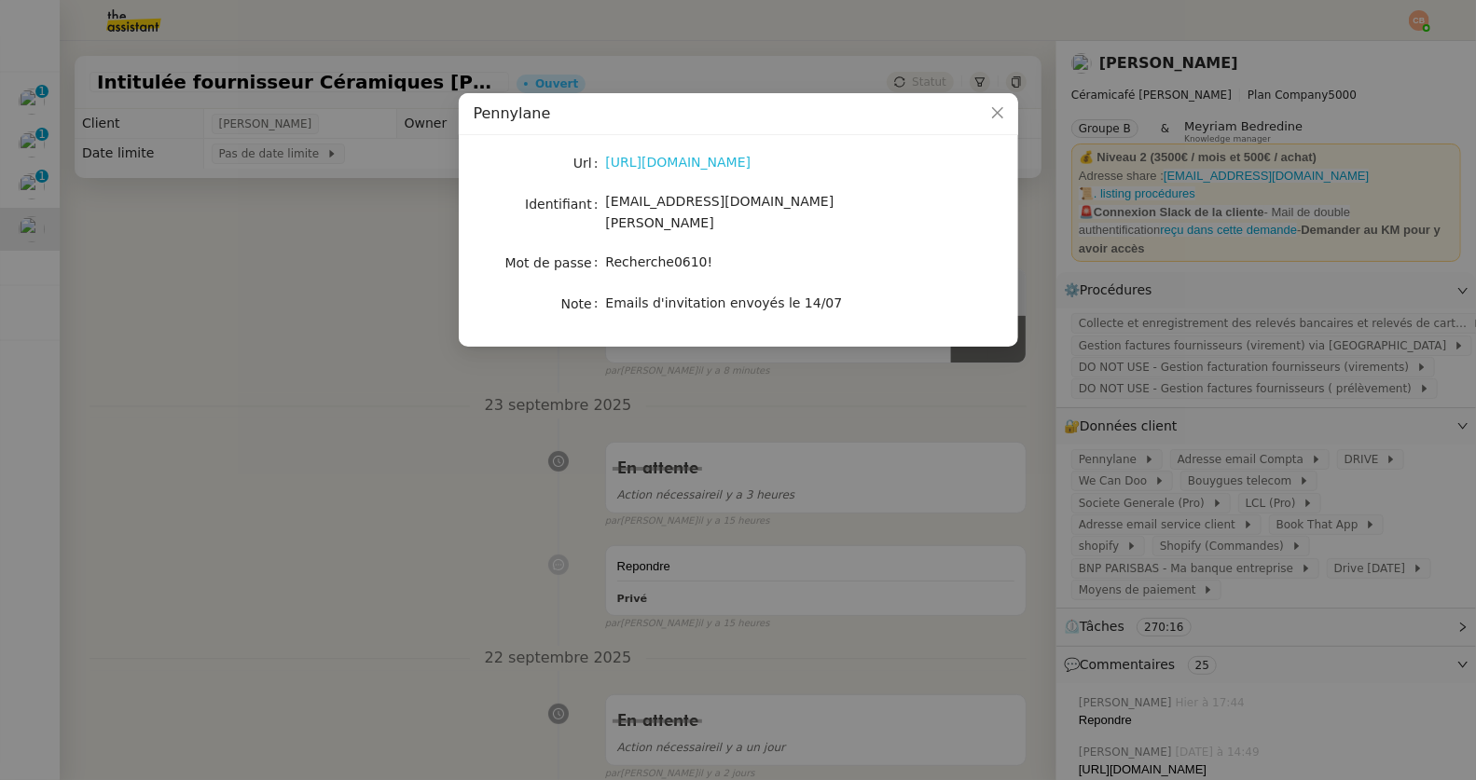
click at [711, 162] on link "https://app.pennylane.com/" at bounding box center [678, 162] width 145 height 15
drag, startPoint x: 607, startPoint y: 240, endPoint x: 742, endPoint y: 238, distance: 135.2
click at [742, 252] on div "Recherche0610!" at bounding box center [760, 262] width 309 height 21
copy span "Recherche0610!"
click at [391, 352] on nz-modal-container "Pennylane Url https://app.pennylane.com/ Identifiant charlie@ceramicafe-genevie…" at bounding box center [738, 390] width 1476 height 780
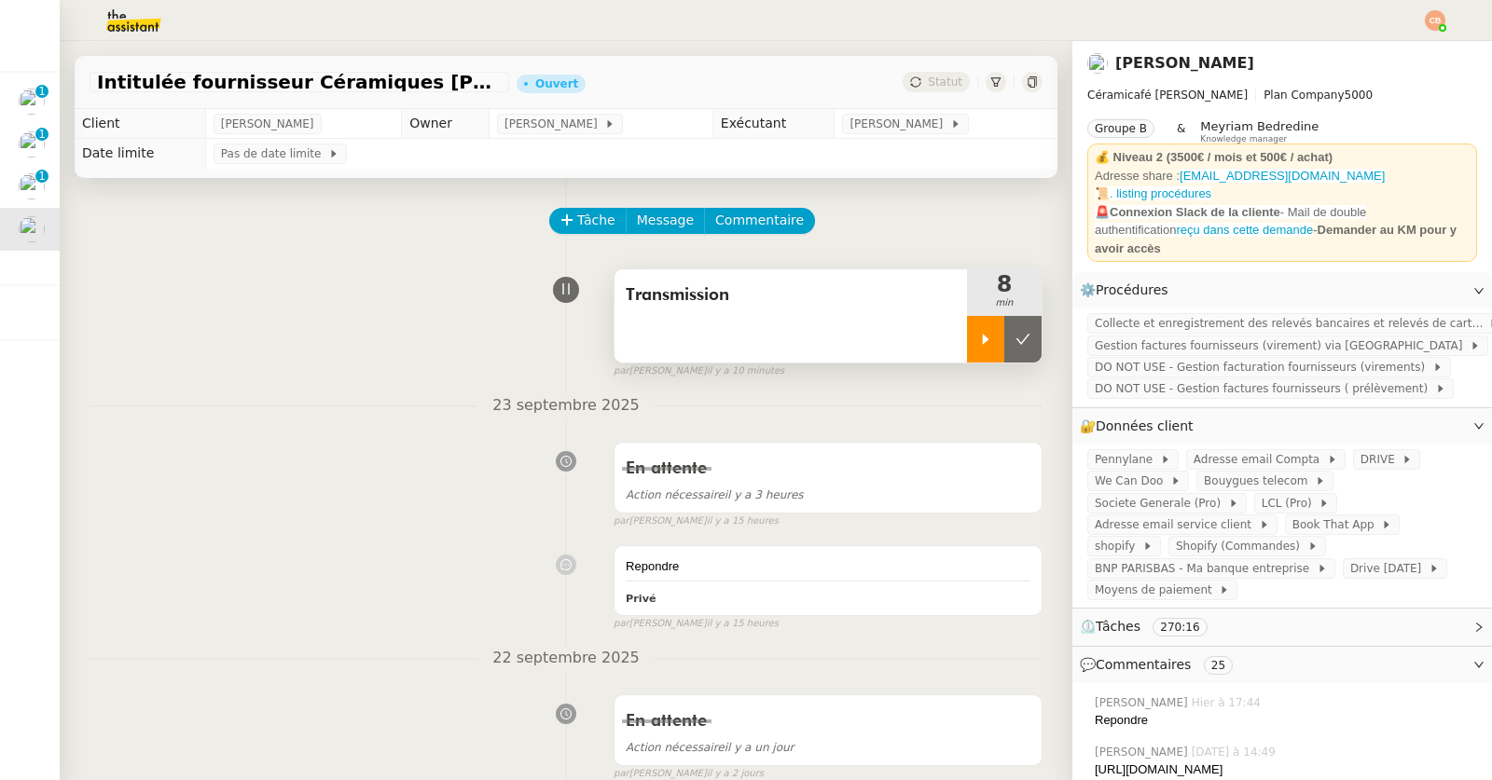
click at [983, 341] on icon at bounding box center [986, 339] width 7 height 10
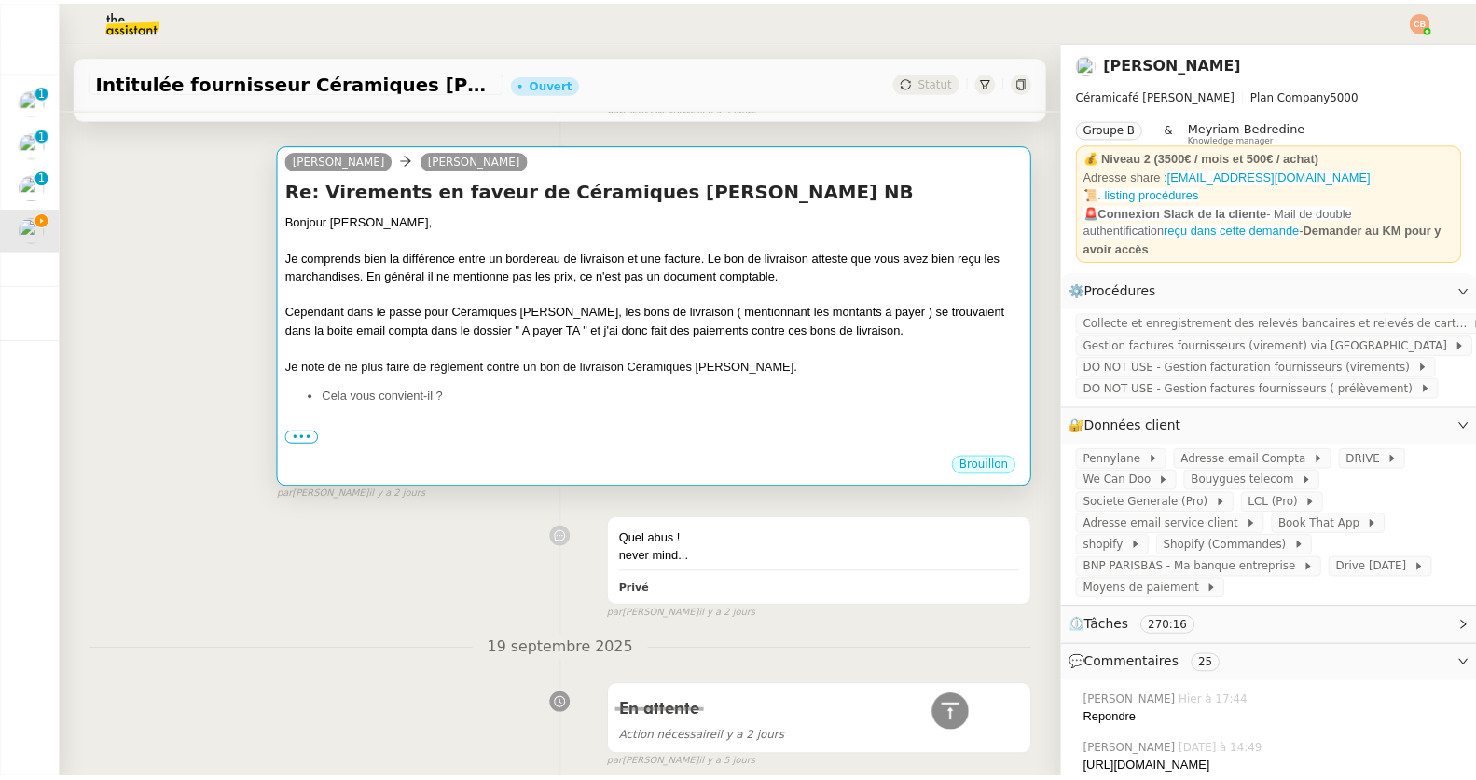
scroll to position [1114, 0]
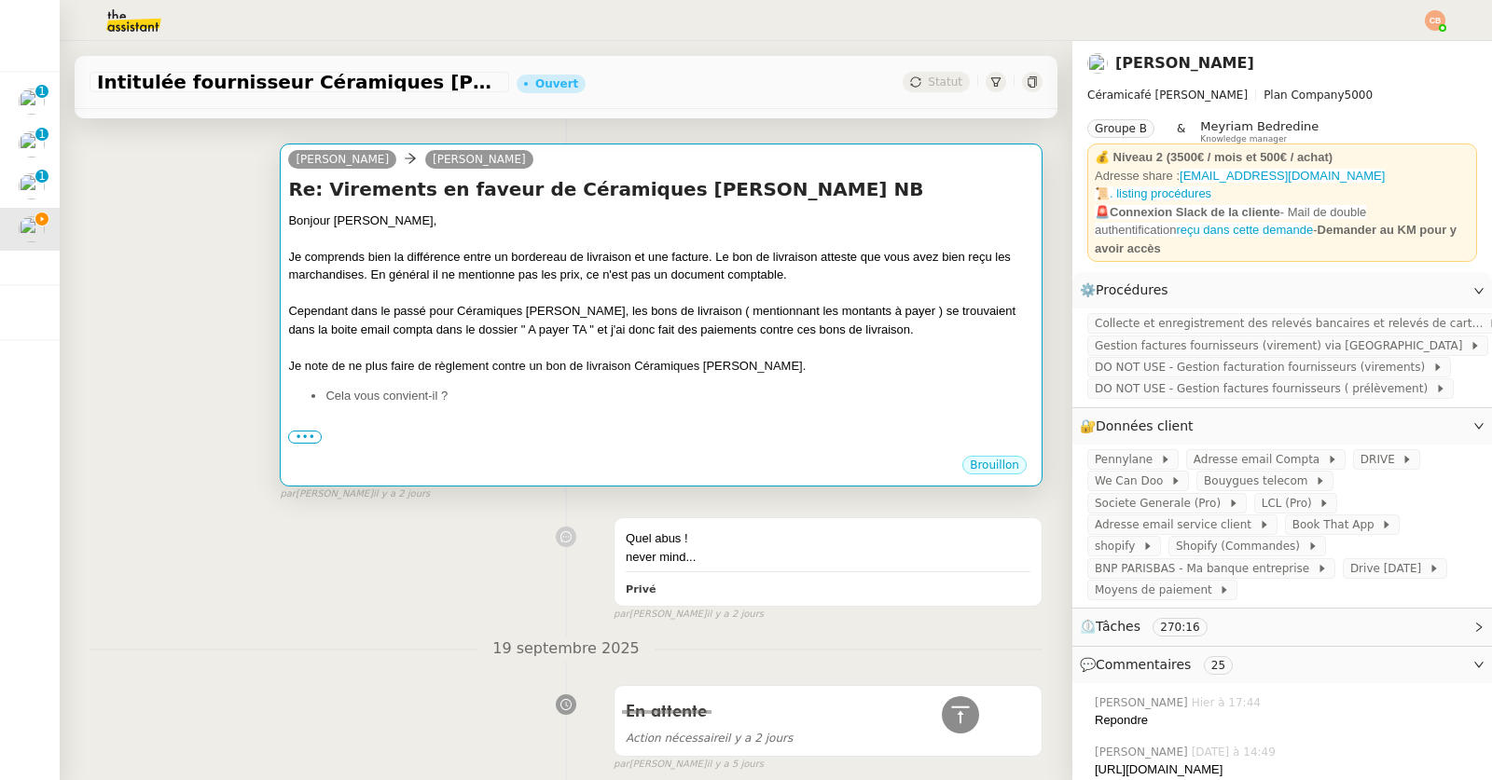
click at [635, 248] on div at bounding box center [661, 238] width 746 height 19
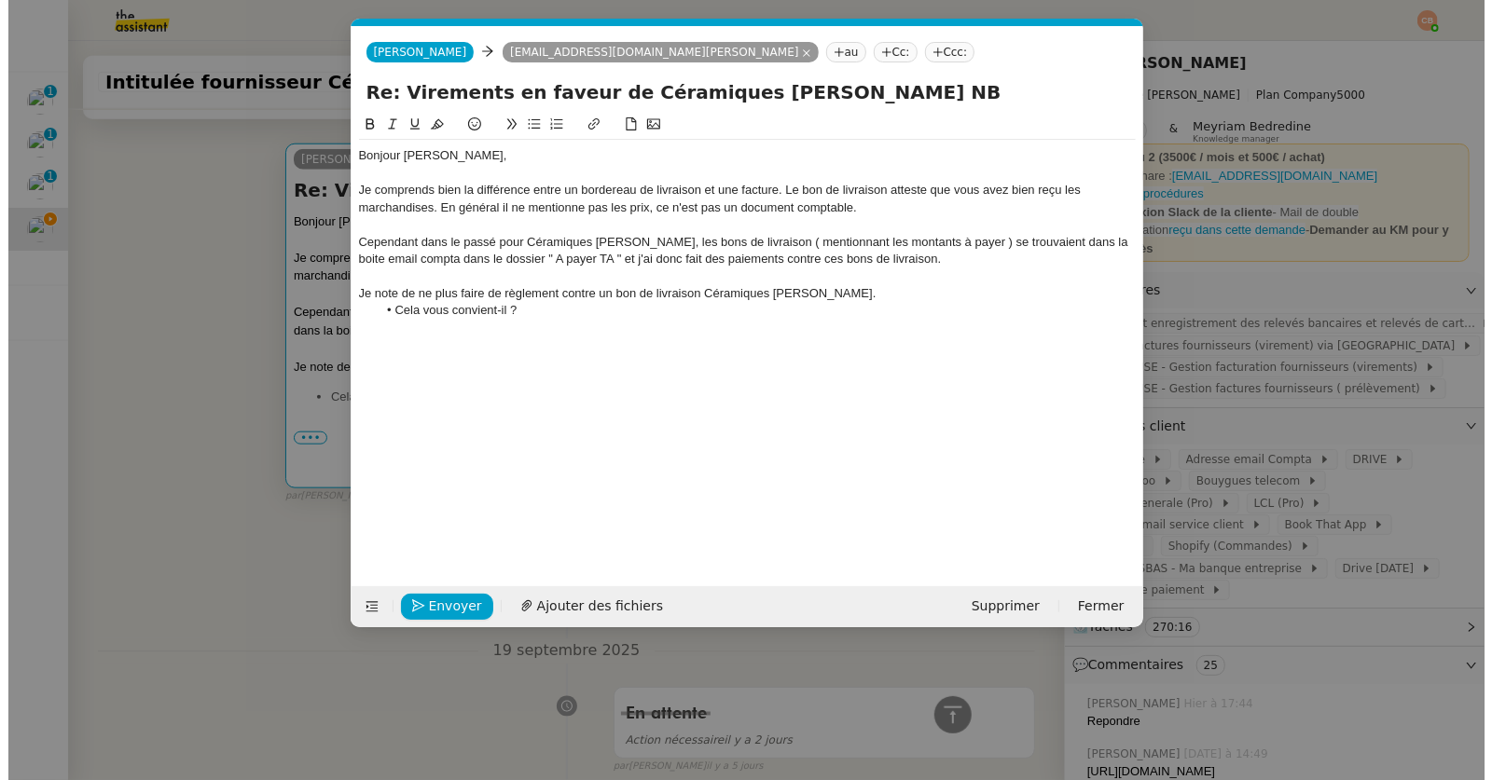
scroll to position [0, 39]
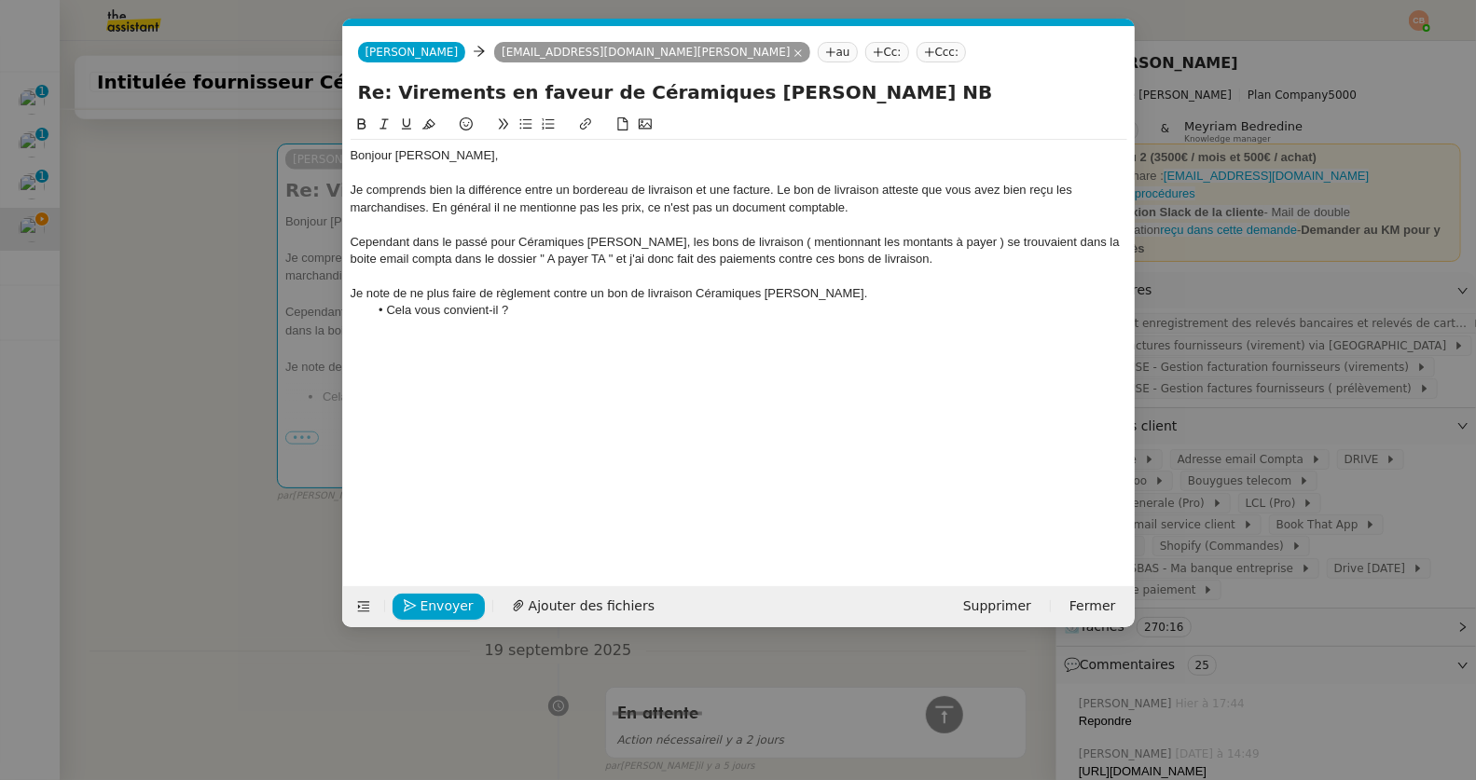
click at [390, 338] on div "Bonjour Geneviève, Je comprends bien la différence entre un bordereau de livrai…" at bounding box center [739, 242] width 777 height 204
drag, startPoint x: 658, startPoint y: 346, endPoint x: 348, endPoint y: 346, distance: 310.4
click at [348, 346] on nz-spin "Bonjour Geneviève, Je comprends bien la différence entre un bordereau de livrai…" at bounding box center [738, 339] width 791 height 451
drag, startPoint x: 220, startPoint y: 313, endPoint x: 223, endPoint y: 301, distance: 12.4
click at [219, 313] on nz-modal-container "Service TA - VOYAGE - PROPOSITION GLOBALE A utiliser dans le cadre de propositi…" at bounding box center [738, 390] width 1476 height 780
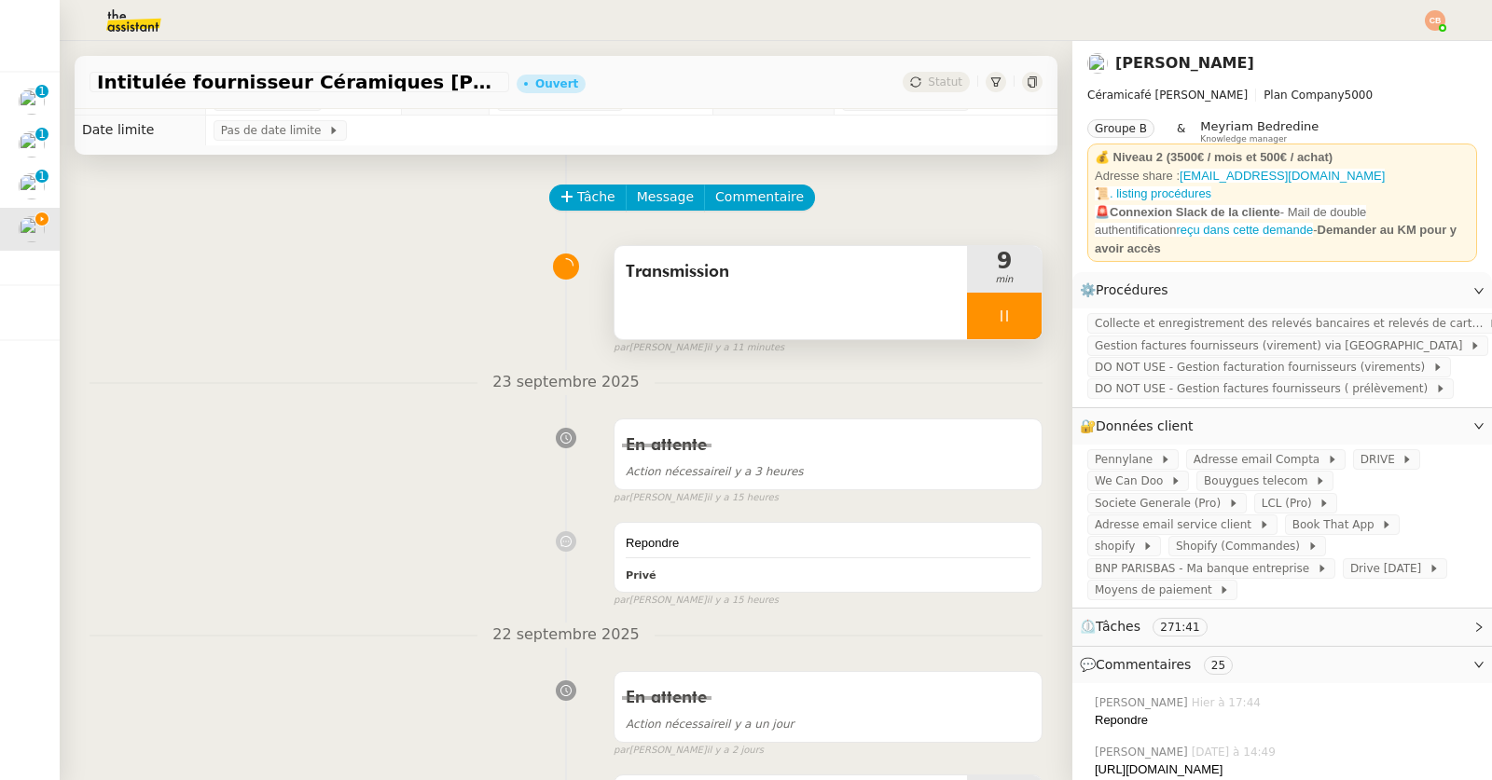
scroll to position [0, 0]
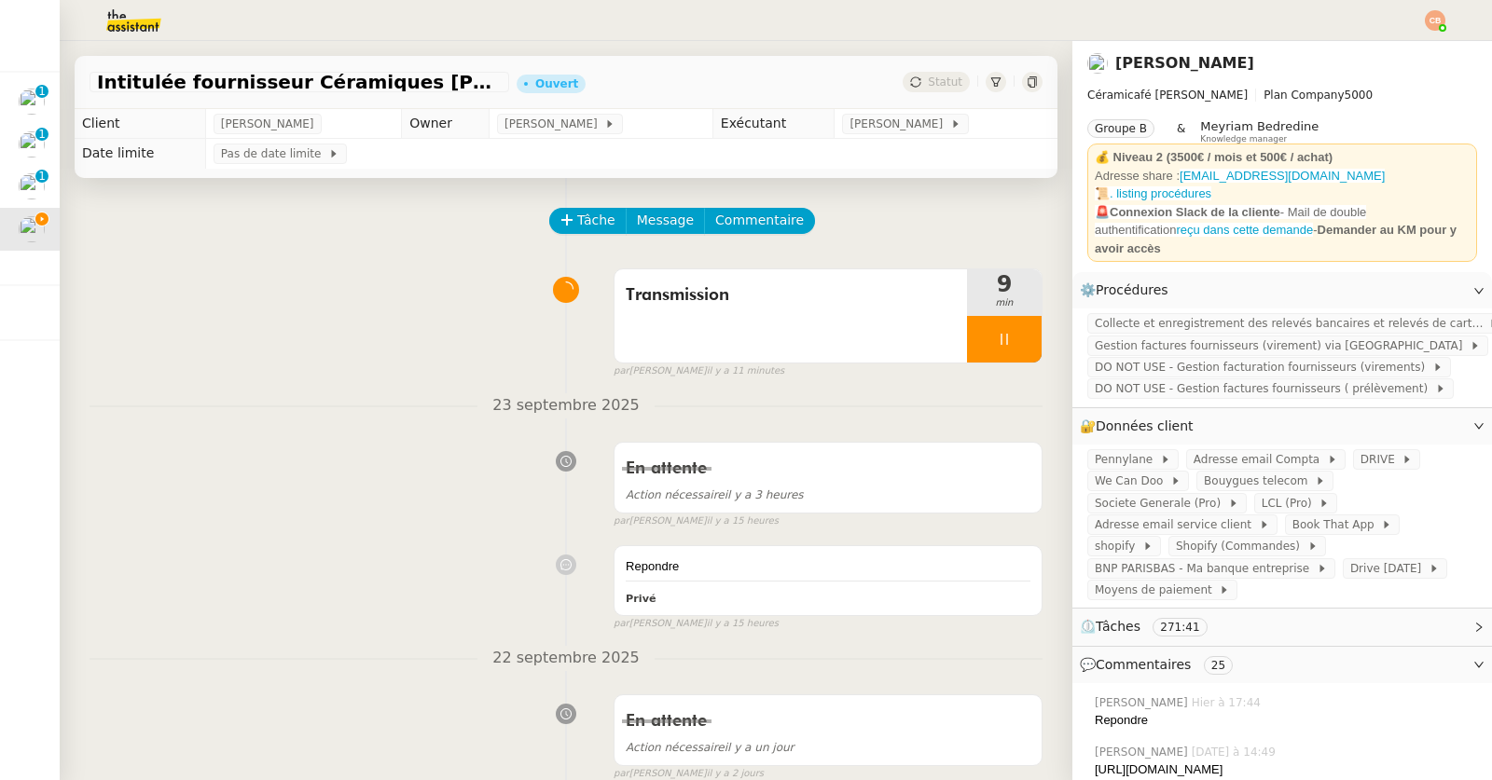
click at [967, 341] on div at bounding box center [1004, 339] width 75 height 47
click at [432, 340] on div "Transmission 9 min false par Coralie B. il y a 15 minutes" at bounding box center [565, 319] width 953 height 119
click at [577, 225] on span "Tâche" at bounding box center [596, 220] width 38 height 21
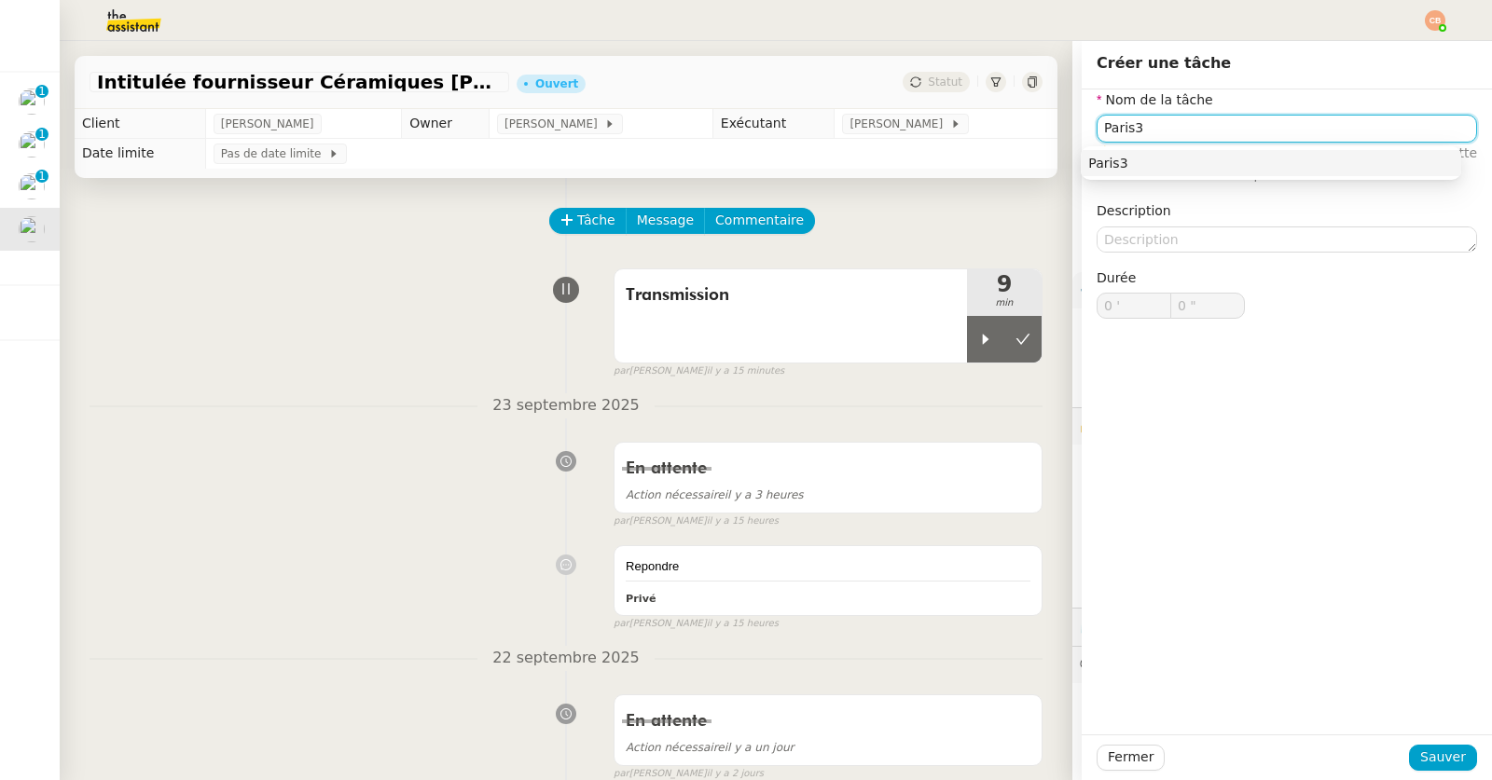
type input "Paris3"
click at [1188, 148] on div "Paris3" at bounding box center [1270, 163] width 380 height 34
click at [1126, 161] on div "Paris3" at bounding box center [1270, 163] width 365 height 17
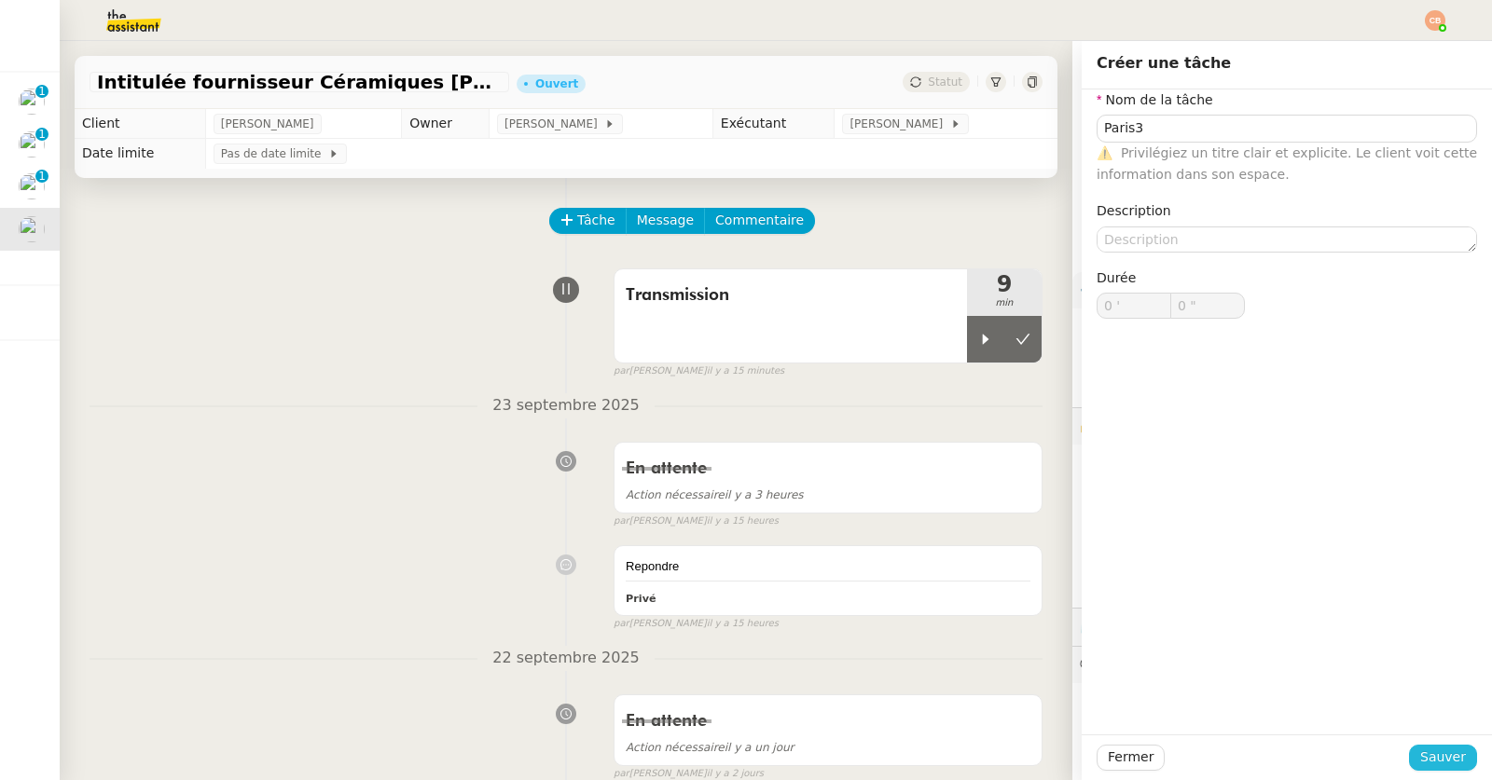
click at [1423, 750] on span "Sauver" at bounding box center [1443, 757] width 46 height 21
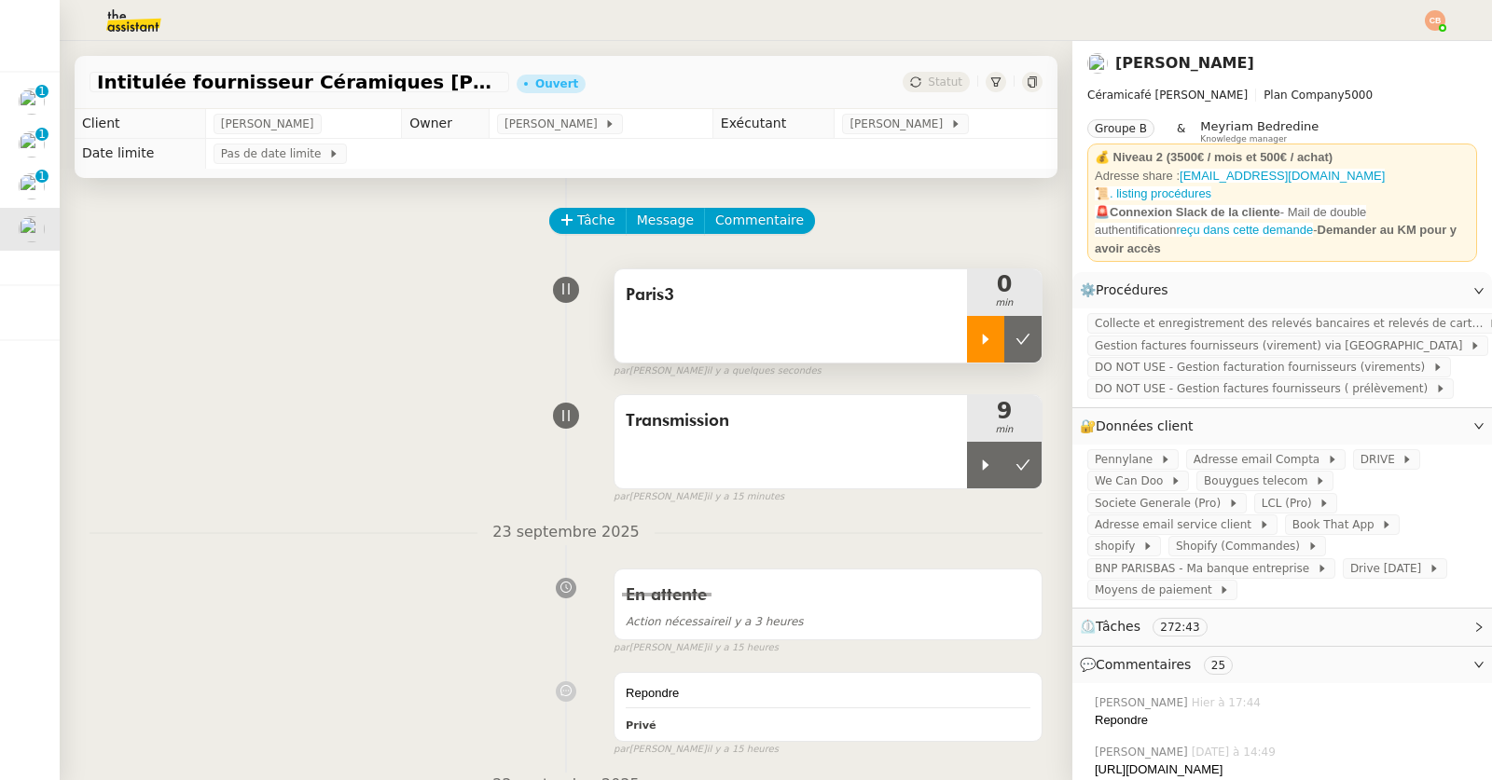
click at [967, 348] on div at bounding box center [985, 339] width 37 height 47
click at [997, 344] on icon at bounding box center [1004, 339] width 15 height 15
click at [978, 337] on icon at bounding box center [985, 339] width 15 height 15
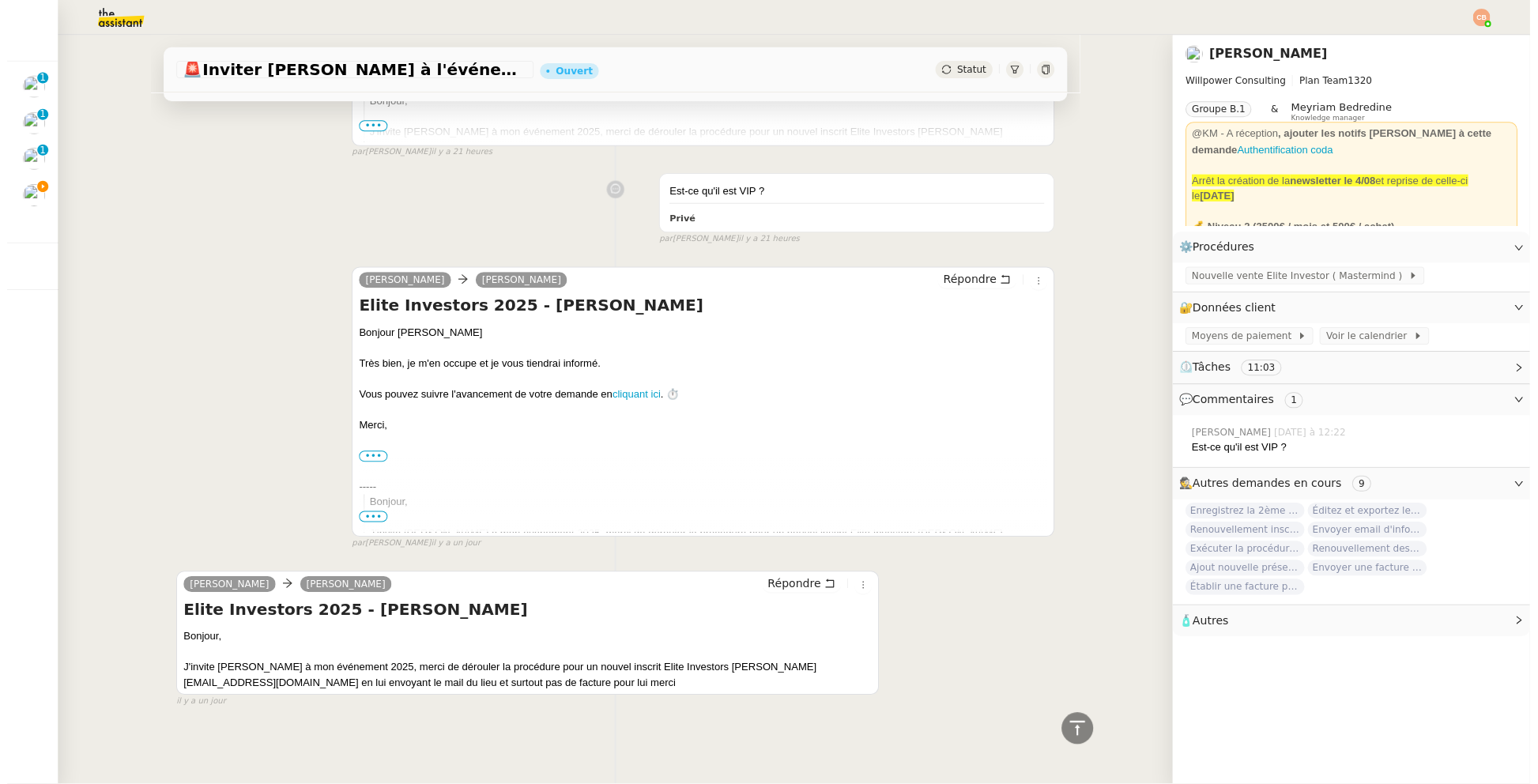
scroll to position [823, 0]
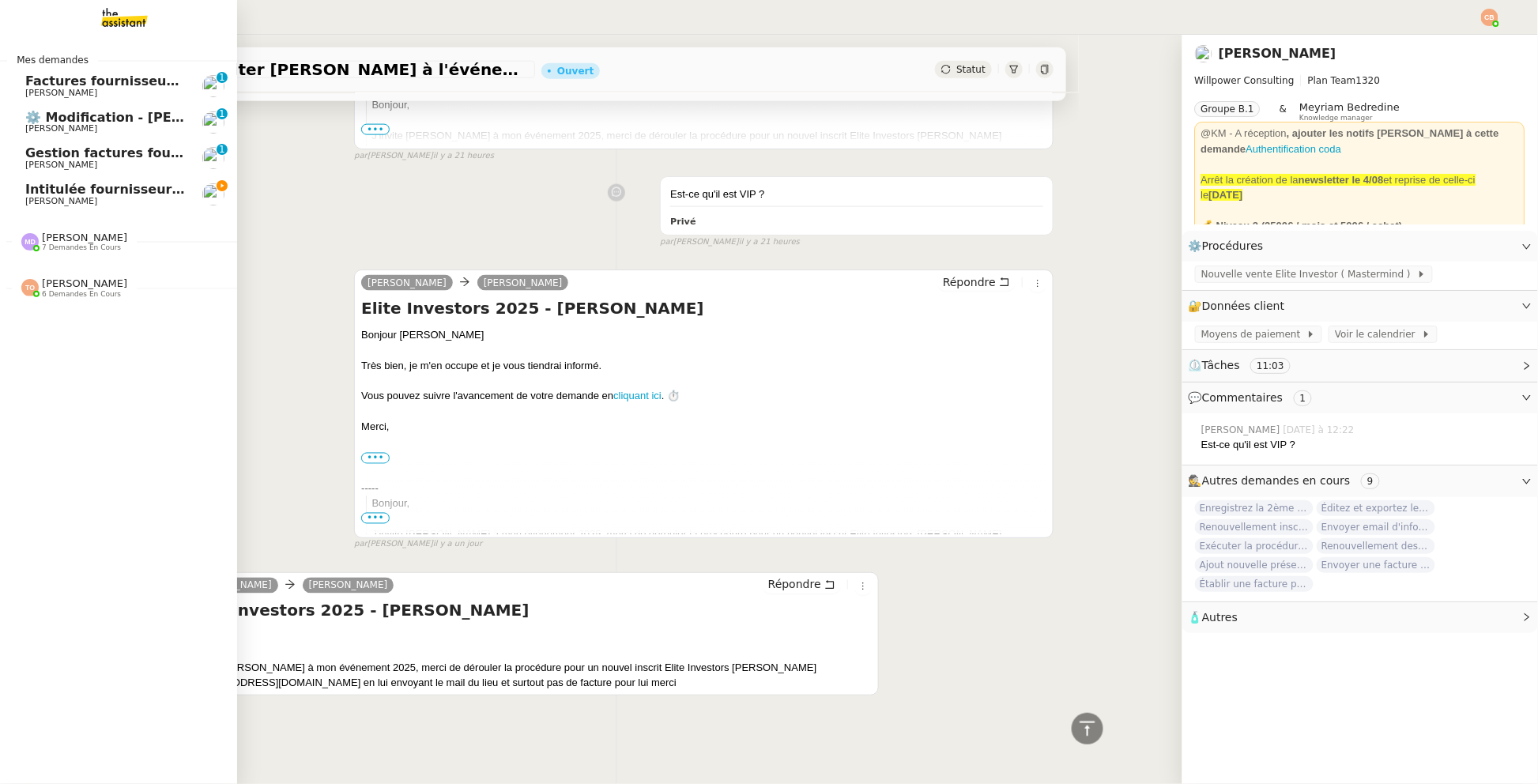
click at [35, 192] on span "Intitulée fournisseur Céramiques [PERSON_NAME]" at bounding box center [203, 189] width 357 height 15
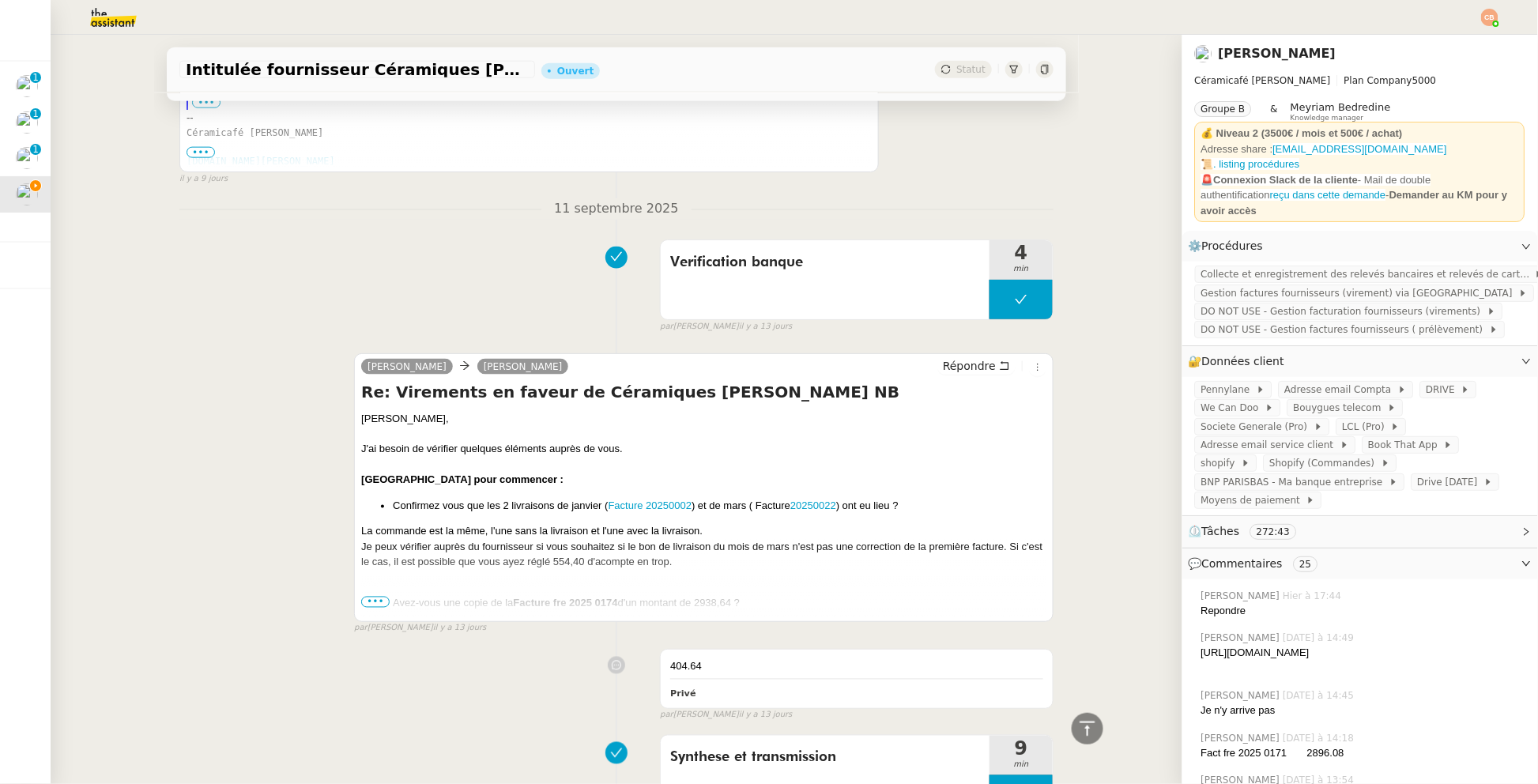
scroll to position [8838, 0]
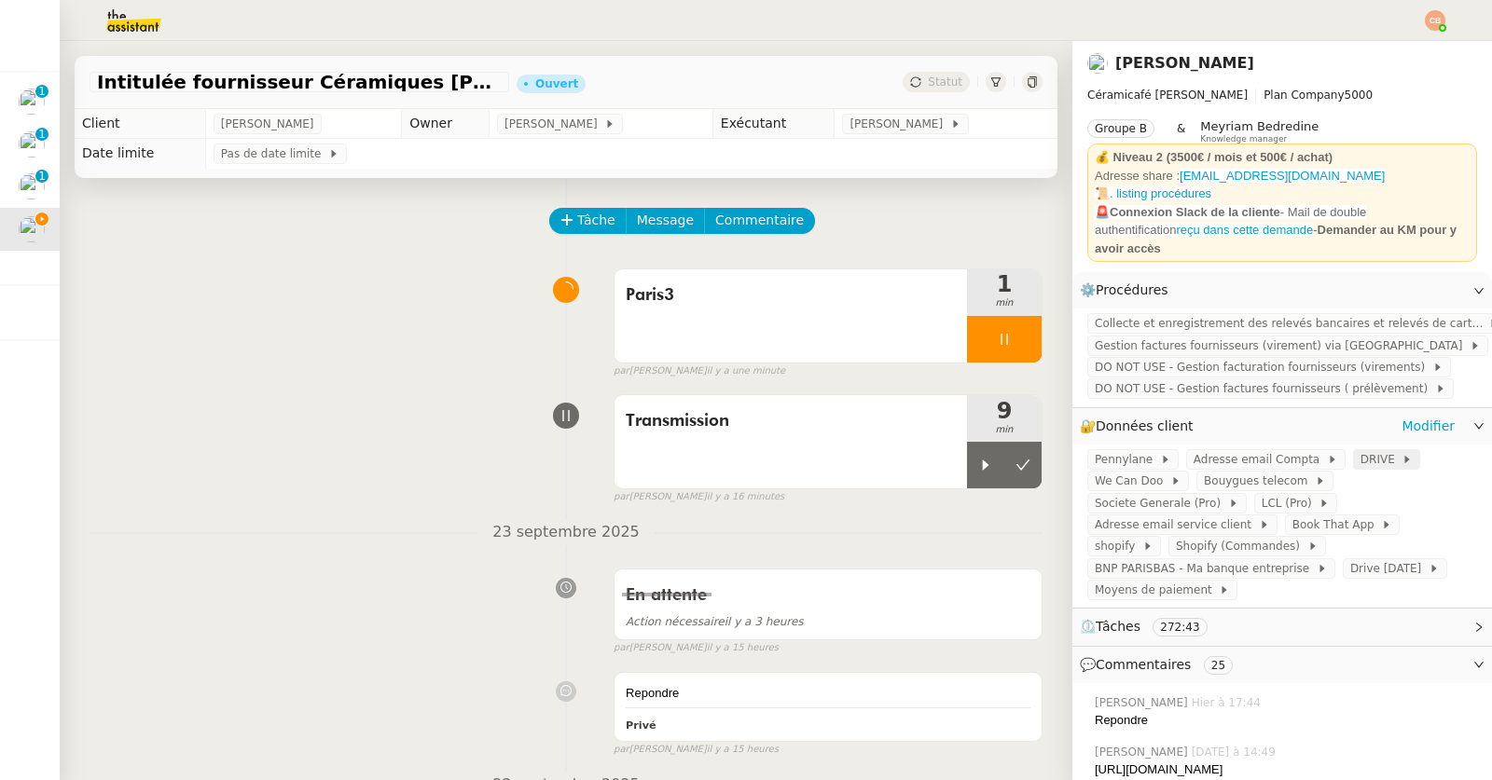
click at [1360, 450] on span "DRIVE" at bounding box center [1381, 459] width 42 height 19
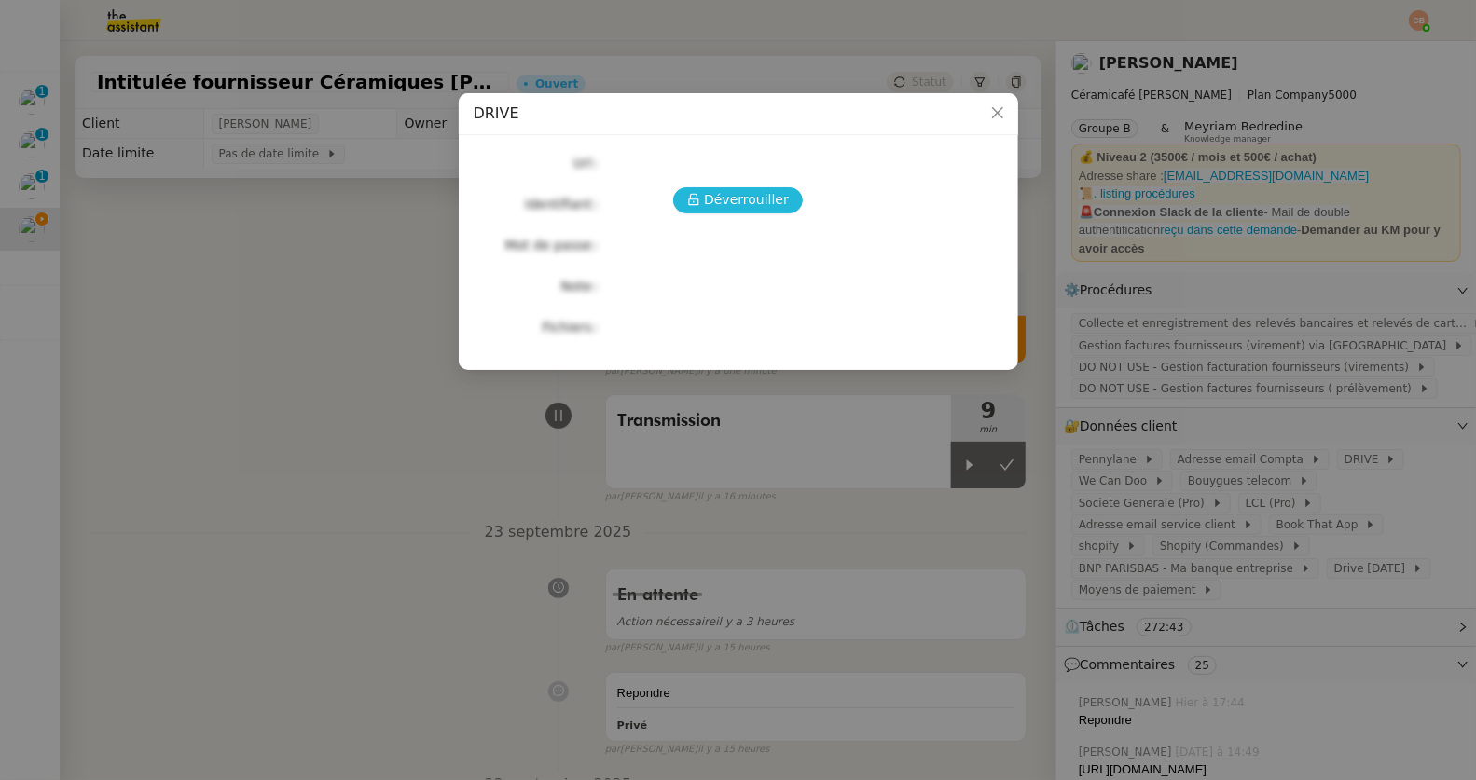
click at [763, 191] on span "Déverrouiller" at bounding box center [746, 199] width 85 height 21
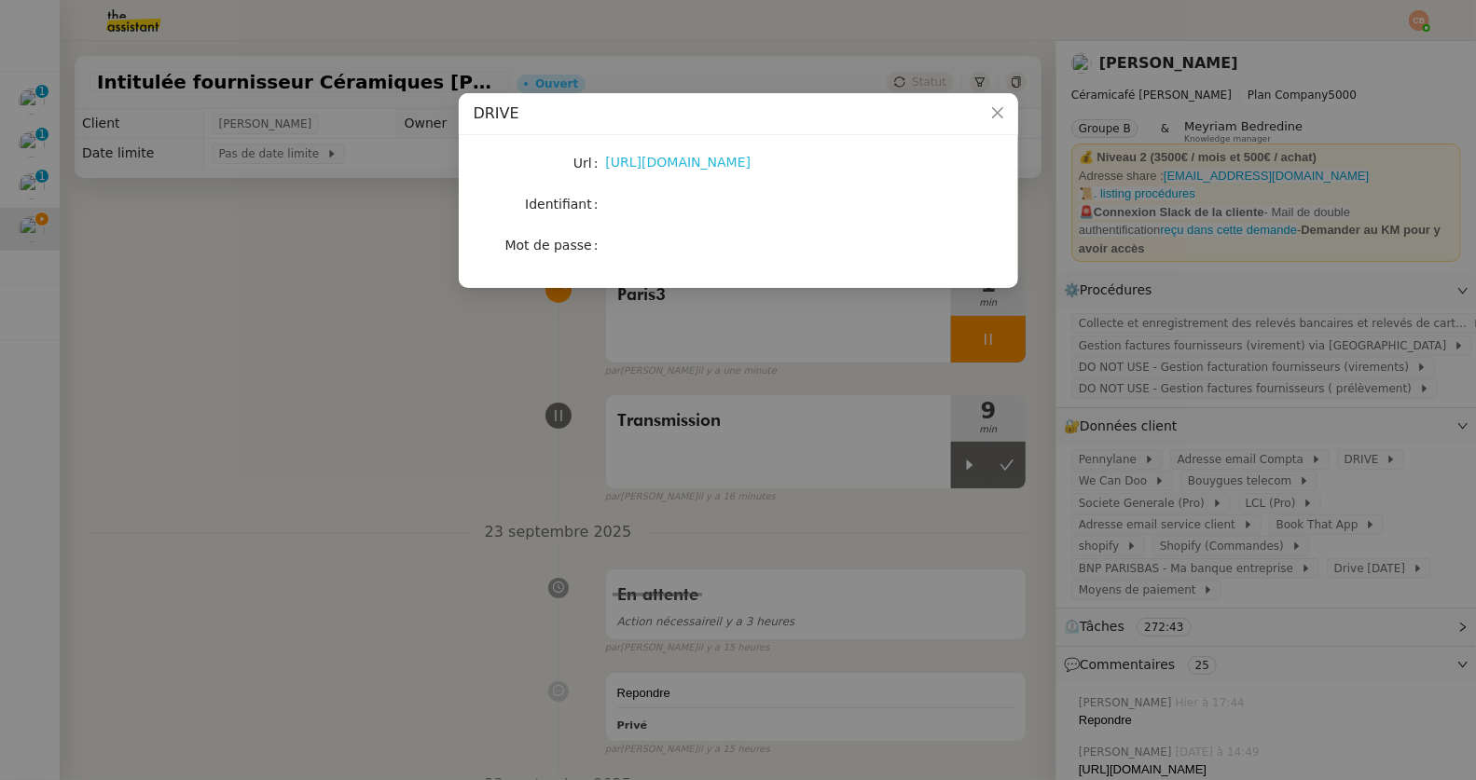
click at [742, 164] on link "https://drive.google.com/drive/folders/1wwaw22rN93X_2BtaQhWJdE3k_zKfqUV2" at bounding box center [678, 162] width 145 height 15
click at [308, 375] on nz-modal-container "DRIVE Url https://drive.google.com/drive/folders/1wwaw22rN93X_2BtaQhWJdE3k_zKfq…" at bounding box center [738, 390] width 1476 height 780
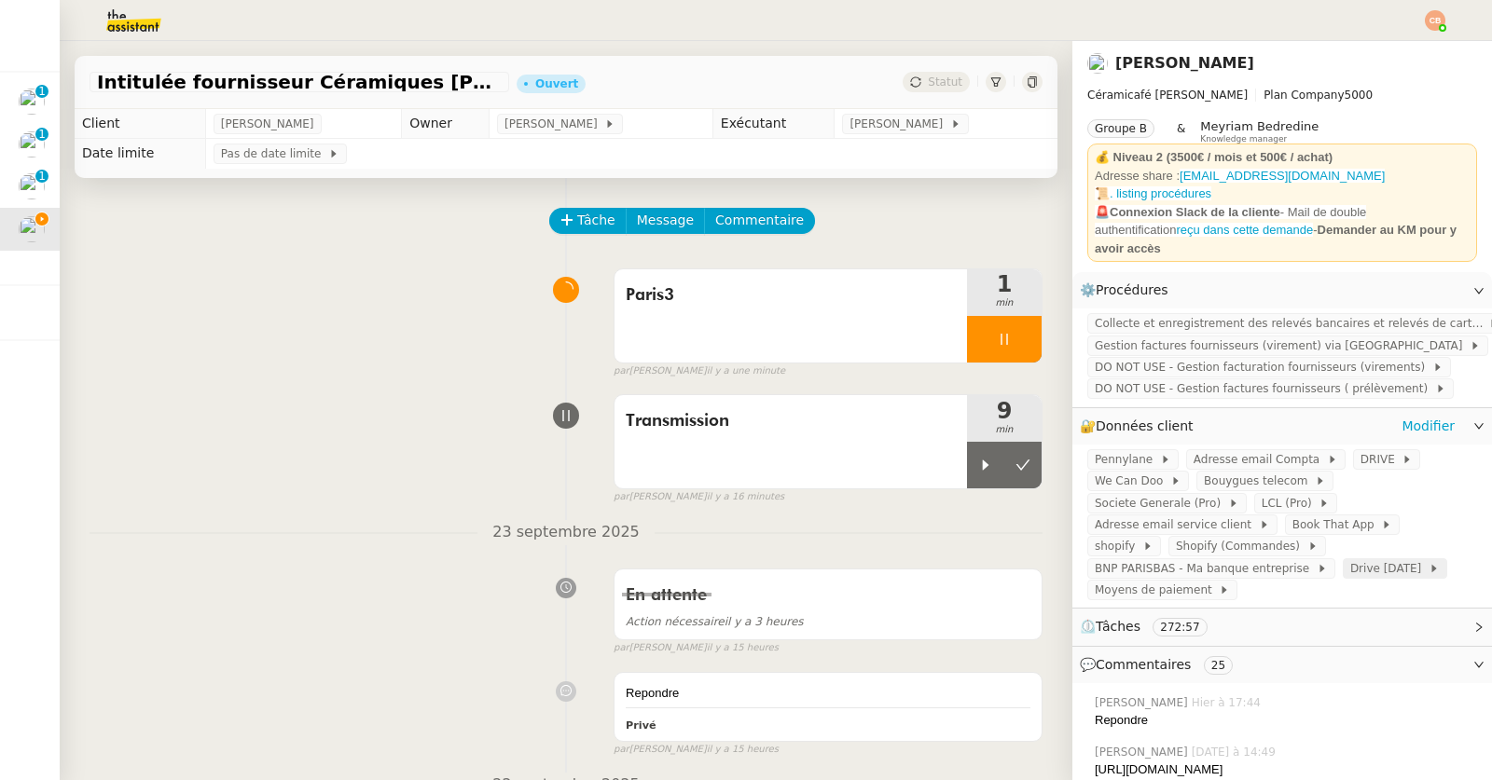
click at [1350, 563] on span "Drive [DATE]" at bounding box center [1389, 568] width 78 height 19
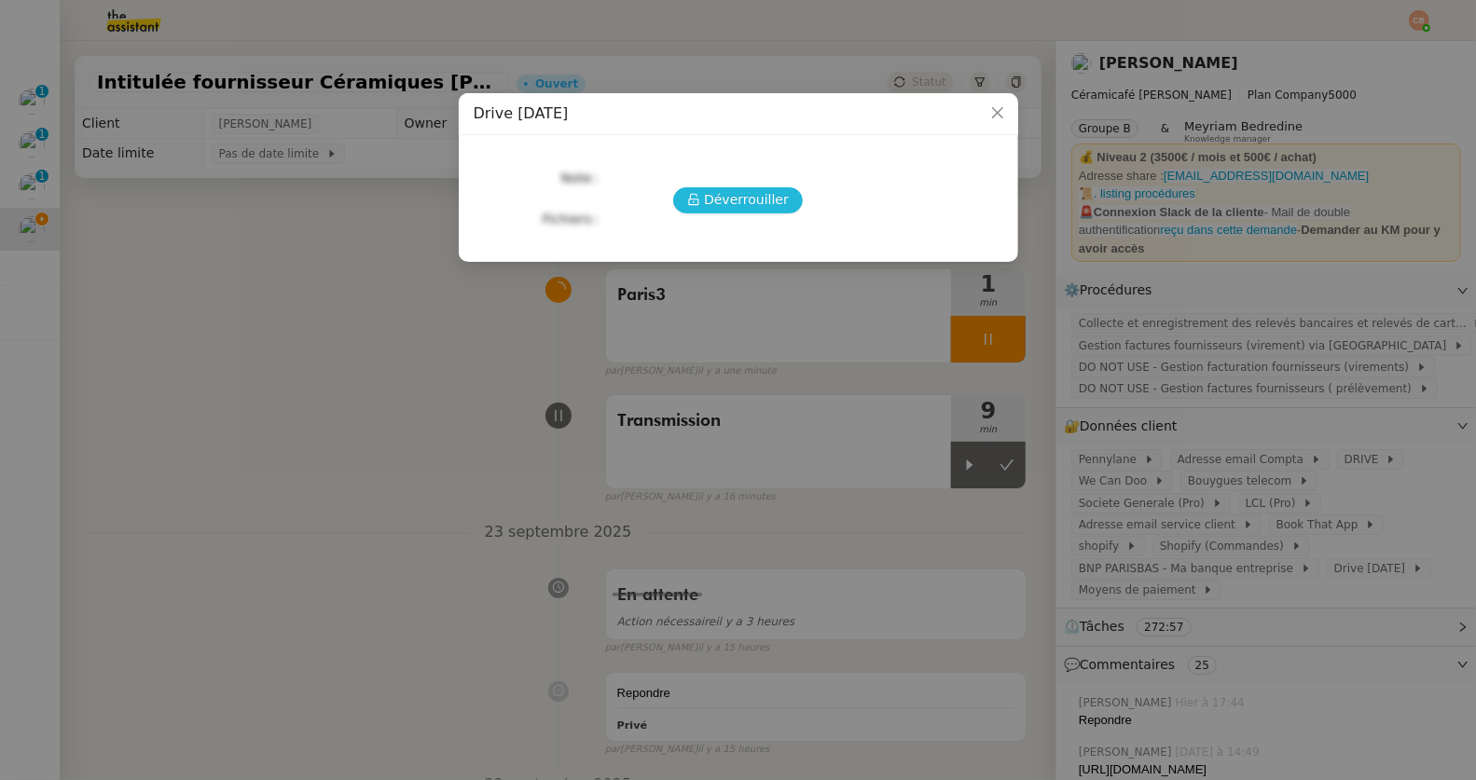
click at [727, 200] on span "Déverrouiller" at bounding box center [746, 199] width 85 height 21
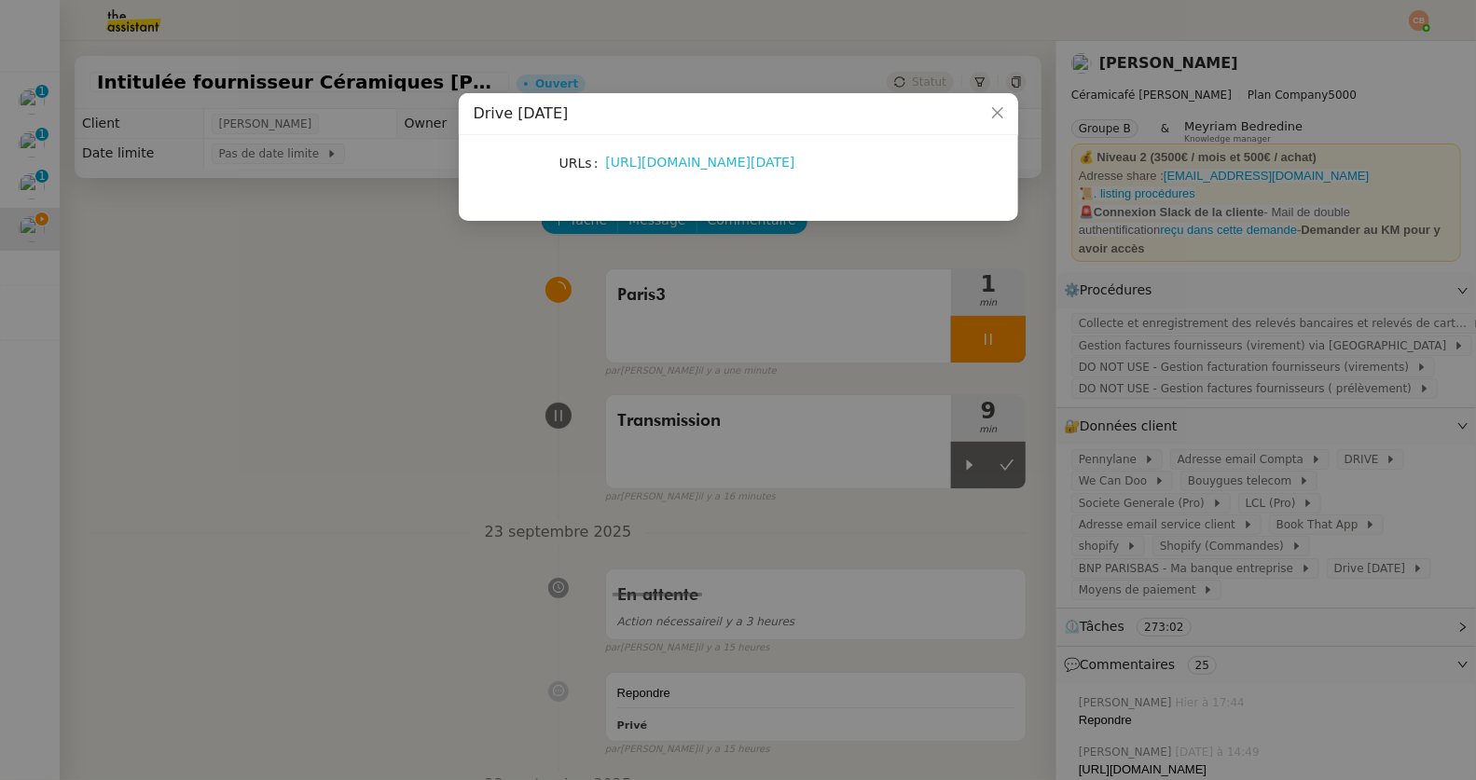
click at [720, 166] on link "https://drive.google.com/drive/search?q=2025.03.31" at bounding box center [700, 162] width 189 height 15
click at [298, 274] on nz-modal-container "Drive 2025.03.31 URLs https://drive.google.com/drive/search?q=2025.03.31" at bounding box center [738, 390] width 1476 height 780
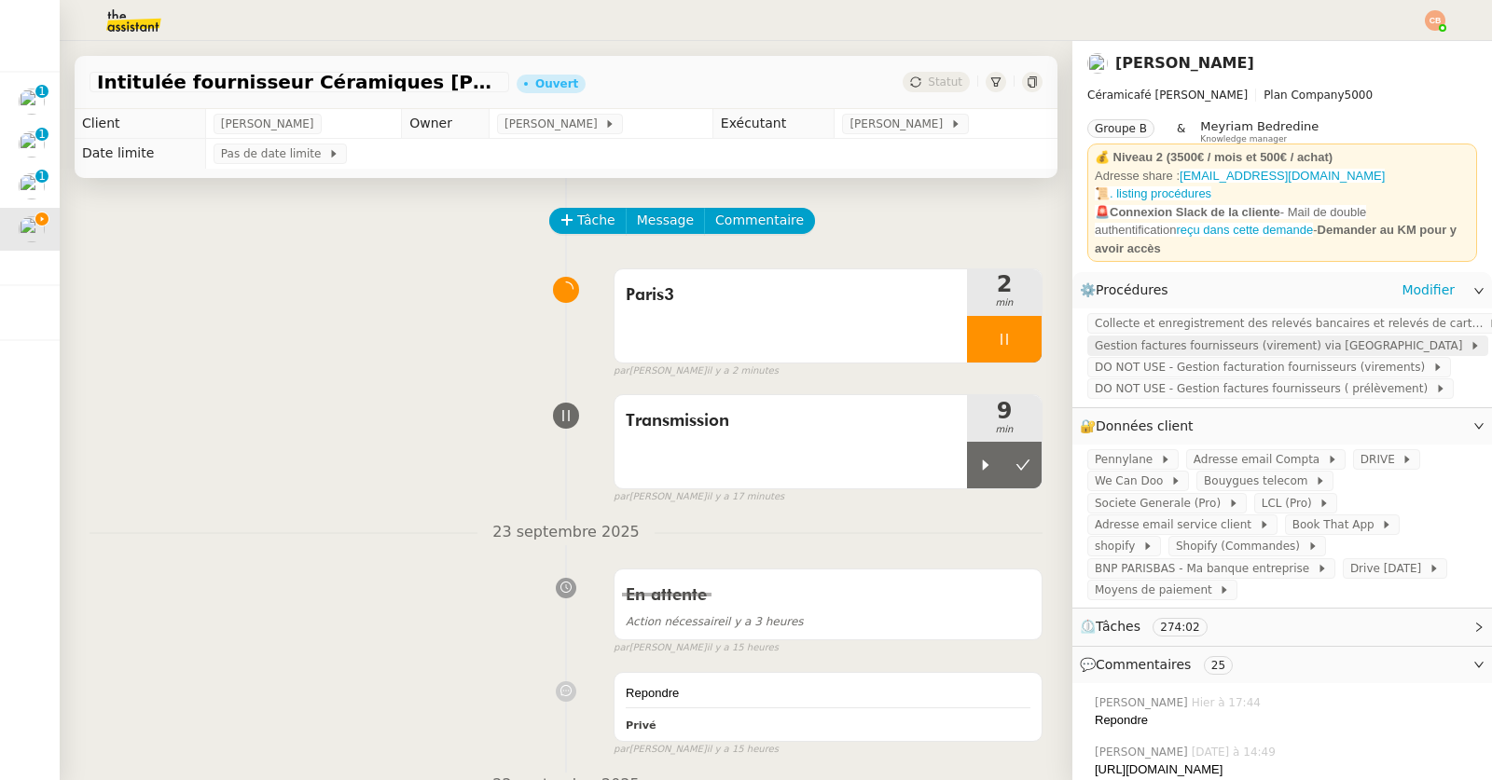
click at [1159, 337] on span "Gestion factures fournisseurs (virement) via [GEOGRAPHIC_DATA]" at bounding box center [1281, 346] width 375 height 19
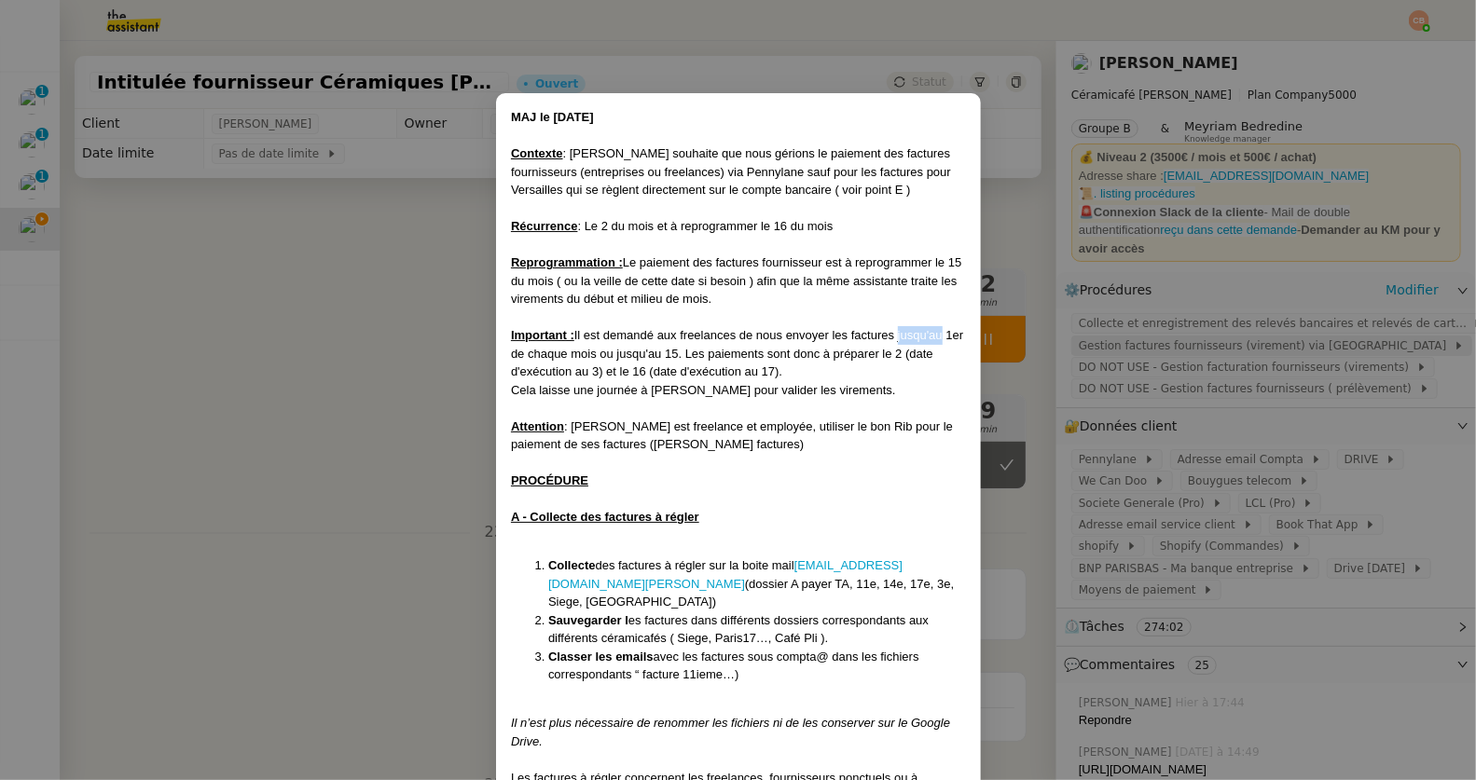
click at [1159, 336] on nz-modal-container "MAJ le 22/07/2025 Contexte : Geneviève souhaite que nous gérions le paiement de…" at bounding box center [738, 390] width 1476 height 780
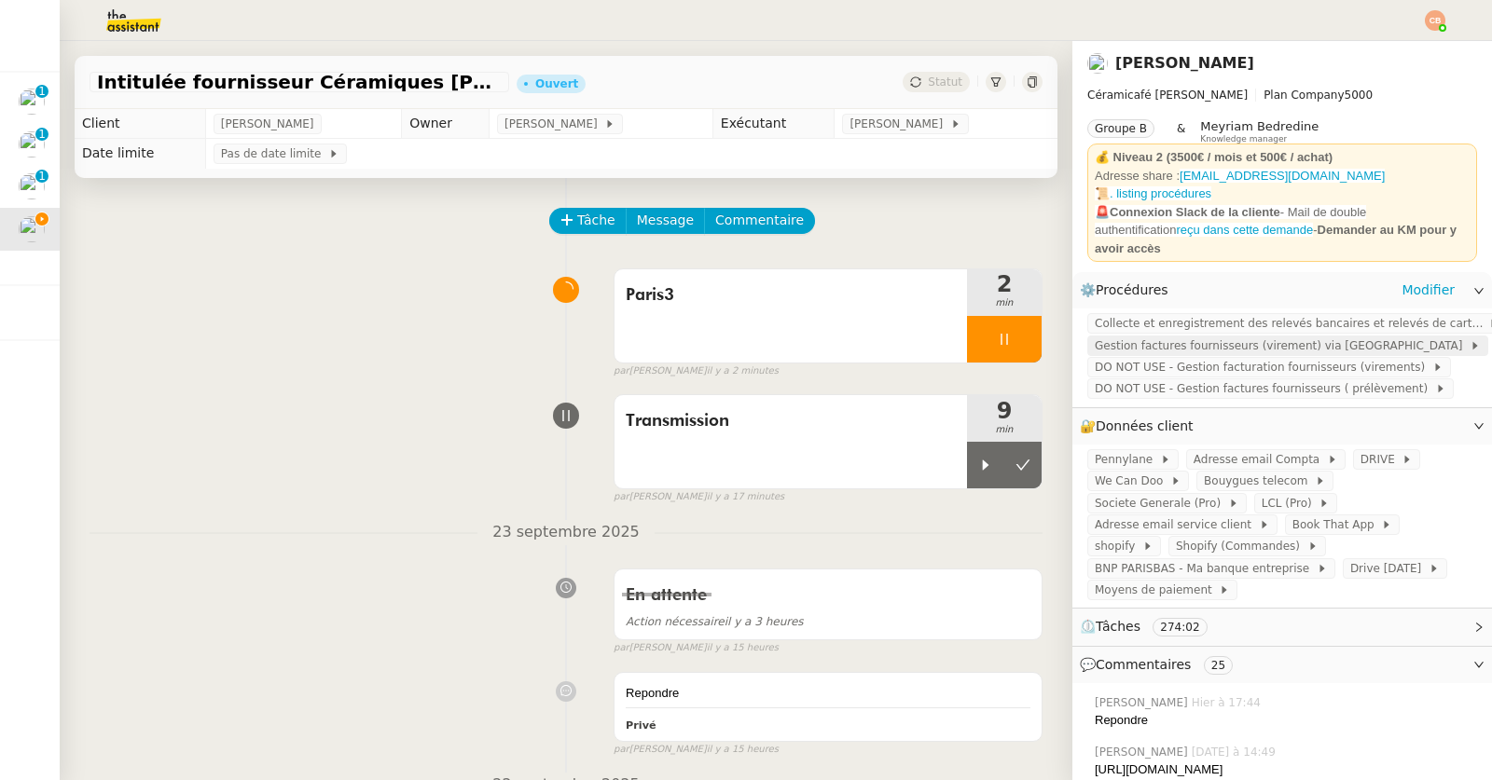
click at [1159, 337] on span "Gestion factures fournisseurs (virement) via [GEOGRAPHIC_DATA]" at bounding box center [1281, 346] width 375 height 19
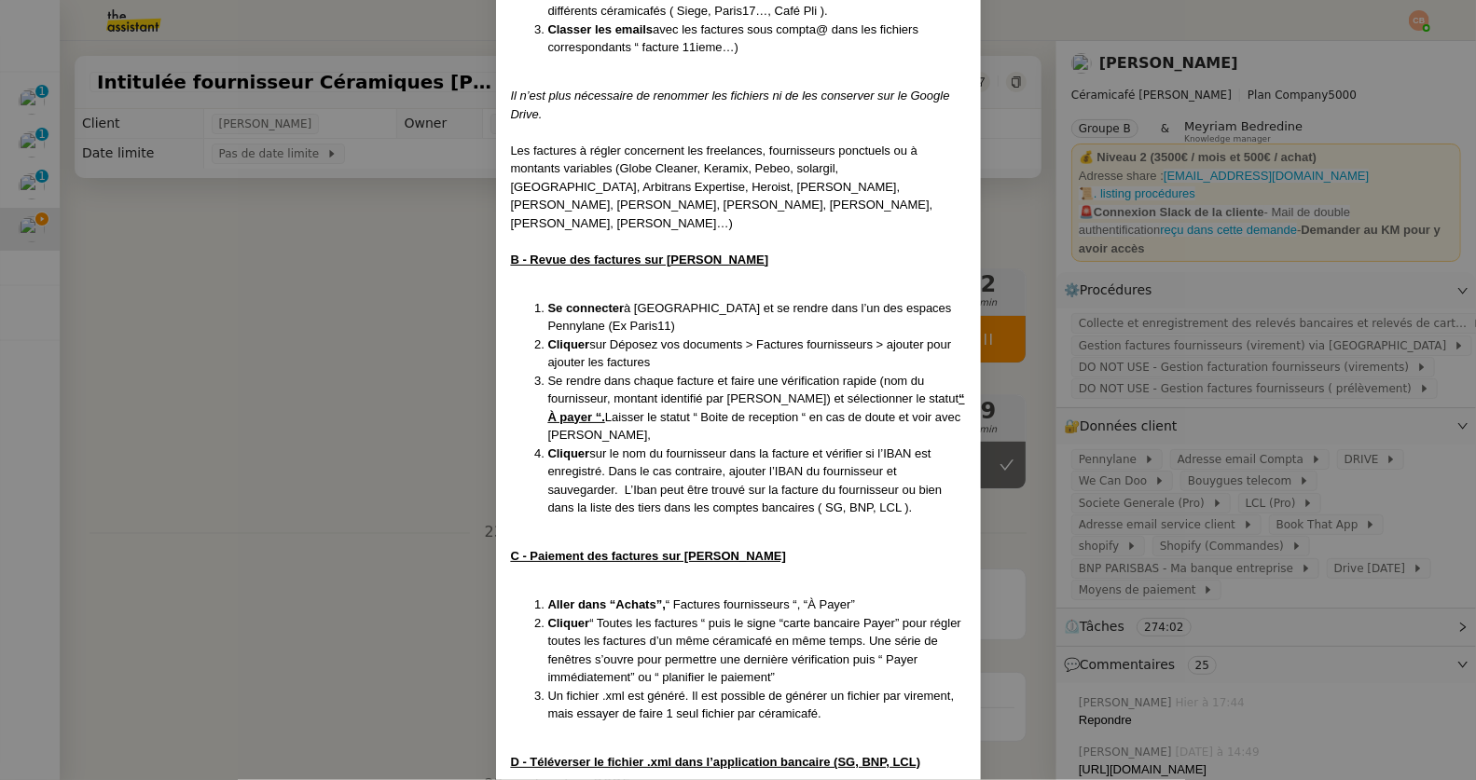
scroll to position [1103, 0]
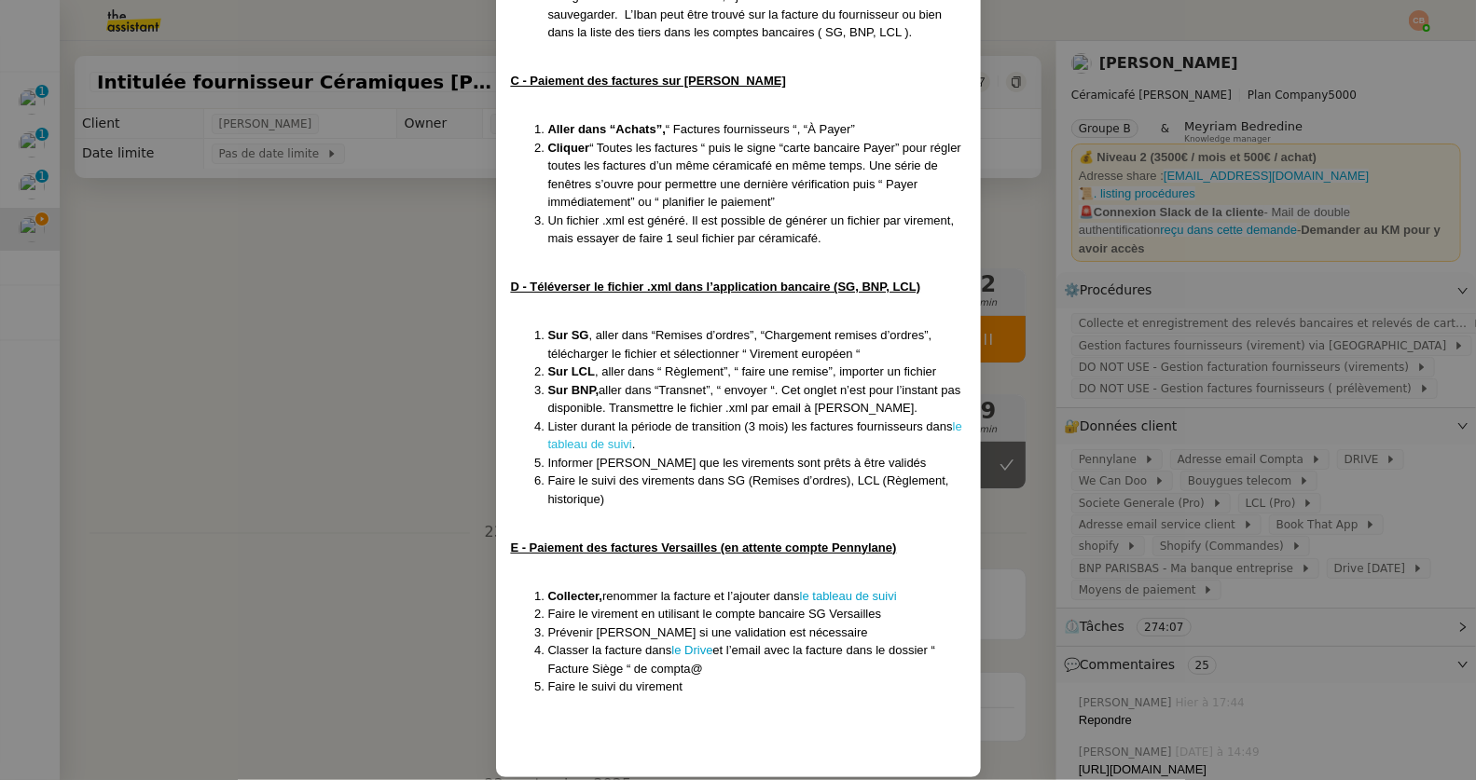
click at [591, 425] on link "le tableau de suivi" at bounding box center [755, 436] width 414 height 33
click at [378, 322] on nz-modal-container "MAJ le 22/07/2025 Contexte : Geneviève souhaite que nous gérions le paiement de…" at bounding box center [738, 390] width 1476 height 780
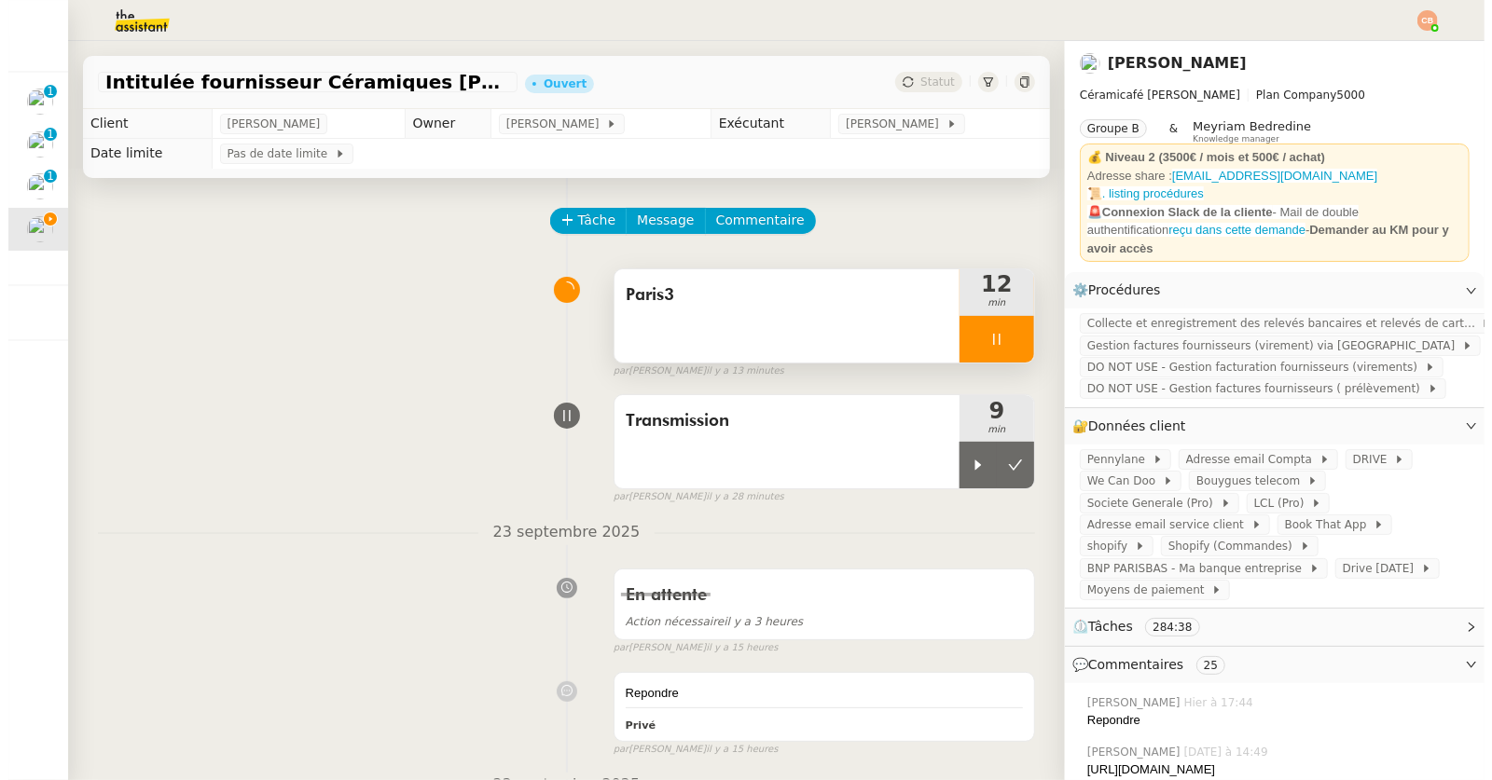
scroll to position [1010, 0]
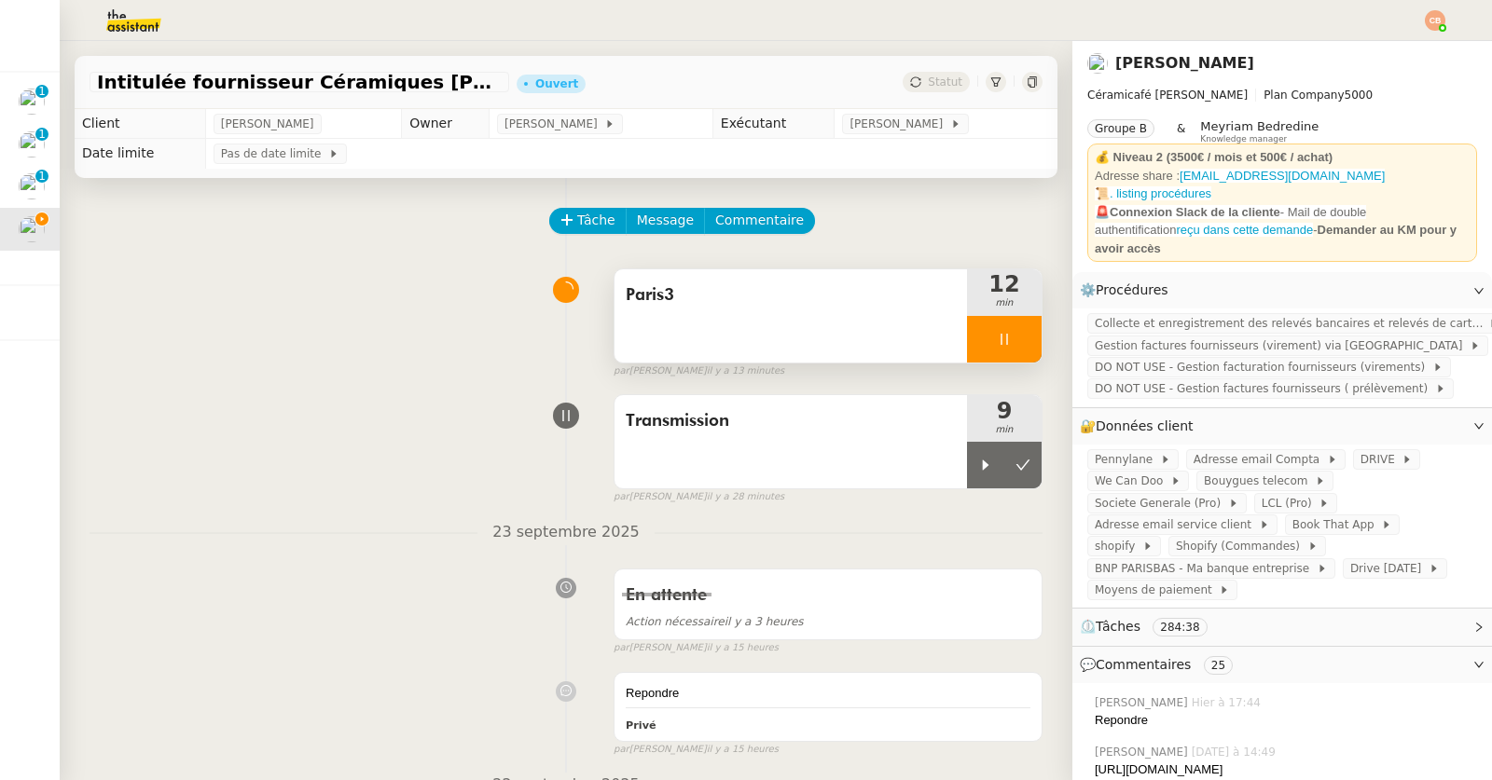
click at [967, 350] on div at bounding box center [1004, 339] width 75 height 47
click at [1004, 349] on button at bounding box center [1022, 339] width 37 height 47
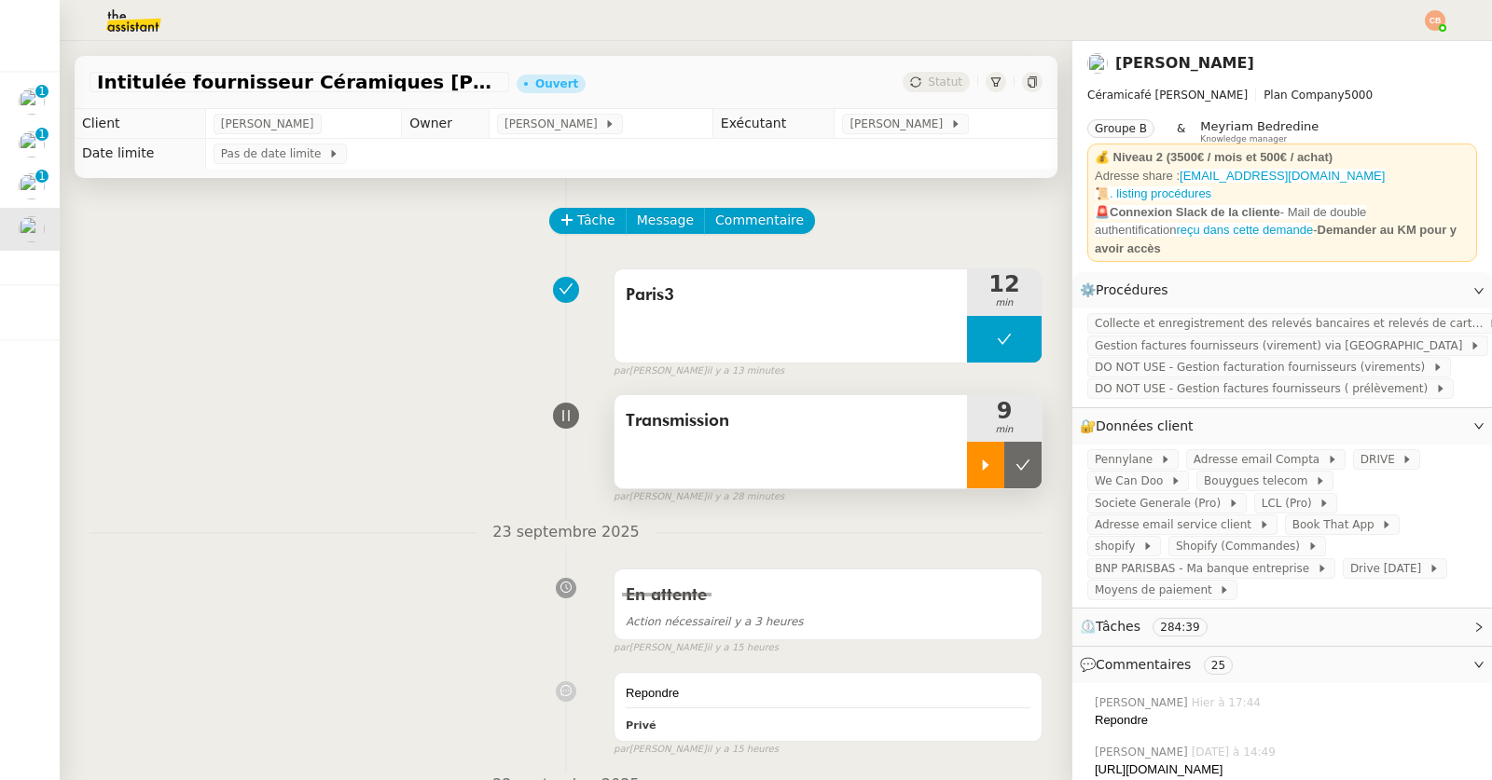
click at [967, 480] on div at bounding box center [985, 465] width 37 height 47
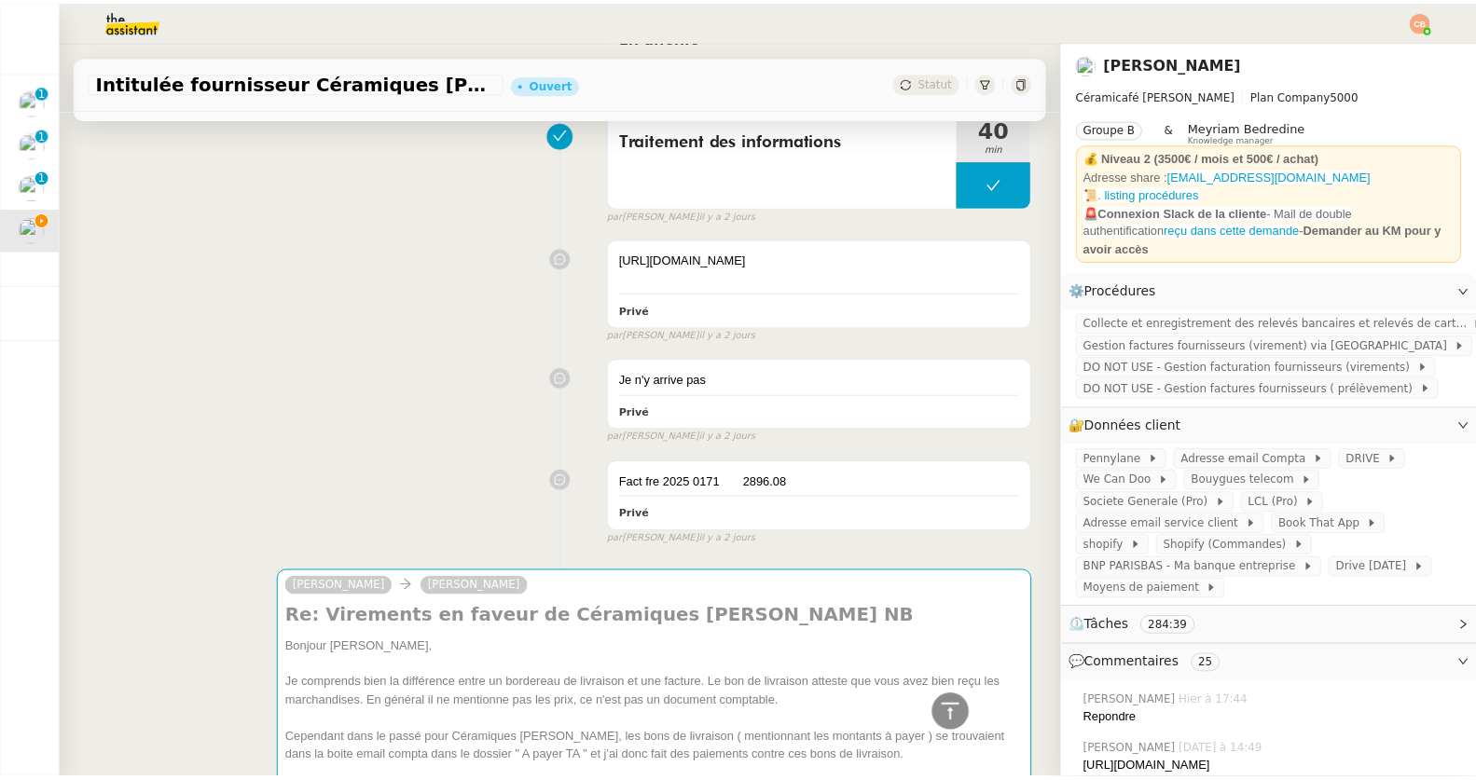
scroll to position [1046, 0]
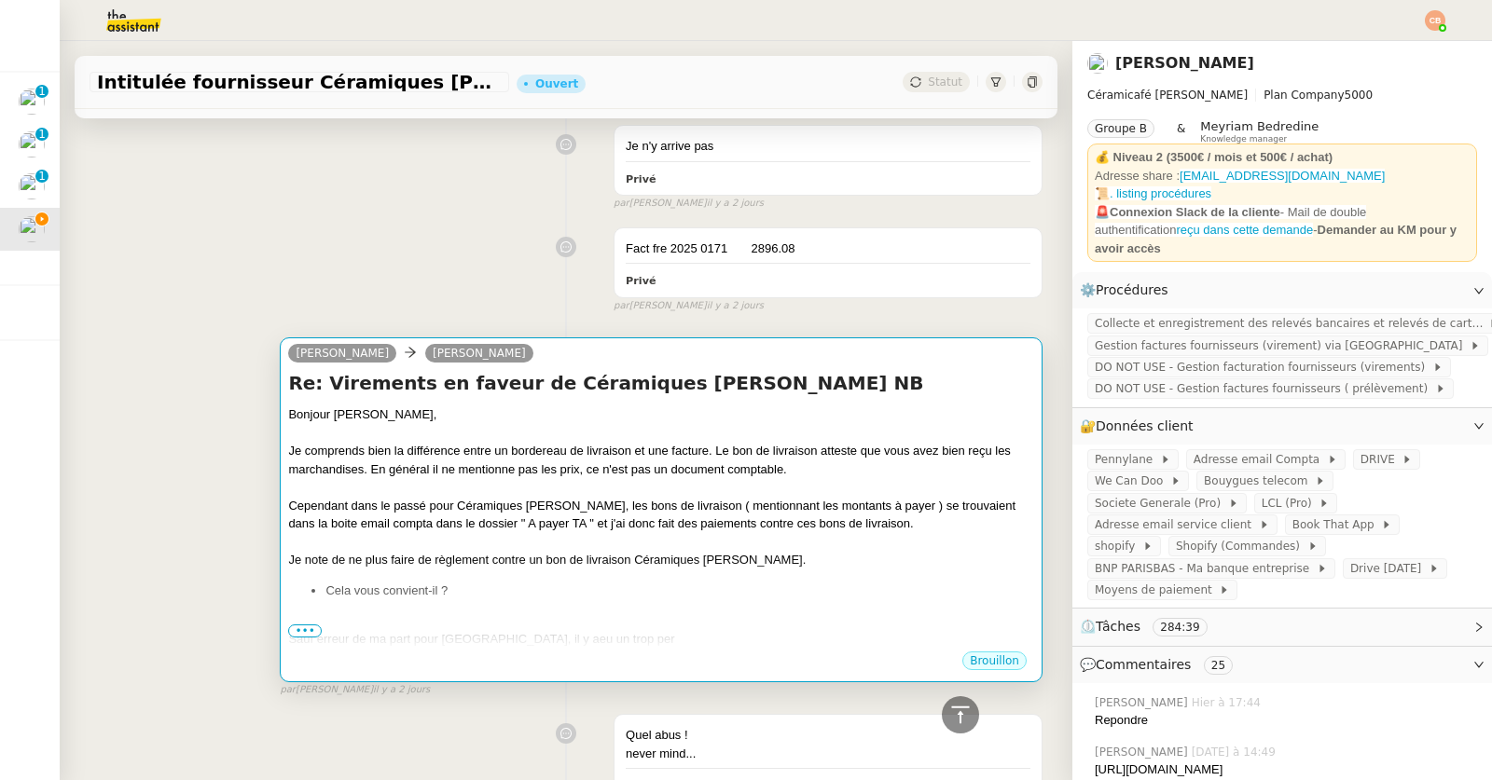
click at [589, 443] on div at bounding box center [661, 433] width 746 height 19
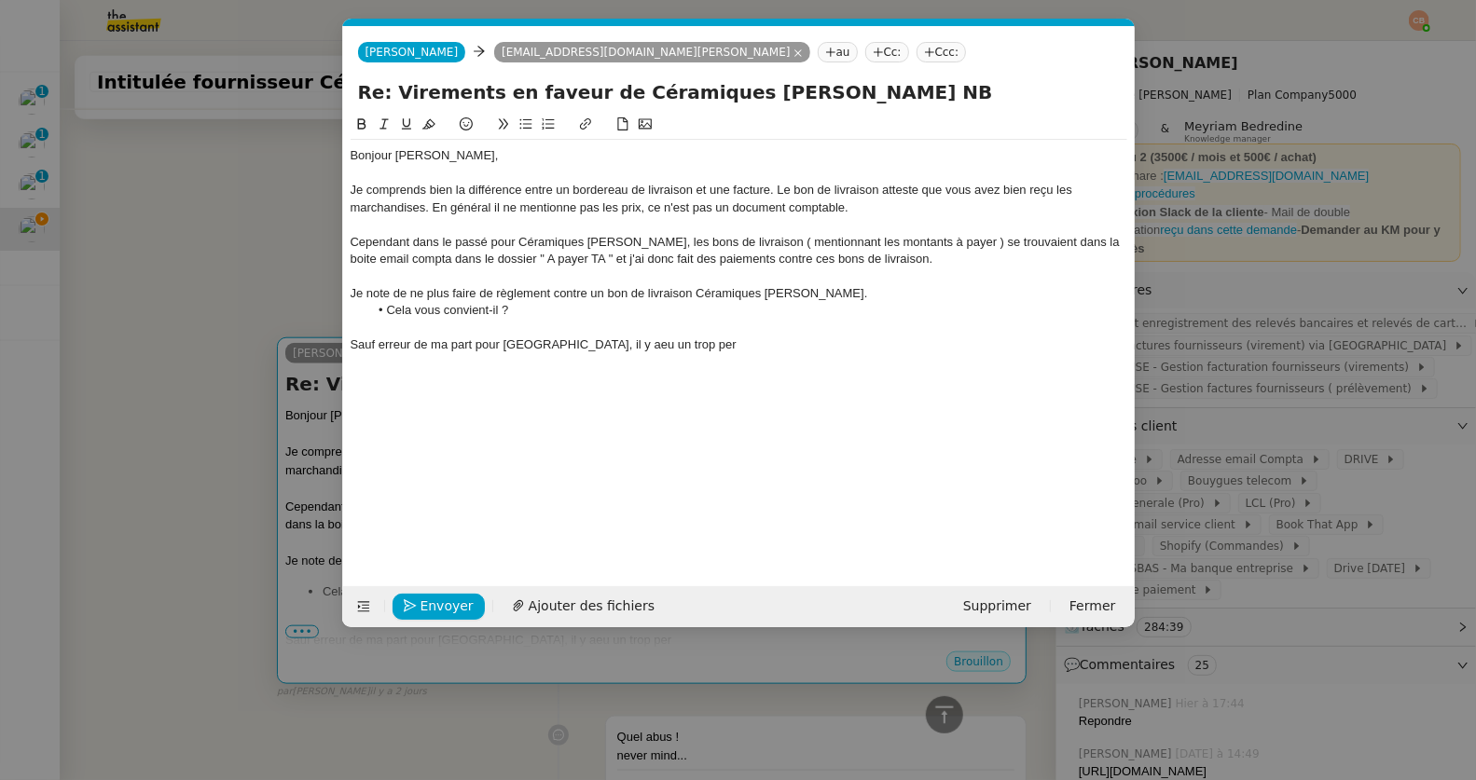
scroll to position [0, 39]
click at [545, 315] on li "Cela vous convient-il ?" at bounding box center [747, 310] width 759 height 17
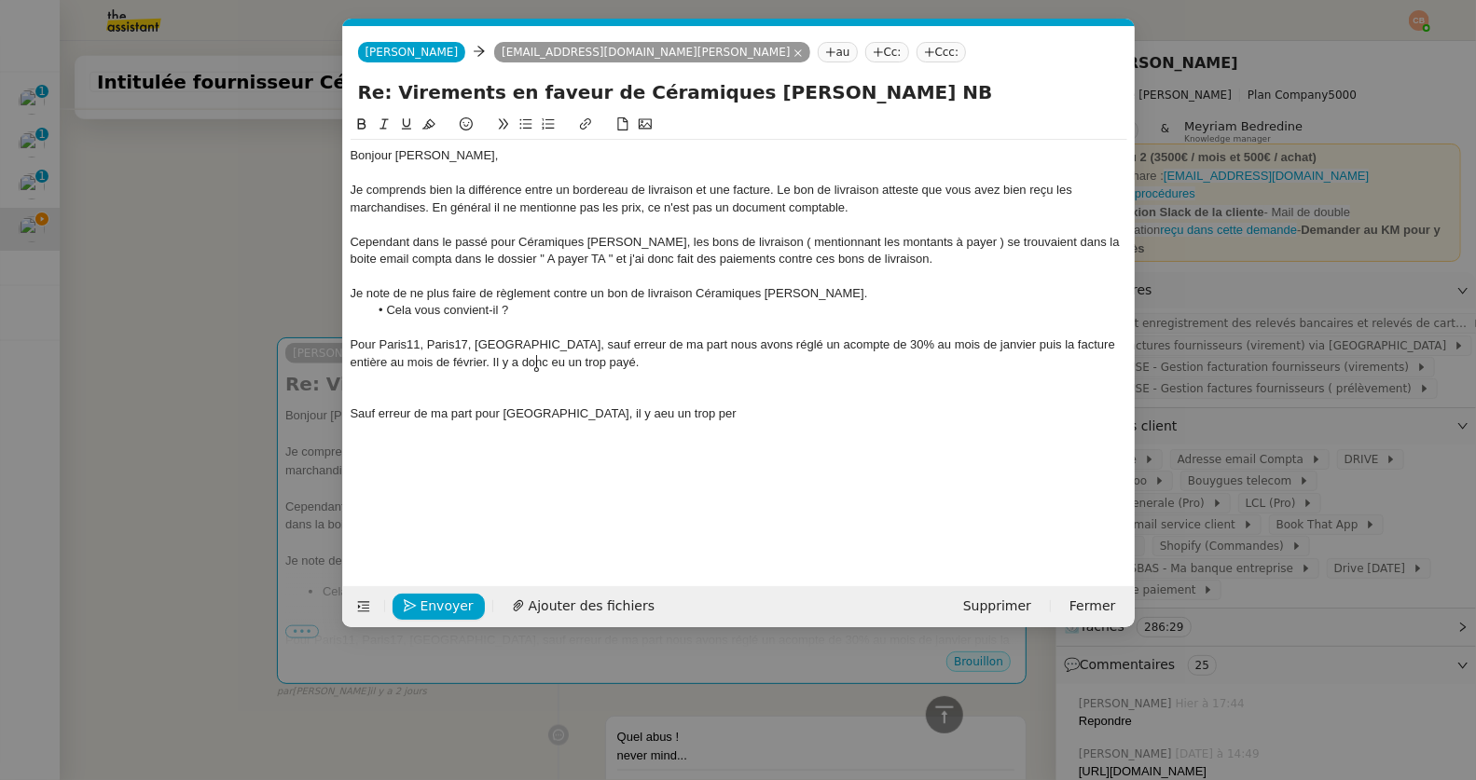
click at [556, 363] on div "Pour Paris11, Paris17, Paris3, sauf erreur de ma part nous avons réglé un acomp…" at bounding box center [739, 354] width 777 height 34
drag, startPoint x: 540, startPoint y: 363, endPoint x: 729, endPoint y: 359, distance: 189.3
click at [729, 359] on div "Pour Paris11, Paris17, Paris3, sauf erreur de ma part nous avons réglé un acomp…" at bounding box center [739, 354] width 777 height 34
click at [521, 131] on button at bounding box center [526, 124] width 22 height 21
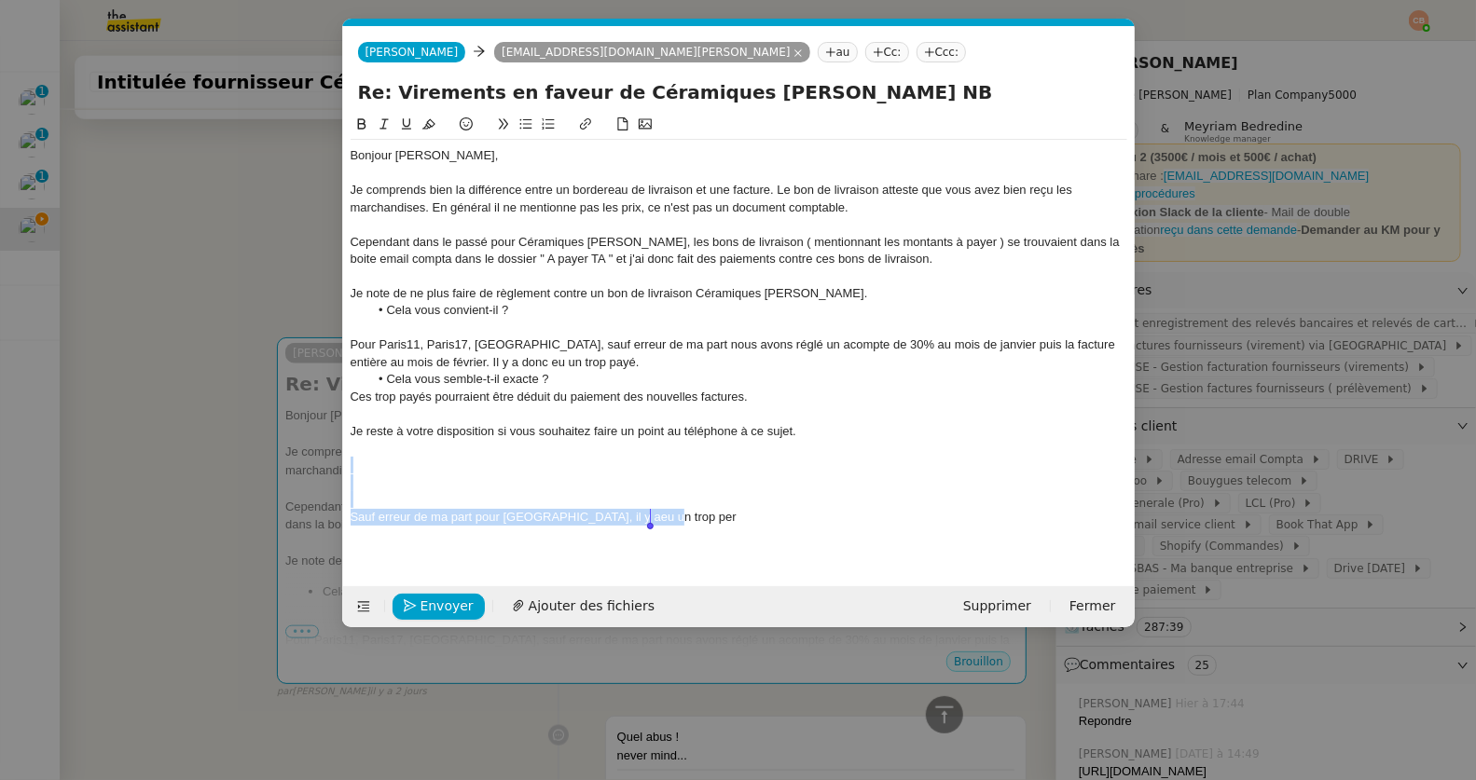
drag, startPoint x: 414, startPoint y: 467, endPoint x: 679, endPoint y: 537, distance: 273.8
click at [679, 537] on div "Bonjour Geneviève, Je comprends bien la différence entre un bordereau de livrai…" at bounding box center [739, 336] width 777 height 444
drag, startPoint x: 508, startPoint y: 468, endPoint x: 473, endPoint y: 465, distance: 35.5
click at [473, 465] on div "Le tableau de suivi est ici." at bounding box center [739, 465] width 777 height 17
click at [589, 125] on icon at bounding box center [585, 123] width 13 height 13
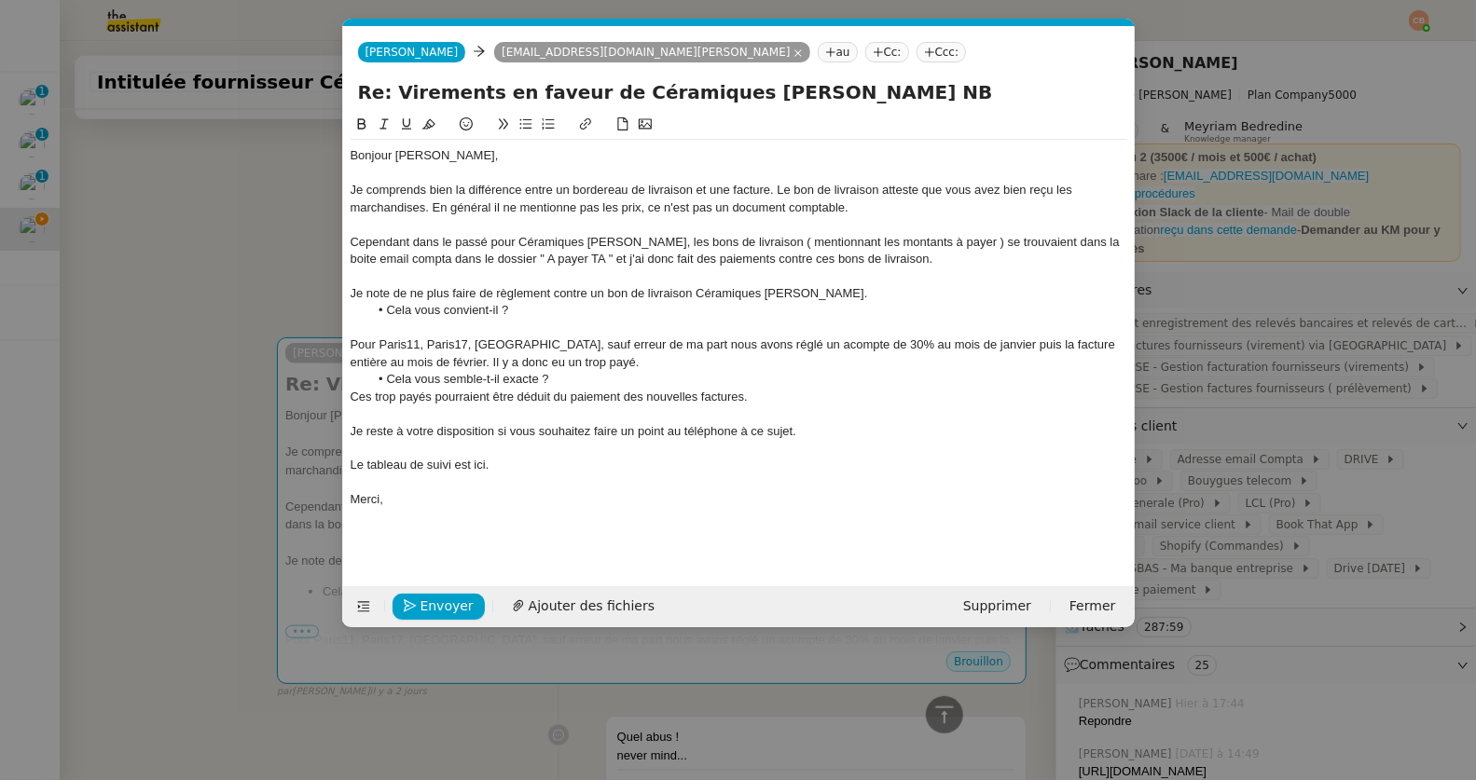
type input "ici."
paste input "https://docs.google.com/spreadsheets/d/1g5n9Vound9CmUv6qnPwiuJmZUl2U-Y6-aXvmPXS…"
type input "https://docs.google.com/spreadsheets/d/1g5n9Vound9CmUv6qnPwiuJmZUl2U-Y6-aXvmPXS…"
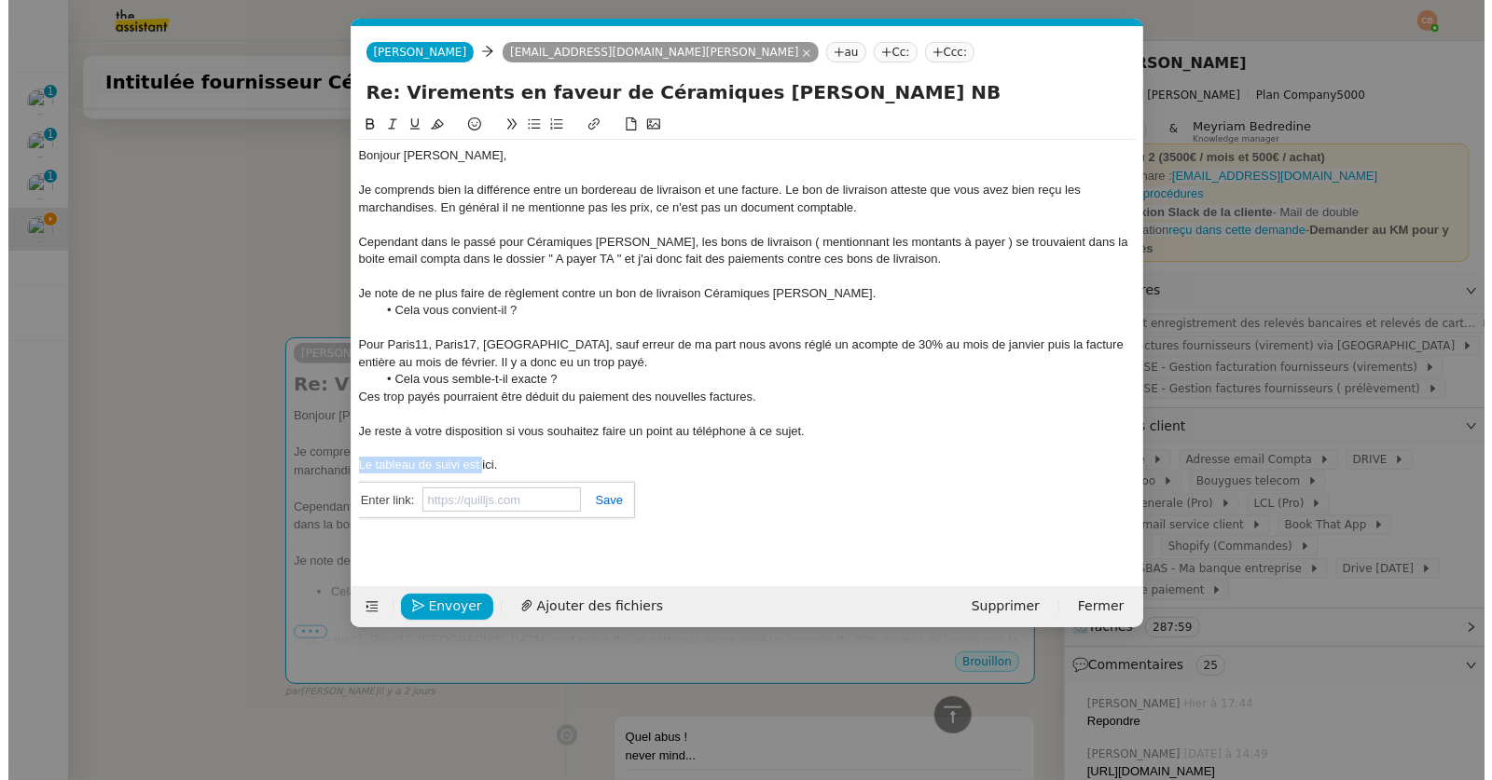
scroll to position [0, 0]
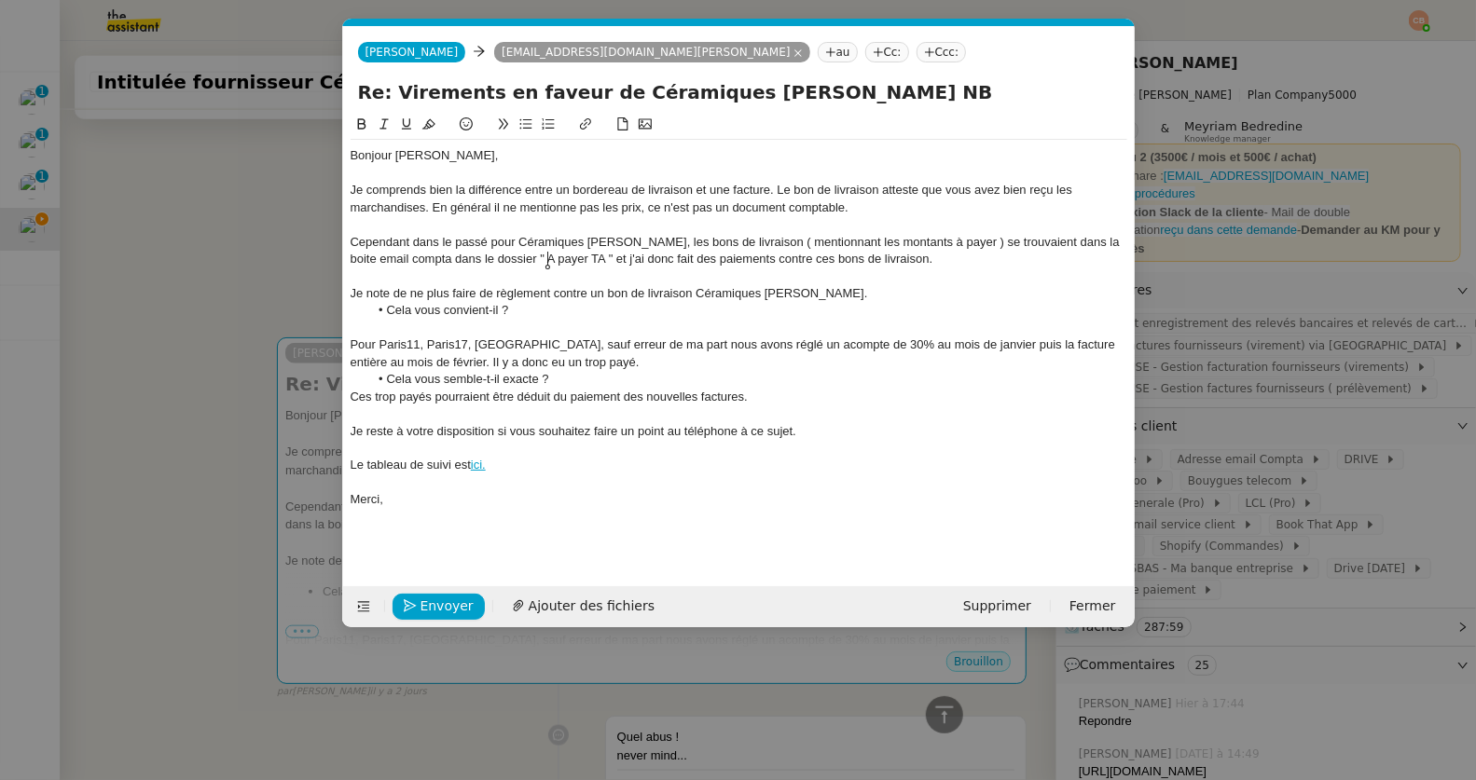
click at [551, 261] on div "Cependant dans le passé pour Céramiques Dominiques, les bons de livraison ( men…" at bounding box center [739, 251] width 777 height 34
click at [652, 234] on div "Cependant dans le passé pour Céramiques Dominiques, les bons de livraison ( men…" at bounding box center [739, 251] width 777 height 34
click at [910, 259] on div "Cependant dans le passé pour Céramiques Dominiques, les bons de livraison ( men…" at bounding box center [739, 251] width 777 height 34
click at [550, 398] on div "Ces trop payés pourraient être déduit du paiement des nouvelles factures." at bounding box center [739, 397] width 777 height 17
click at [359, 398] on div "Ces trop payés pourraient être déduits du paiement des nouvelles factures." at bounding box center [739, 397] width 777 height 17
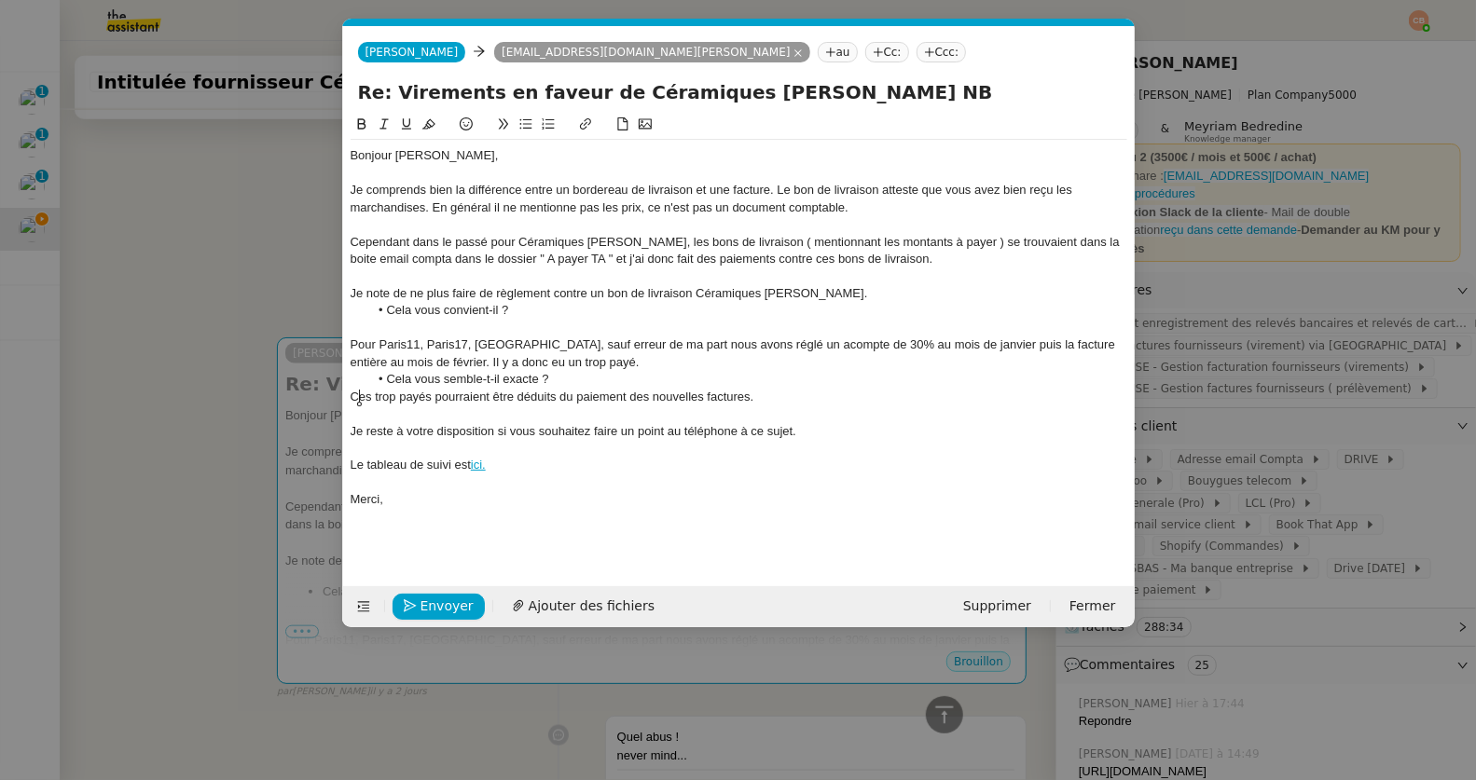
click at [376, 366] on div "Pour Paris11, Paris17, Paris3, sauf erreur de ma part nous avons réglé un acomp…" at bounding box center [739, 354] width 777 height 34
drag, startPoint x: 240, startPoint y: 326, endPoint x: 333, endPoint y: 207, distance: 151.4
click at [240, 325] on nz-modal-container "Service TA - VOYAGE - PROPOSITION GLOBALE A utiliser dans le cadre de propositi…" at bounding box center [738, 390] width 1476 height 780
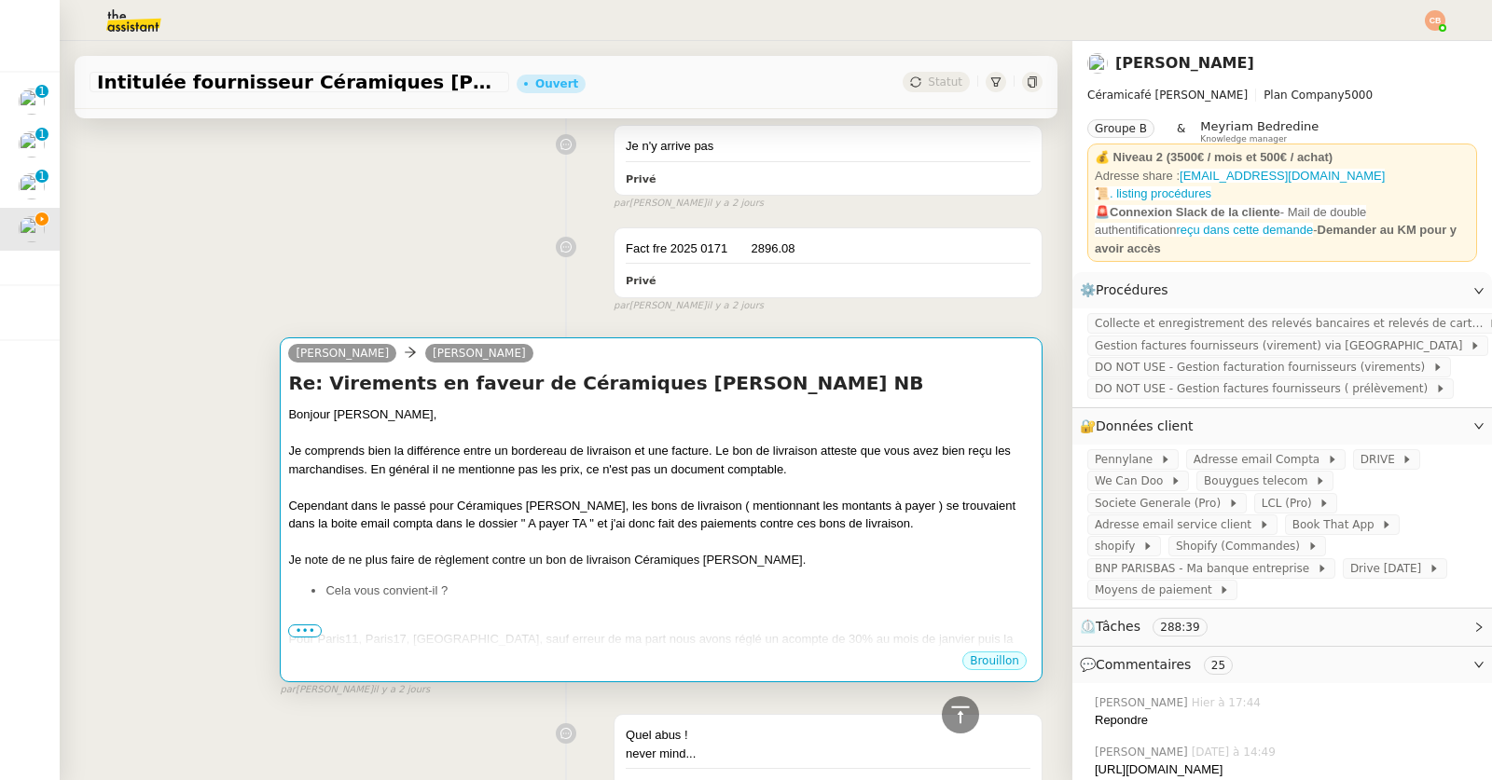
scroll to position [40, 0]
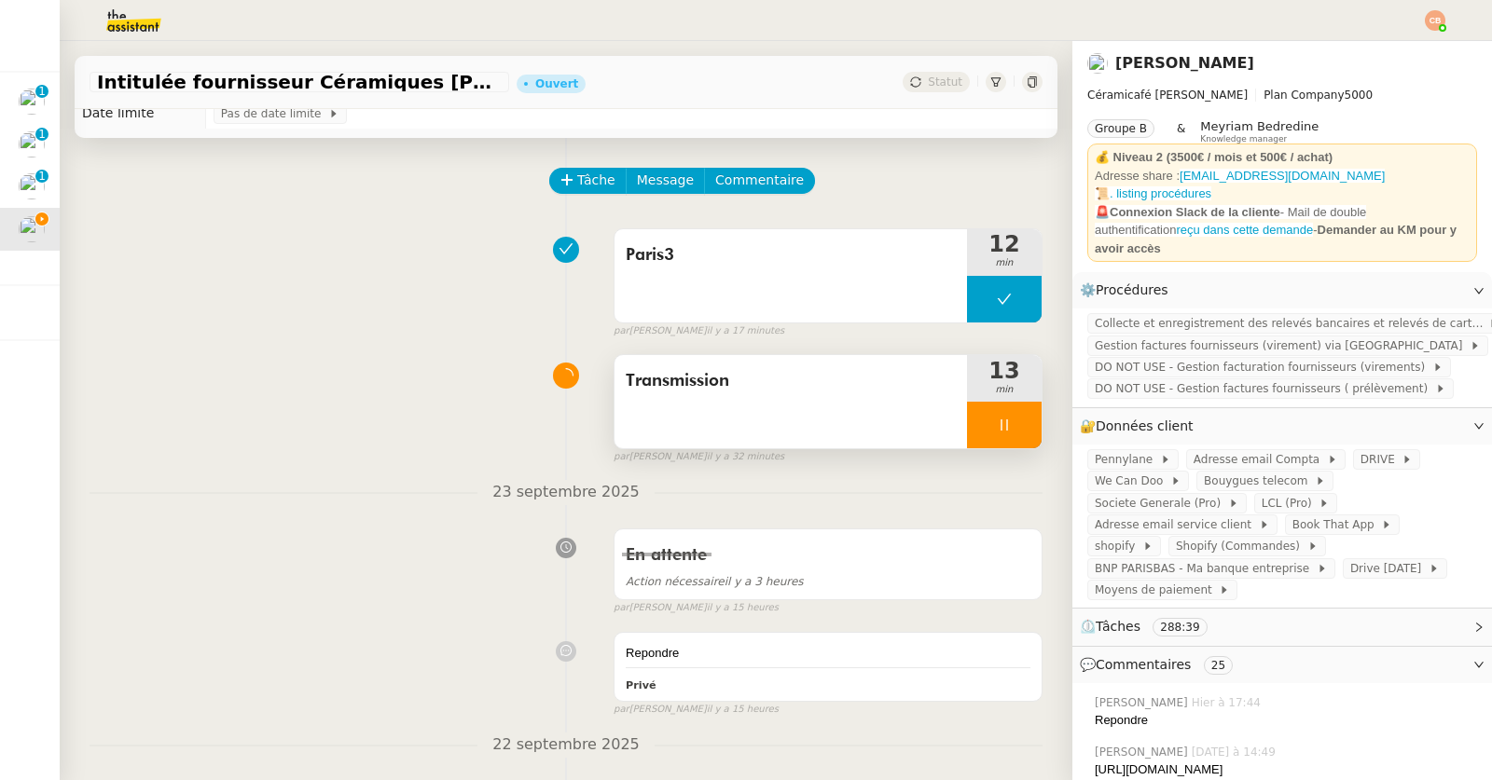
click at [972, 416] on div at bounding box center [1004, 425] width 75 height 47
click at [1015, 423] on icon at bounding box center [1022, 425] width 15 height 15
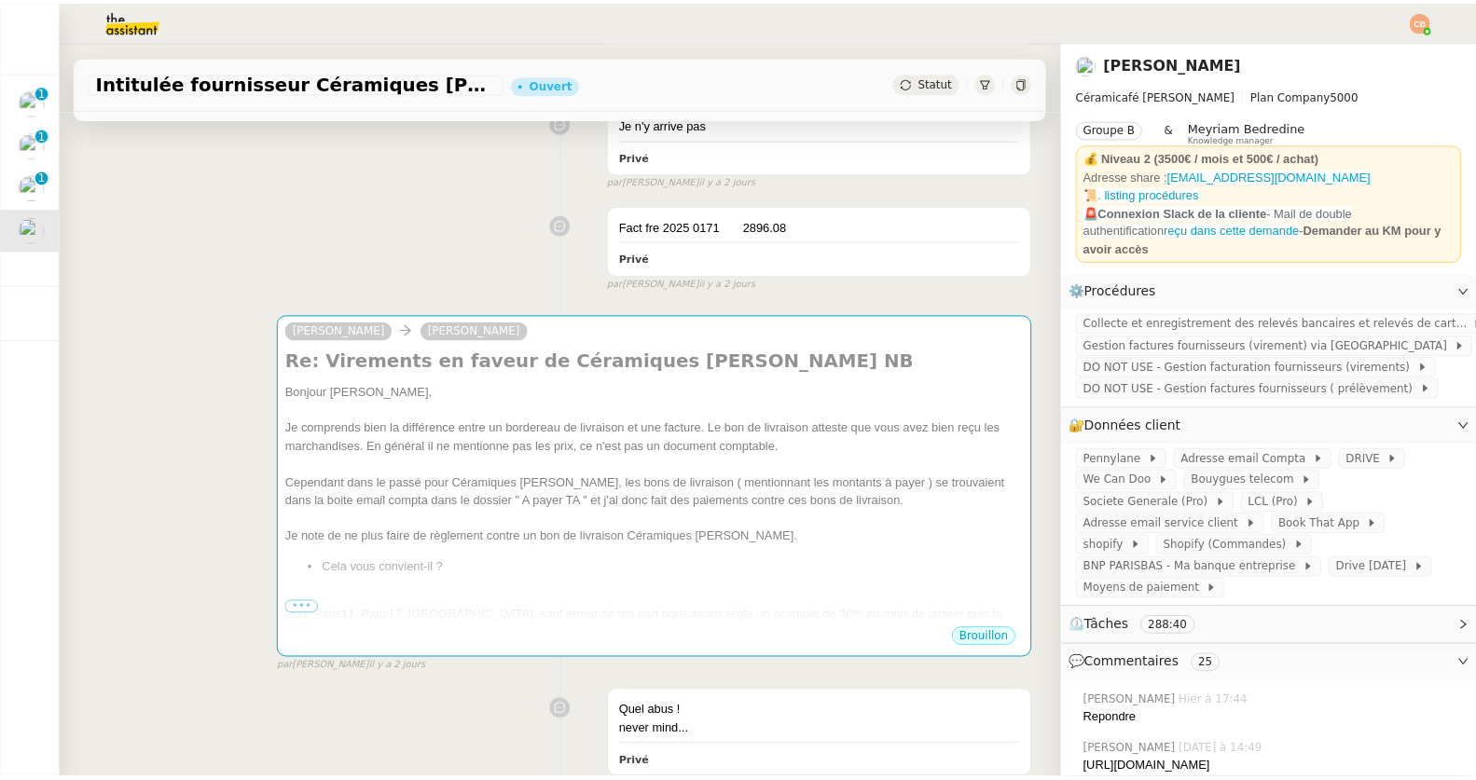
scroll to position [1268, 0]
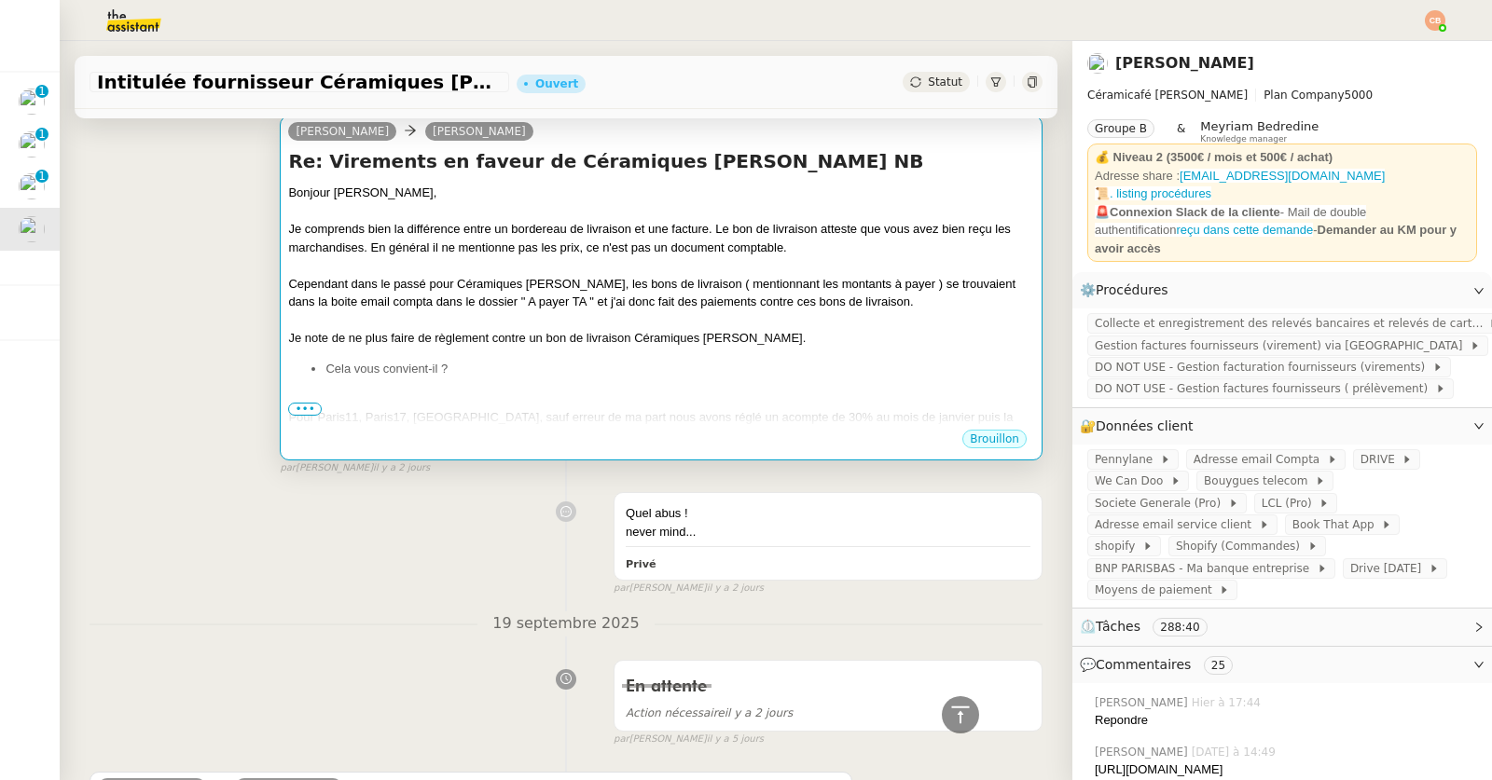
click at [481, 221] on div at bounding box center [661, 211] width 746 height 19
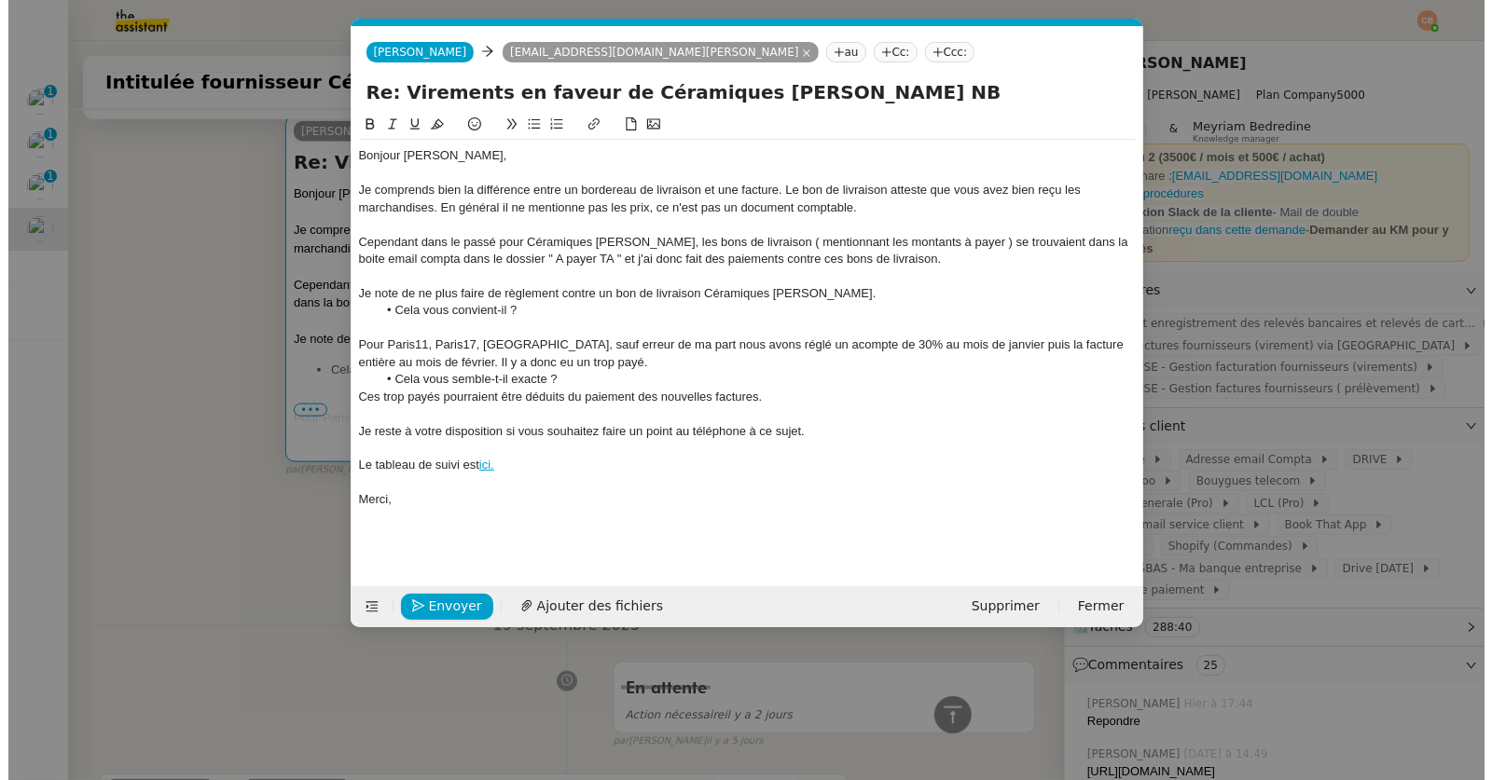
scroll to position [0, 39]
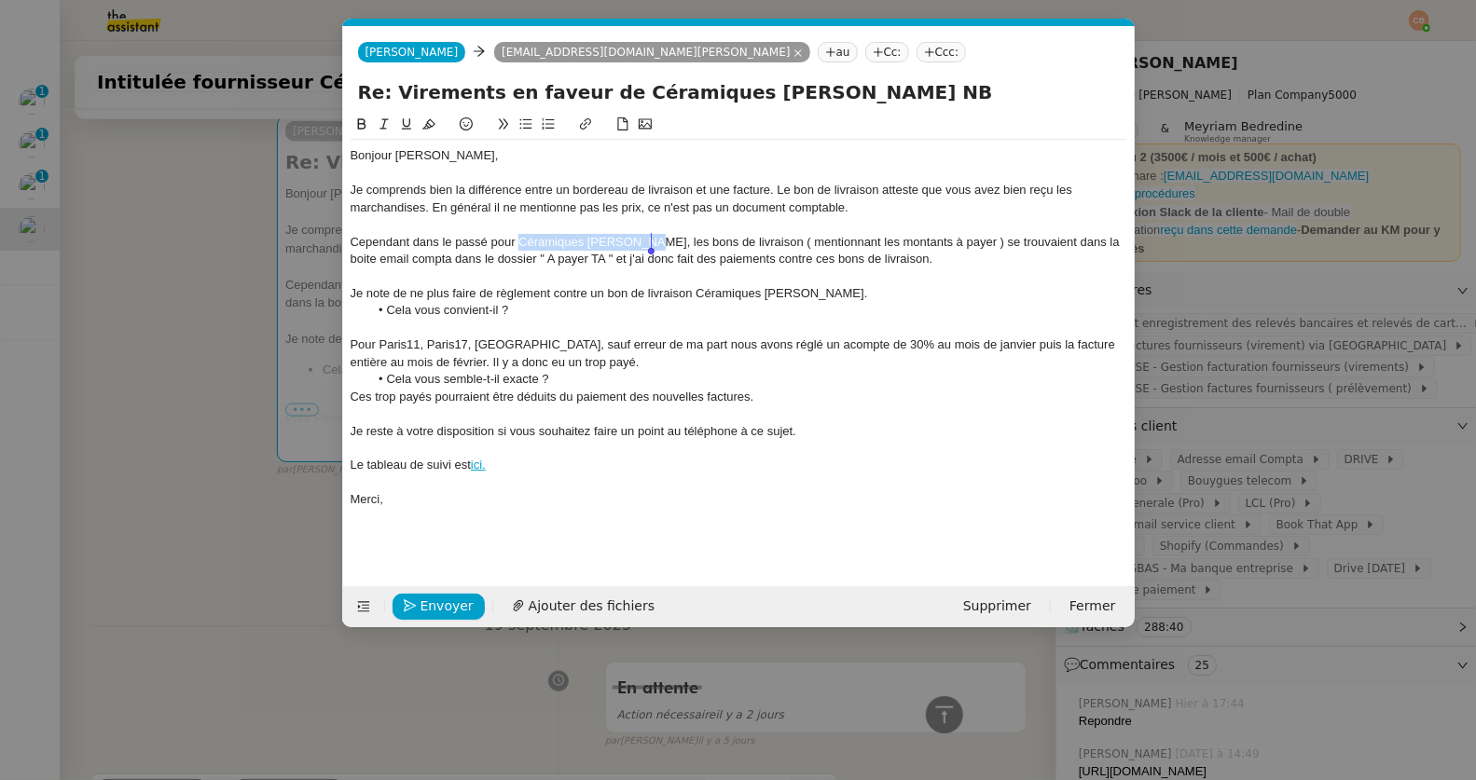
drag, startPoint x: 520, startPoint y: 239, endPoint x: 653, endPoint y: 239, distance: 132.4
click at [653, 239] on div "Cependant dans le passé pour Céramiques Dominiques, les bons de livraison ( men…" at bounding box center [739, 251] width 777 height 34
click at [360, 122] on icon at bounding box center [361, 123] width 13 height 13
click at [708, 207] on div "Je comprends bien la différence entre un bordereau de livraison et une facture.…" at bounding box center [739, 199] width 777 height 34
click at [909, 259] on div "Cependant dans le passé pour Céramiques Dominiques , les bons de livraison ( me…" at bounding box center [739, 251] width 777 height 34
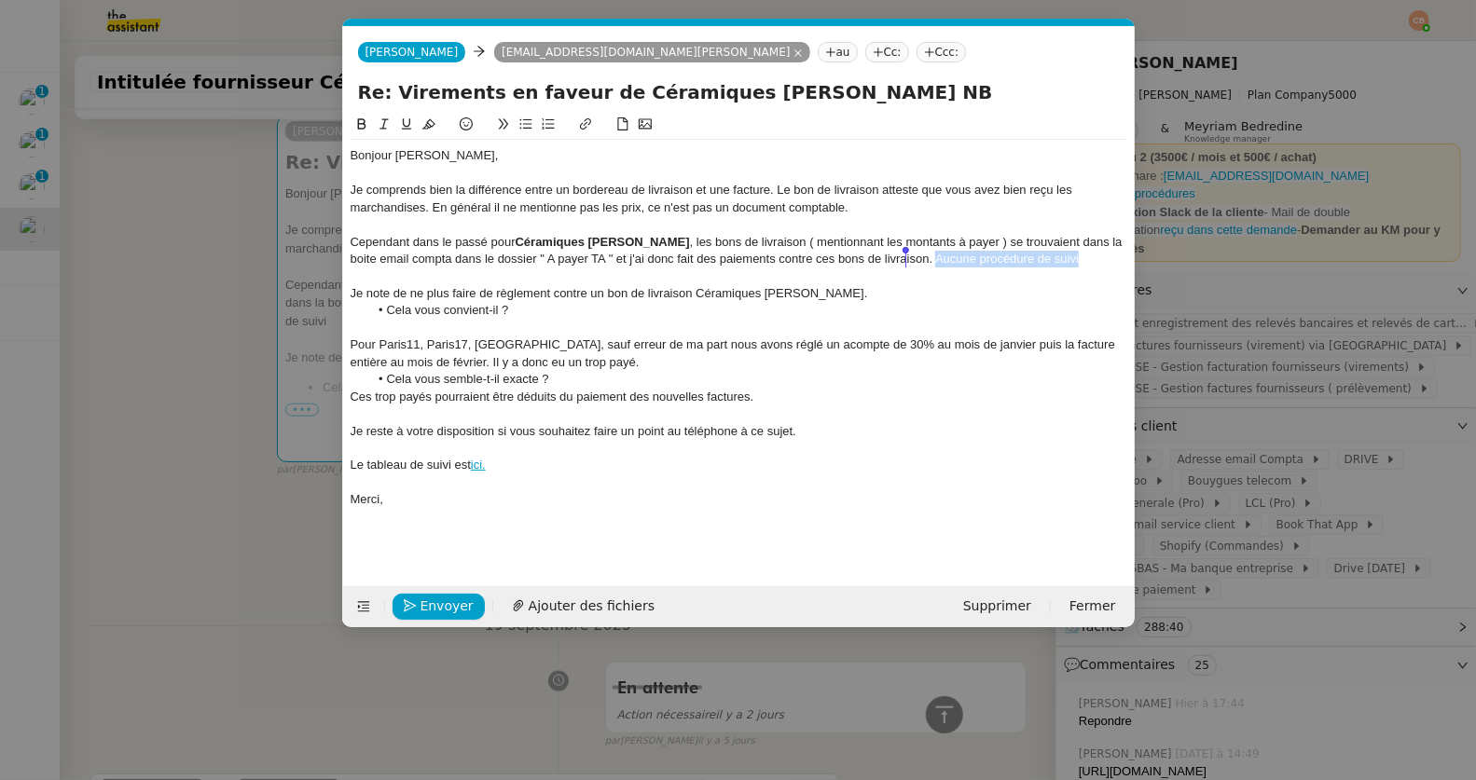
drag, startPoint x: 1054, startPoint y: 260, endPoint x: 906, endPoint y: 263, distance: 148.3
click at [906, 263] on div "Cependant dans le passé pour Céramiques Dominiques , les bons de livraison ( me…" at bounding box center [739, 251] width 777 height 34
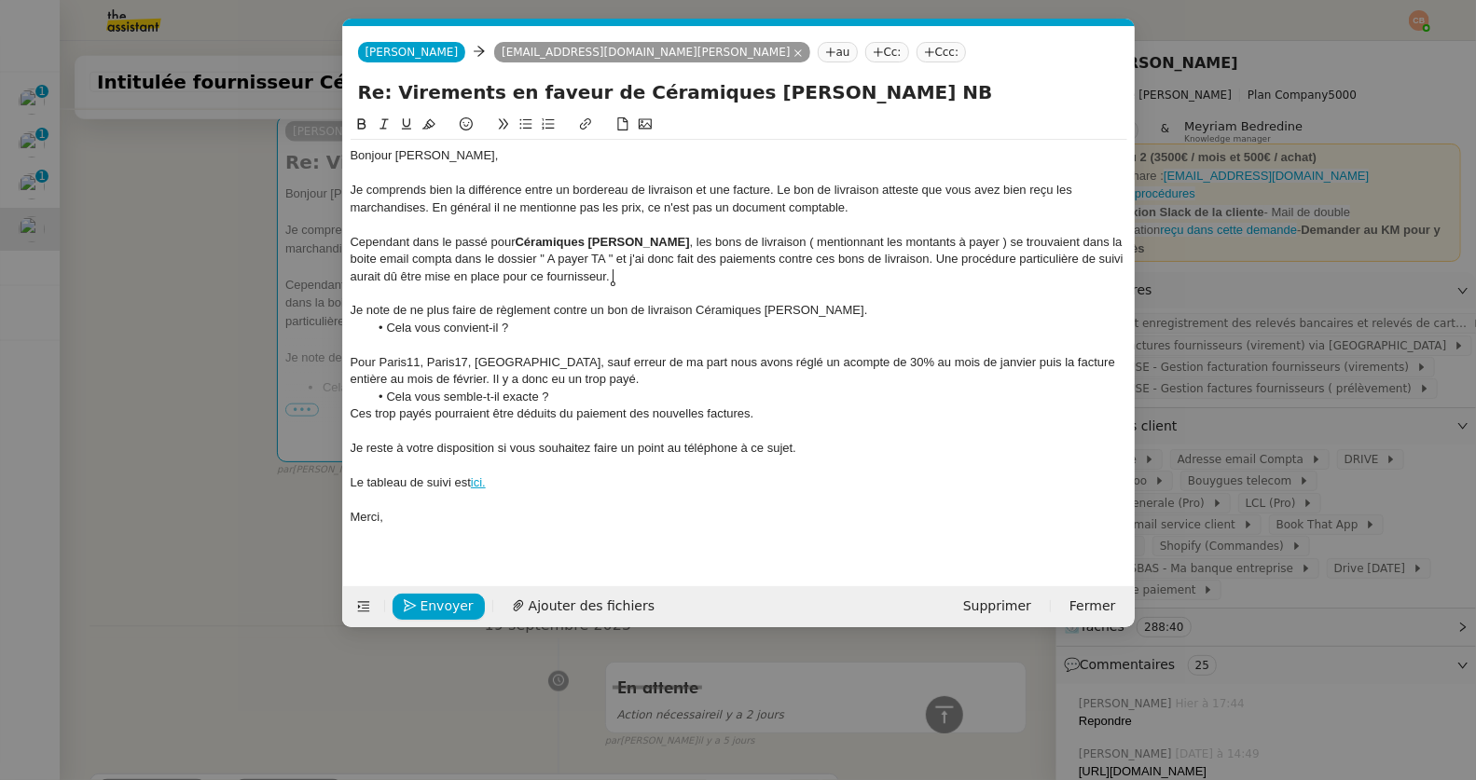
click at [650, 361] on div "Pour Paris11, Paris17, Paris3, sauf erreur de ma part nous avons réglé un acomp…" at bounding box center [739, 371] width 777 height 34
click at [0, 0] on lt-span ", nous" at bounding box center [0, 0] width 0 height 0
click at [851, 312] on div "Je note de ne plus faire de règlement contre un bon de livraison Céramiques [PE…" at bounding box center [739, 310] width 777 height 17
click at [190, 385] on nz-modal-container "Service TA - VOYAGE - PROPOSITION GLOBALE A utiliser dans le cadre de propositi…" at bounding box center [738, 390] width 1476 height 780
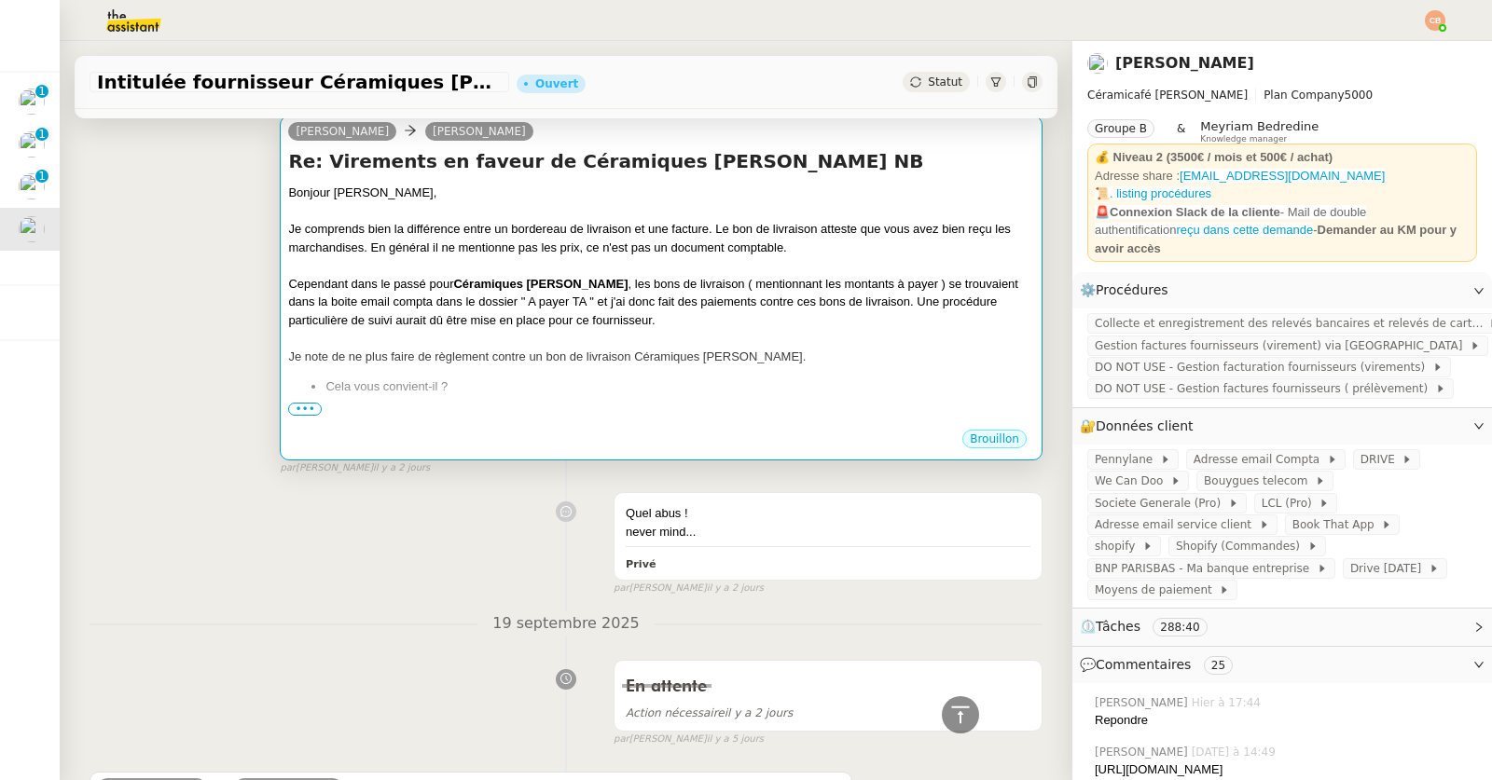
scroll to position [7, 0]
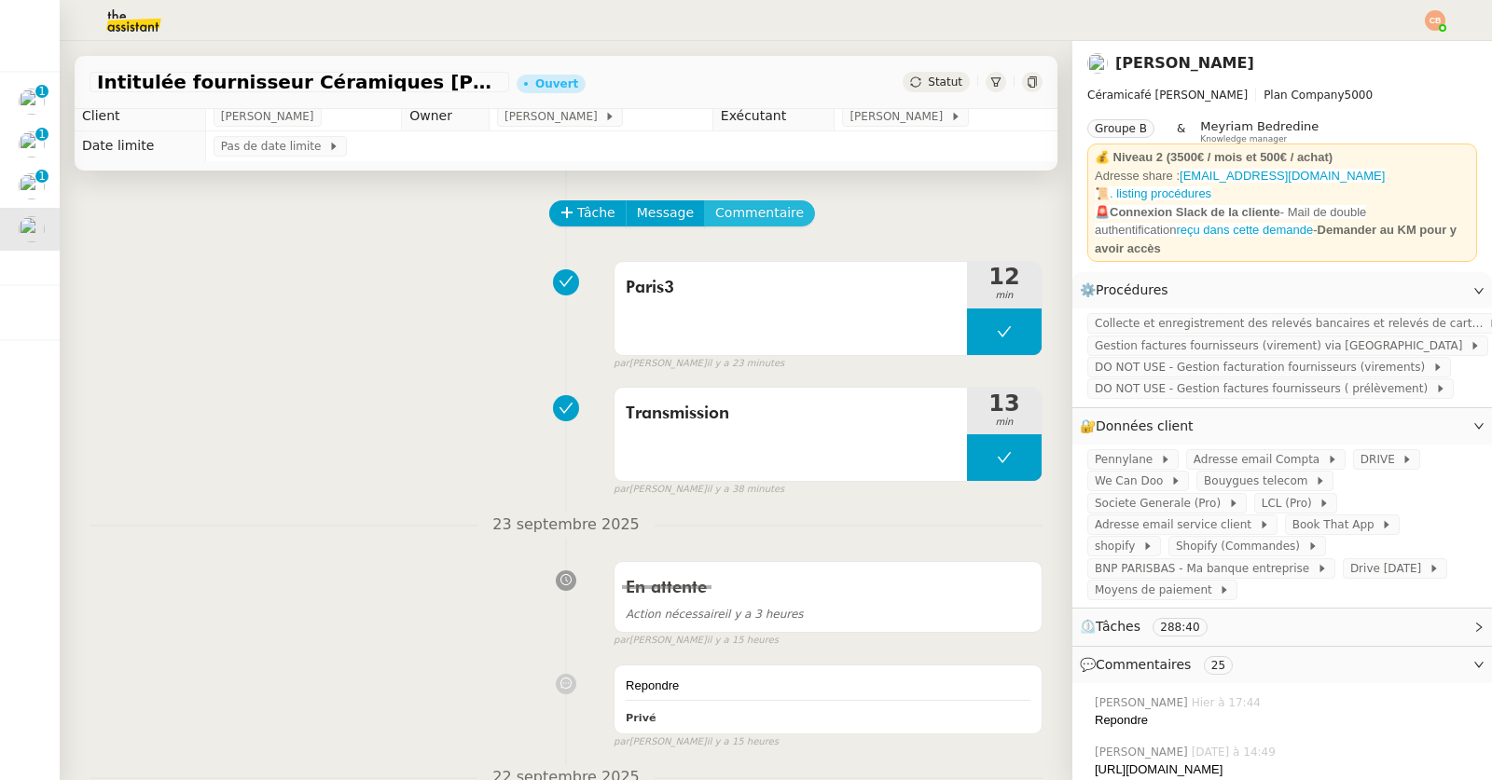
click at [760, 214] on span "Commentaire" at bounding box center [759, 212] width 89 height 21
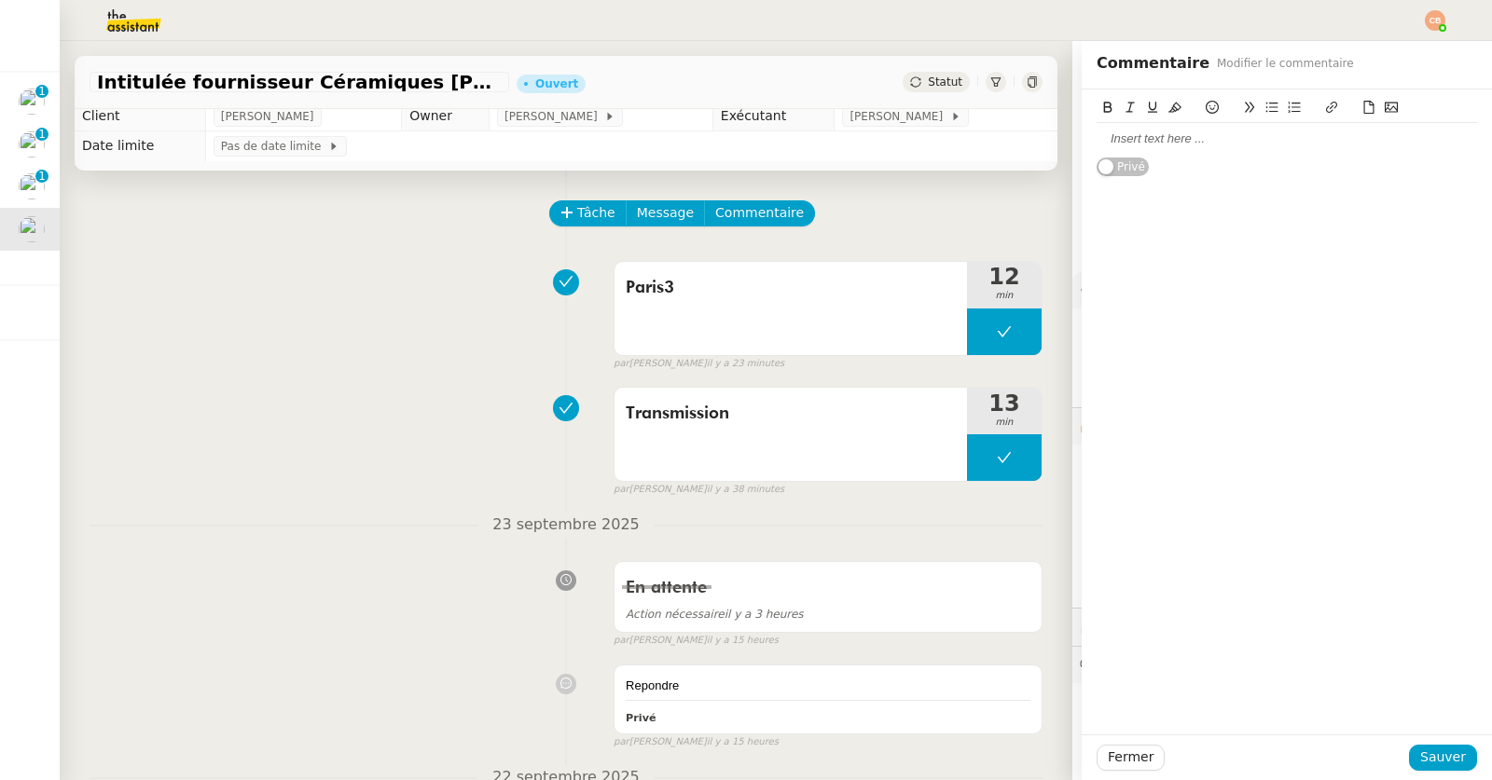
click at [1152, 144] on div at bounding box center [1286, 139] width 380 height 17
click at [1129, 148] on div at bounding box center [1286, 139] width 380 height 32
click at [1129, 135] on div "@Meyria est ce que cela te va comme message ?" at bounding box center [1286, 139] width 380 height 17
click at [1444, 753] on span "Sauver" at bounding box center [1443, 757] width 46 height 21
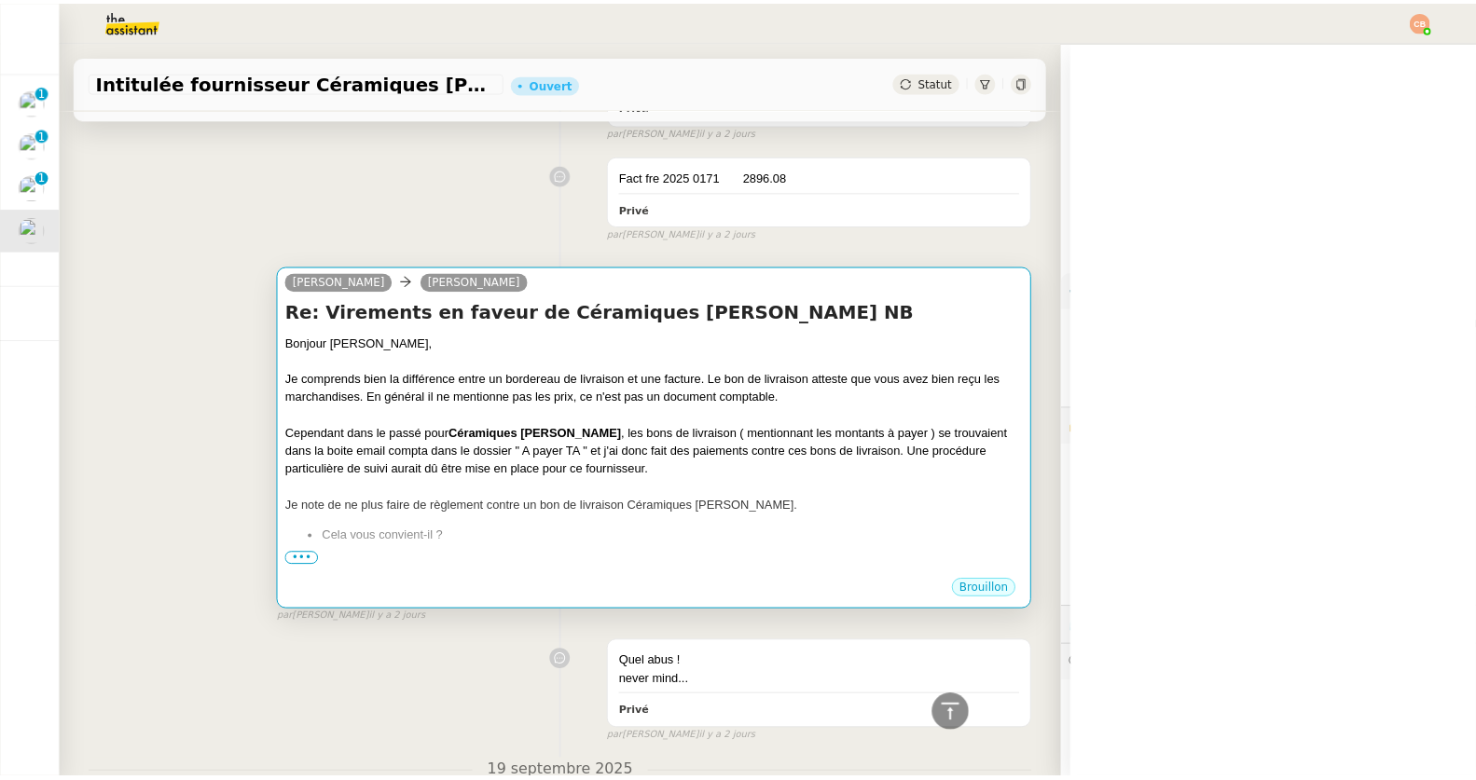
scroll to position [1232, 0]
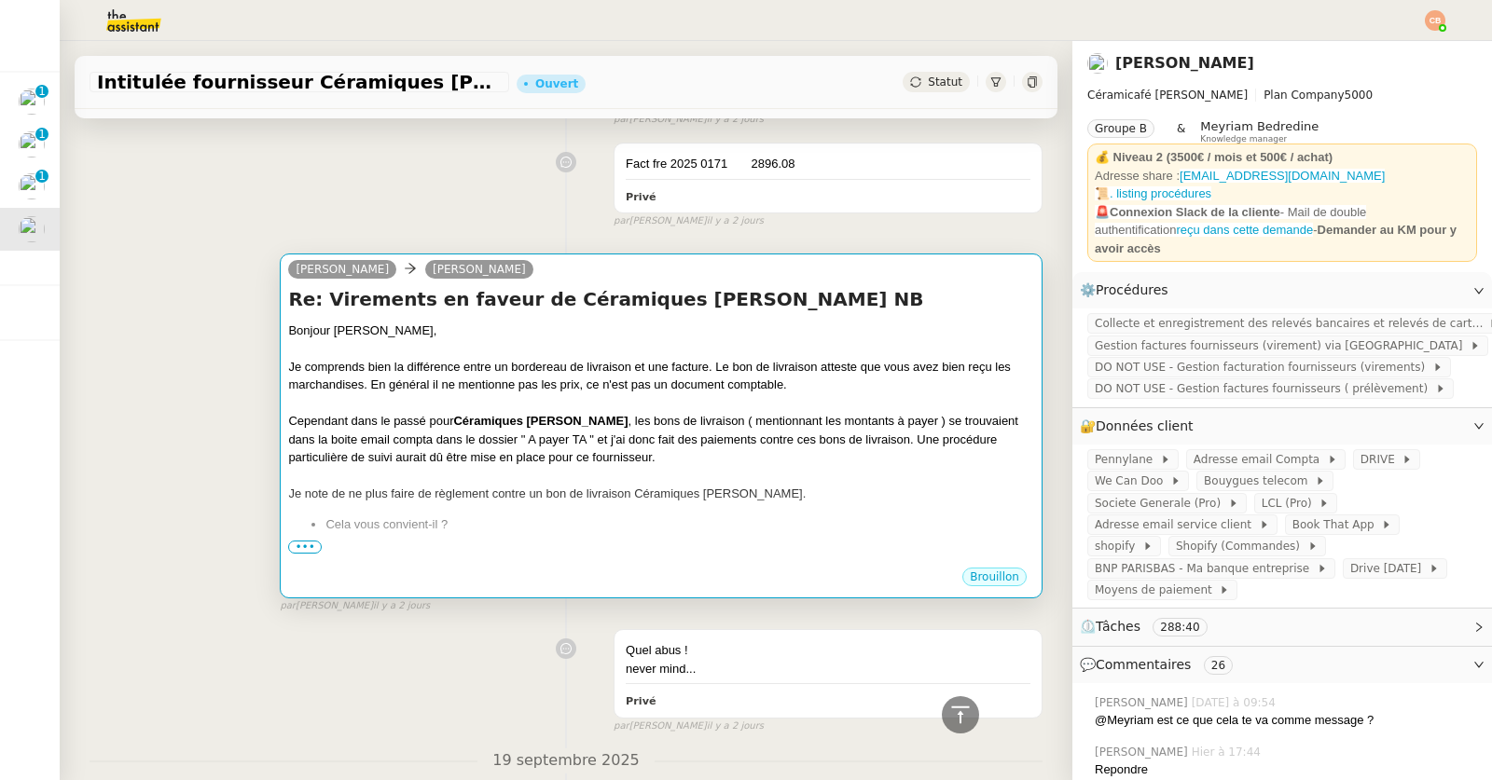
click at [532, 394] on div "Je comprends bien la différence entre un bordereau de livraison et une facture.…" at bounding box center [661, 376] width 746 height 36
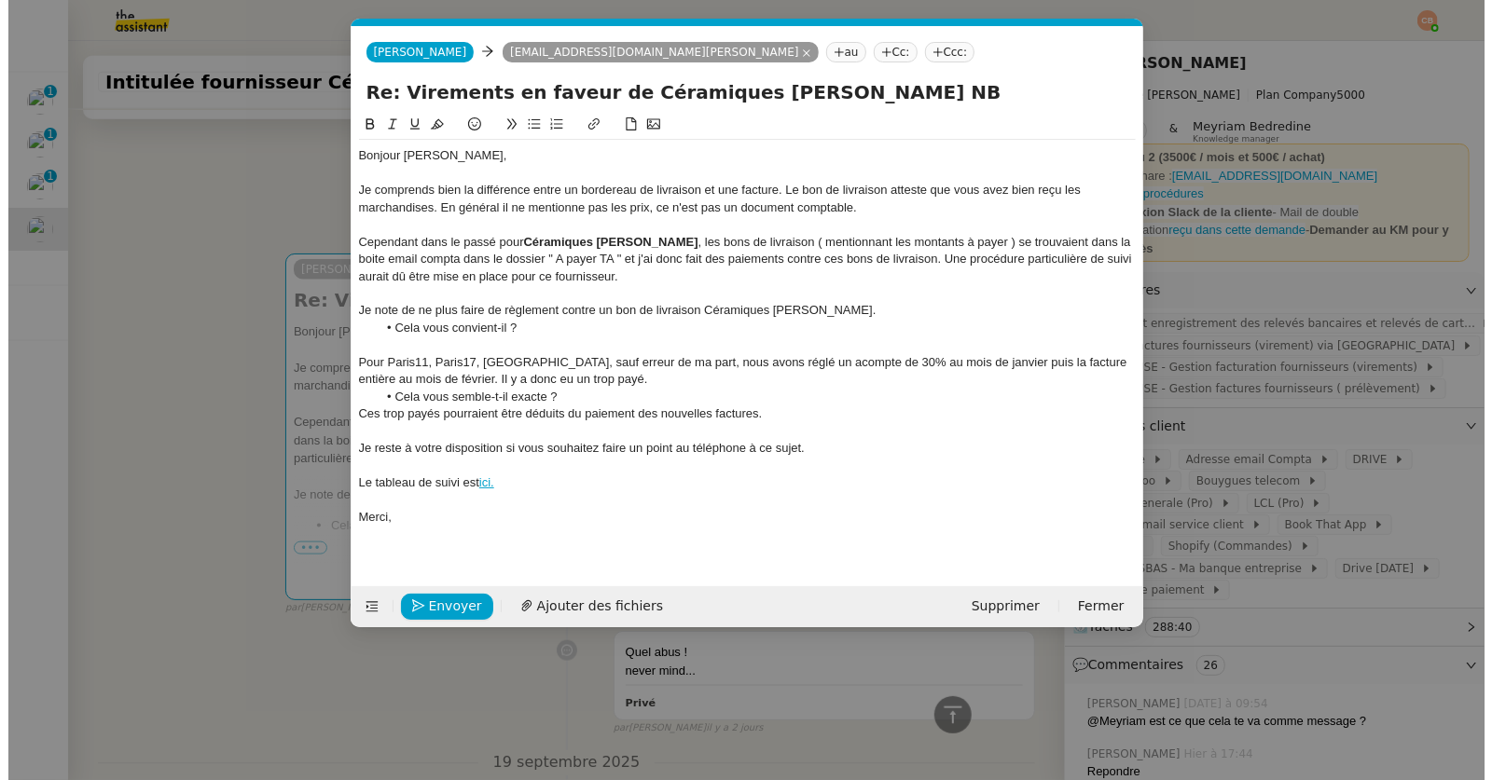
scroll to position [0, 39]
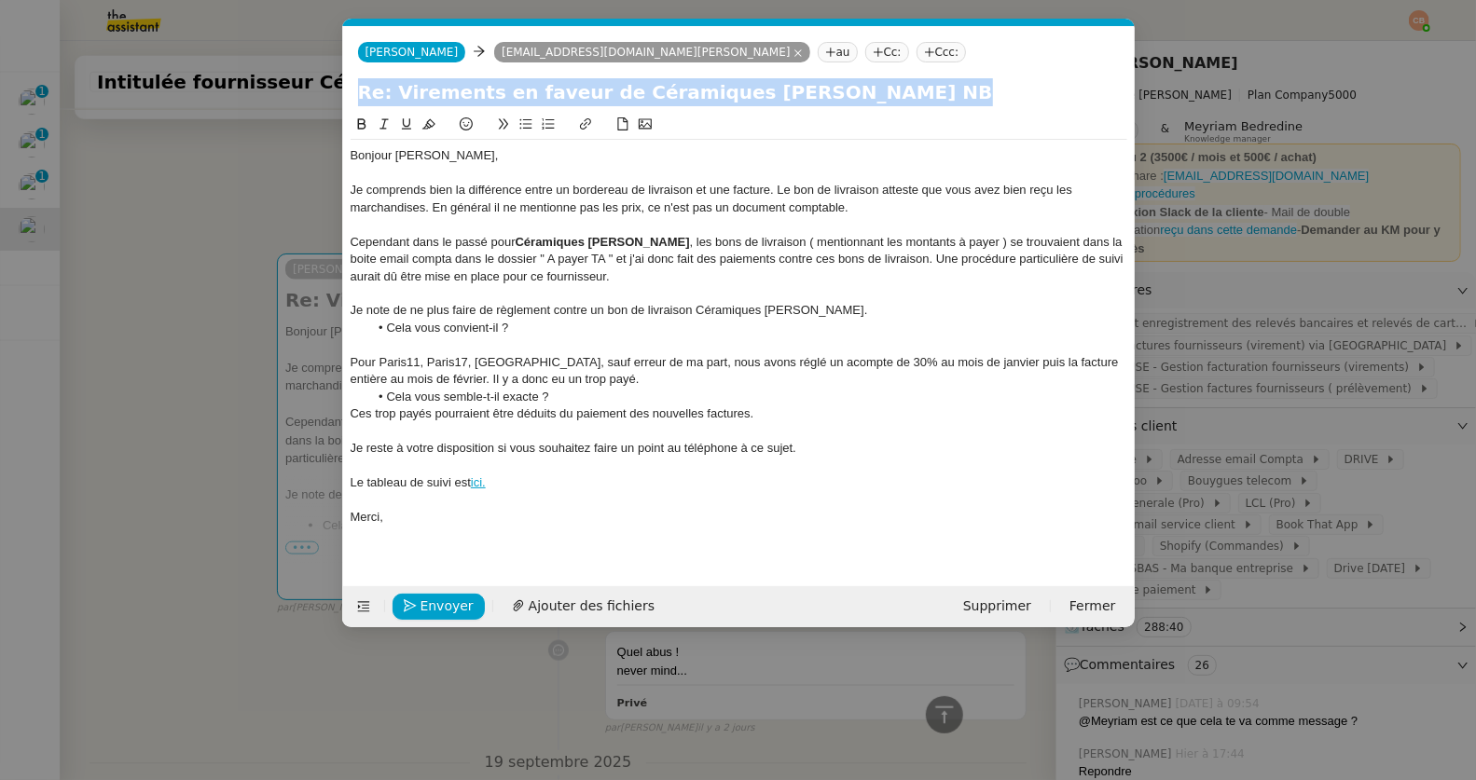
drag, startPoint x: 349, startPoint y: 157, endPoint x: 357, endPoint y: 166, distance: 12.5
click at [357, 166] on nz-spin "Bonjour Geneviève, Je comprends bien la différence entre un bordereau de livrai…" at bounding box center [738, 339] width 791 height 451
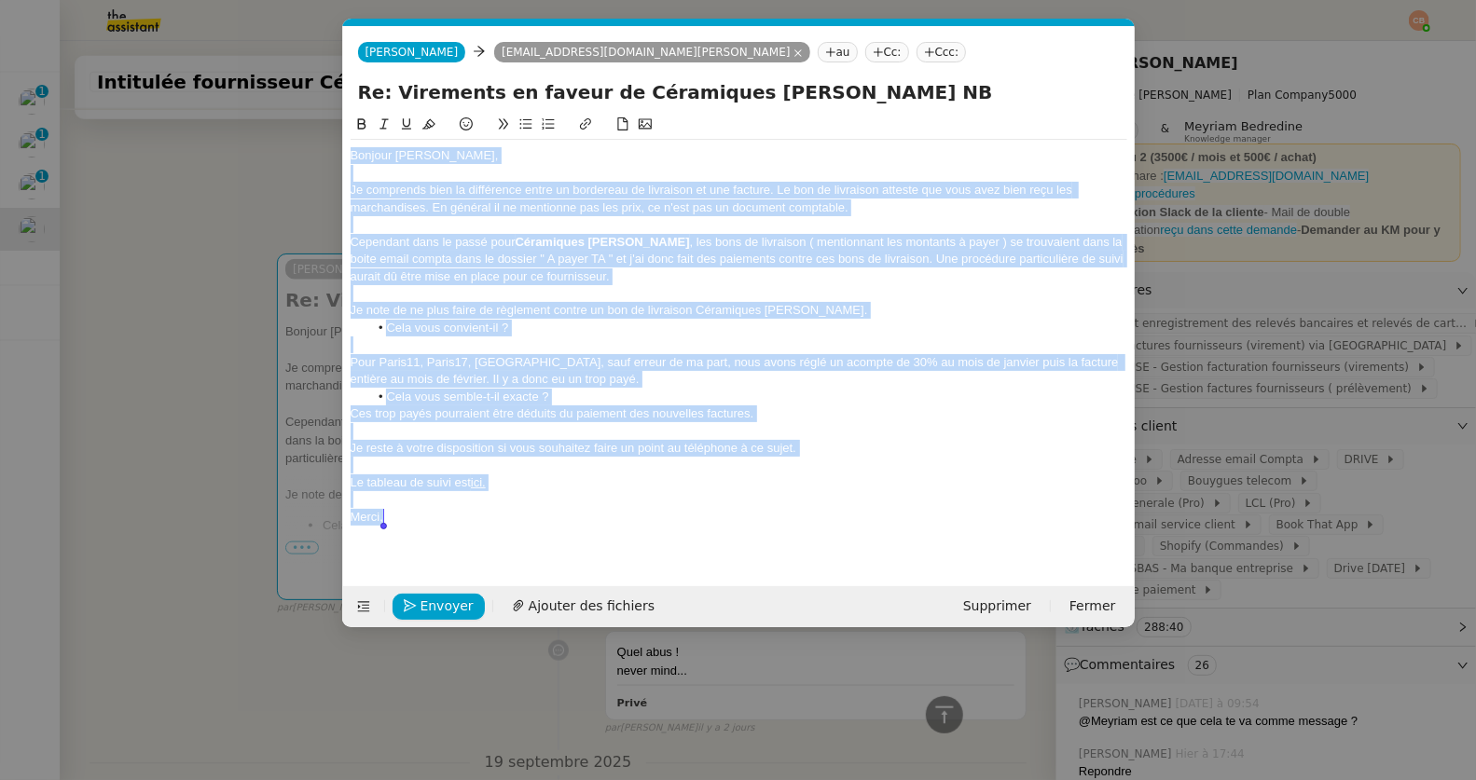
drag, startPoint x: 351, startPoint y: 158, endPoint x: 515, endPoint y: 555, distance: 428.8
click at [515, 555] on div "Bonjour Geneviève, Je comprends bien la différence entre un bordereau de livrai…" at bounding box center [739, 336] width 777 height 444
copy div "Bonjour Geneviève, Je comprends bien la différence entre un bordereau de livrai…"
click at [117, 546] on nz-modal-container "Service TA - VOYAGE - PROPOSITION GLOBALE A utiliser dans le cadre de propositi…" at bounding box center [738, 390] width 1476 height 780
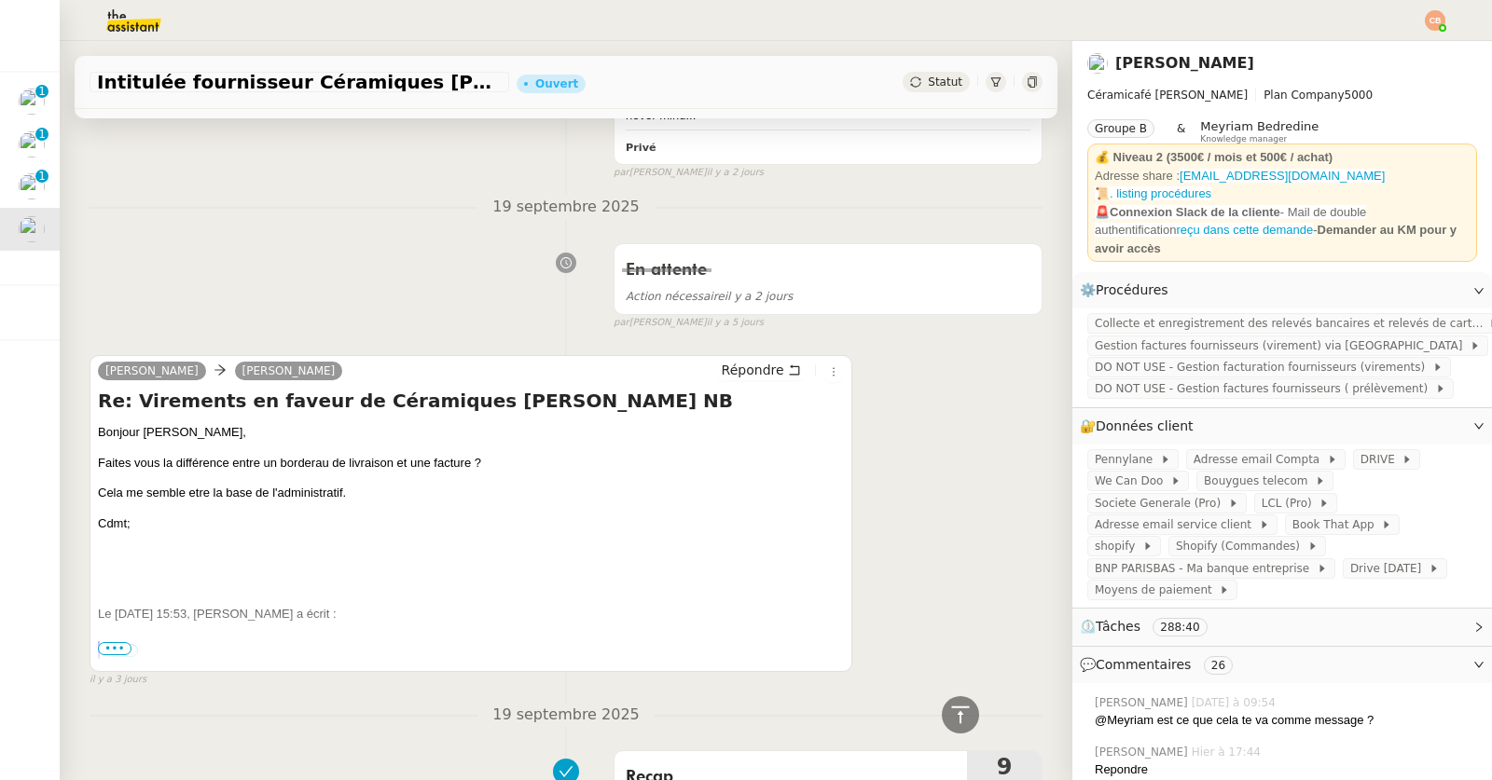
scroll to position [1568, 0]
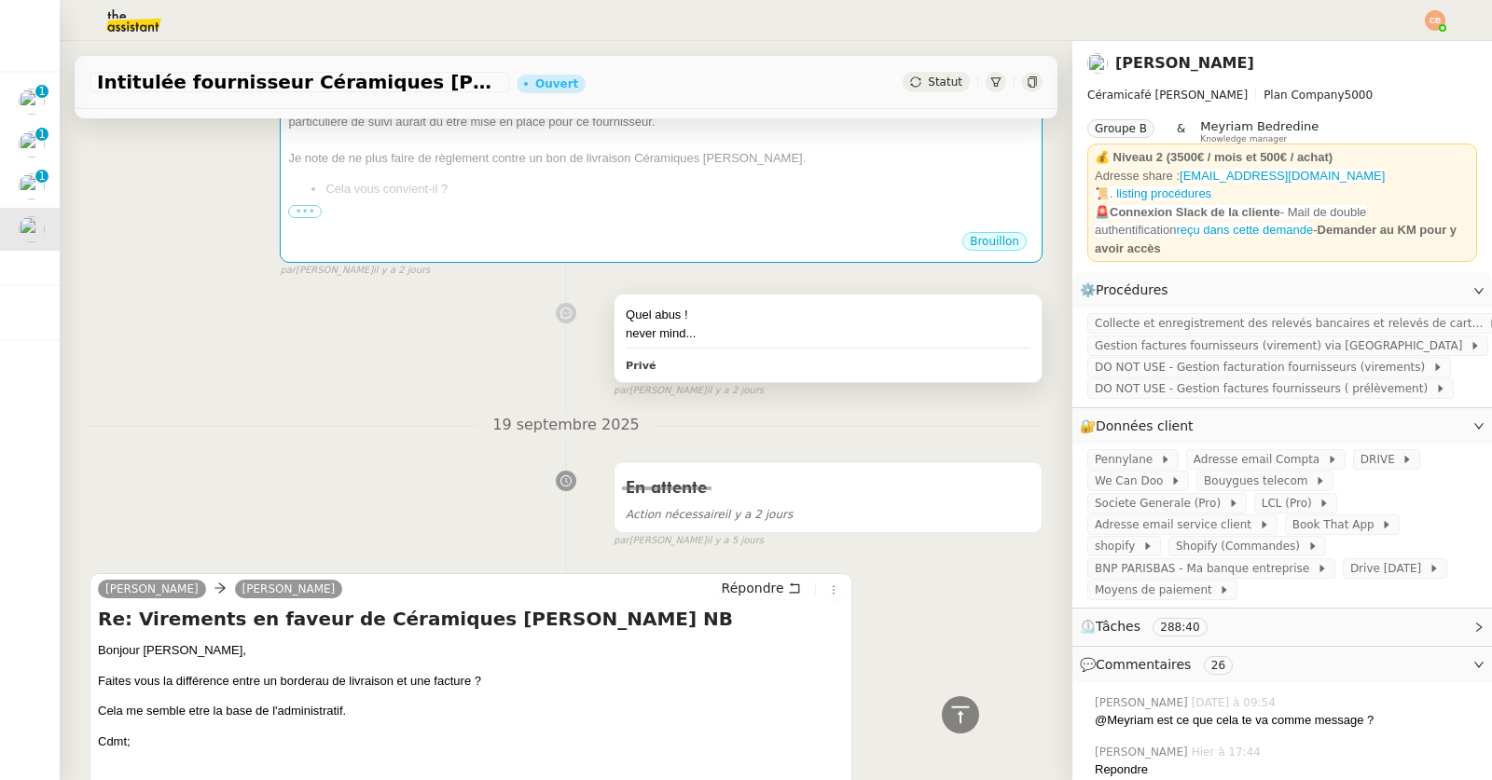
click at [715, 343] on div "never mind..." at bounding box center [828, 333] width 405 height 19
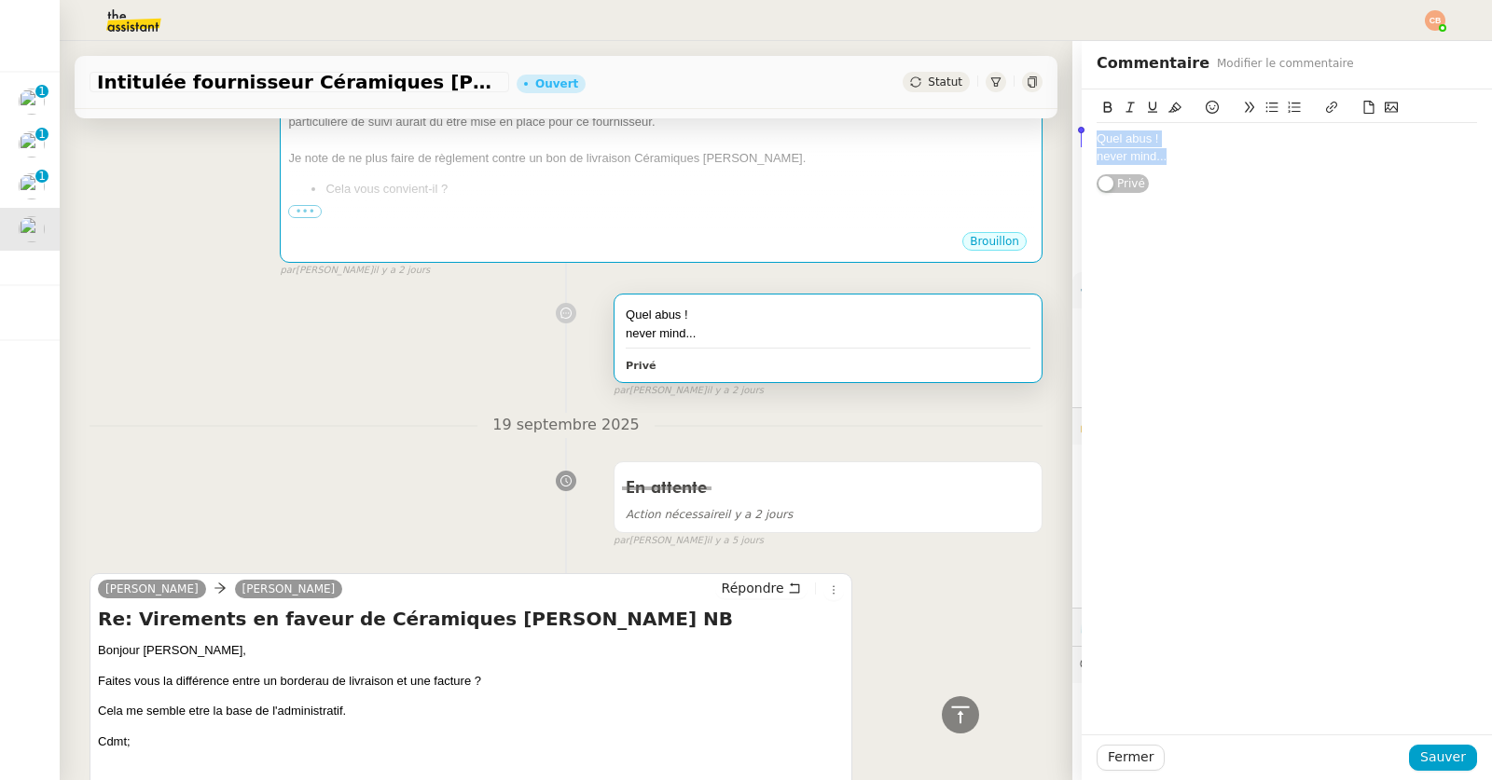
drag, startPoint x: 1175, startPoint y: 155, endPoint x: 1029, endPoint y: 124, distance: 148.6
click at [1029, 124] on app-ticket "Intitulée fournisseur Céramiques DOMINIQUE NB Ouvert Statut Client Genevieve La…" at bounding box center [776, 410] width 1432 height 739
click at [1431, 750] on span "Sauver" at bounding box center [1443, 757] width 46 height 21
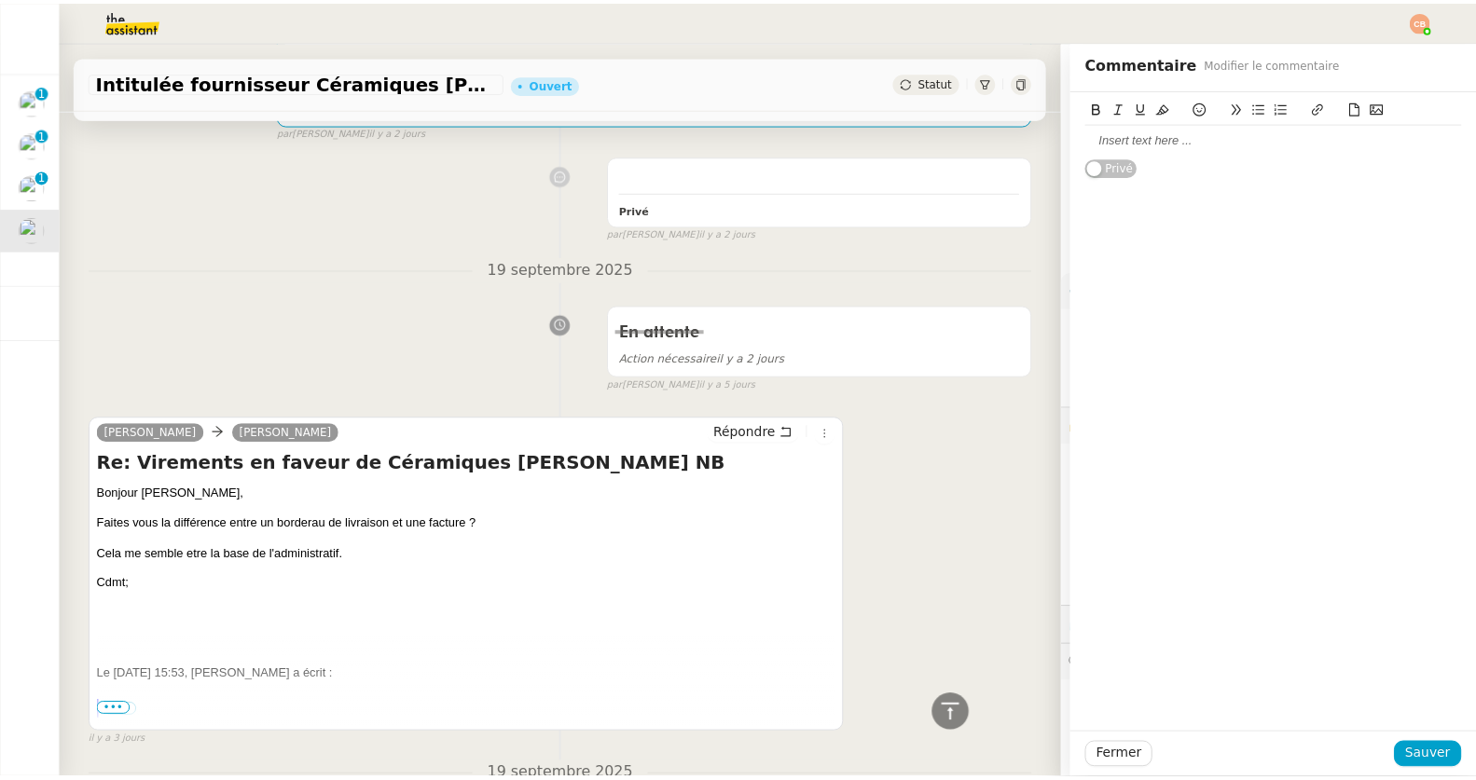
scroll to position [1710, 0]
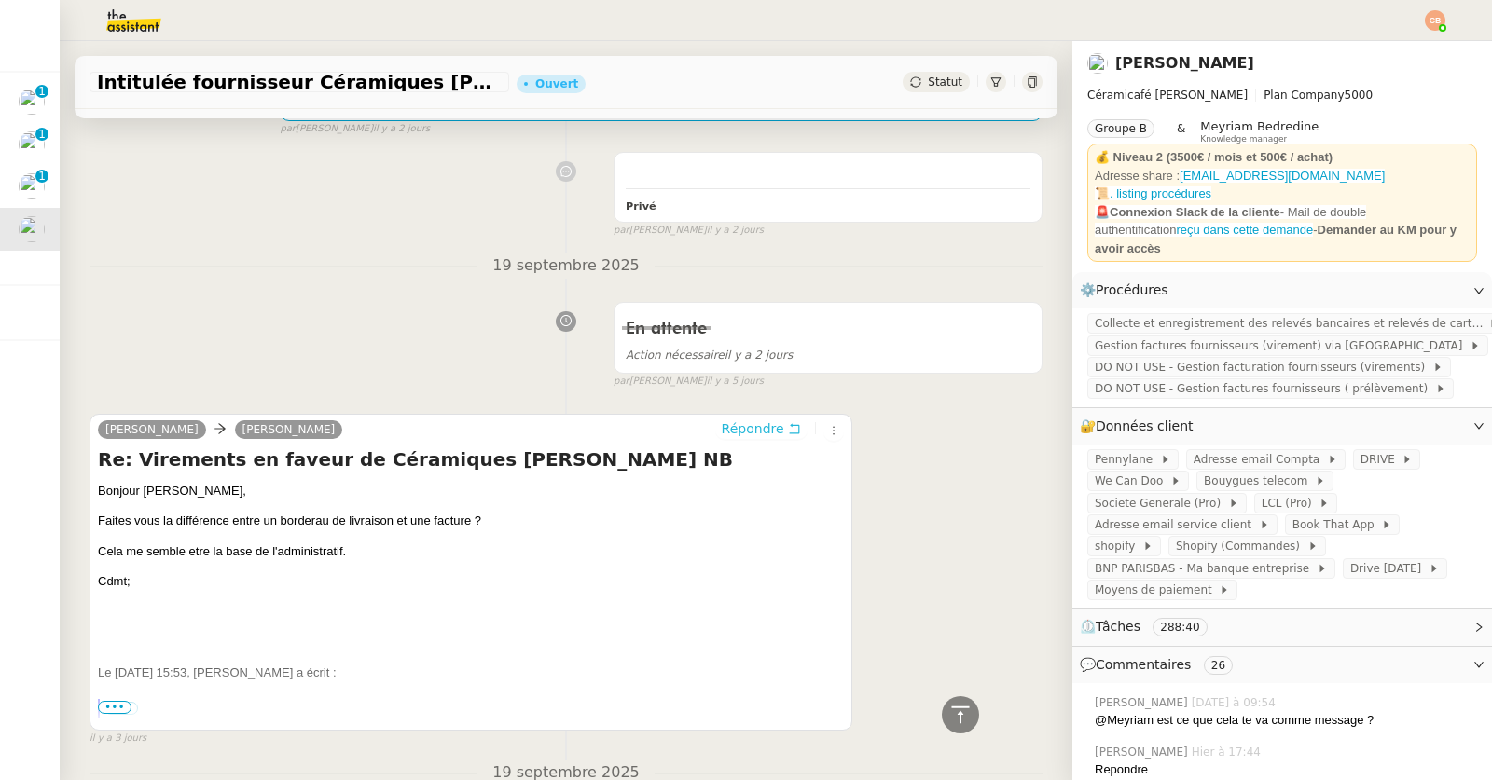
click at [731, 438] on span "Répondre" at bounding box center [753, 429] width 62 height 19
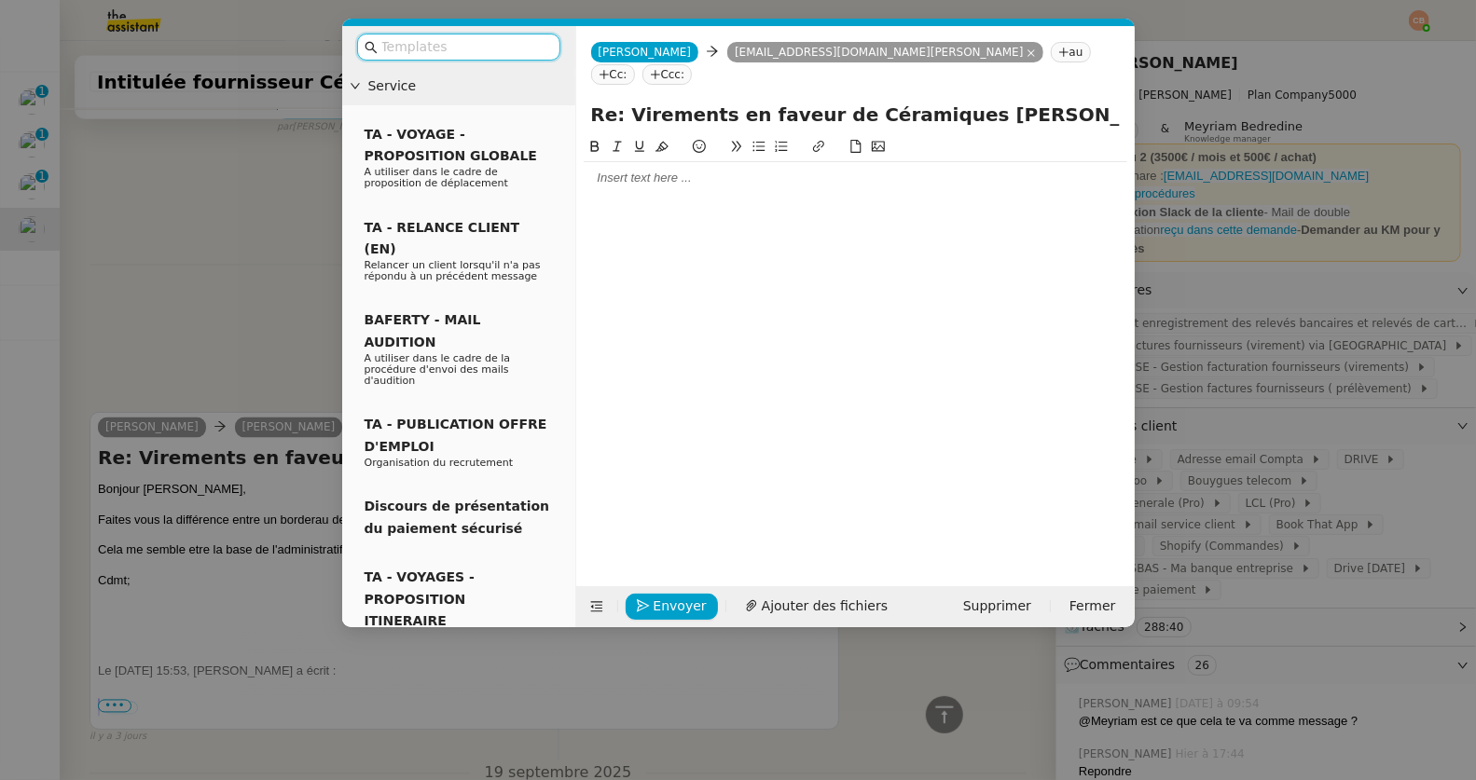
scroll to position [1855, 0]
click at [611, 170] on div at bounding box center [855, 178] width 543 height 17
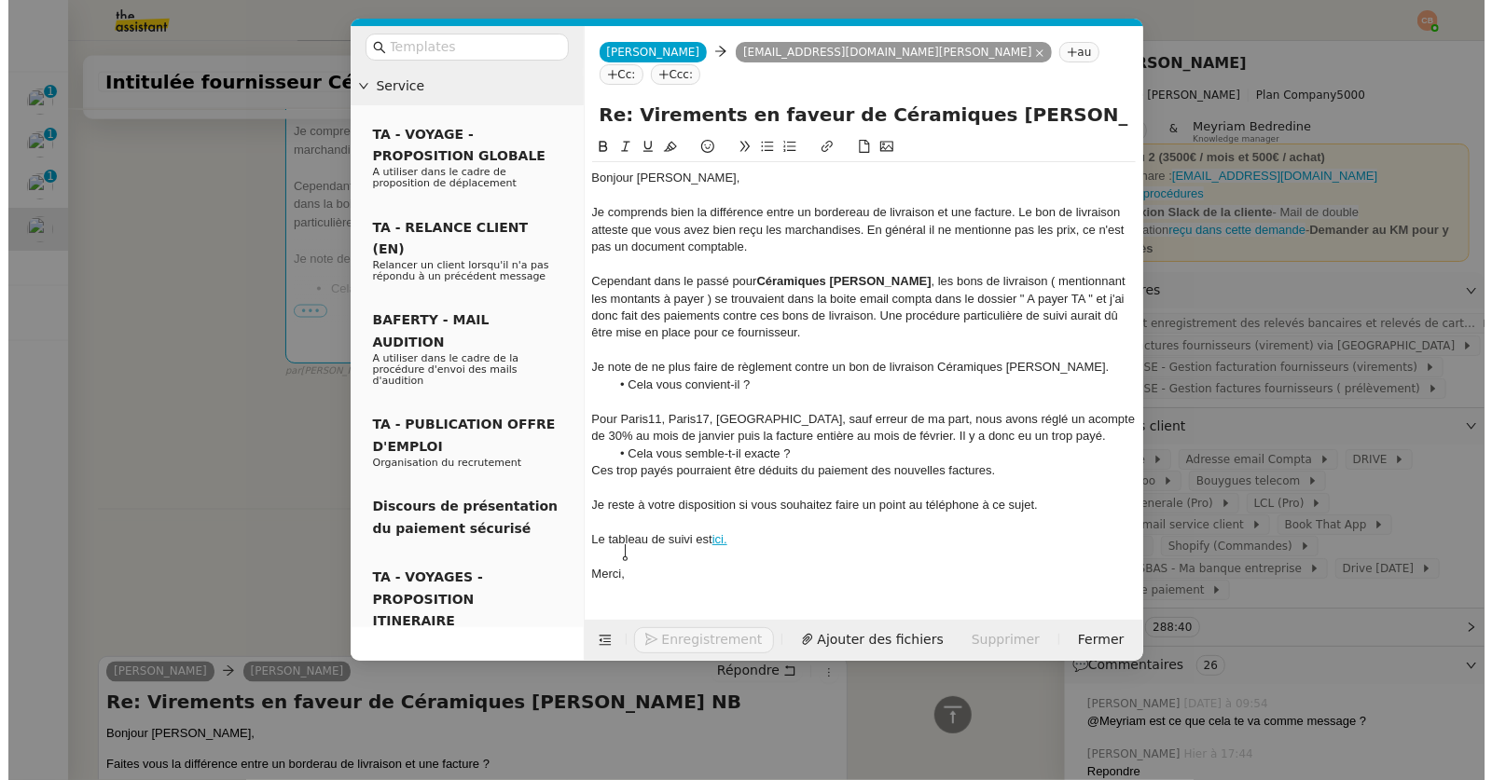
scroll to position [2098, 0]
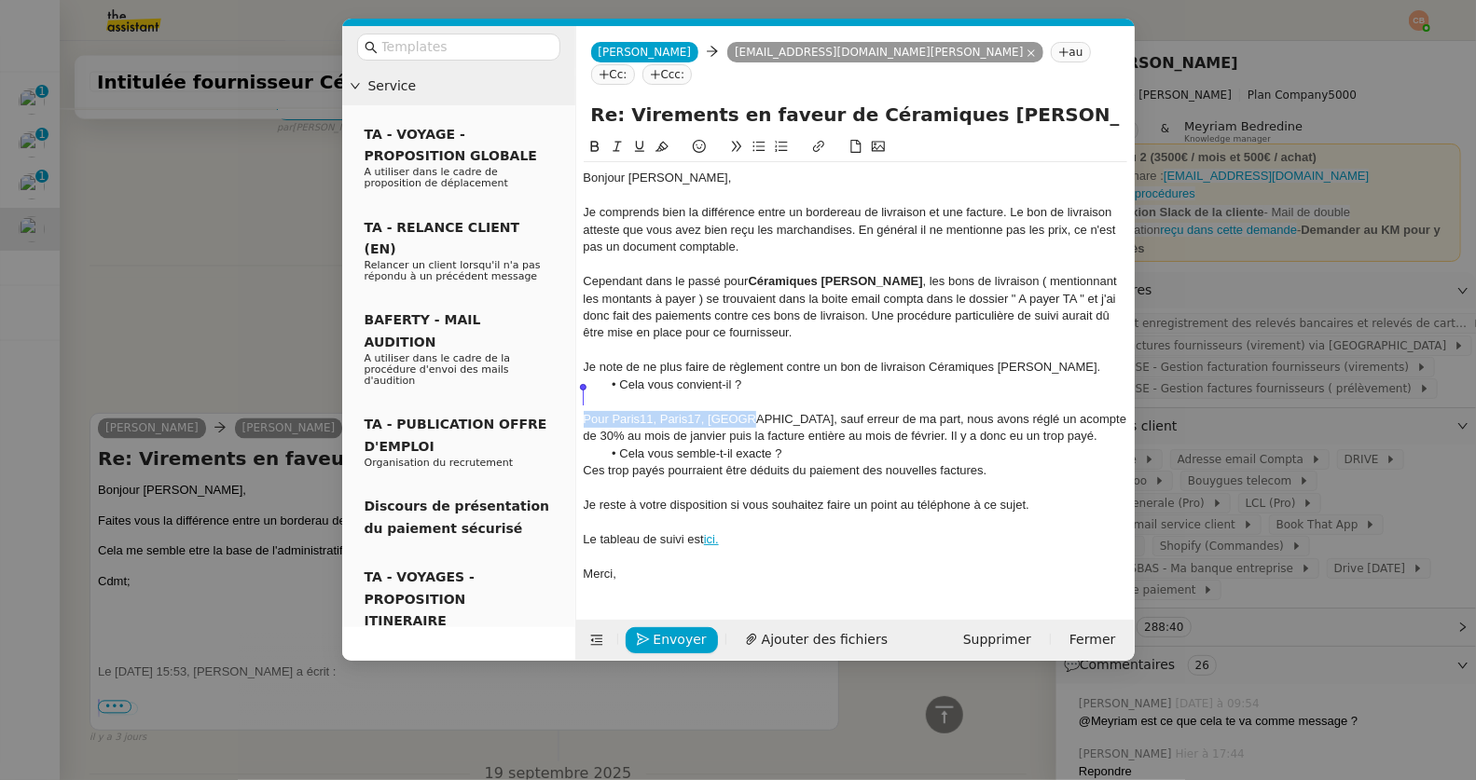
drag, startPoint x: 742, startPoint y: 394, endPoint x: 580, endPoint y: 396, distance: 162.2
click at [580, 396] on nz-spin "Bonjour Geneviève, Je comprends bien la différence entre un bordereau de livrai…" at bounding box center [855, 366] width 558 height 461
click at [595, 140] on icon at bounding box center [594, 146] width 13 height 13
click at [889, 359] on div "Je note de ne plus faire de règlement contre un bon de livraison Céramiques [PE…" at bounding box center [855, 367] width 543 height 17
click at [743, 531] on div "Le tableau de suivi est ici." at bounding box center [855, 539] width 543 height 17
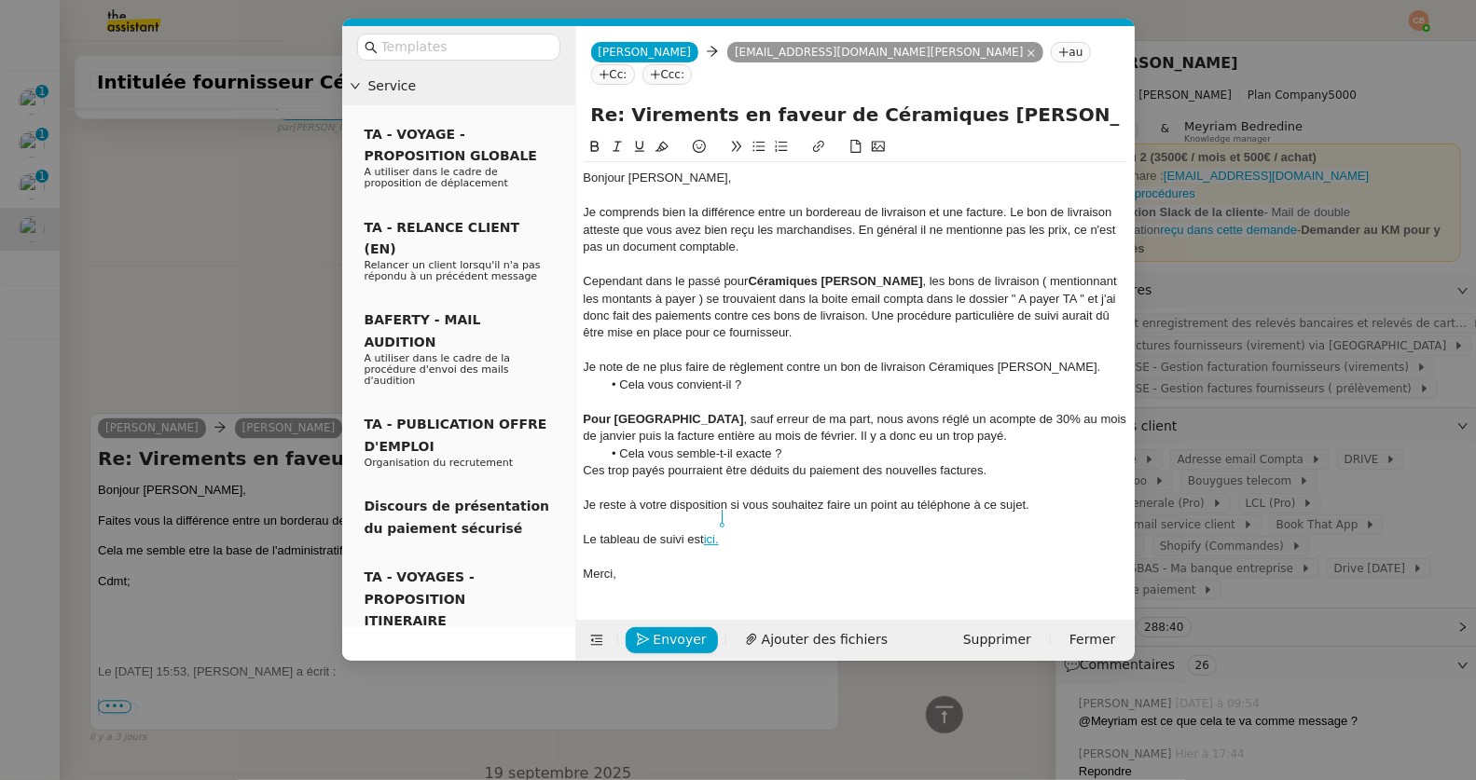
click at [260, 341] on nz-modal-container "Service TA - VOYAGE - PROPOSITION GLOBALE A utiliser dans le cadre de propositi…" at bounding box center [738, 390] width 1476 height 780
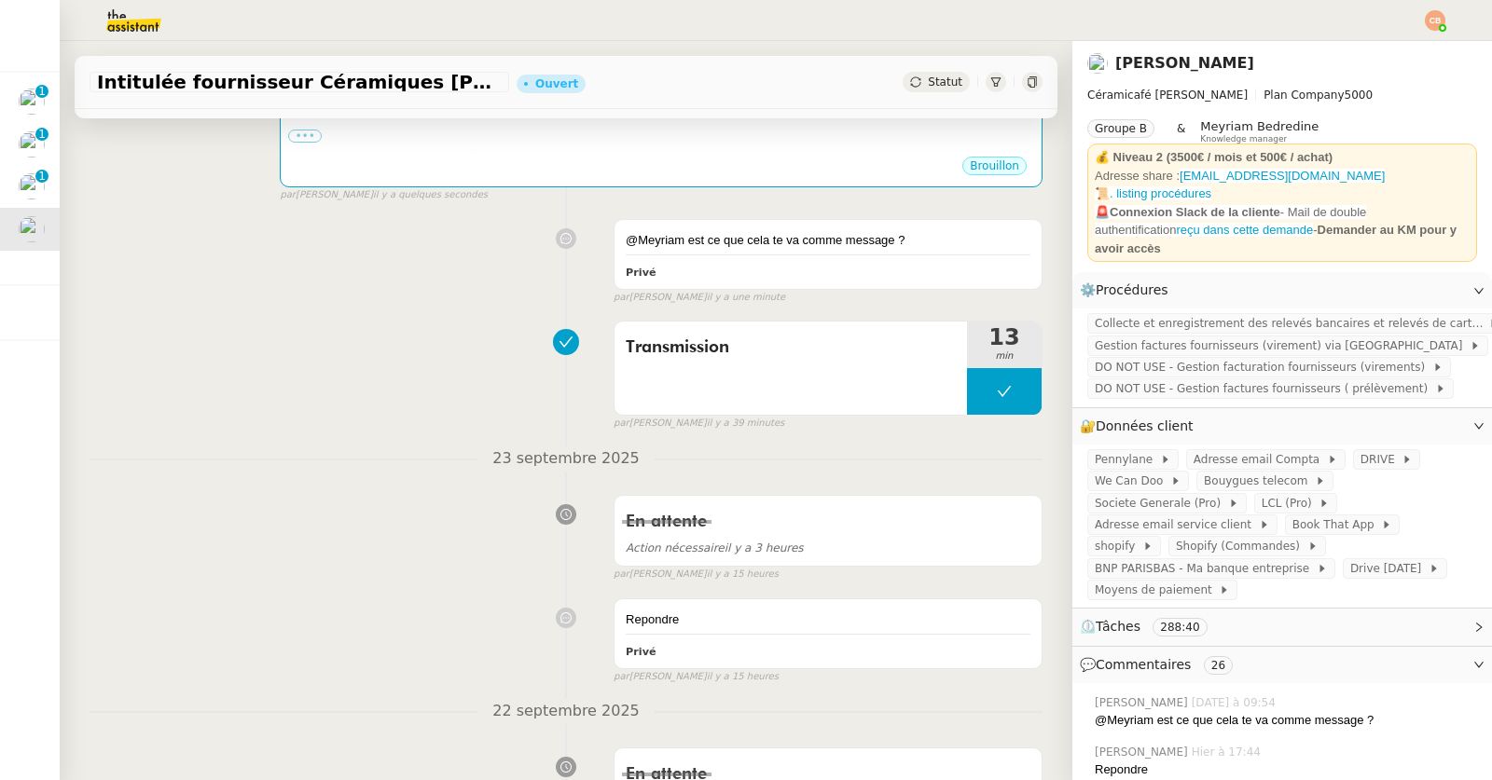
scroll to position [0, 0]
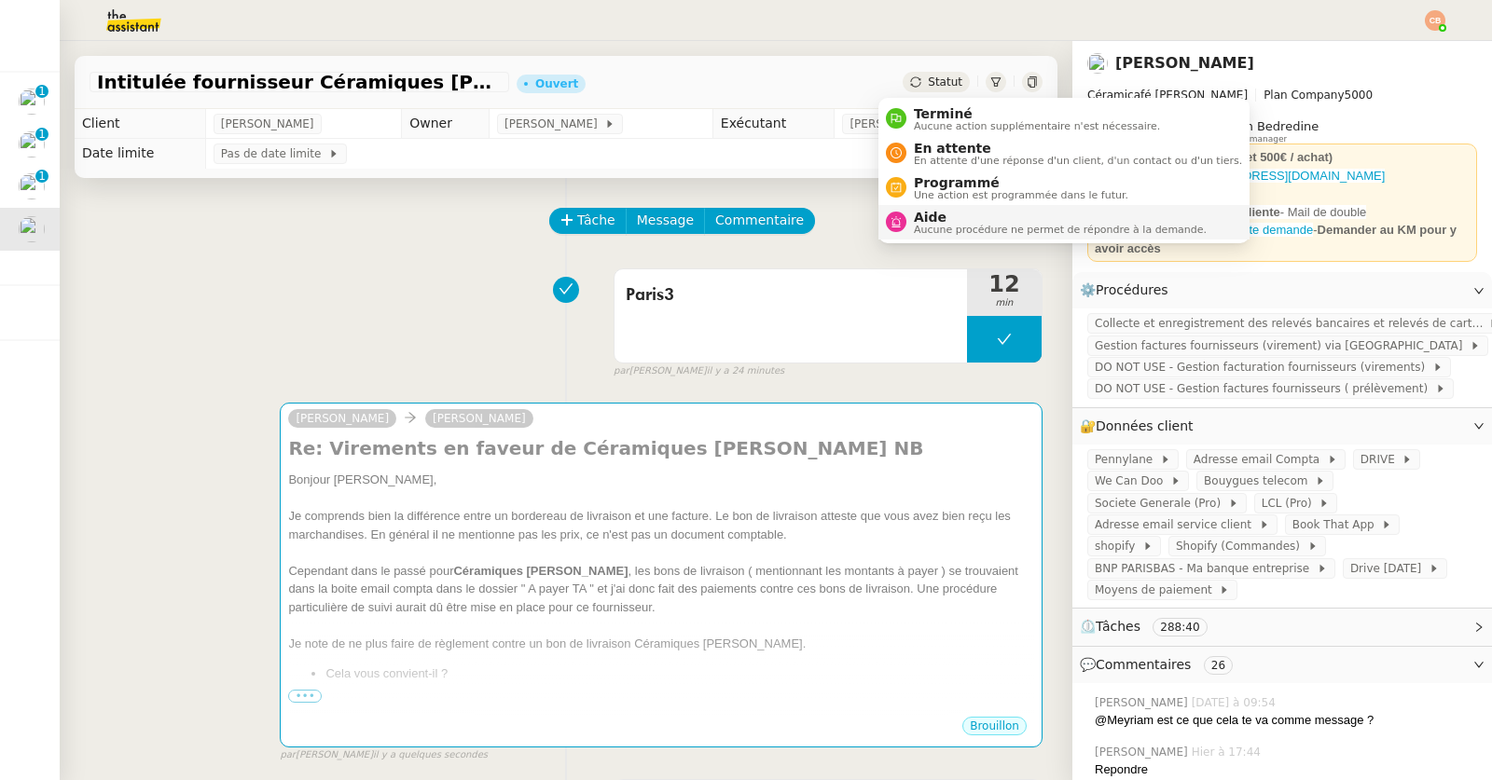
click at [931, 213] on span "Aide" at bounding box center [1060, 217] width 293 height 15
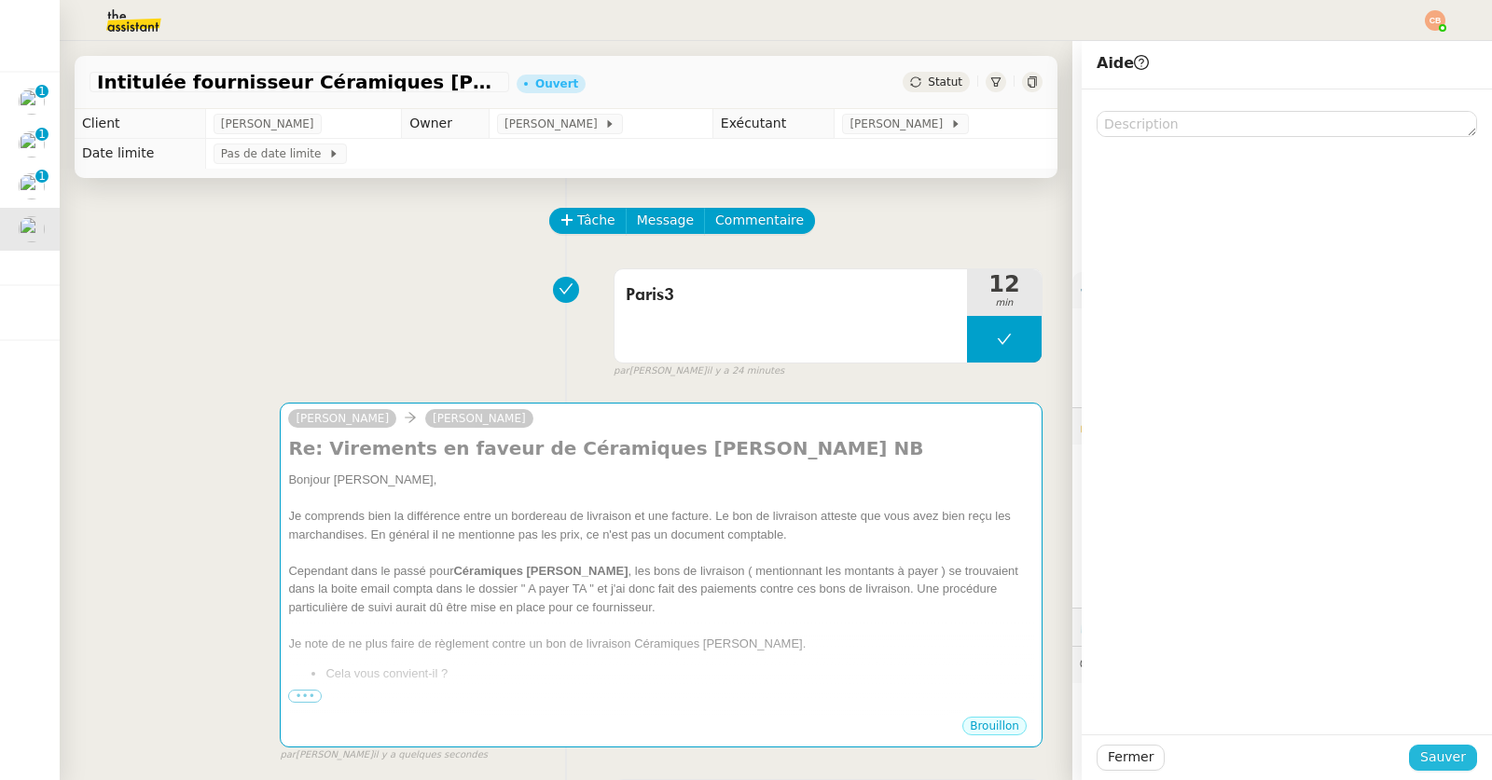
click at [1420, 758] on span "Sauver" at bounding box center [1443, 757] width 46 height 21
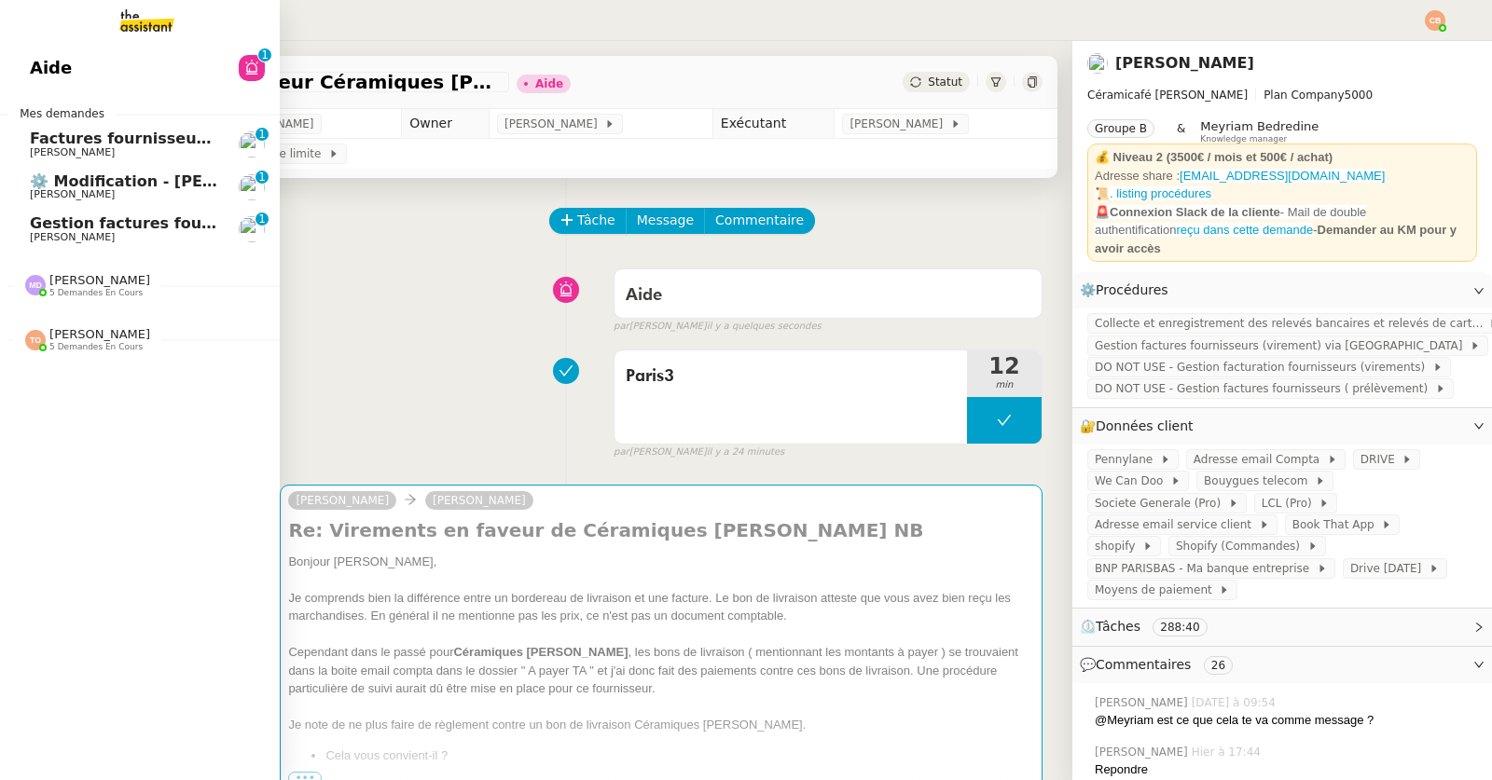
click at [53, 215] on span "Gestion factures fournisseurs (virement) via [GEOGRAPHIC_DATA]- [DATE]" at bounding box center [341, 223] width 622 height 18
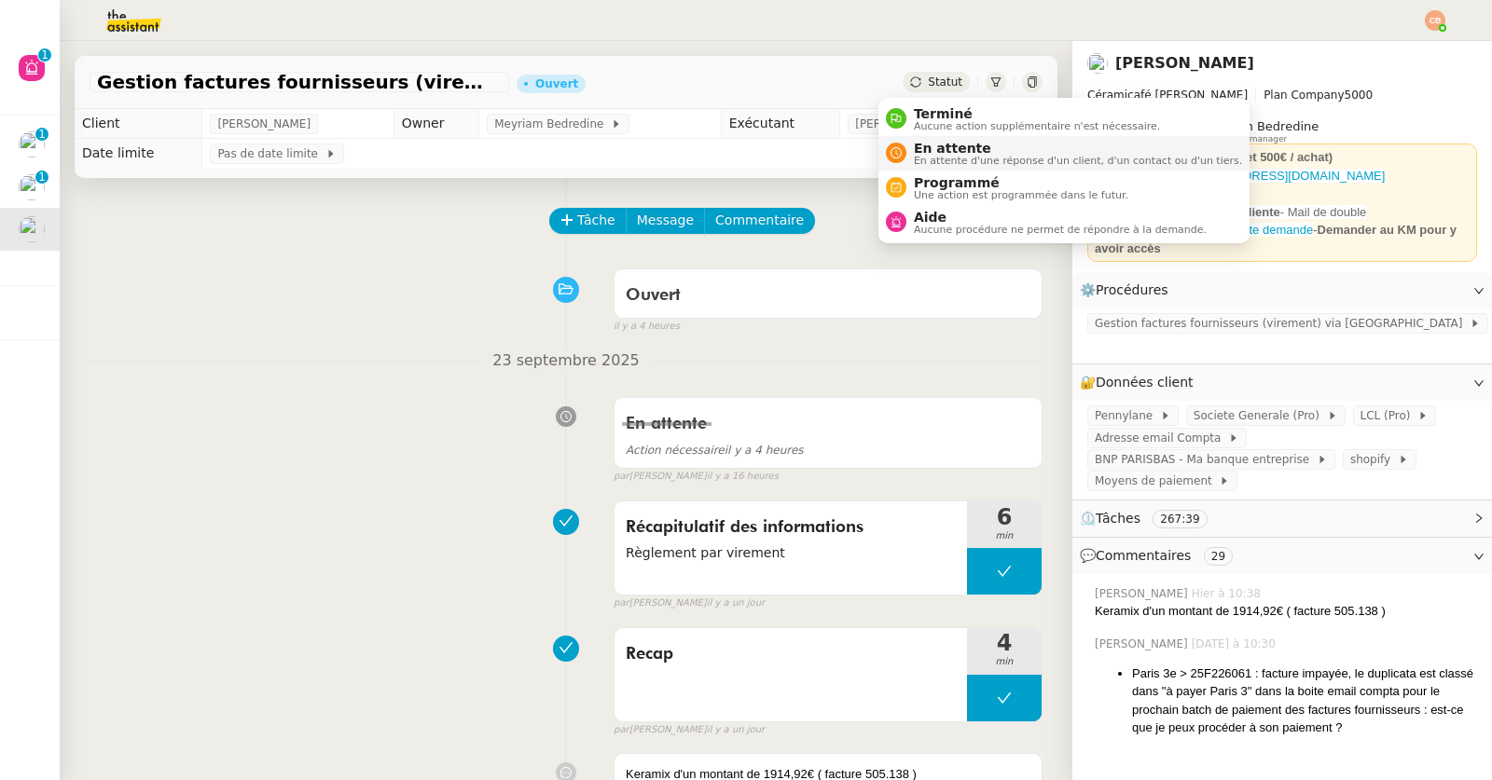
click at [911, 143] on div "En attente En attente d'une réponse d'un client, d'un contact ou d'un tiers." at bounding box center [1074, 153] width 336 height 25
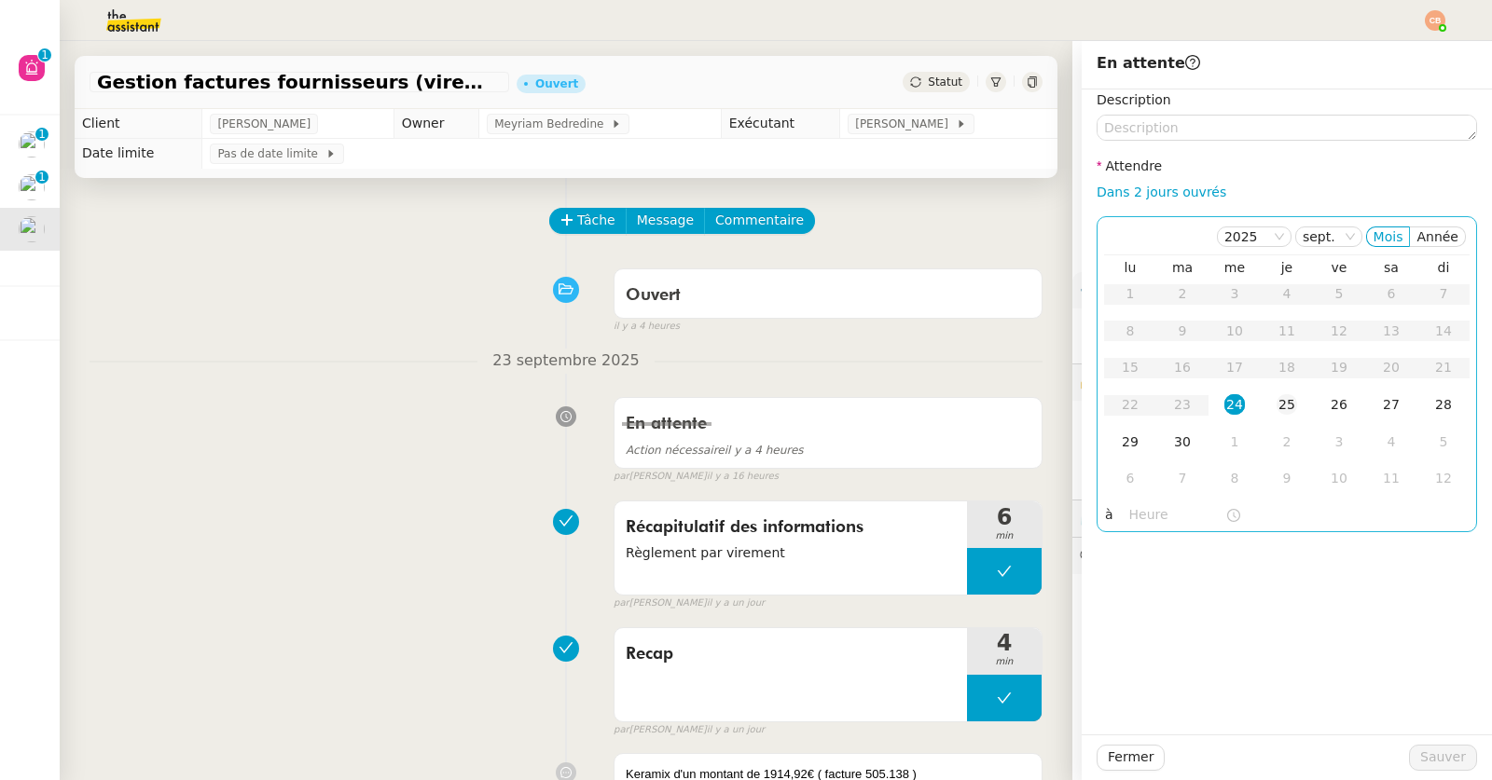
click at [1276, 408] on div "25" at bounding box center [1286, 404] width 21 height 21
click at [1129, 511] on input "text" at bounding box center [1177, 514] width 96 height 21
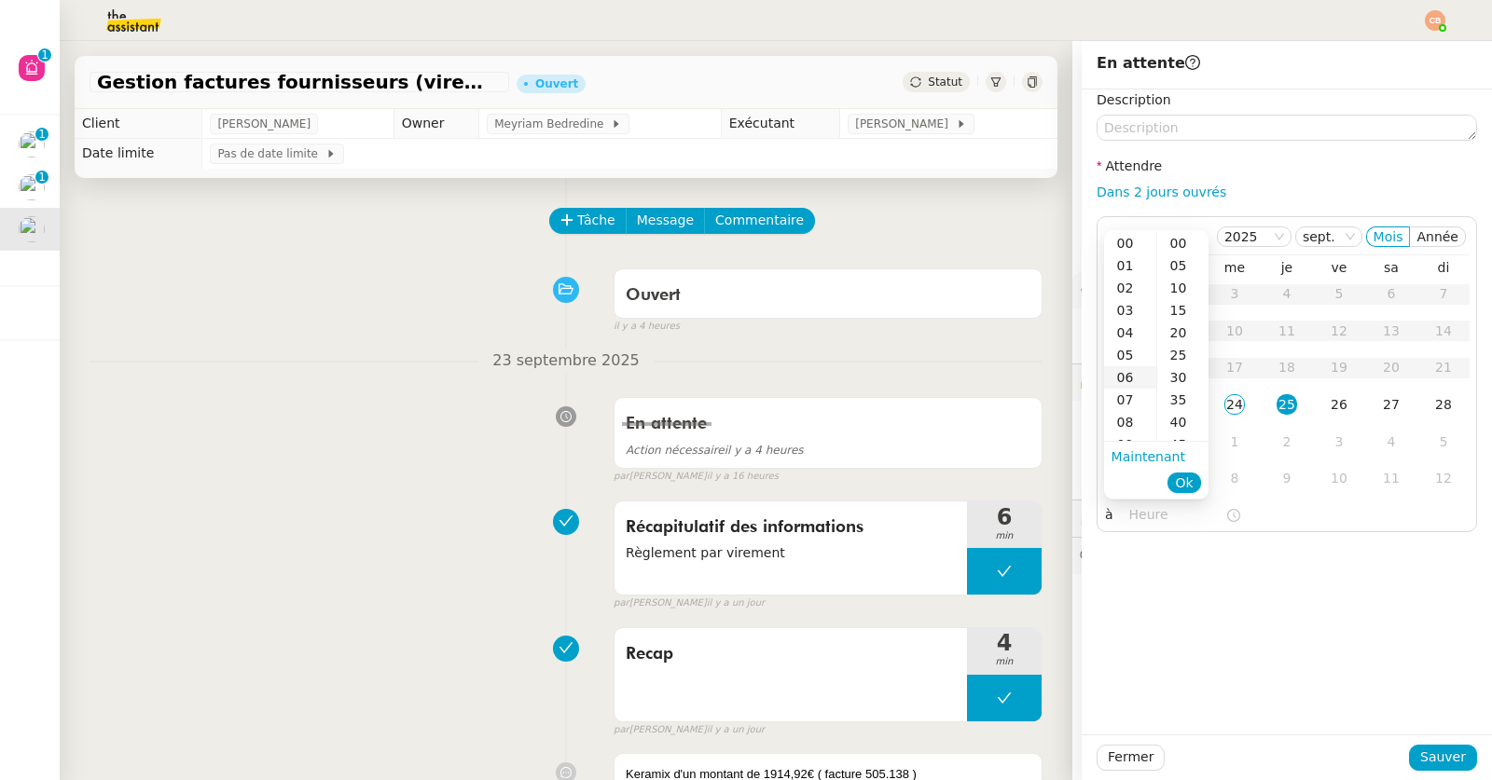
click at [1125, 378] on div "06" at bounding box center [1130, 377] width 52 height 22
click at [1176, 236] on div "00" at bounding box center [1182, 243] width 51 height 22
type input "06:00"
drag, startPoint x: 1214, startPoint y: 610, endPoint x: 1253, endPoint y: 637, distance: 47.6
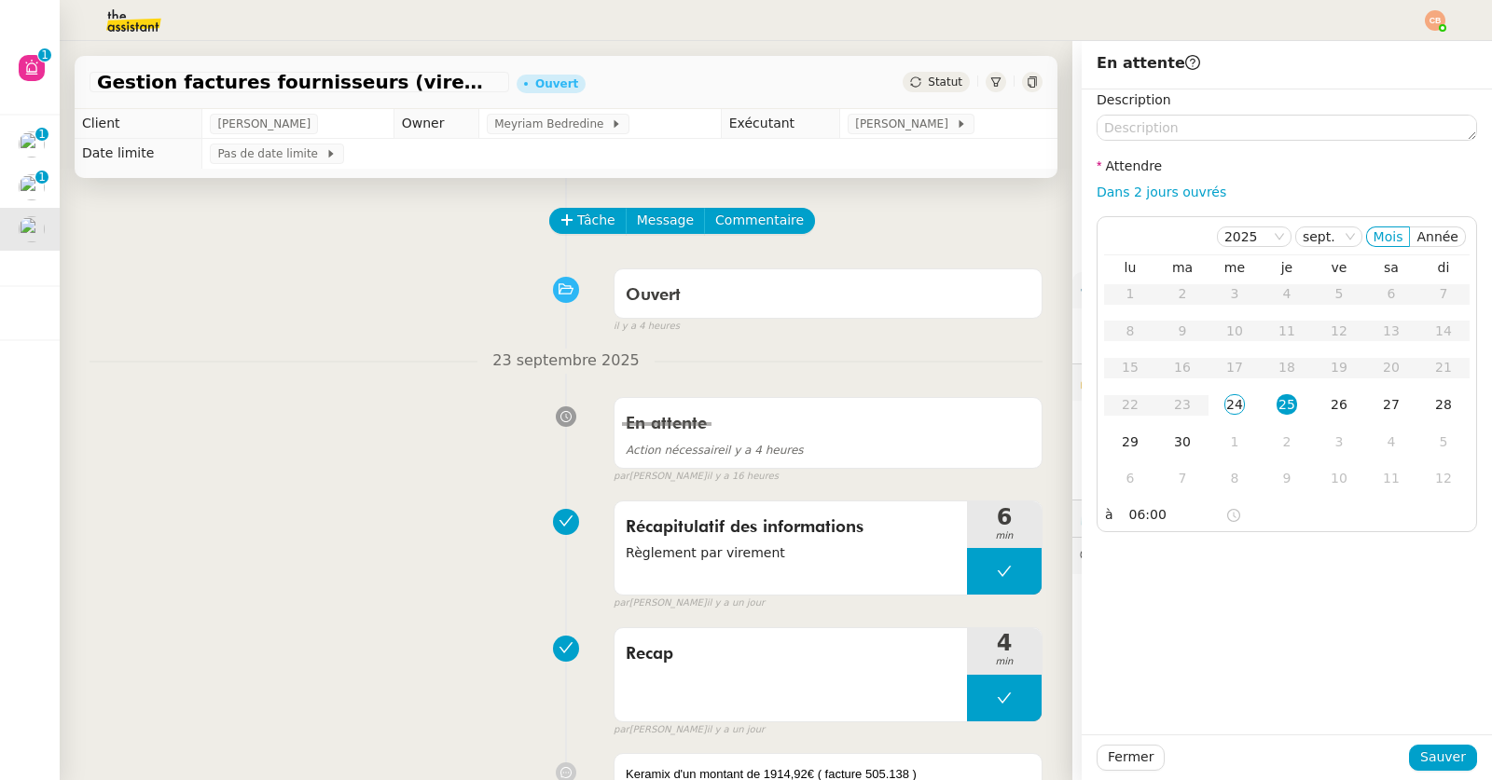
click at [1214, 610] on div "Description Attendre Dans 2 jours ouvrés 2025 sept. Mois Année lu ma me je ve s…" at bounding box center [1286, 411] width 410 height 645
click at [1421, 755] on span "Sauver" at bounding box center [1443, 757] width 46 height 21
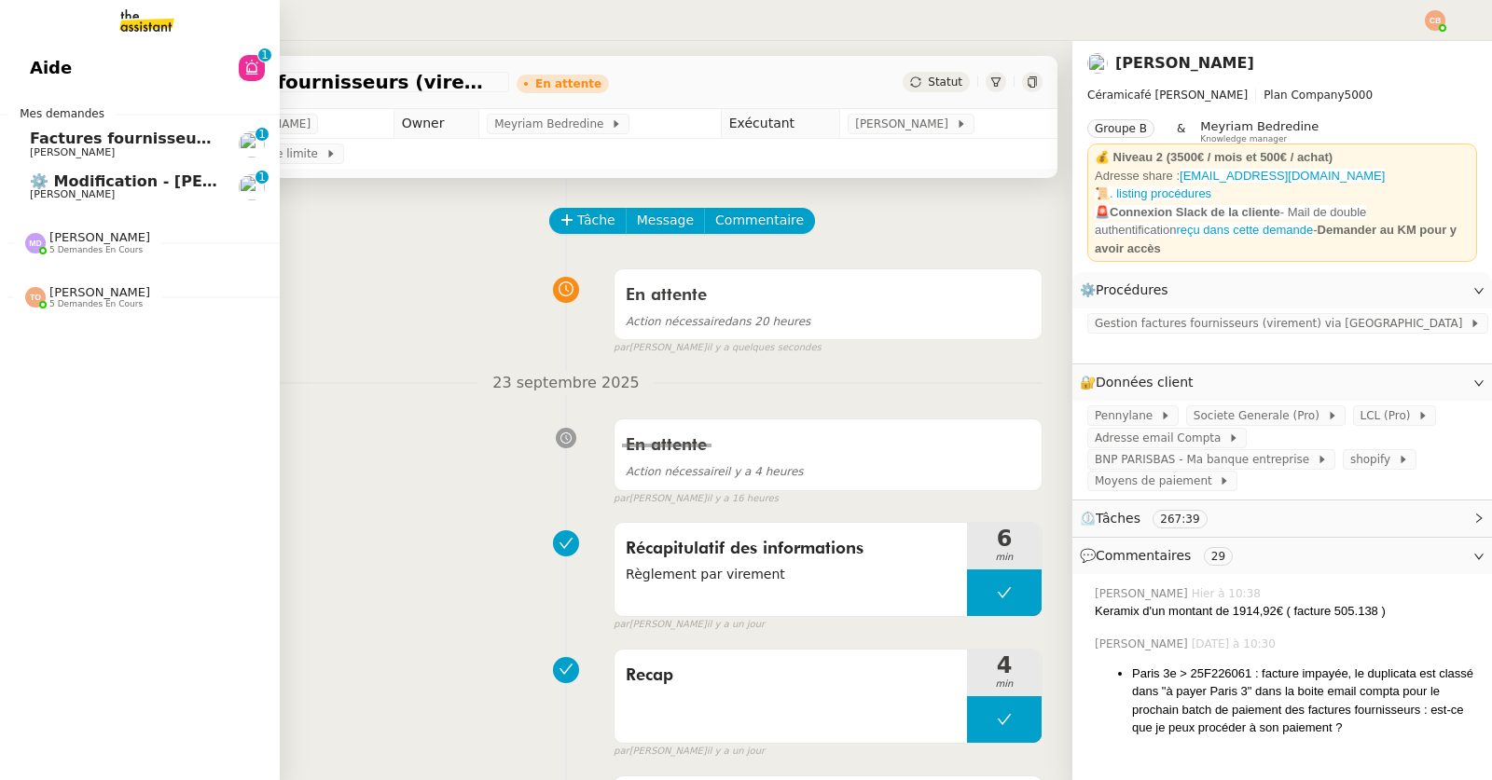
click at [42, 190] on span "Charles Da Conceicao" at bounding box center [72, 194] width 85 height 12
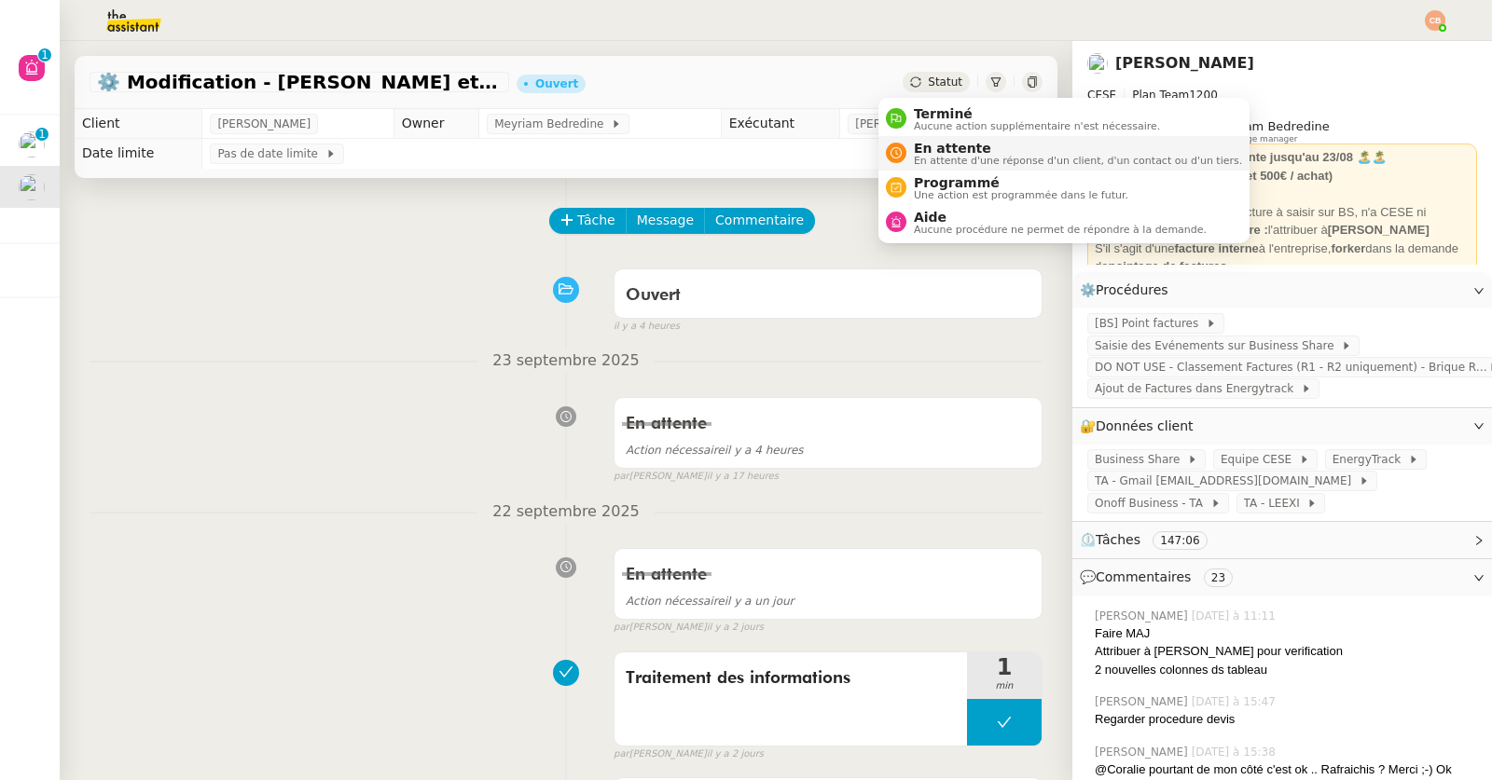
click at [942, 144] on span "En attente" at bounding box center [1078, 148] width 328 height 15
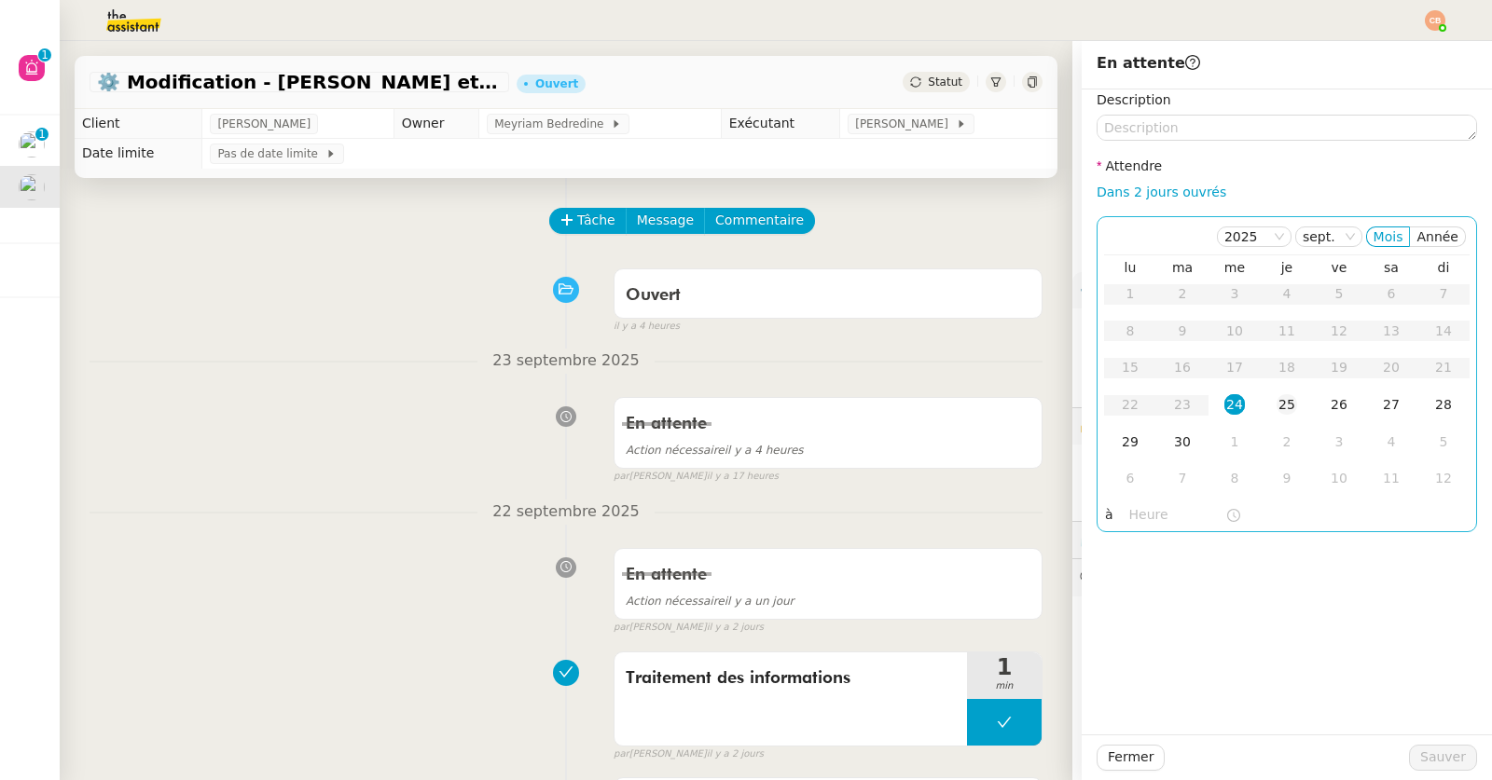
click at [1276, 403] on div "25" at bounding box center [1286, 404] width 21 height 21
click at [1140, 502] on nz-time-picker at bounding box center [1184, 515] width 126 height 26
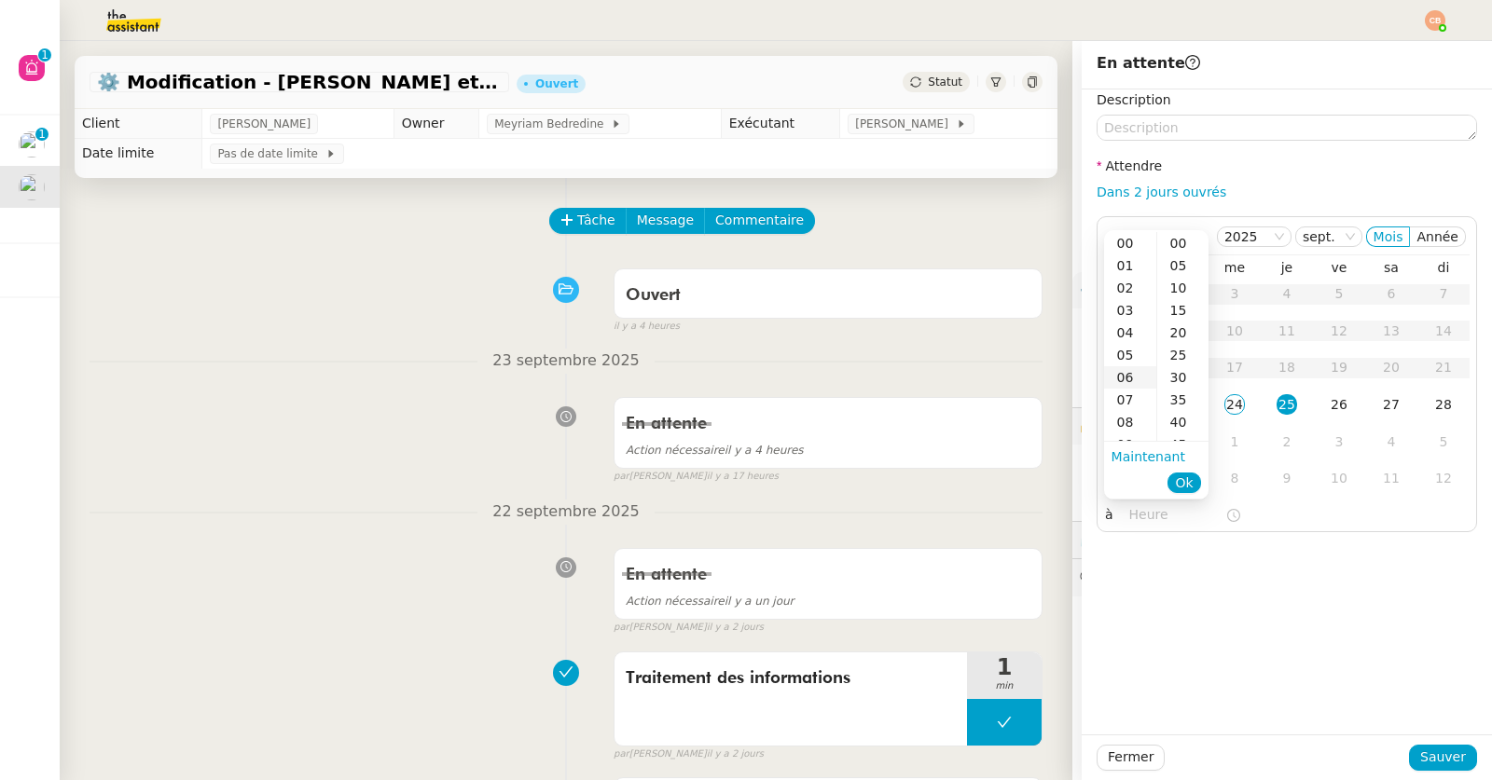
click at [1131, 376] on div "06" at bounding box center [1130, 377] width 52 height 22
click at [1183, 242] on div "00" at bounding box center [1182, 243] width 51 height 22
type input "06:00"
drag, startPoint x: 1342, startPoint y: 685, endPoint x: 1351, endPoint y: 695, distance: 13.2
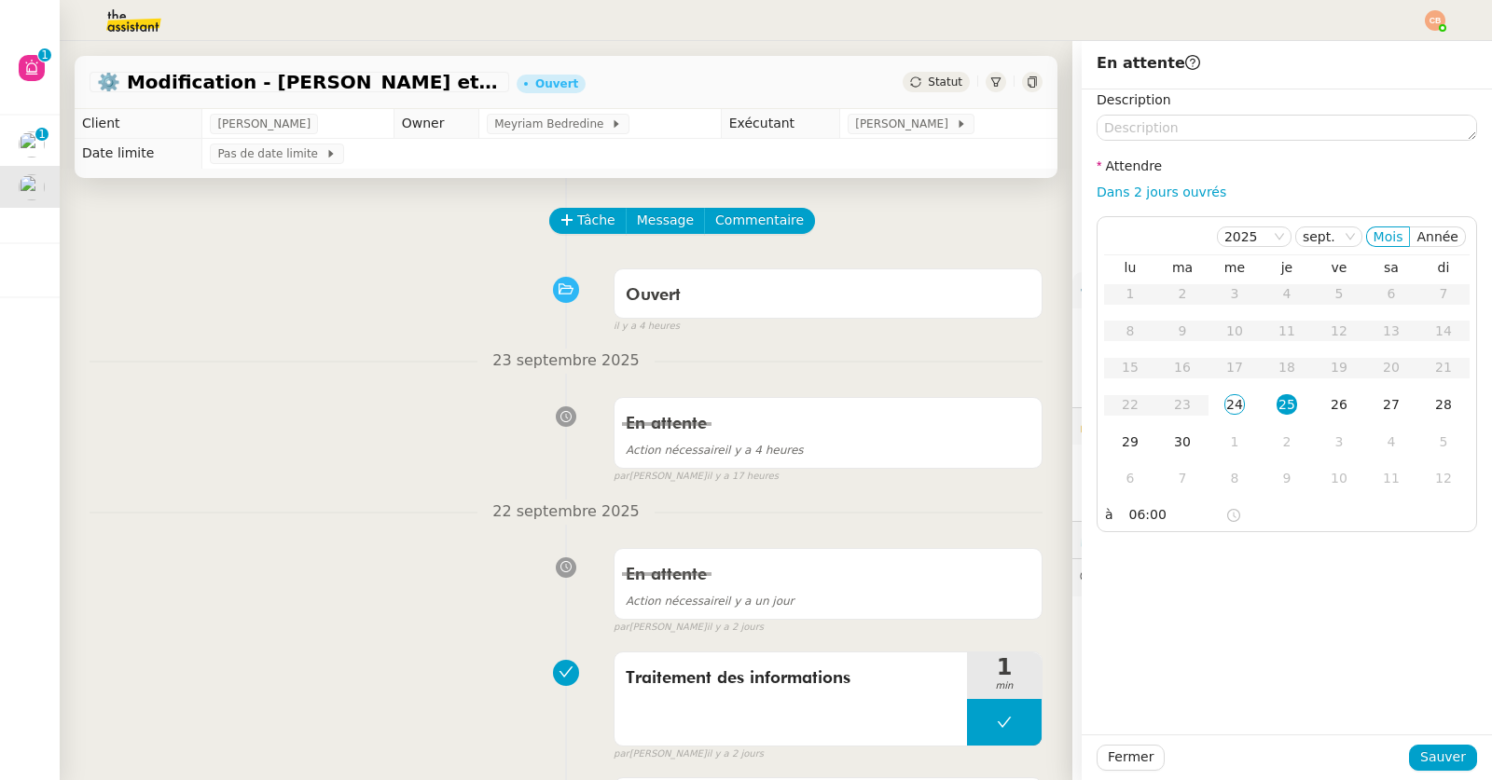
click at [1342, 686] on div "Description Attendre Dans 2 jours ouvrés 2025 sept. Mois Année lu ma me je ve s…" at bounding box center [1286, 411] width 410 height 645
click at [1420, 754] on span "Sauver" at bounding box center [1443, 757] width 46 height 21
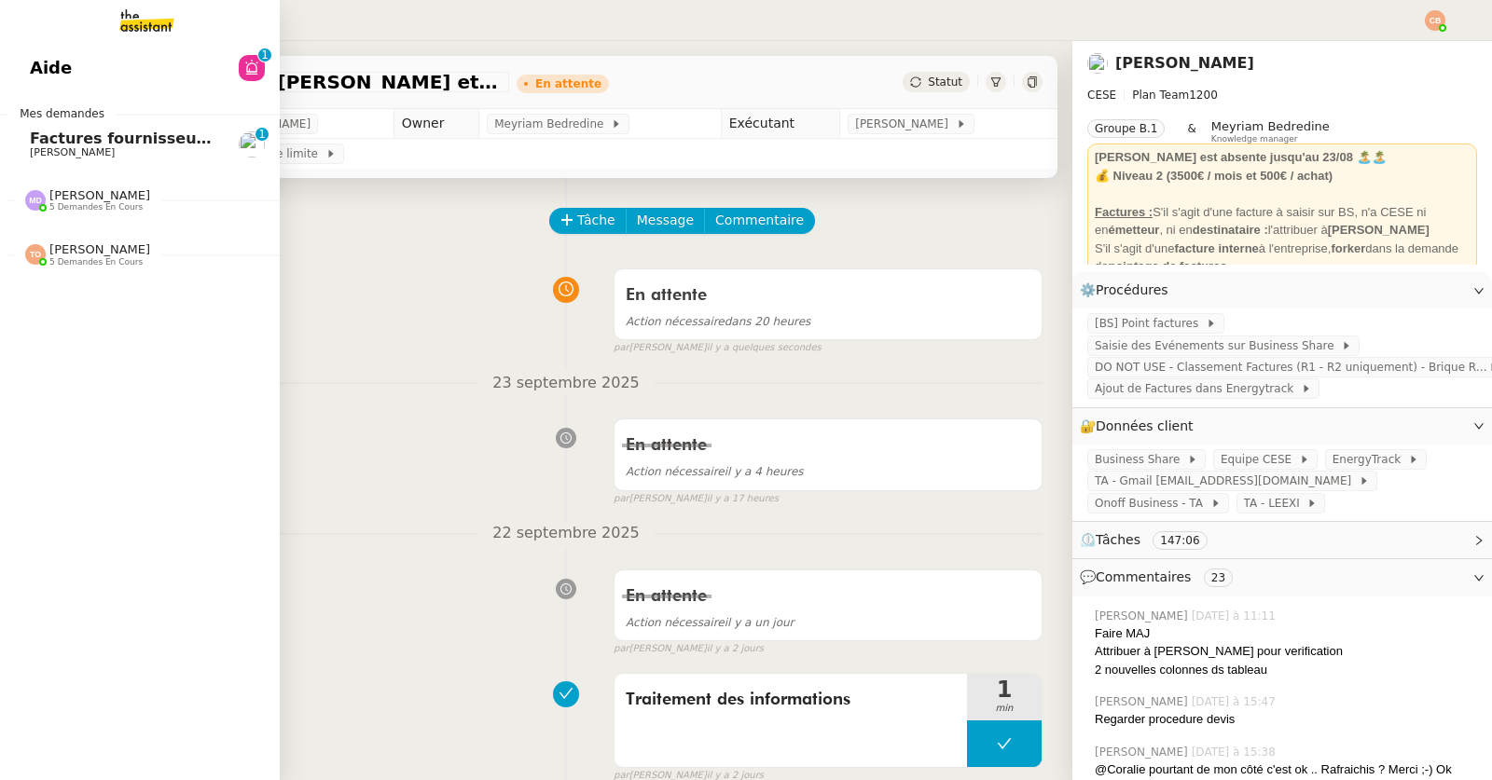
click at [40, 145] on span "Factures fournisseurs règlement par prélèvement, CB et espèces via Pennylane - …" at bounding box center [402, 139] width 745 height 18
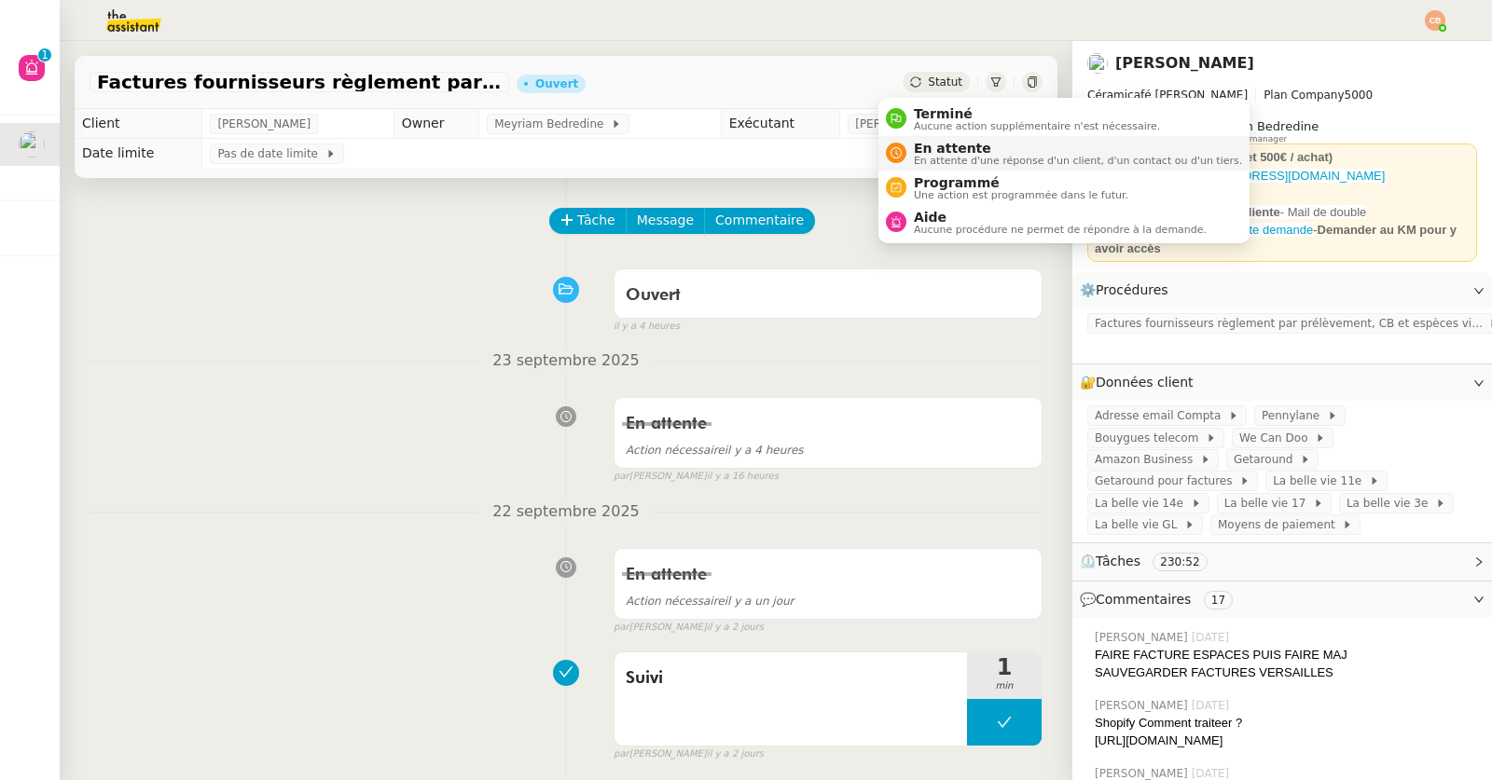
click at [937, 156] on span "En attente d'une réponse d'un client, d'un contact ou d'un tiers." at bounding box center [1078, 161] width 328 height 10
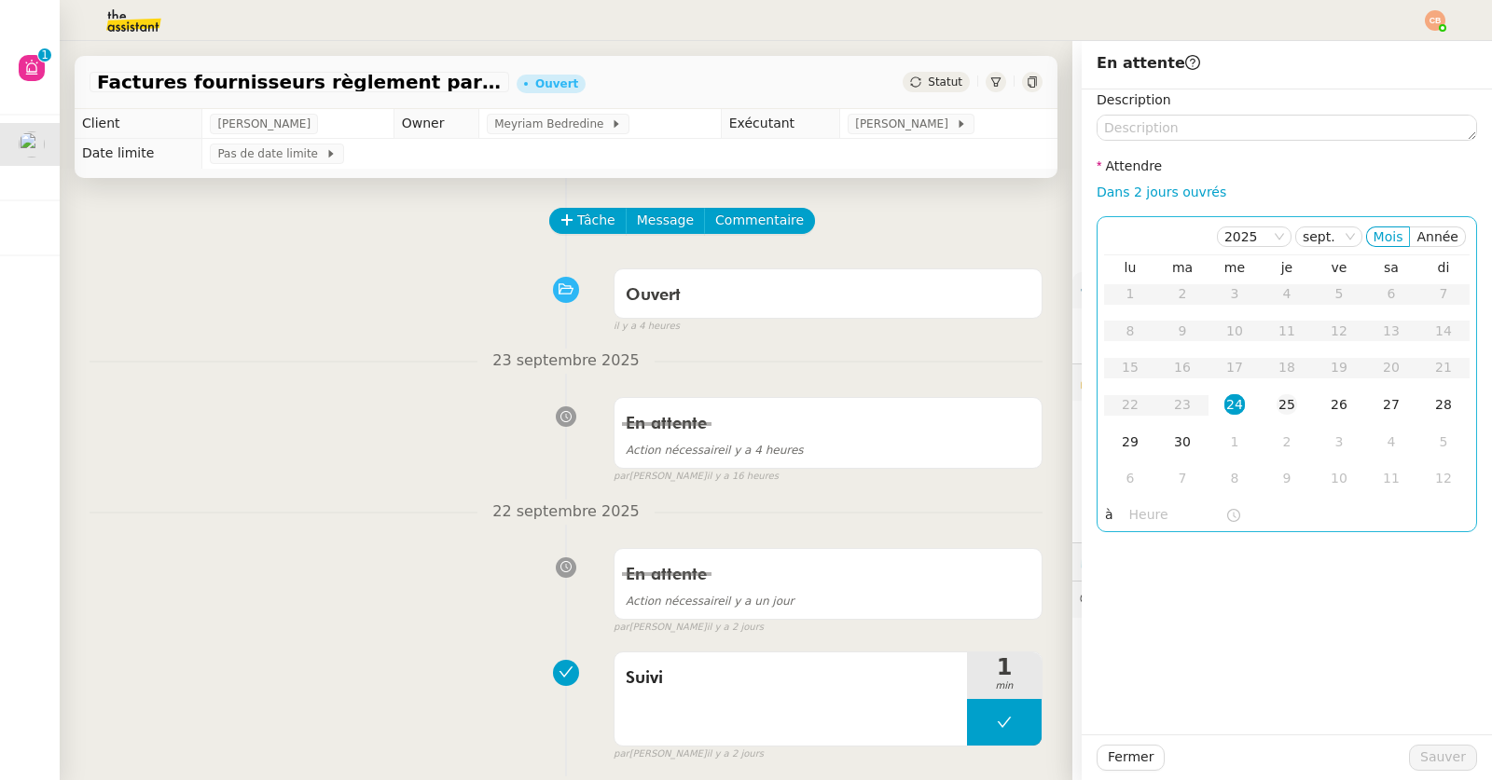
click at [1276, 407] on div "25" at bounding box center [1286, 404] width 21 height 21
click at [1145, 507] on input "text" at bounding box center [1177, 514] width 96 height 21
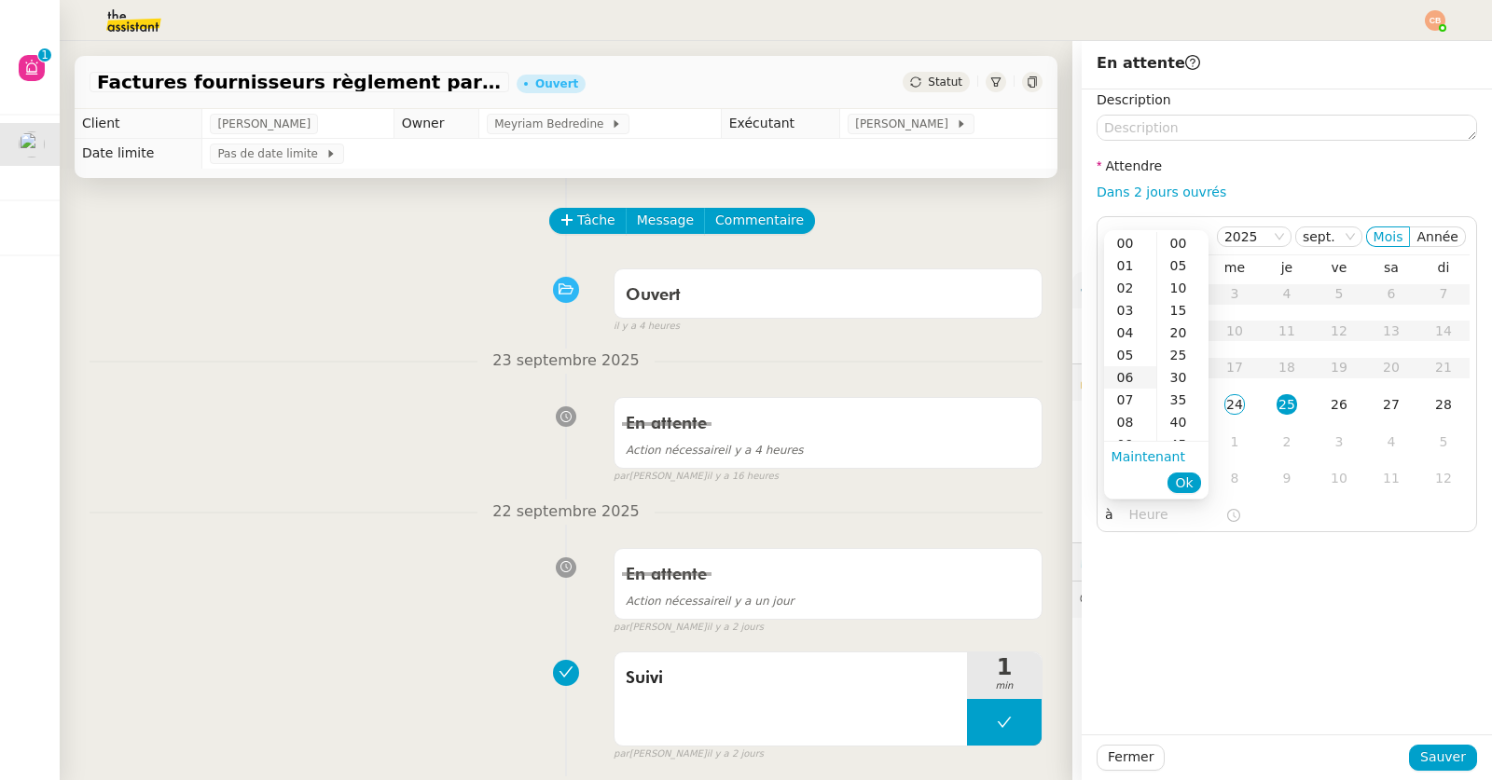
click at [1120, 372] on div "06" at bounding box center [1130, 377] width 52 height 22
click at [1180, 239] on div "00" at bounding box center [1182, 243] width 51 height 22
type input "06:00"
click at [1278, 683] on div "Description Attendre Dans 2 jours ouvrés 2025 sept. Mois Année lu ma me je ve s…" at bounding box center [1286, 411] width 410 height 645
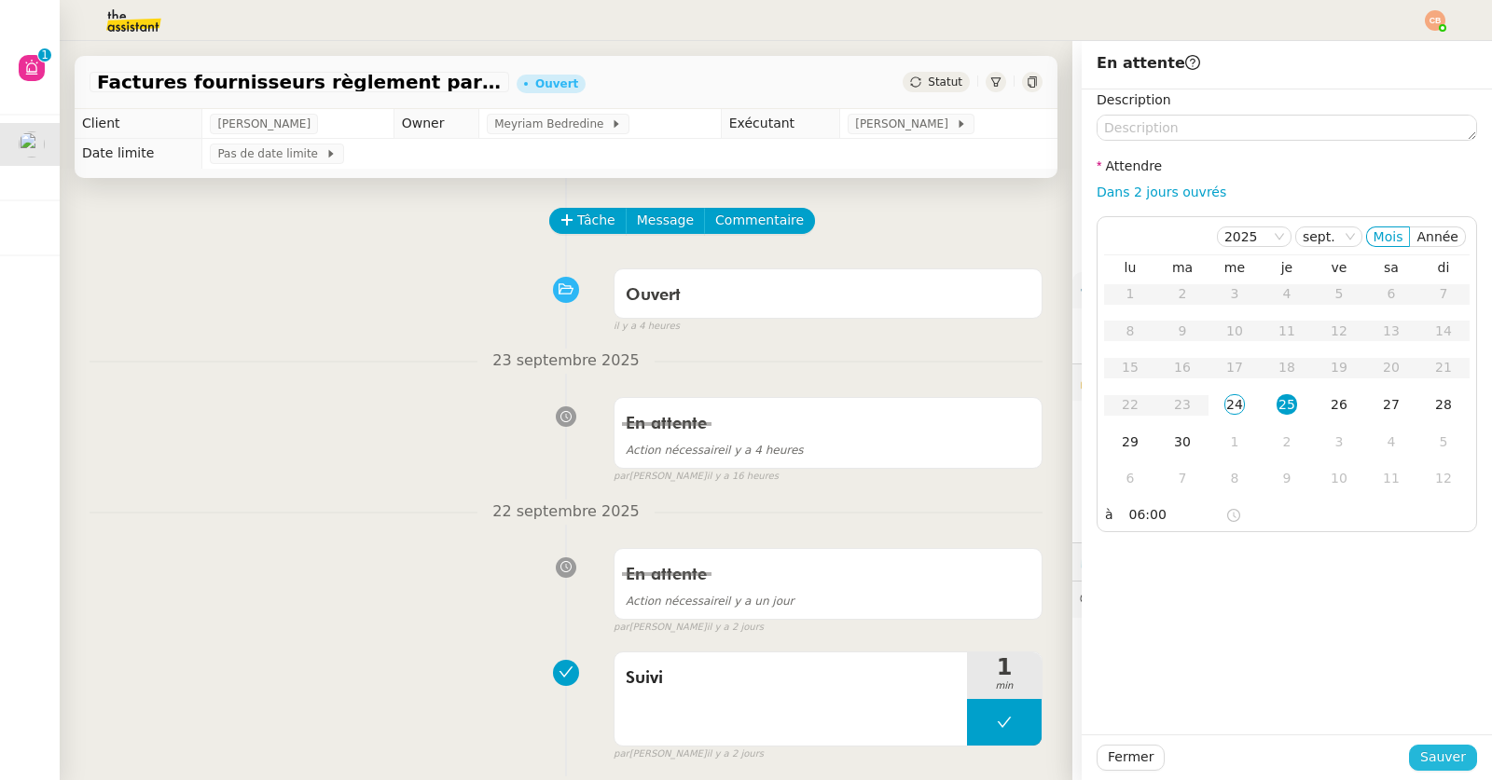
click at [1420, 764] on span "Sauver" at bounding box center [1443, 757] width 46 height 21
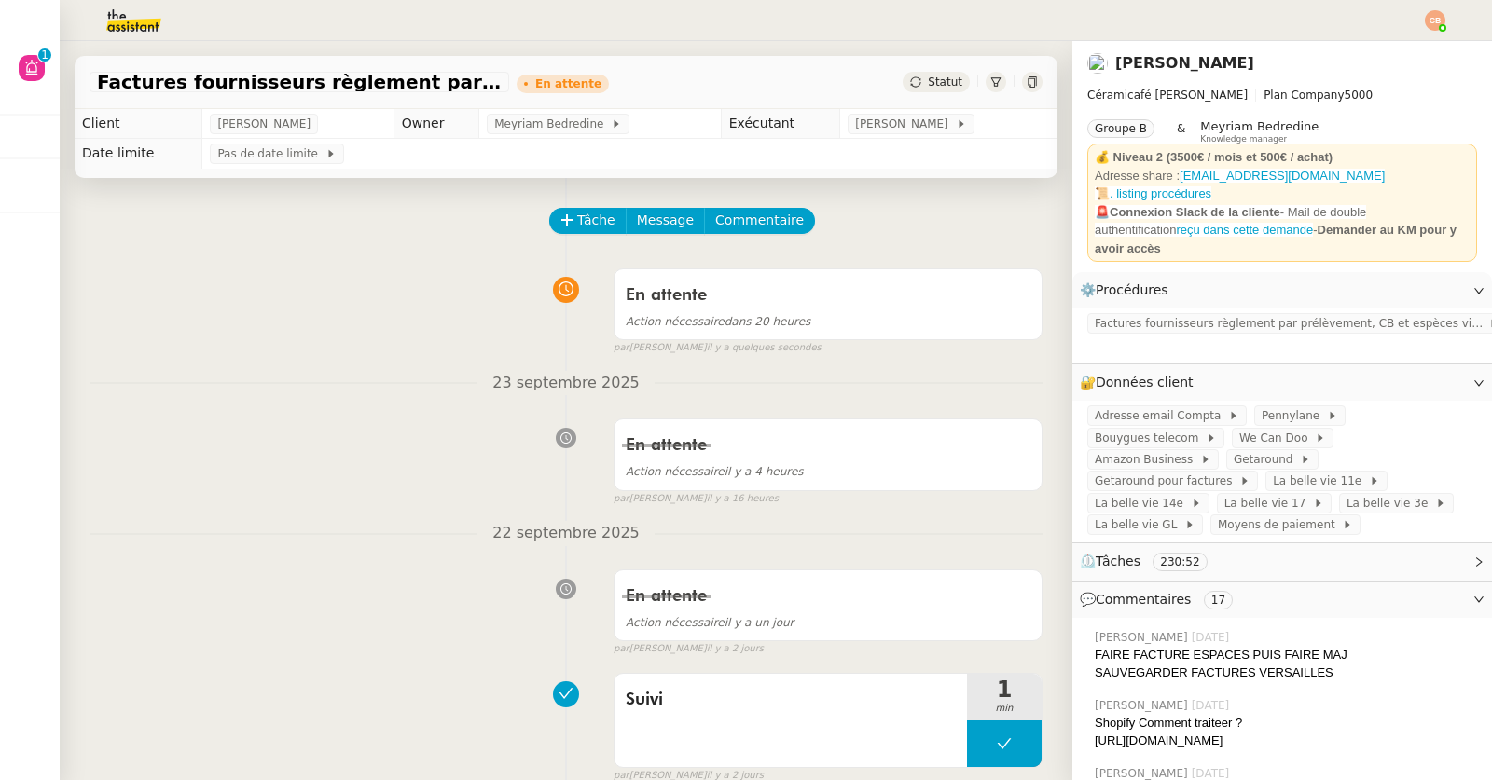
drag, startPoint x: 175, startPoint y: 280, endPoint x: 54, endPoint y: 232, distance: 130.2
click at [172, 278] on div "En attente Action nécessaire dans 20 heures false par Coralie B. il y a quelque…" at bounding box center [565, 308] width 953 height 96
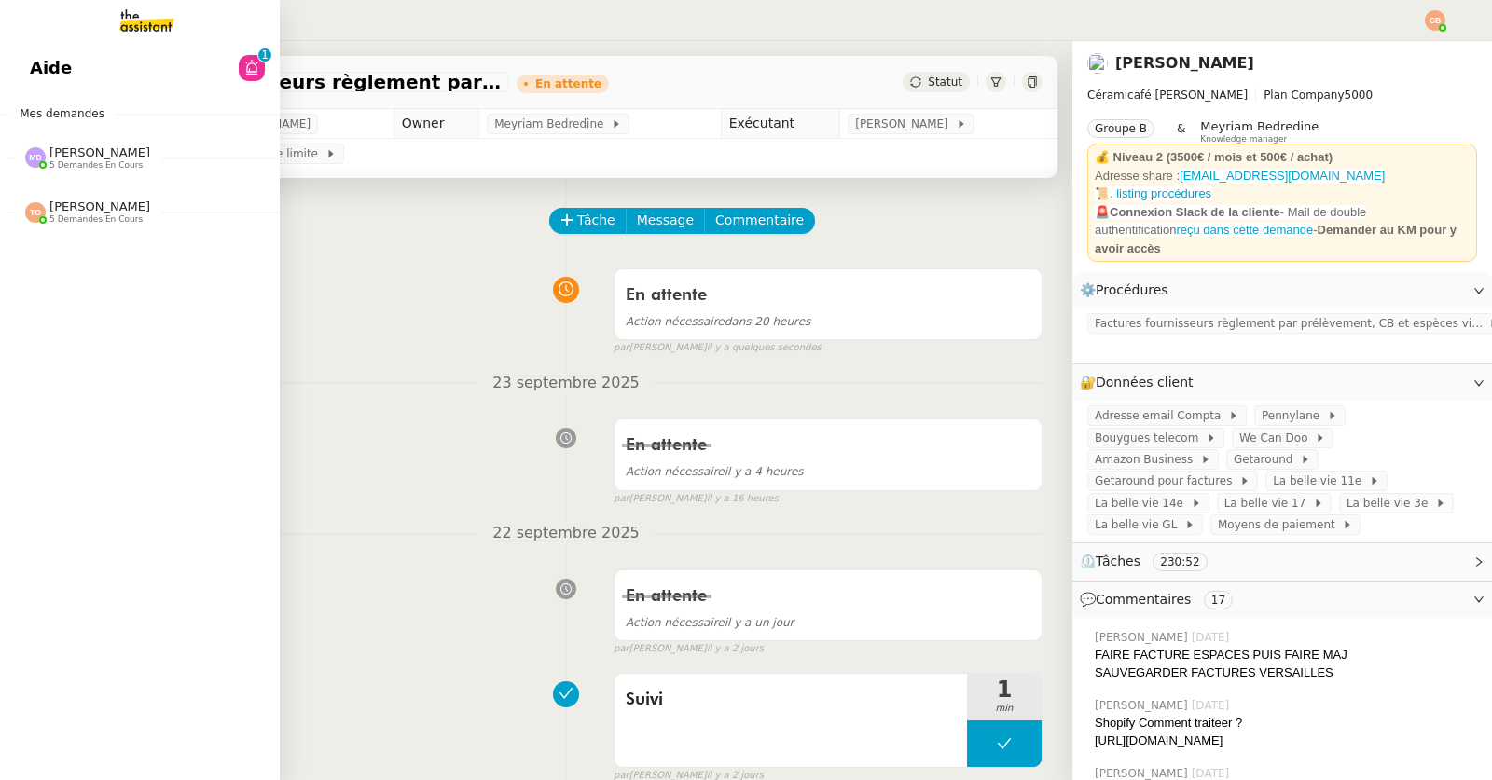
click at [53, 165] on span "5 demandes en cours" at bounding box center [95, 165] width 93 height 10
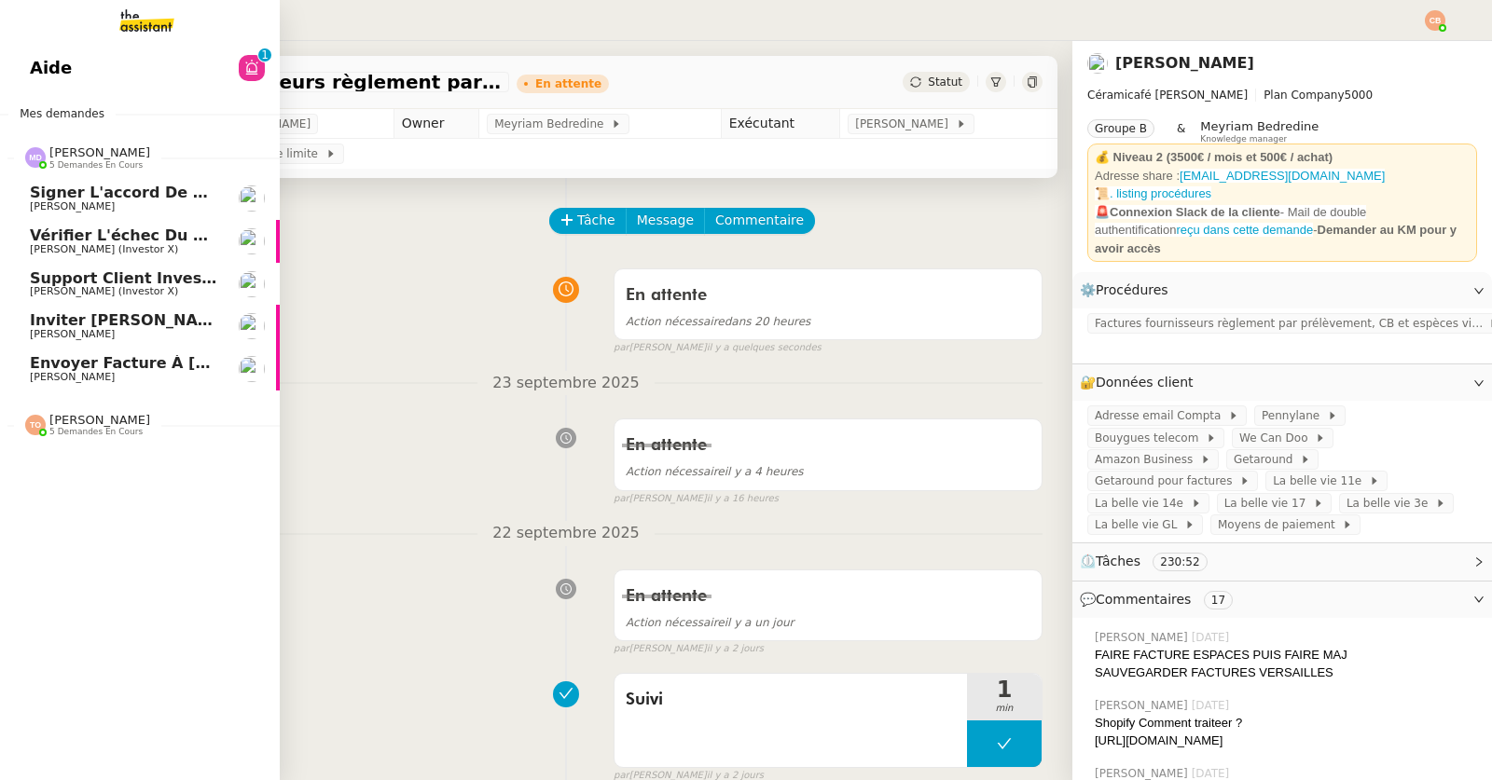
click at [78, 326] on span "Inviter [PERSON_NAME] à l'événement 2025" at bounding box center [218, 320] width 377 height 18
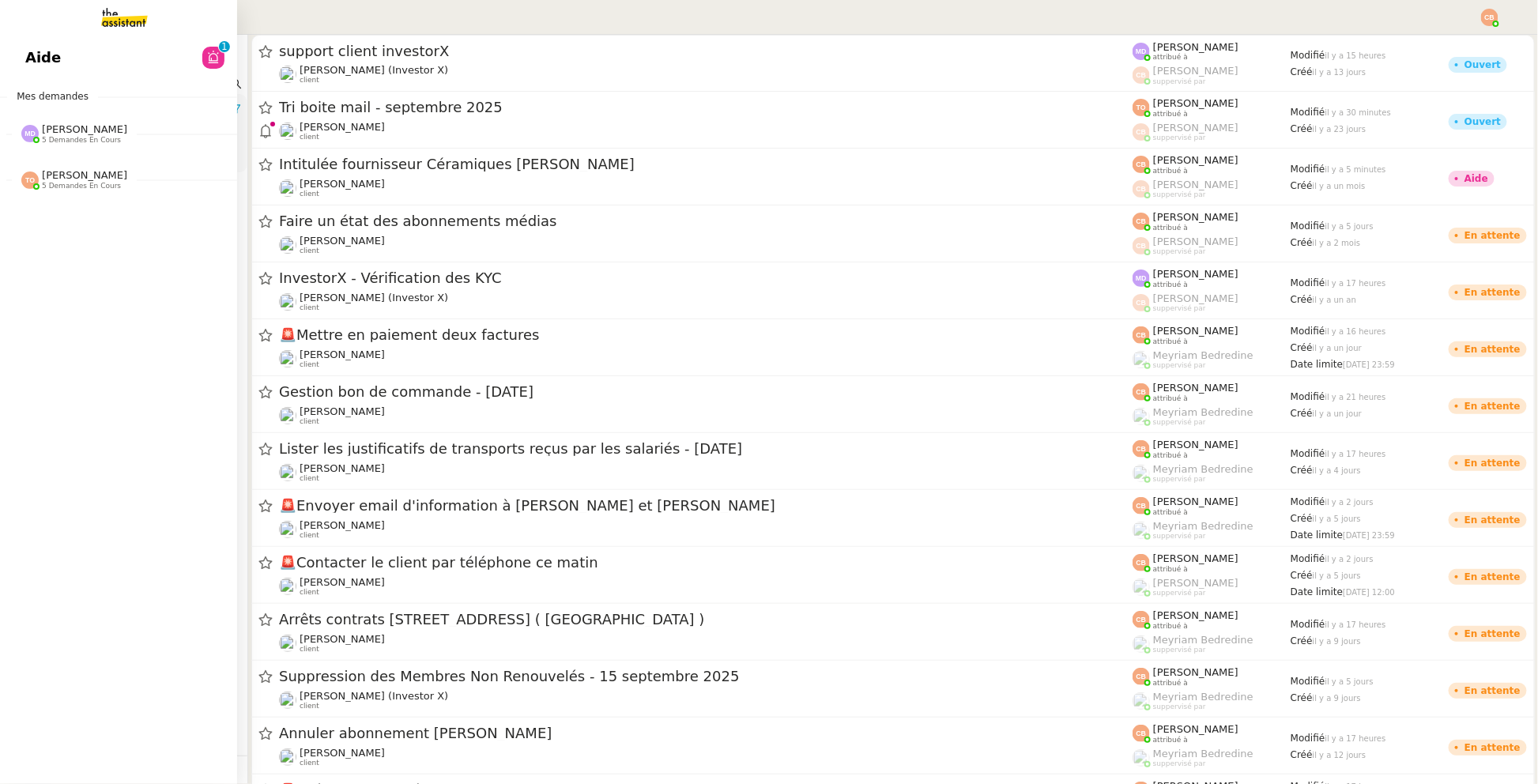
click at [46, 140] on span "5 demandes en cours" at bounding box center [81, 140] width 79 height 8
click at [118, 57] on link "Aide 0 1 2 3 4 5 6 7 8 9" at bounding box center [119, 58] width 237 height 36
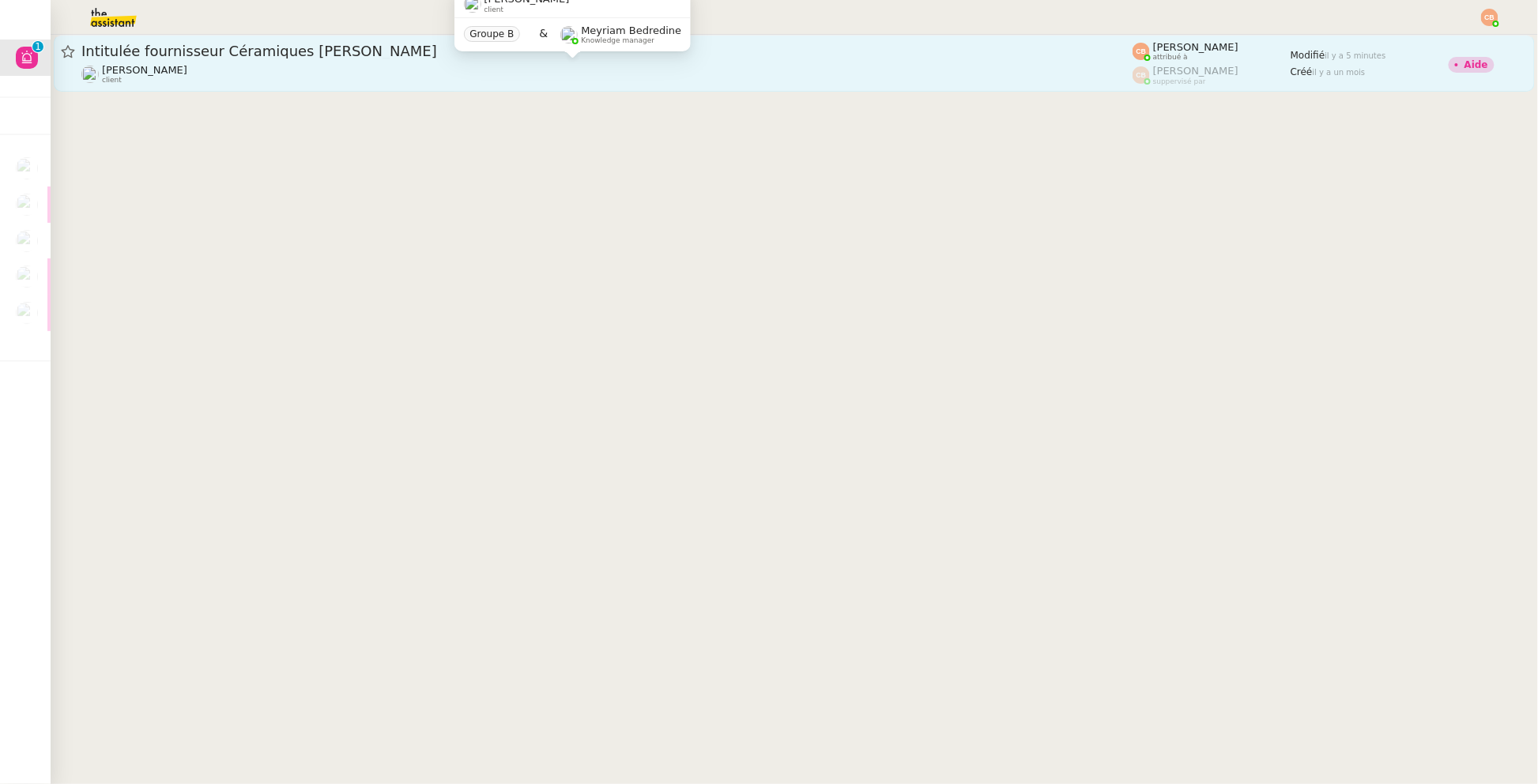
click at [377, 75] on div "[PERSON_NAME] client" at bounding box center [607, 75] width 1051 height 20
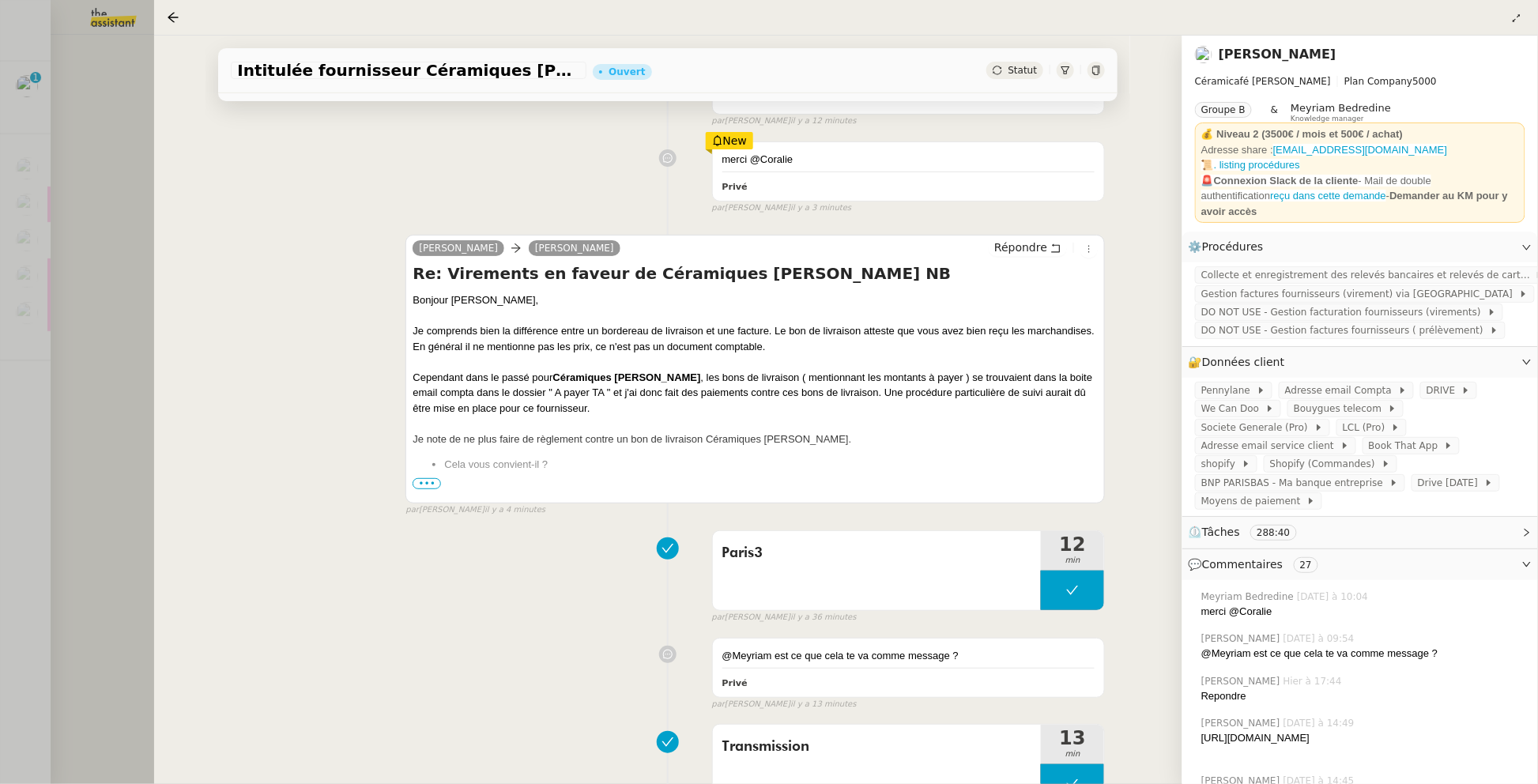
scroll to position [242, 0]
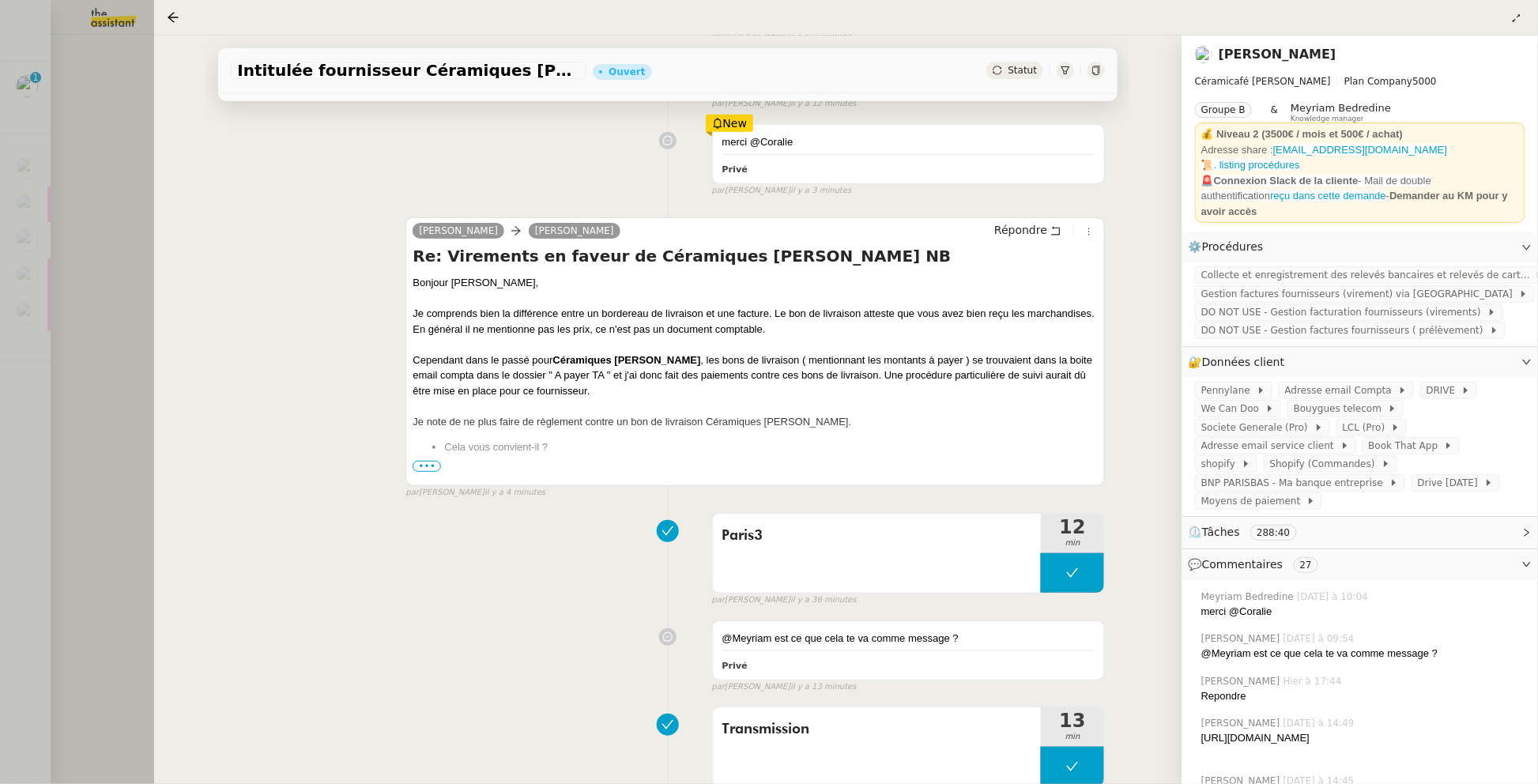
click at [430, 467] on span "•••" at bounding box center [427, 465] width 29 height 11
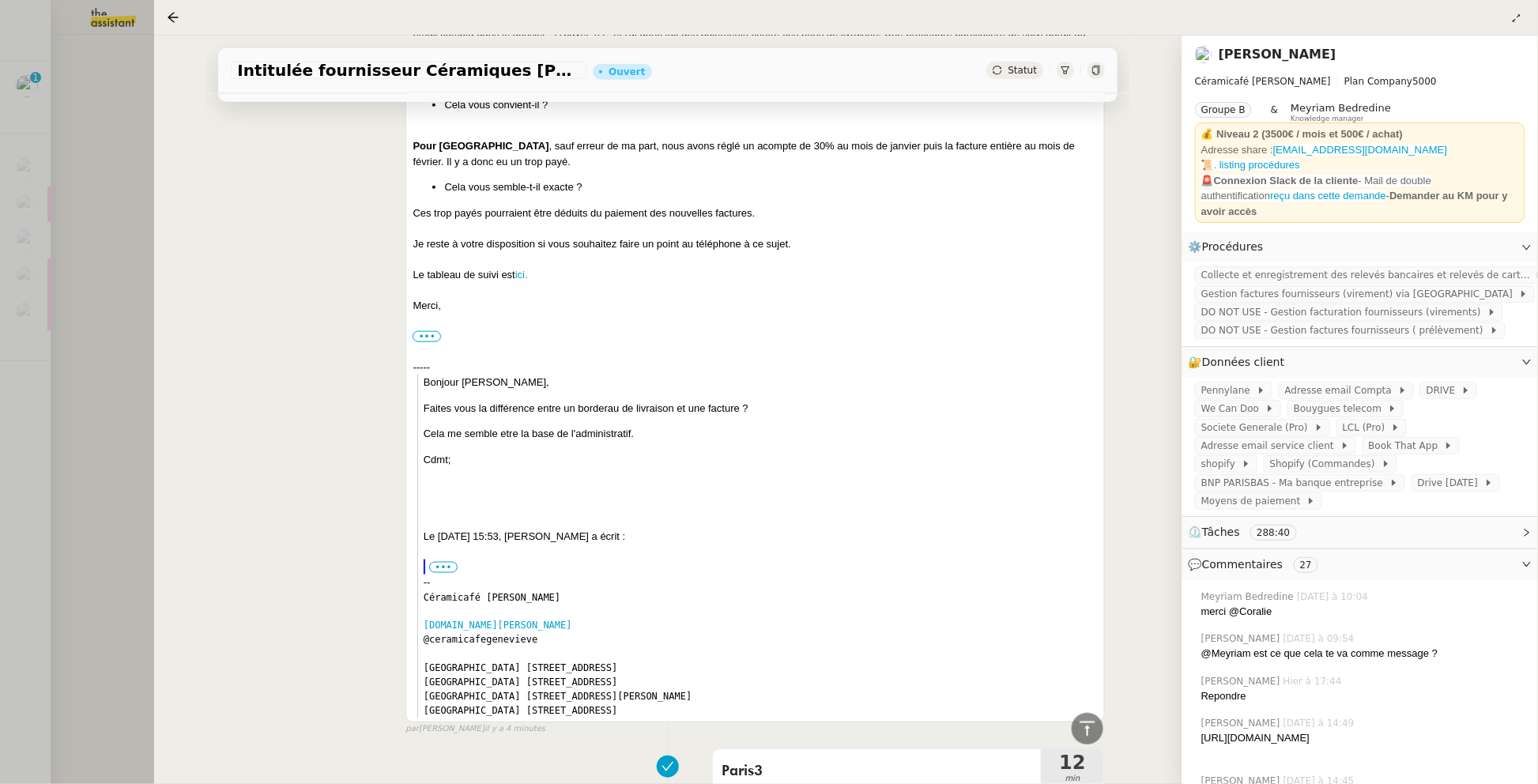
scroll to position [0, 0]
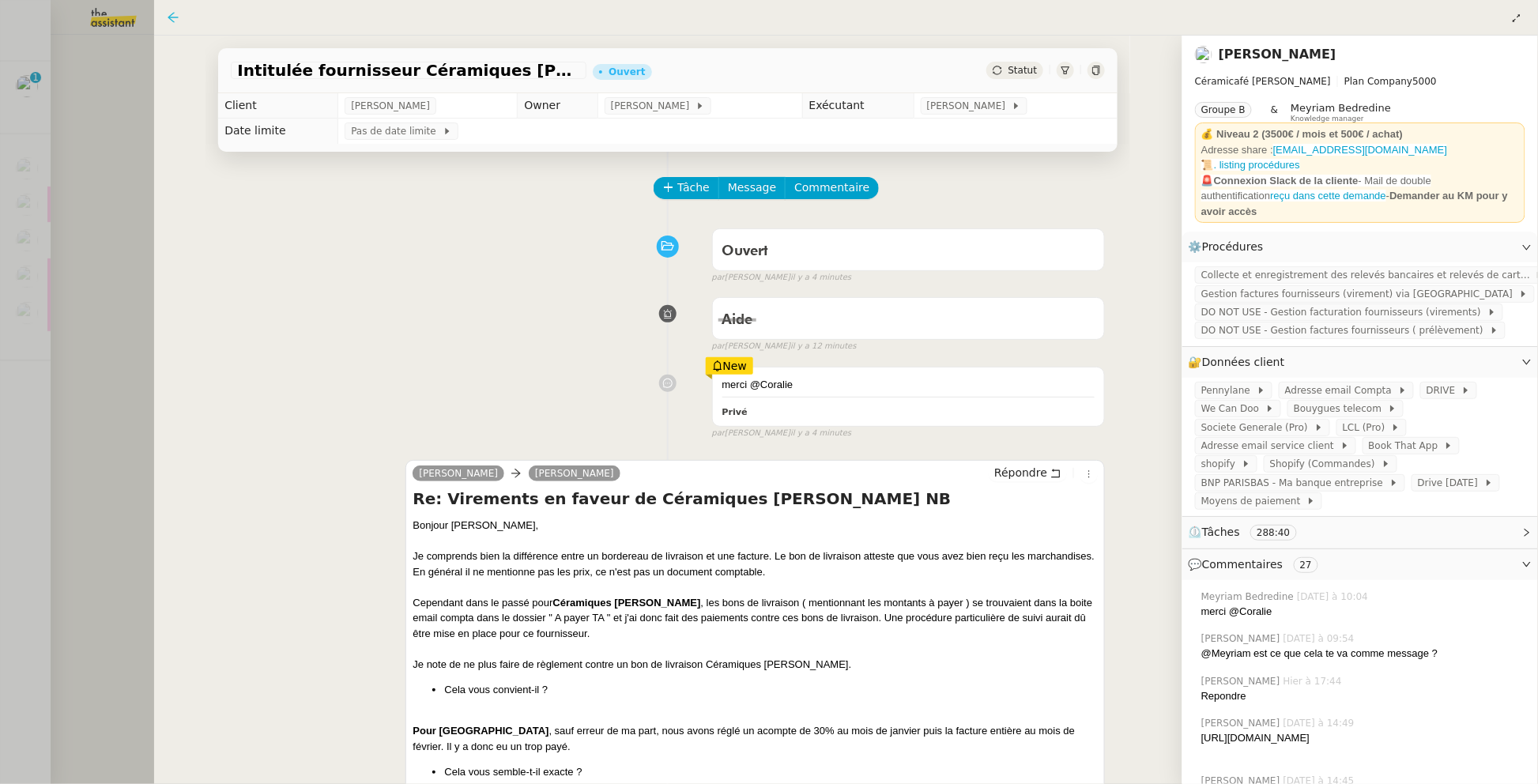
click at [168, 17] on icon at bounding box center [173, 17] width 10 height 10
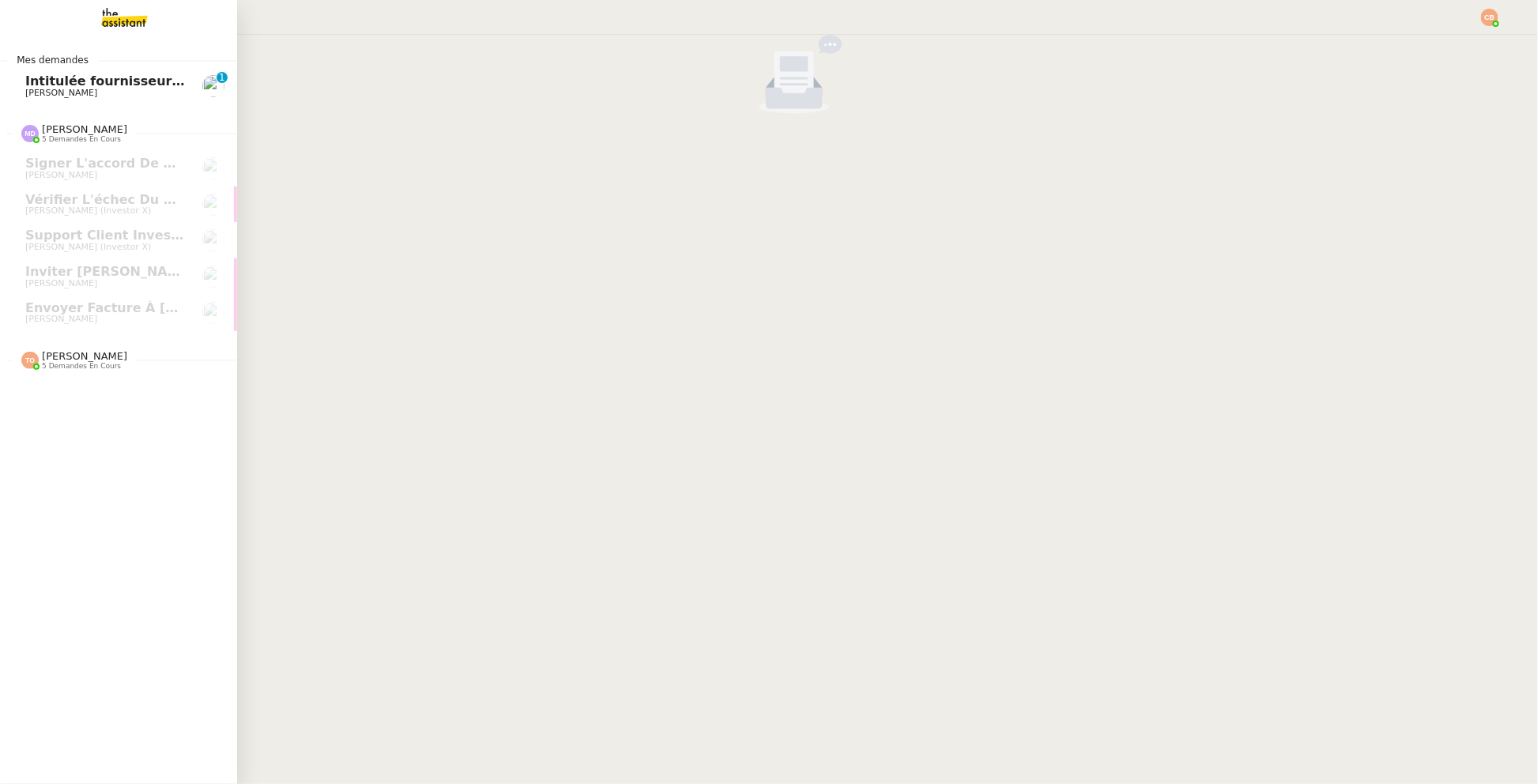
click at [33, 80] on span "Intitulée fournisseur Céramiques [PERSON_NAME]" at bounding box center [203, 81] width 357 height 15
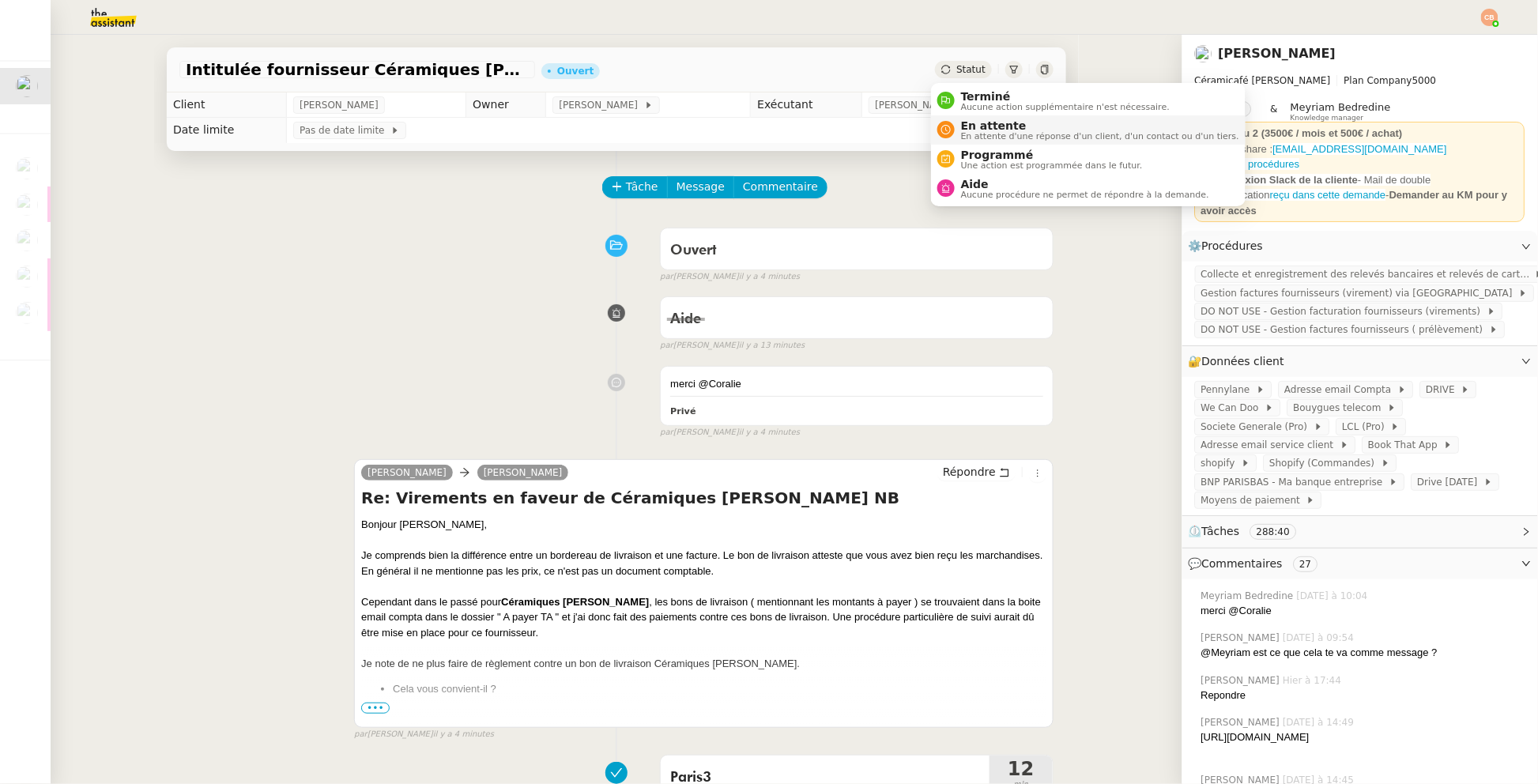
click at [972, 120] on span "En attente" at bounding box center [1101, 125] width 278 height 13
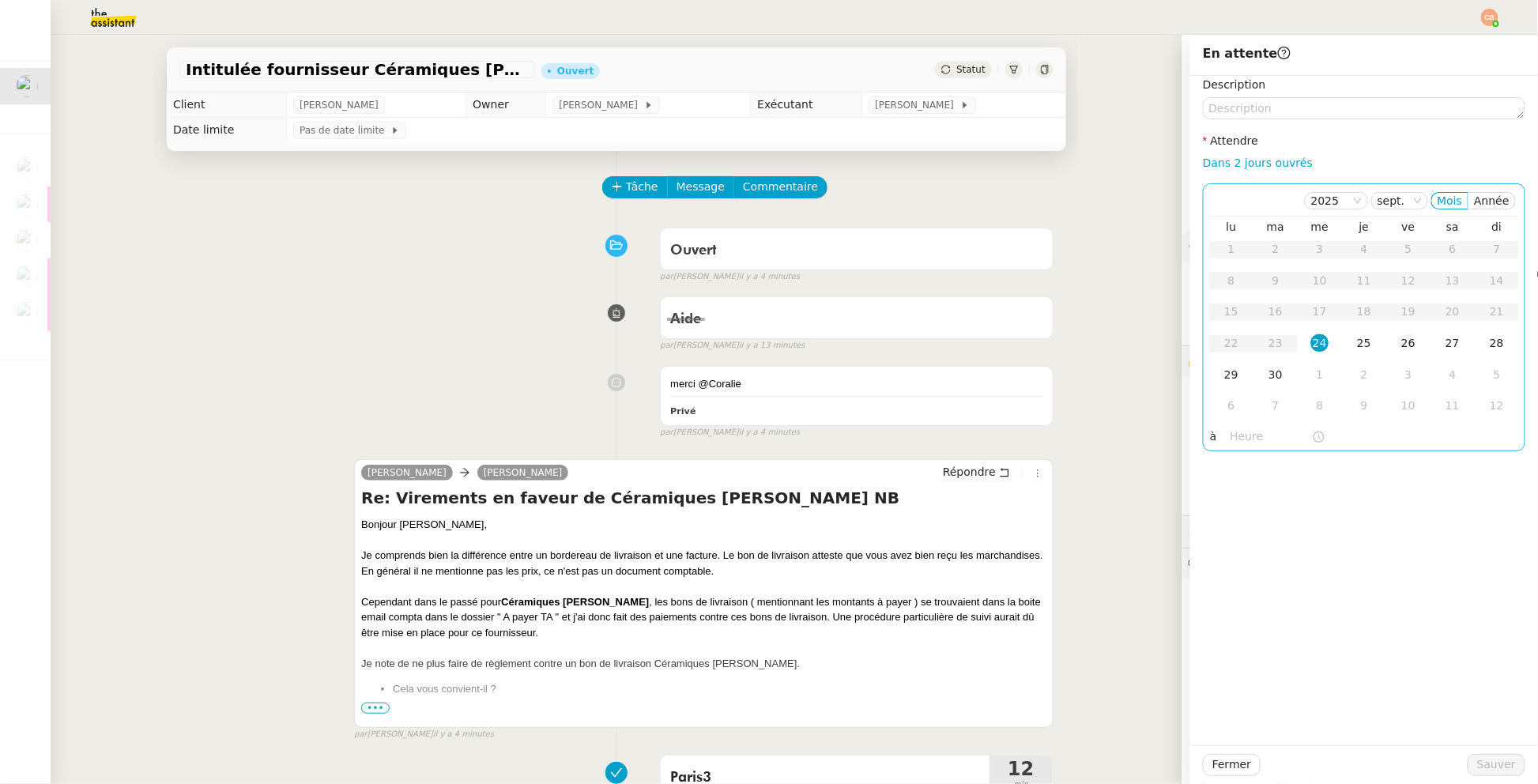
click at [1400, 347] on div "26" at bounding box center [1408, 342] width 18 height 18
click at [1233, 437] on input "text" at bounding box center [1272, 436] width 81 height 18
click at [1229, 608] on div "09" at bounding box center [1231, 610] width 44 height 19
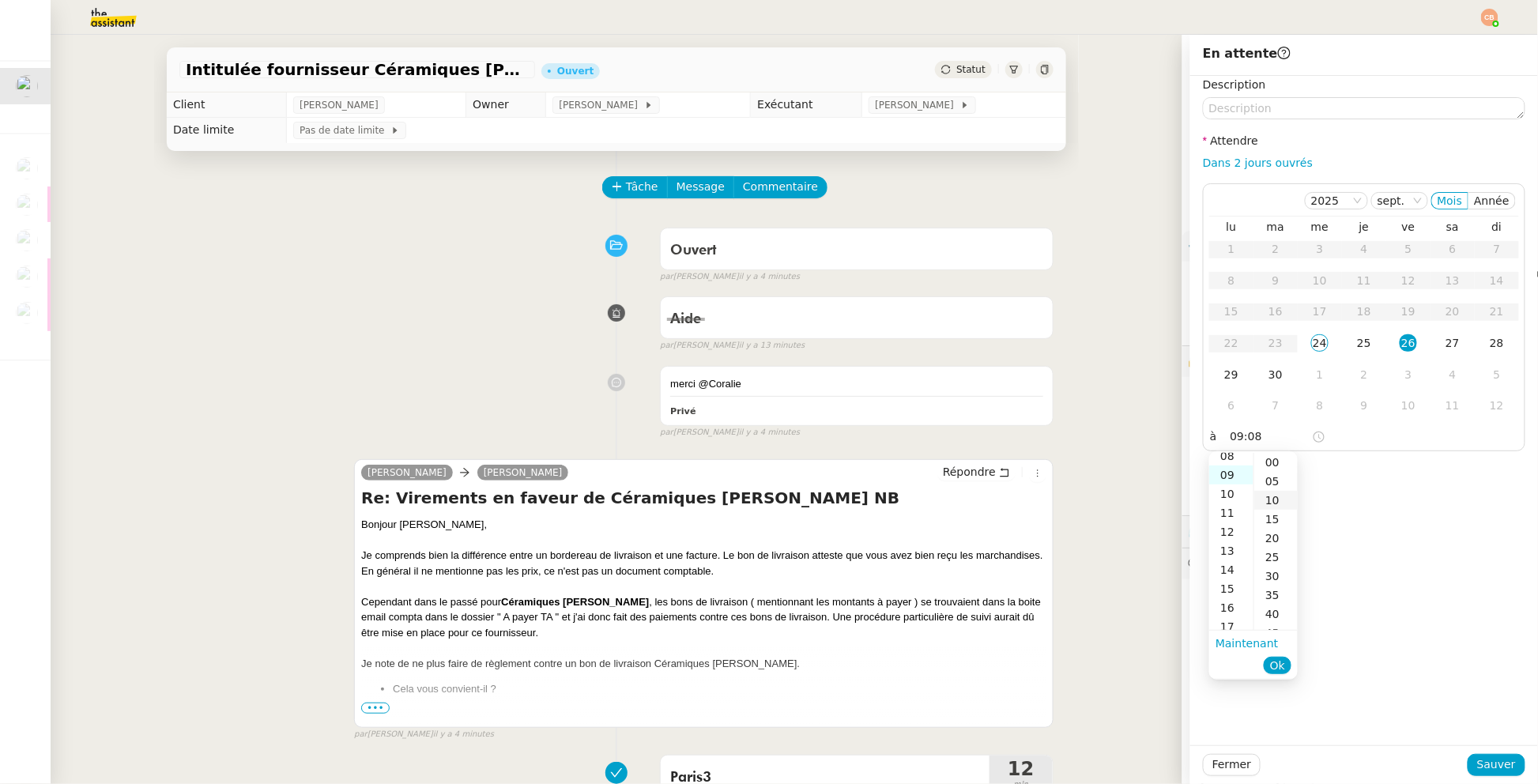
scroll to position [170, 0]
click at [1279, 462] on div "00" at bounding box center [1275, 462] width 43 height 19
type input "09:00"
drag, startPoint x: 1348, startPoint y: 479, endPoint x: 1369, endPoint y: 528, distance: 53.3
click at [1348, 480] on div "Description Attendre Dans 2 jours ouvrés [DATE] Mois Année lu ma me je ve sa di…" at bounding box center [1364, 410] width 348 height 670
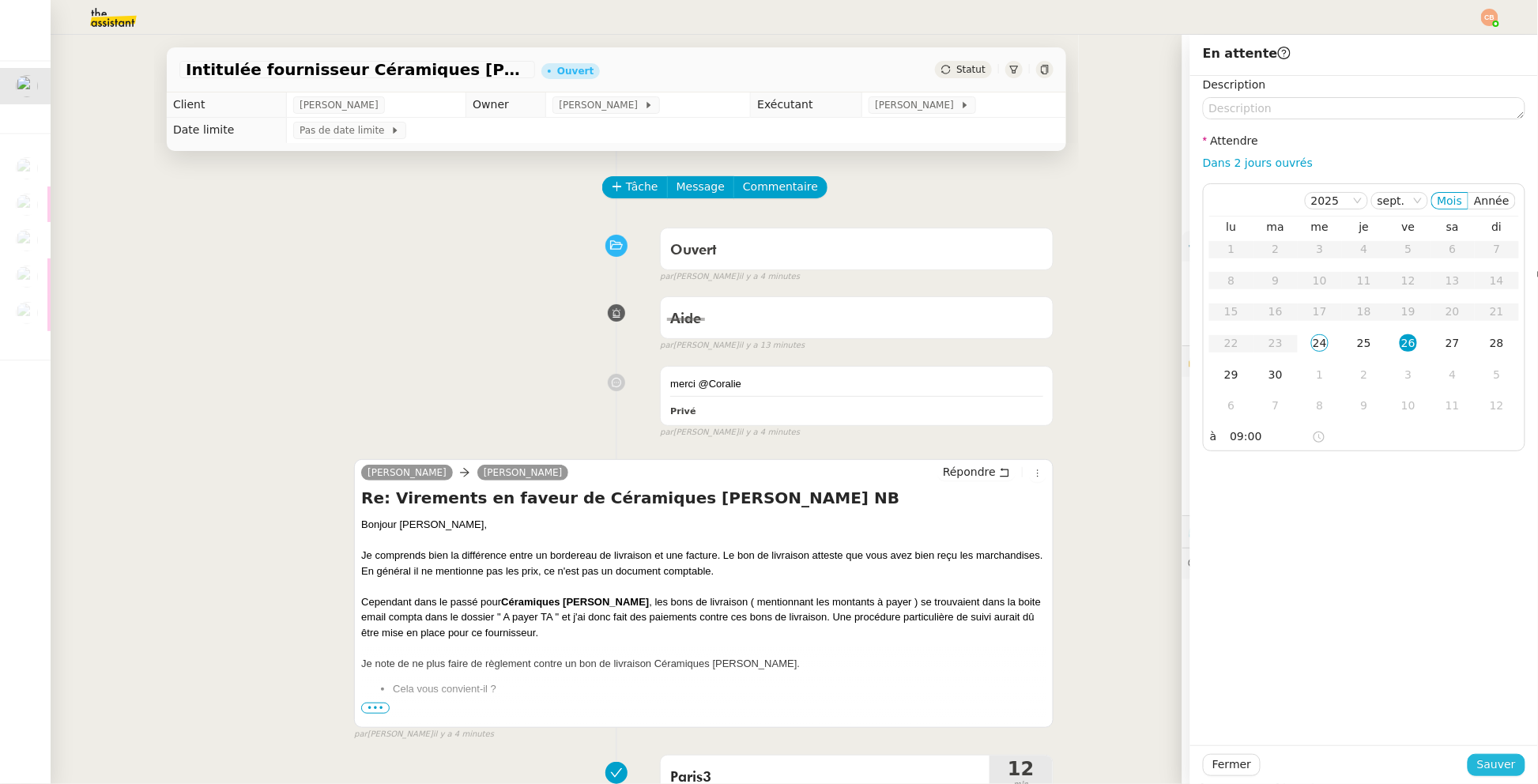
click at [1477, 763] on span "Sauver" at bounding box center [1496, 764] width 39 height 18
